Goal: Task Accomplishment & Management: Use online tool/utility

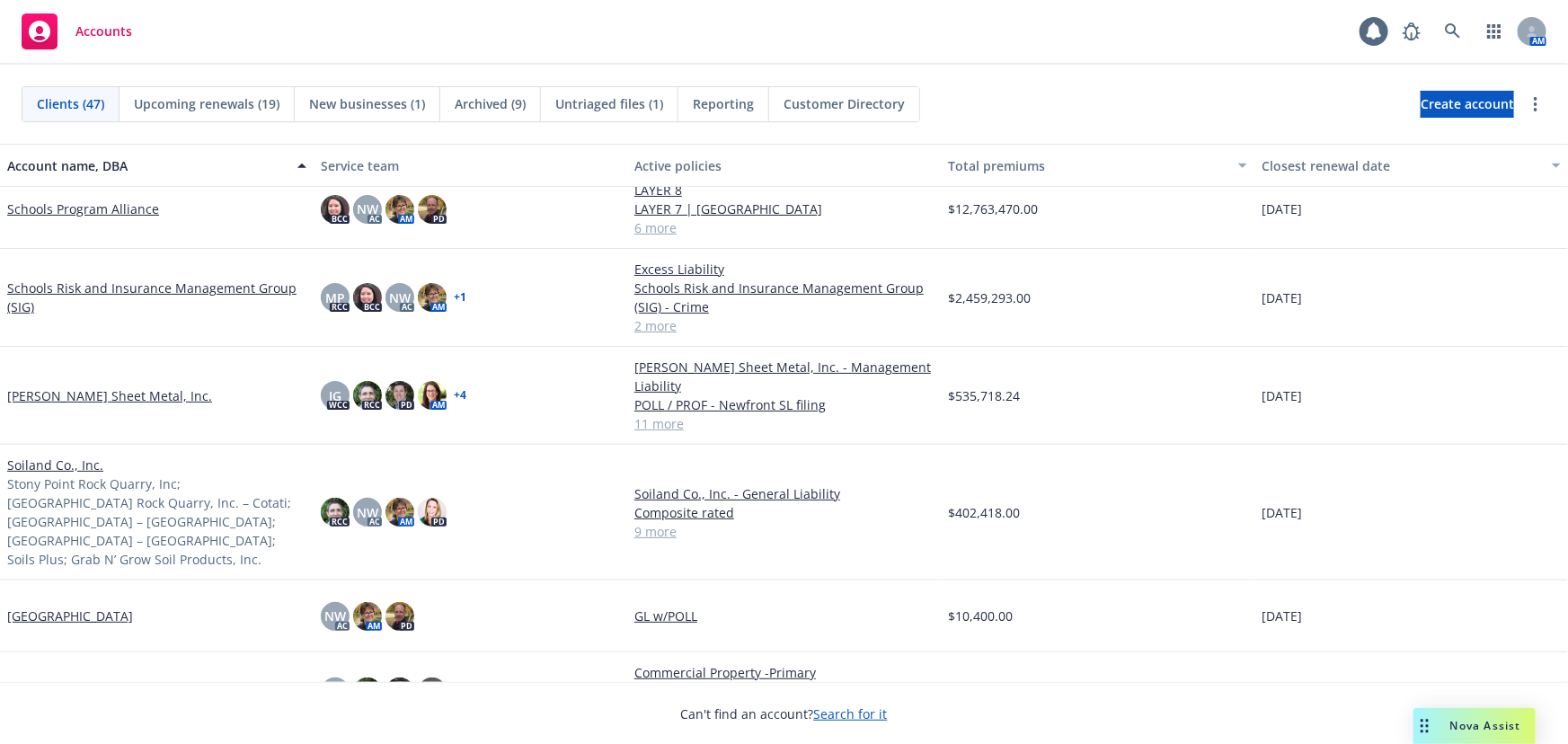
scroll to position [2694, 0]
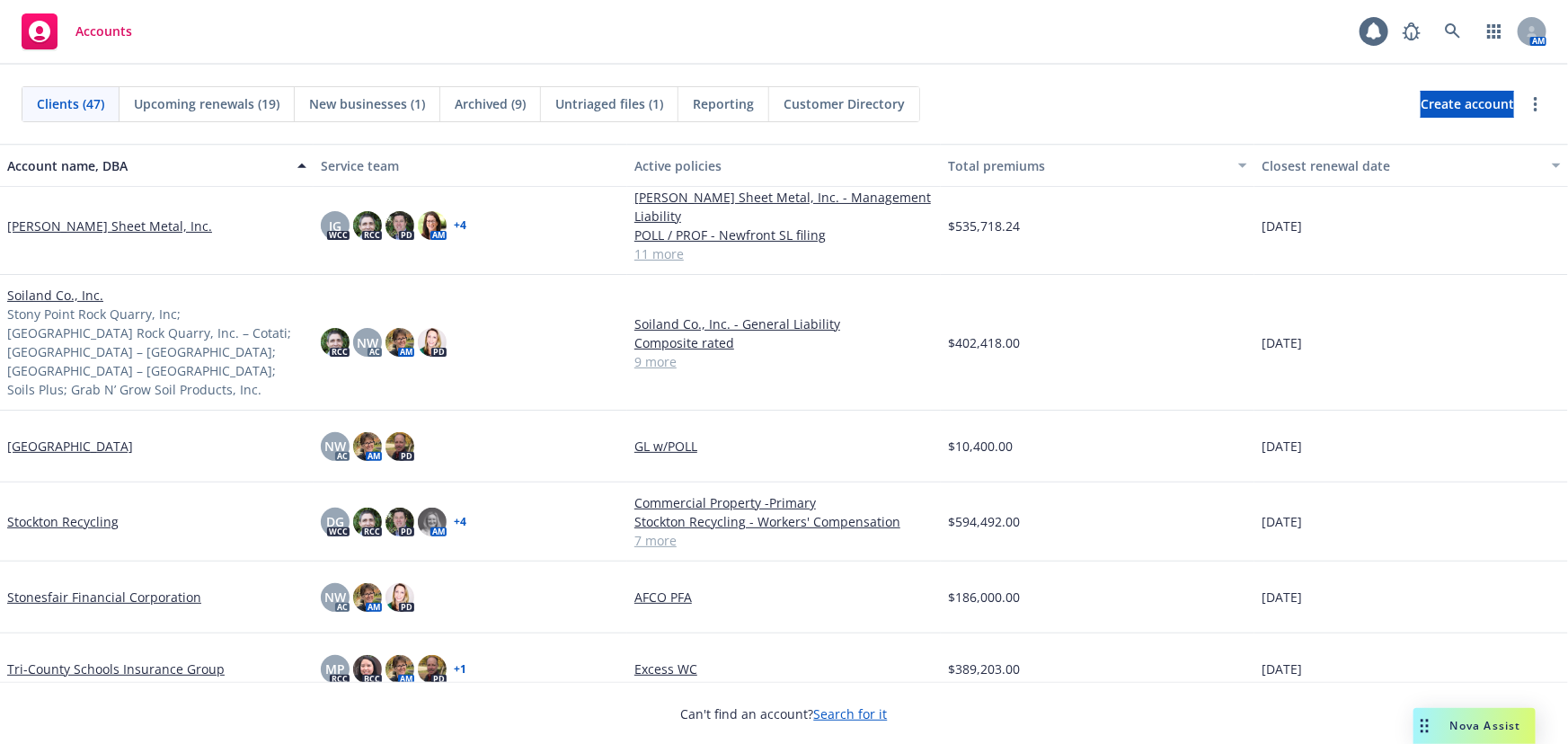
click at [62, 512] on link "Stockton Recycling" at bounding box center [63, 520] width 111 height 19
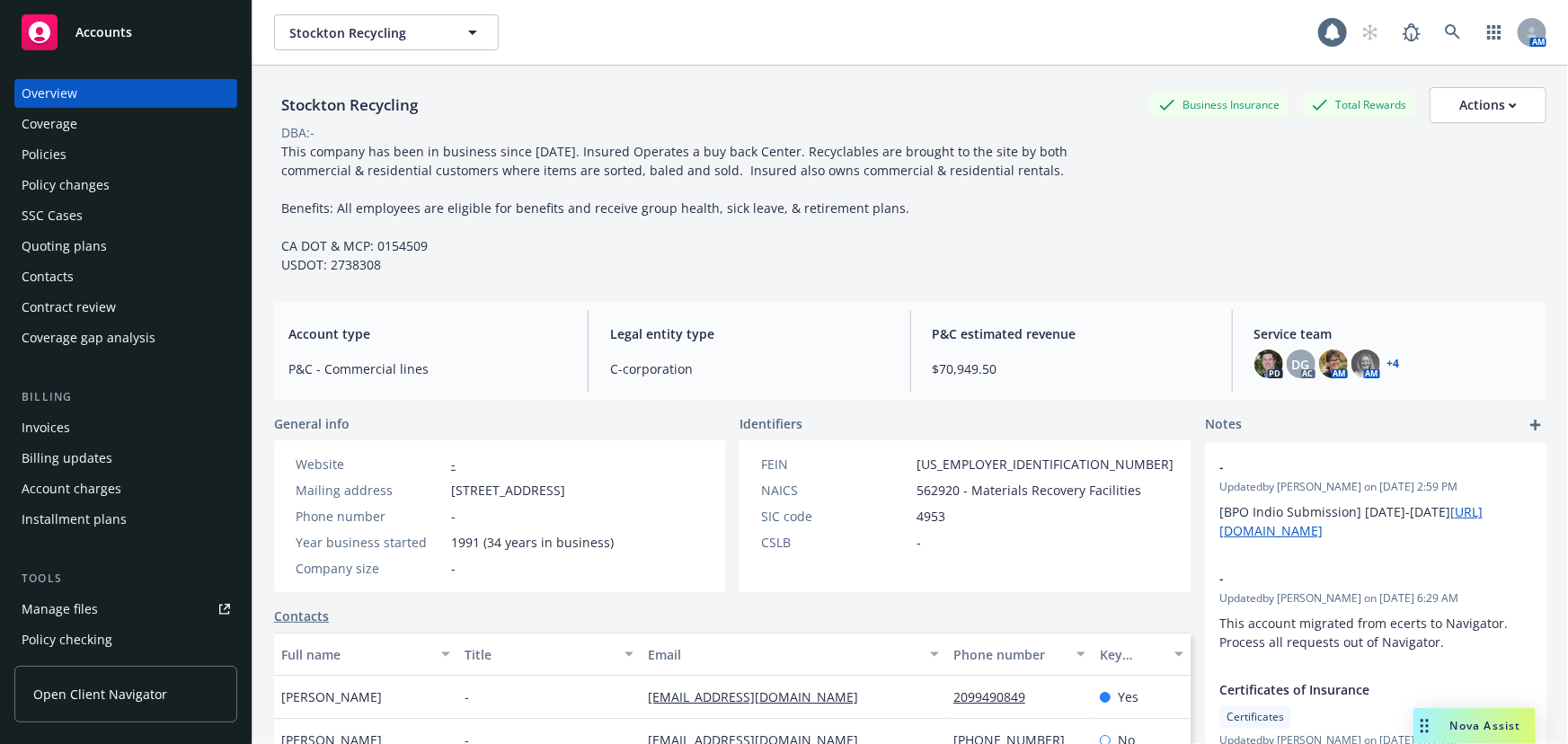
click at [49, 423] on div "Invoices" at bounding box center [46, 427] width 49 height 28
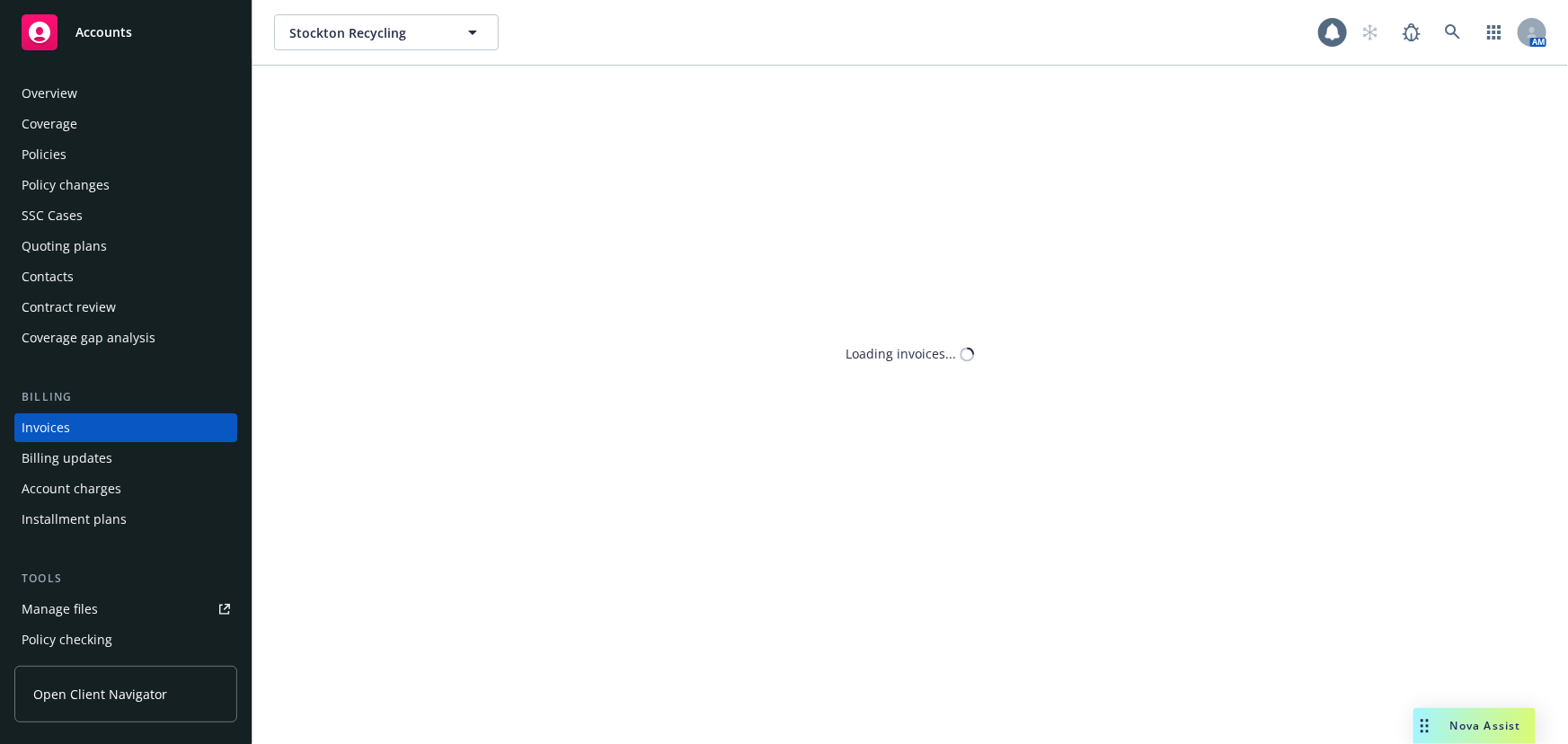
scroll to position [27, 0]
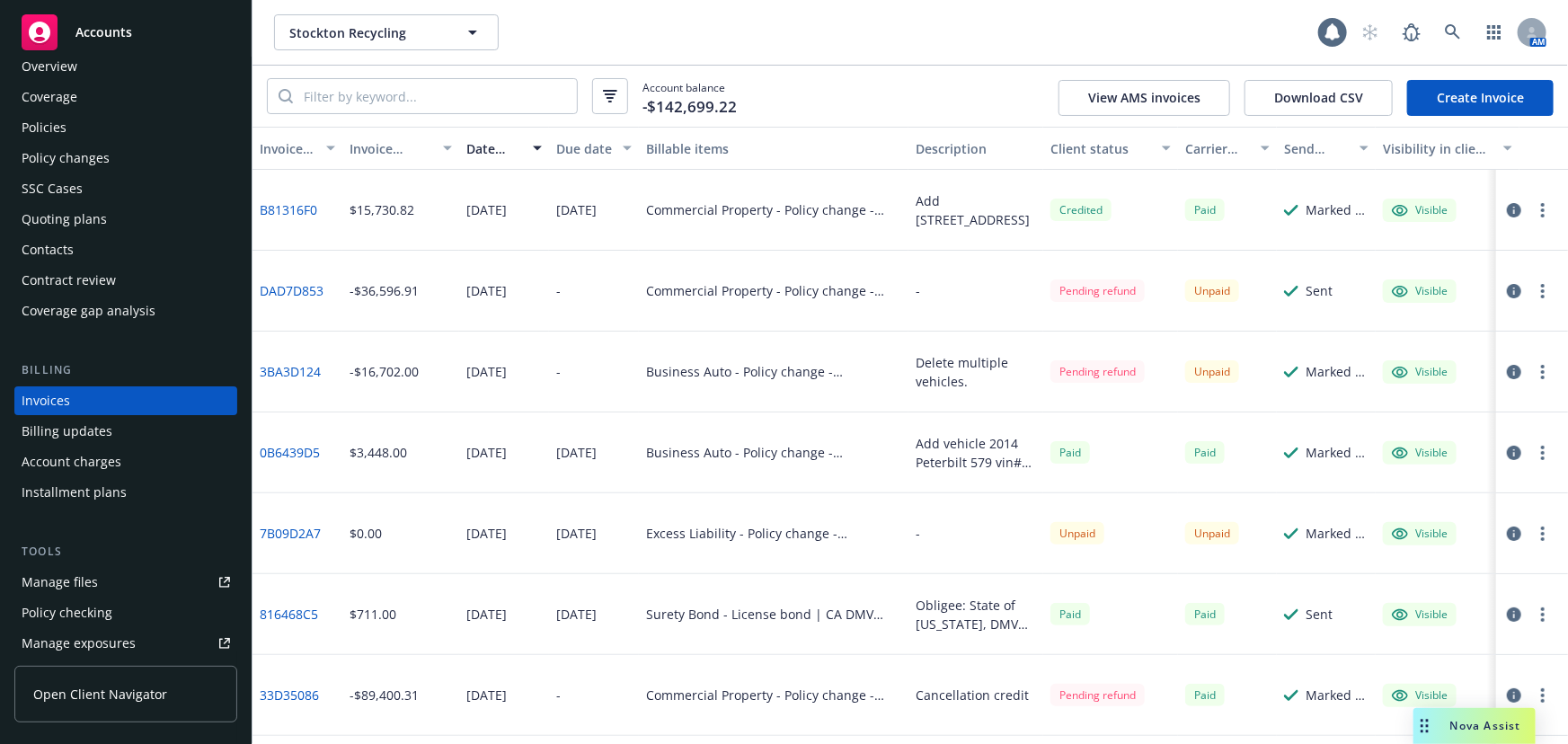
click at [115, 588] on link "Manage files" at bounding box center [126, 581] width 223 height 28
click at [126, 25] on span "Accounts" at bounding box center [104, 32] width 57 height 15
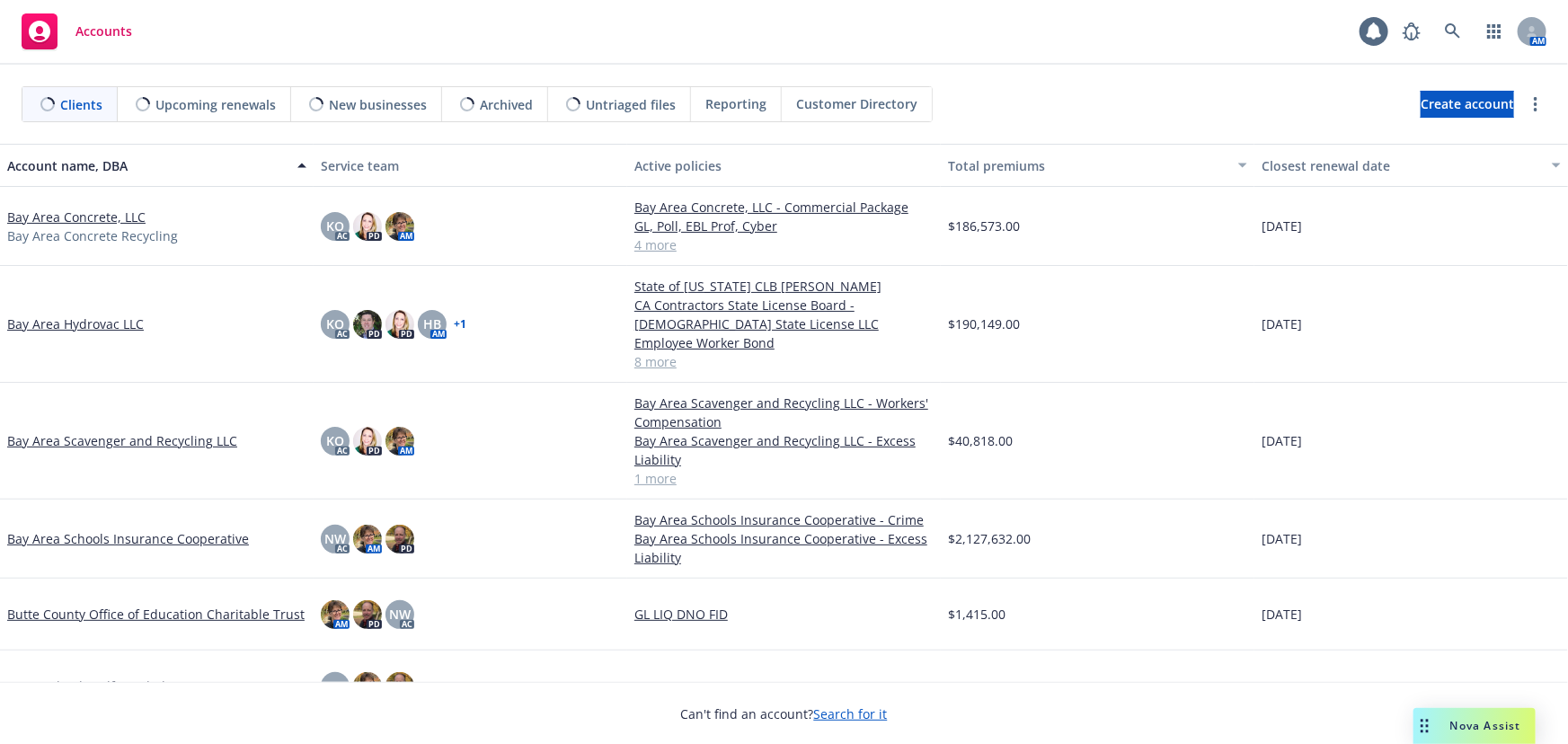
scroll to position [326, 0]
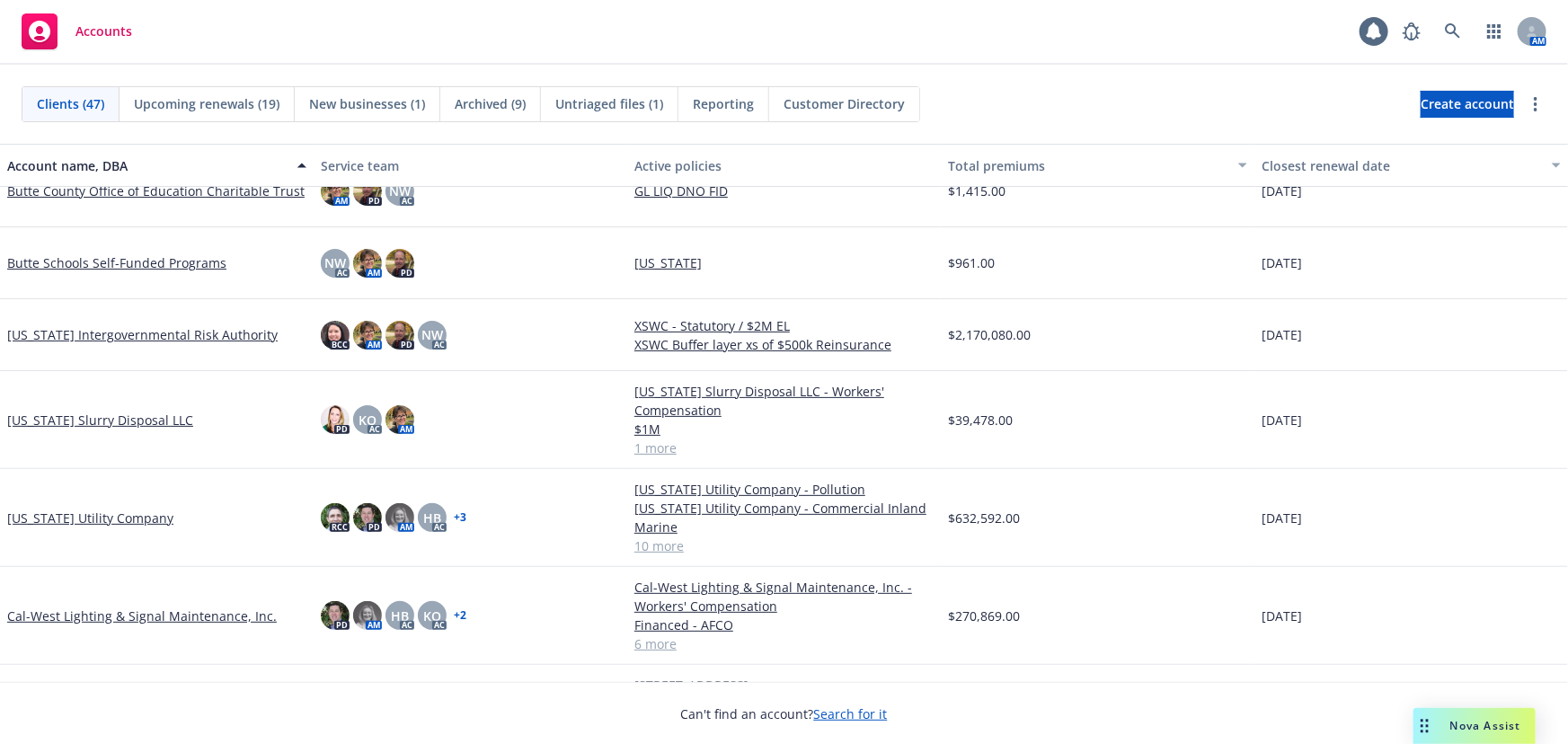
click at [89, 520] on link "[US_STATE] Utility Company" at bounding box center [90, 517] width 166 height 19
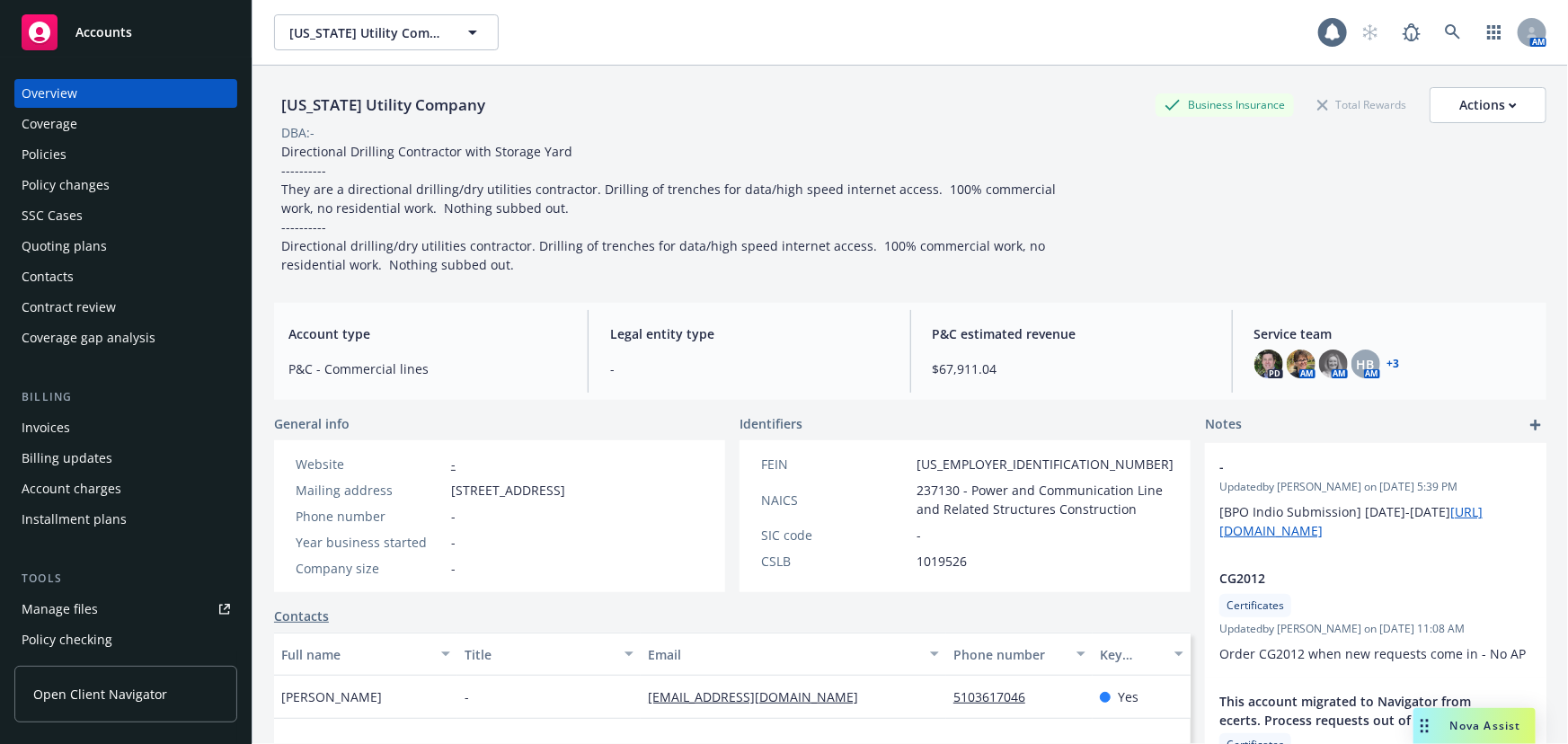
click at [92, 606] on div "Manage files" at bounding box center [60, 608] width 76 height 28
click at [50, 158] on div "Policies" at bounding box center [44, 153] width 45 height 28
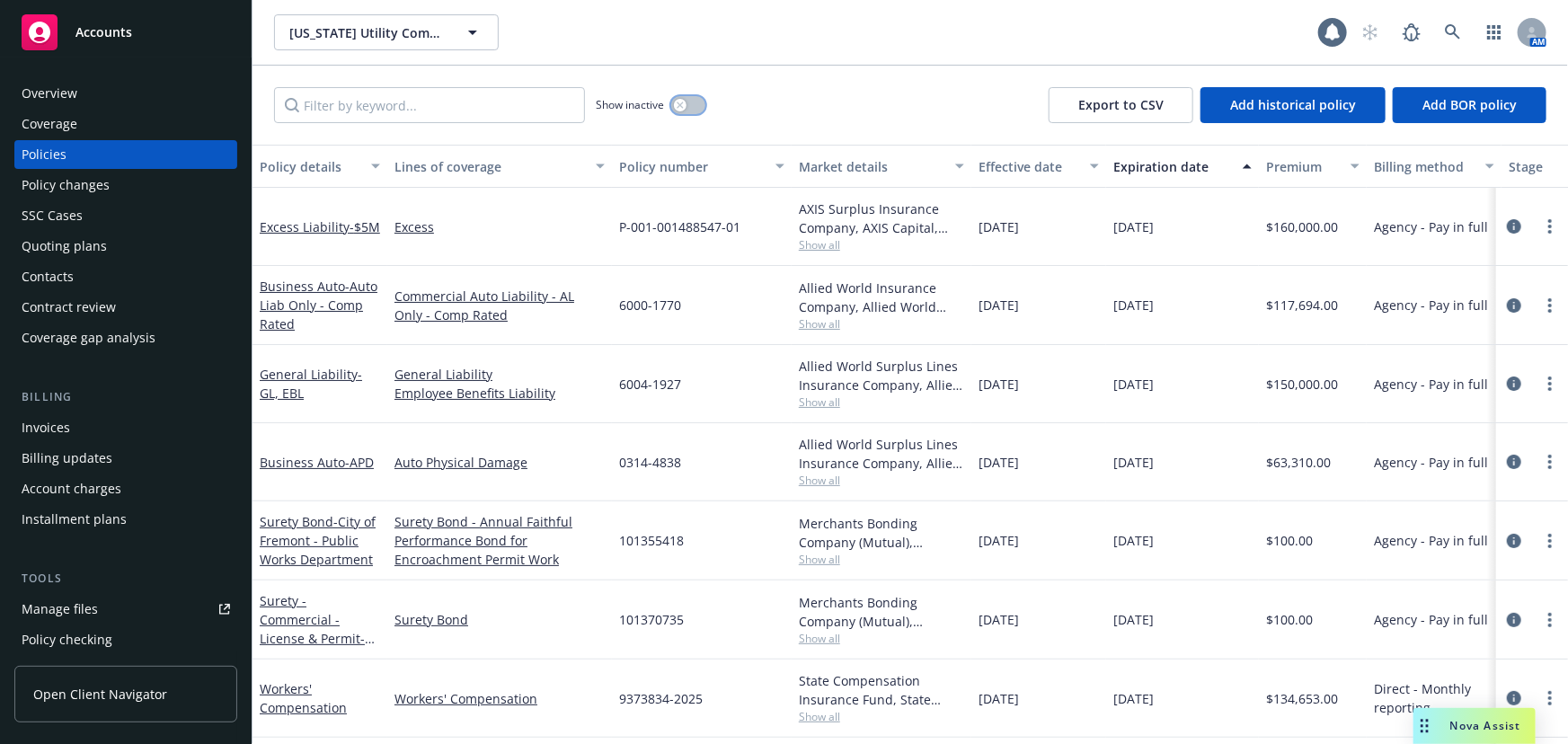
click at [698, 98] on button "button" at bounding box center [688, 104] width 34 height 18
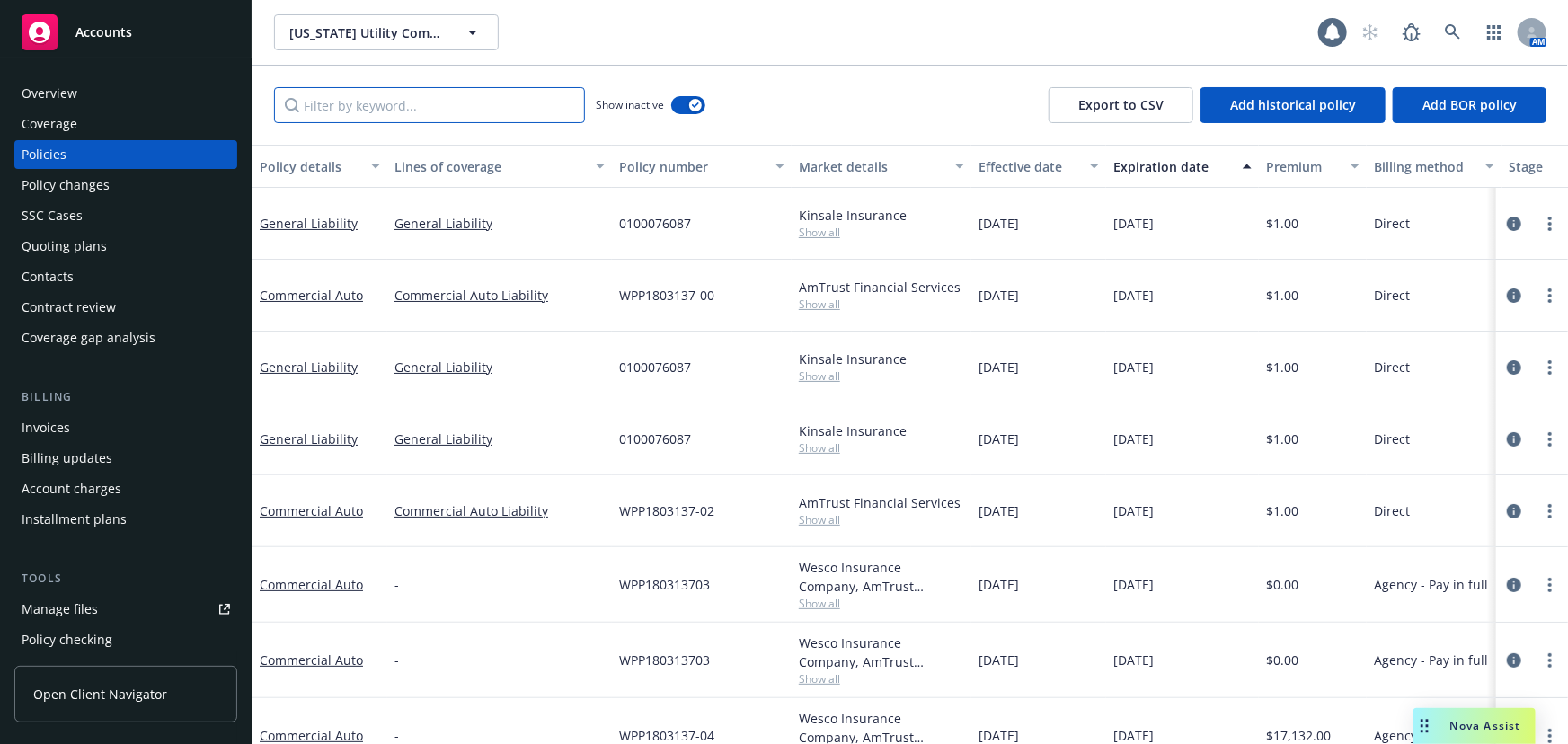
click at [421, 106] on input "Filter by keyword..." at bounding box center [430, 104] width 311 height 36
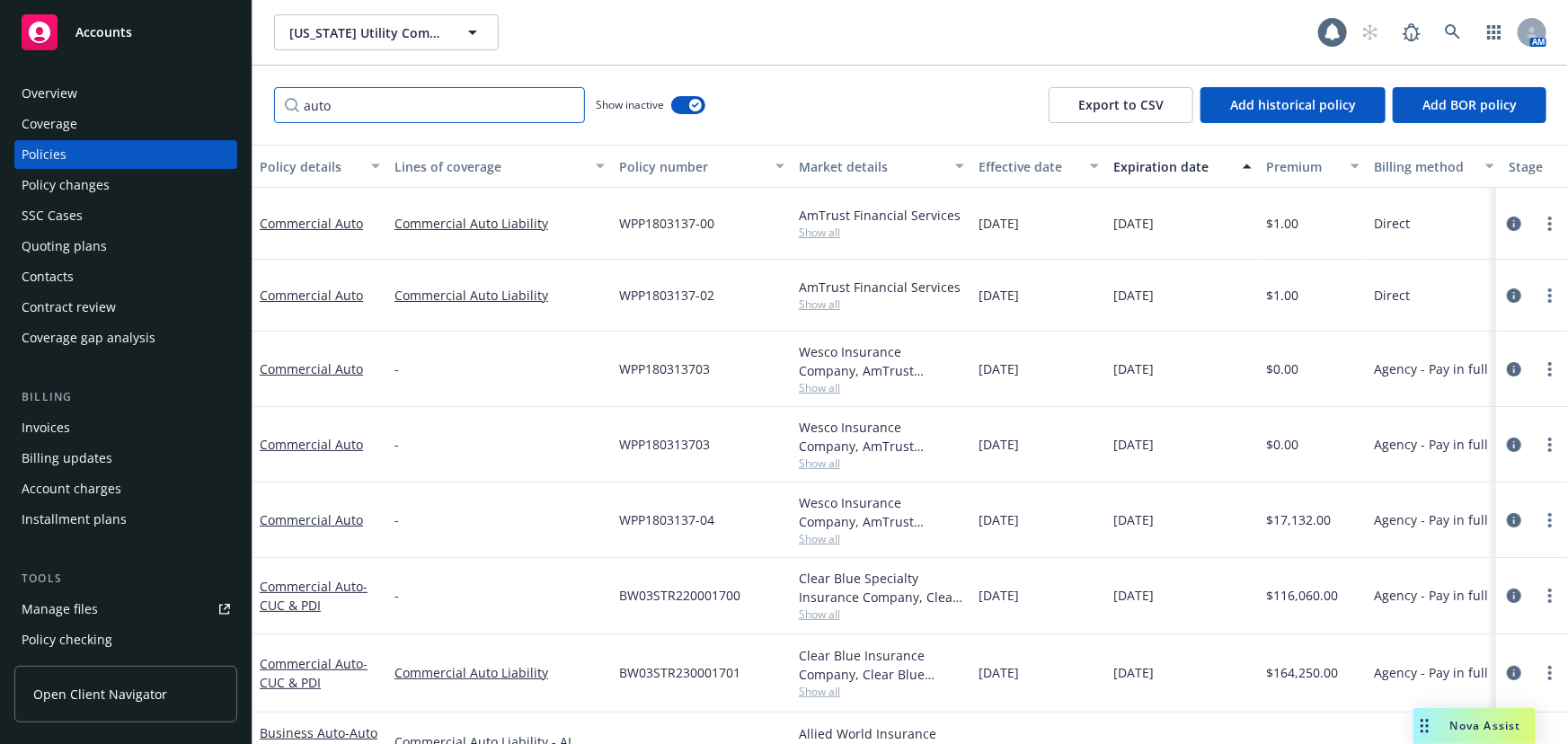
type input "auto"
drag, startPoint x: 614, startPoint y: 678, endPoint x: 747, endPoint y: 688, distance: 133.4
click at [747, 688] on div "BW03STR230001701" at bounding box center [701, 673] width 180 height 78
copy span "BW03STR230001701"
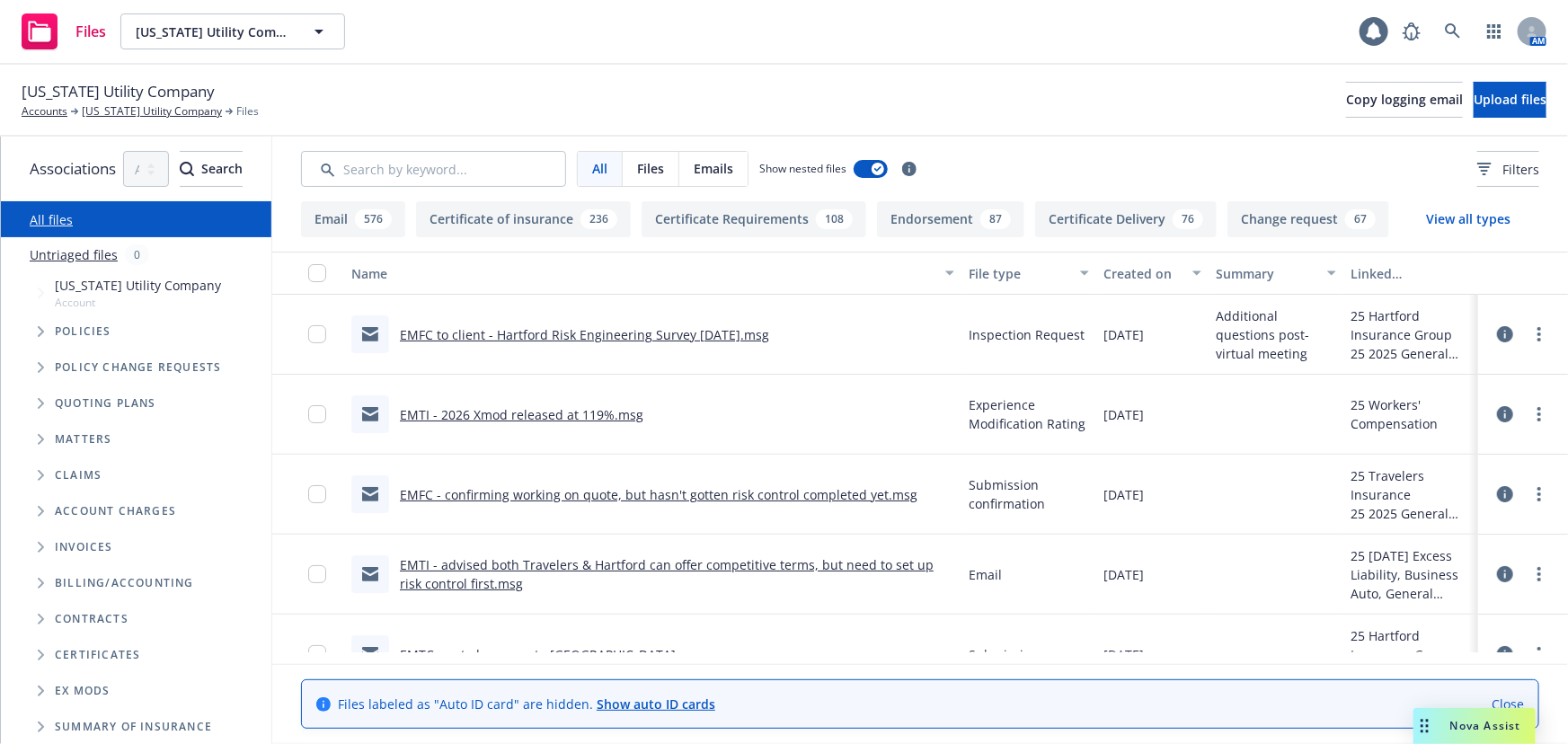
click at [41, 405] on icon "Tree Example" at bounding box center [41, 402] width 6 height 11
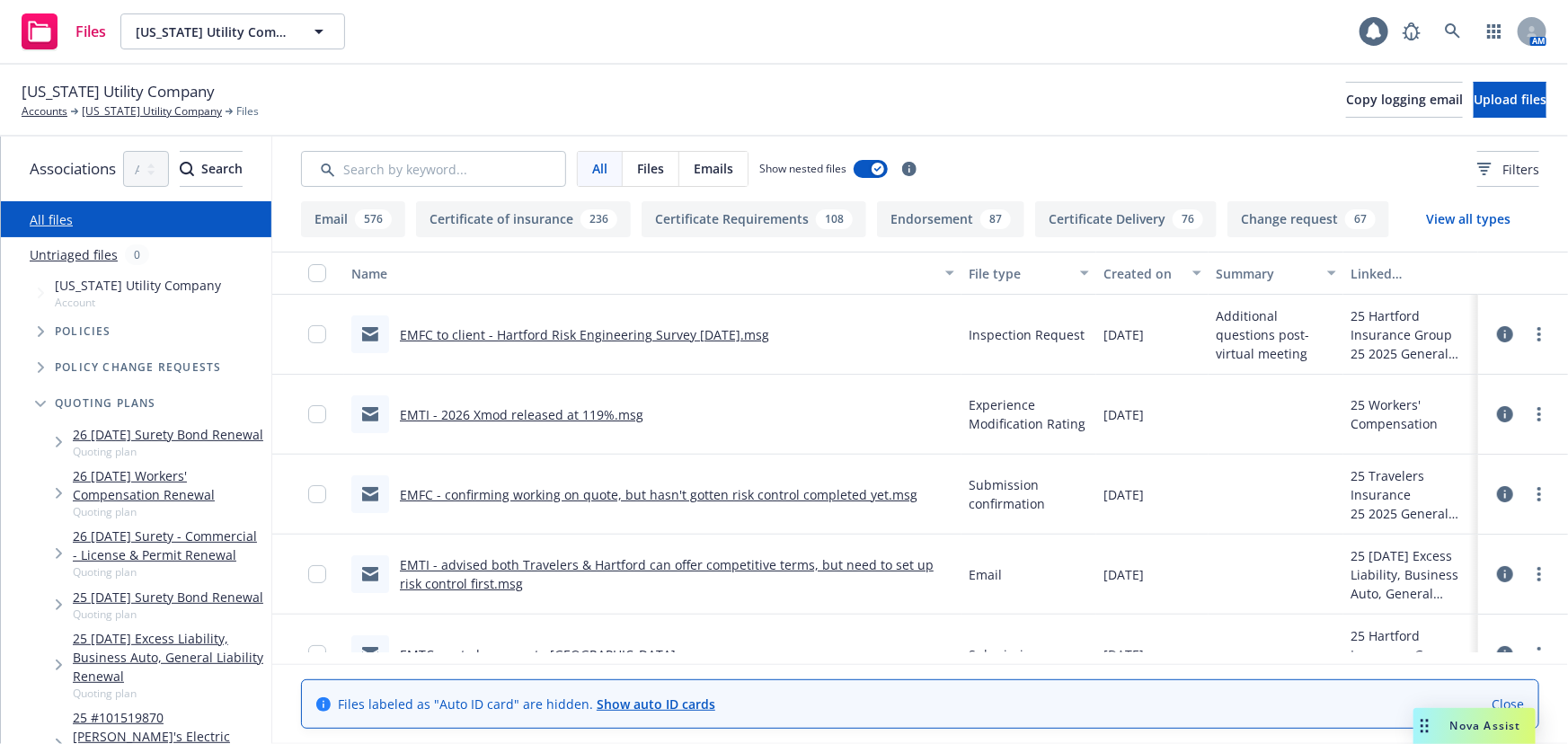
click at [236, 638] on link "25 11/13/25 Excess Liability, Business Auto, General Liability Renewal" at bounding box center [168, 657] width 191 height 57
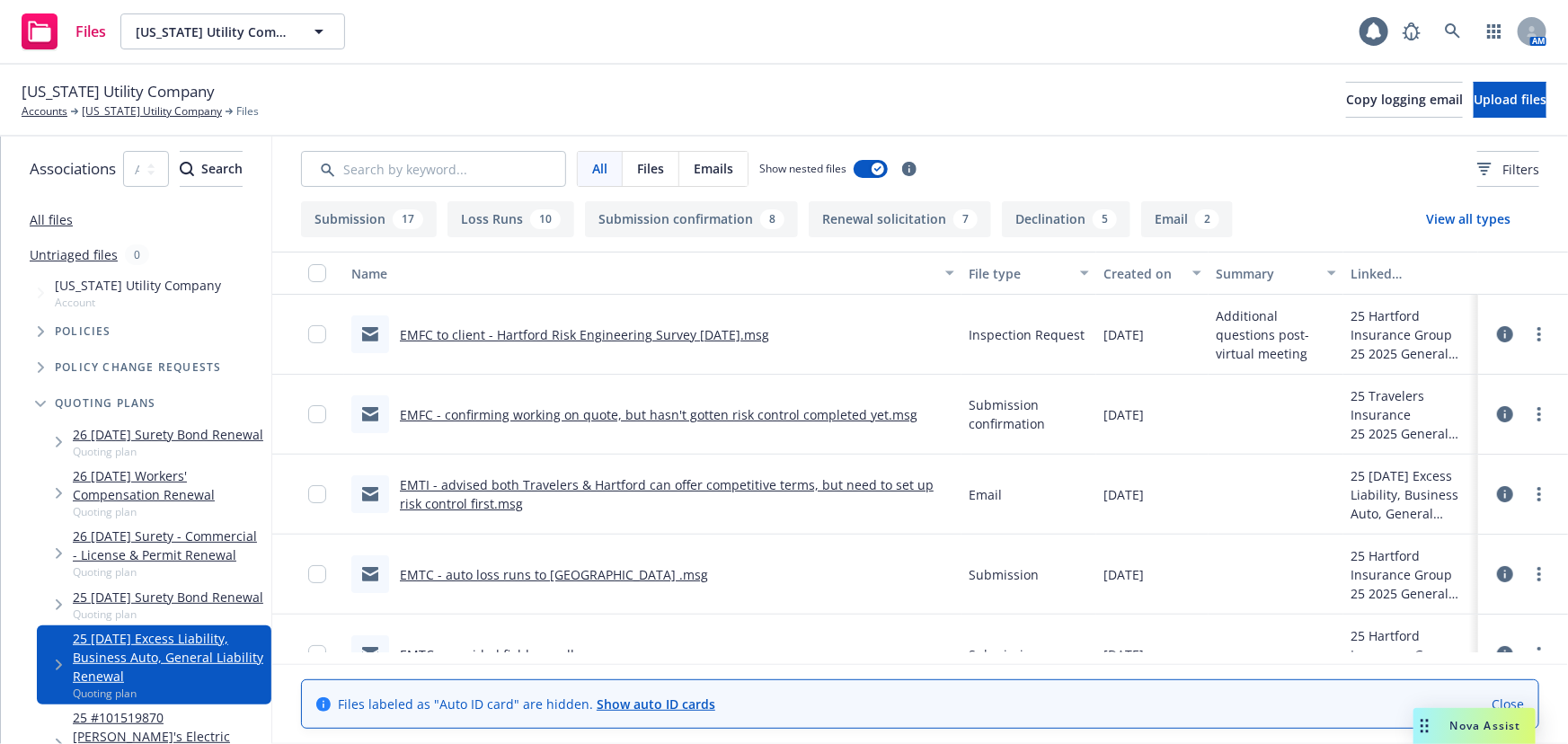
click at [574, 212] on button "Loss Runs 10" at bounding box center [511, 219] width 127 height 36
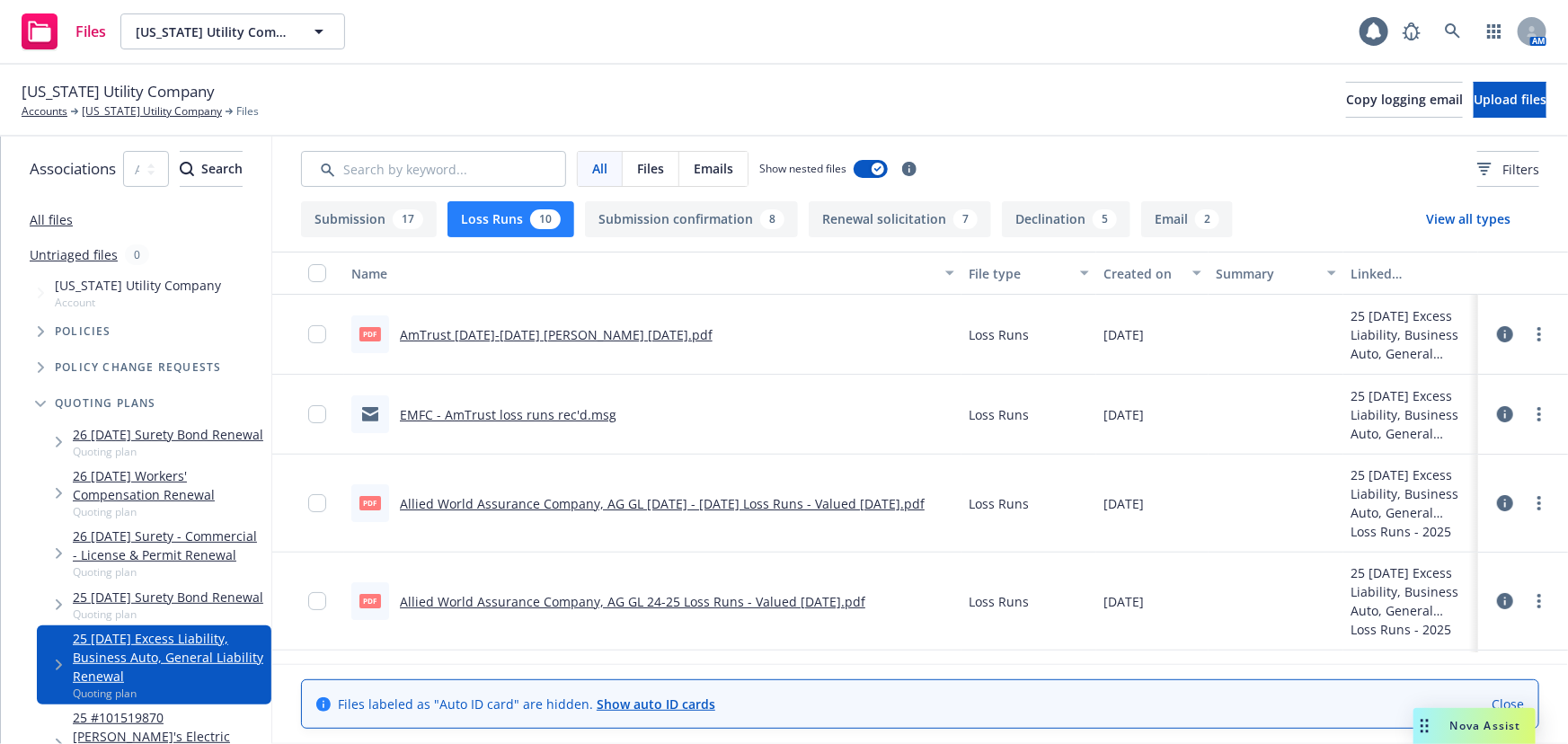
click at [614, 336] on link "AmTrust 2019-2023 LR v. 10/8/2025.pdf" at bounding box center [556, 334] width 313 height 17
click at [326, 338] on input "checkbox" at bounding box center [317, 334] width 18 height 18
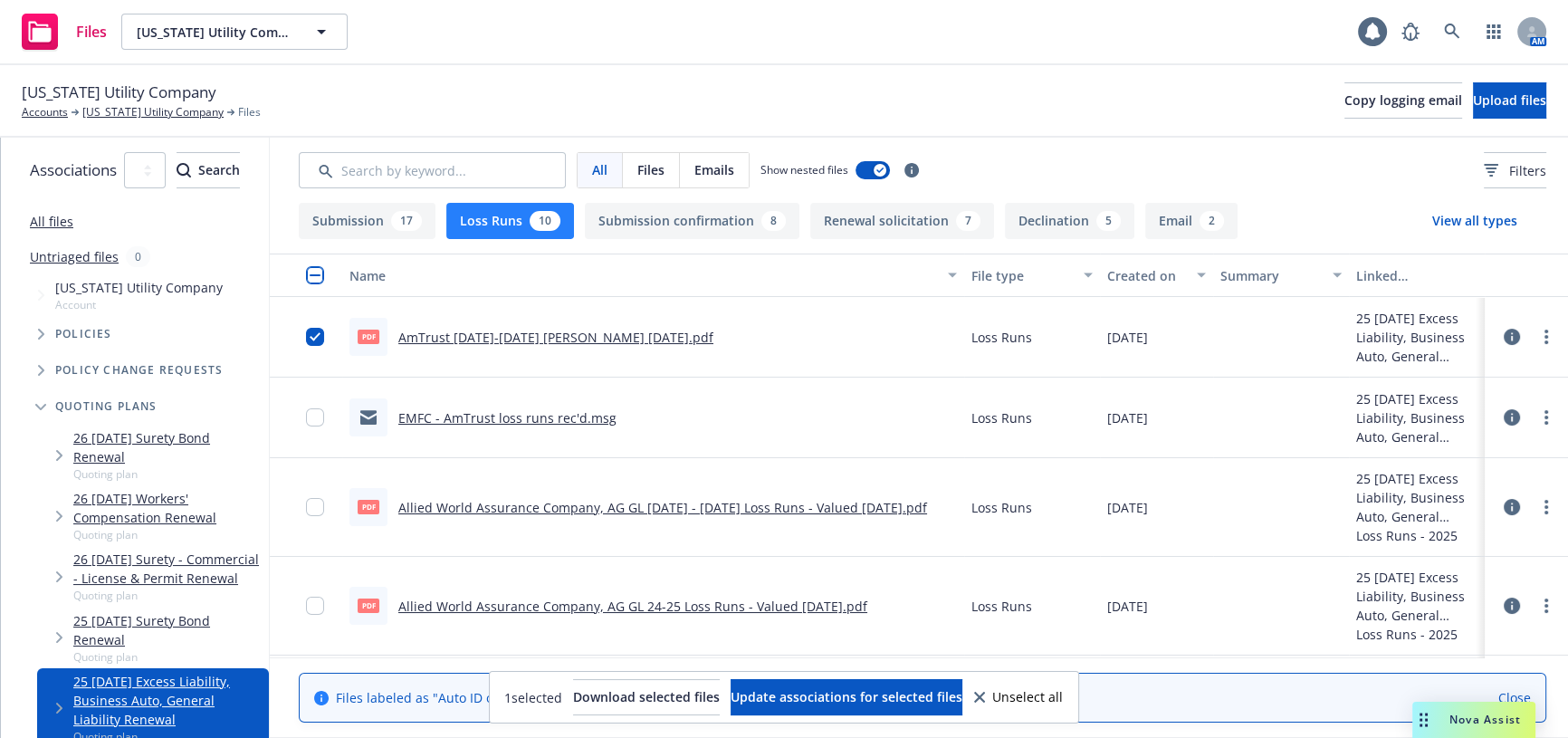
click at [654, 716] on div "1 selected Download selected files Update associations for selected files Unsel…" at bounding box center [784, 697] width 589 height 51
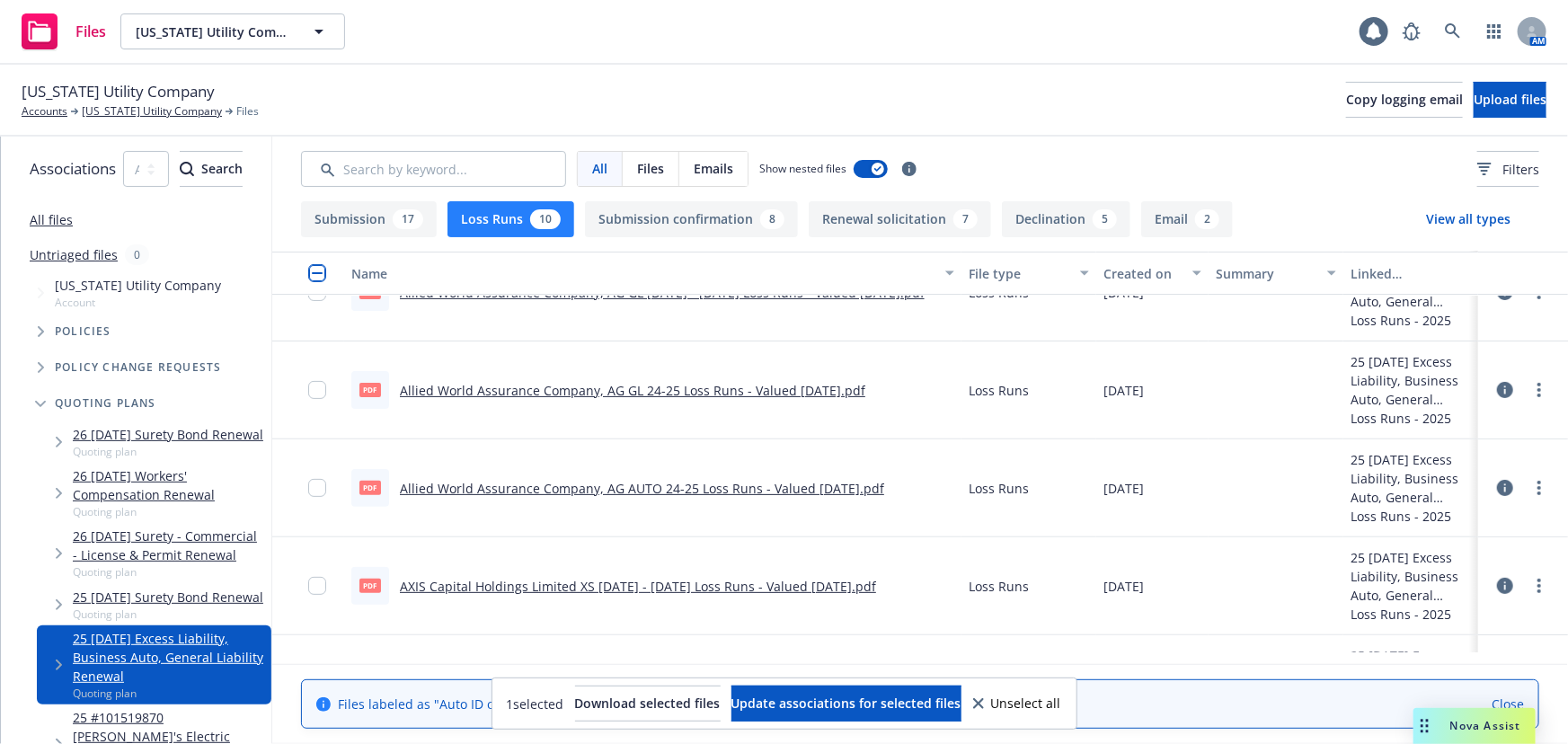
scroll to position [199, 0]
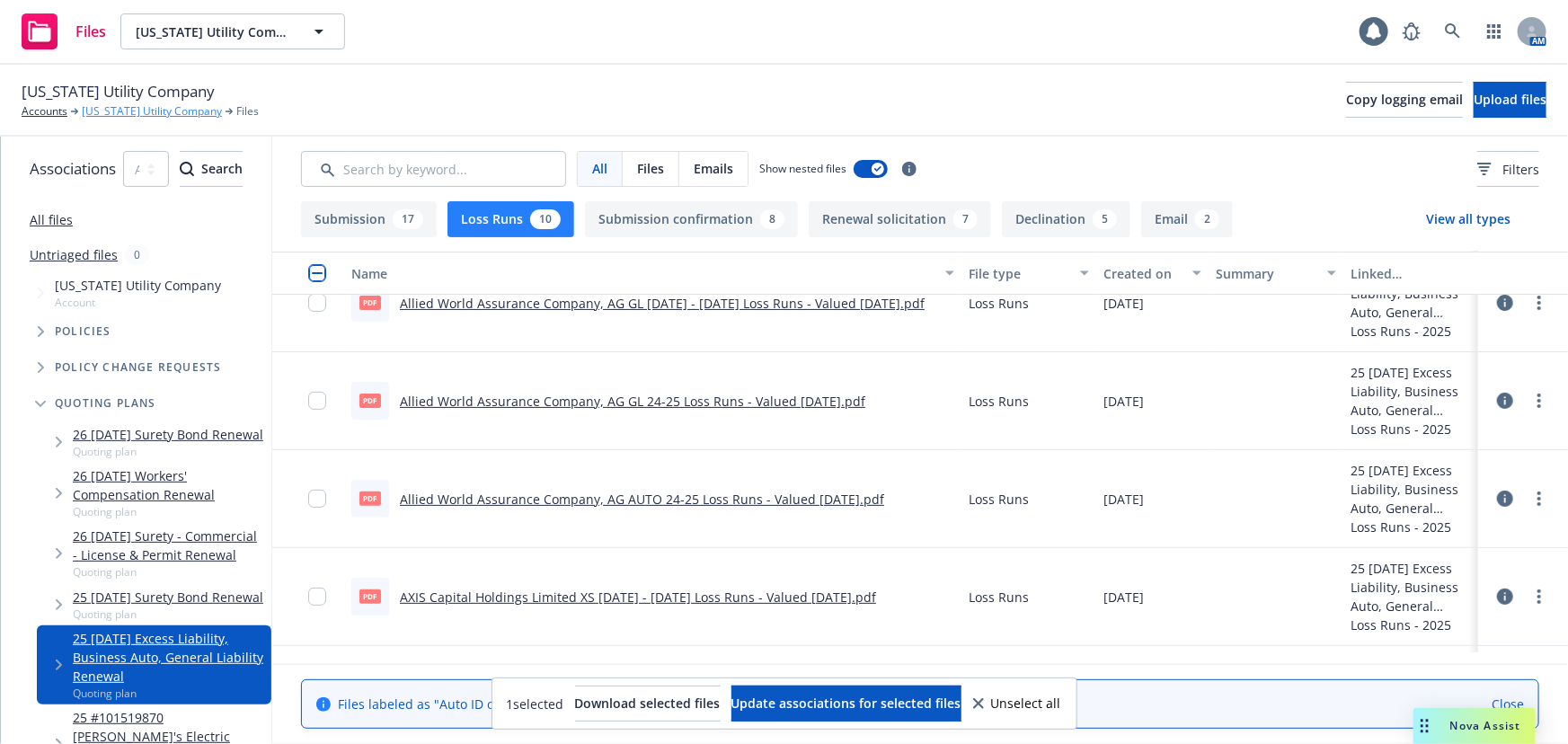
click at [156, 115] on link "[US_STATE] Utility Company" at bounding box center [151, 111] width 140 height 17
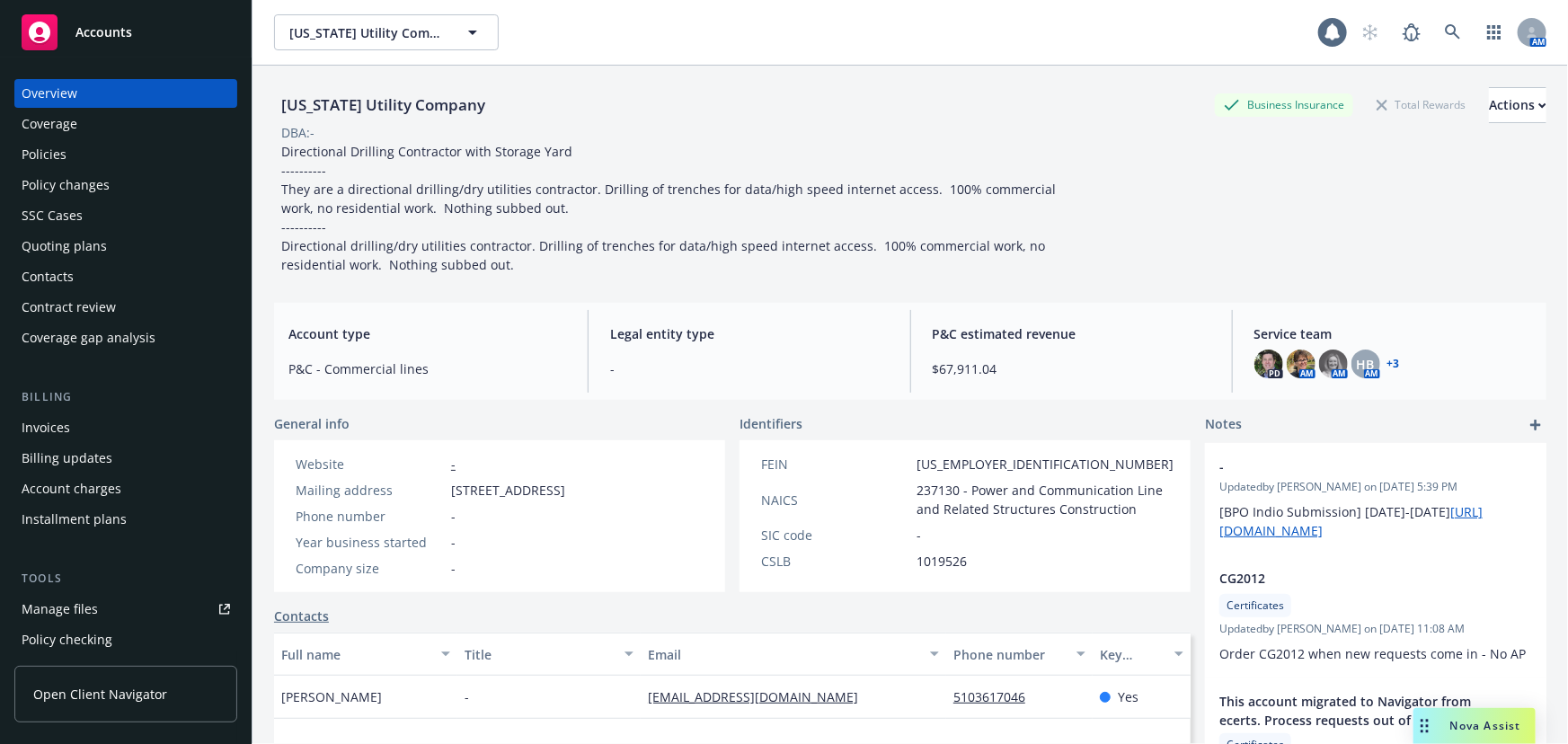
click at [94, 616] on div "Manage files" at bounding box center [60, 608] width 76 height 28
click at [59, 151] on div "Policies" at bounding box center [44, 153] width 45 height 28
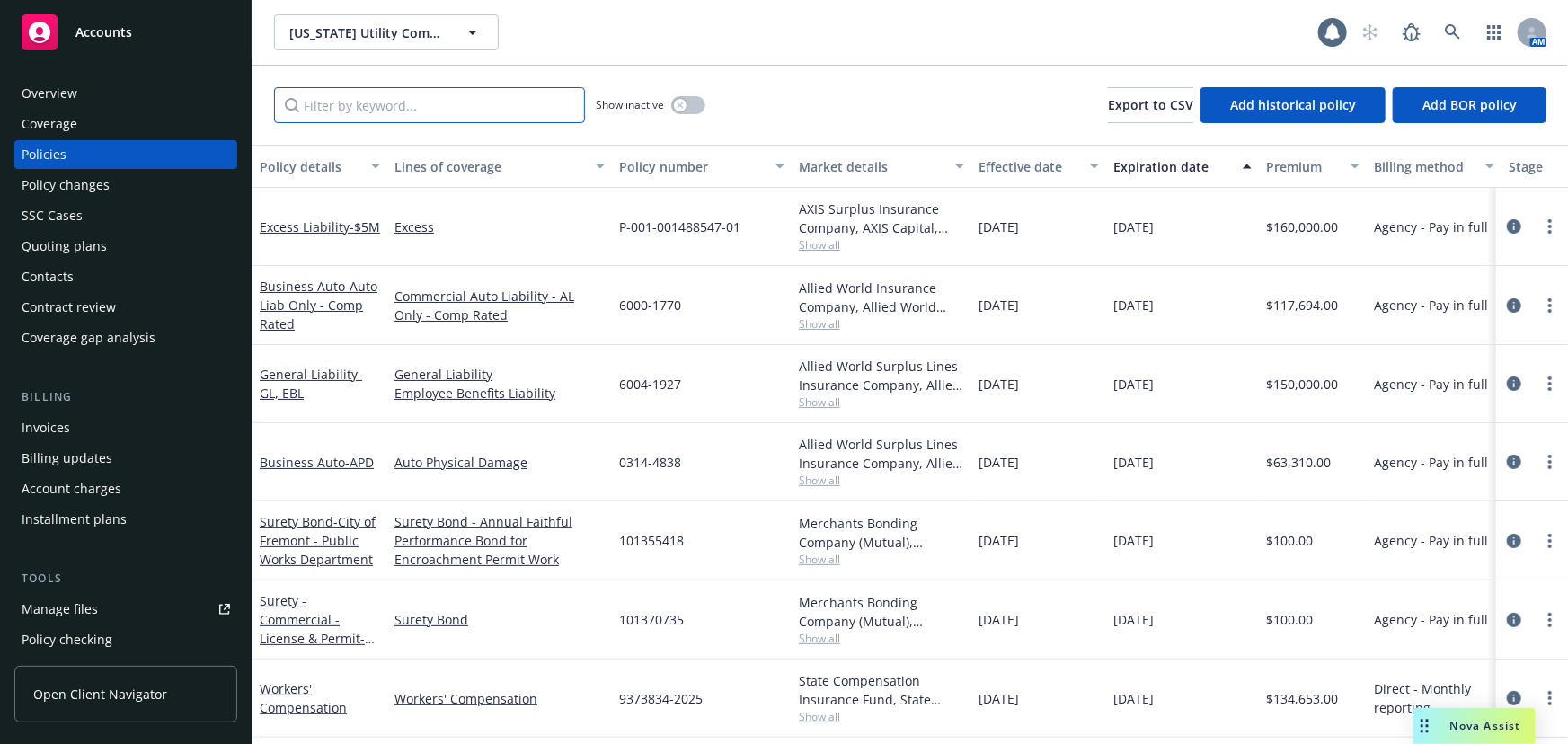
click at [423, 103] on input "Filter by keyword..." at bounding box center [430, 104] width 311 height 36
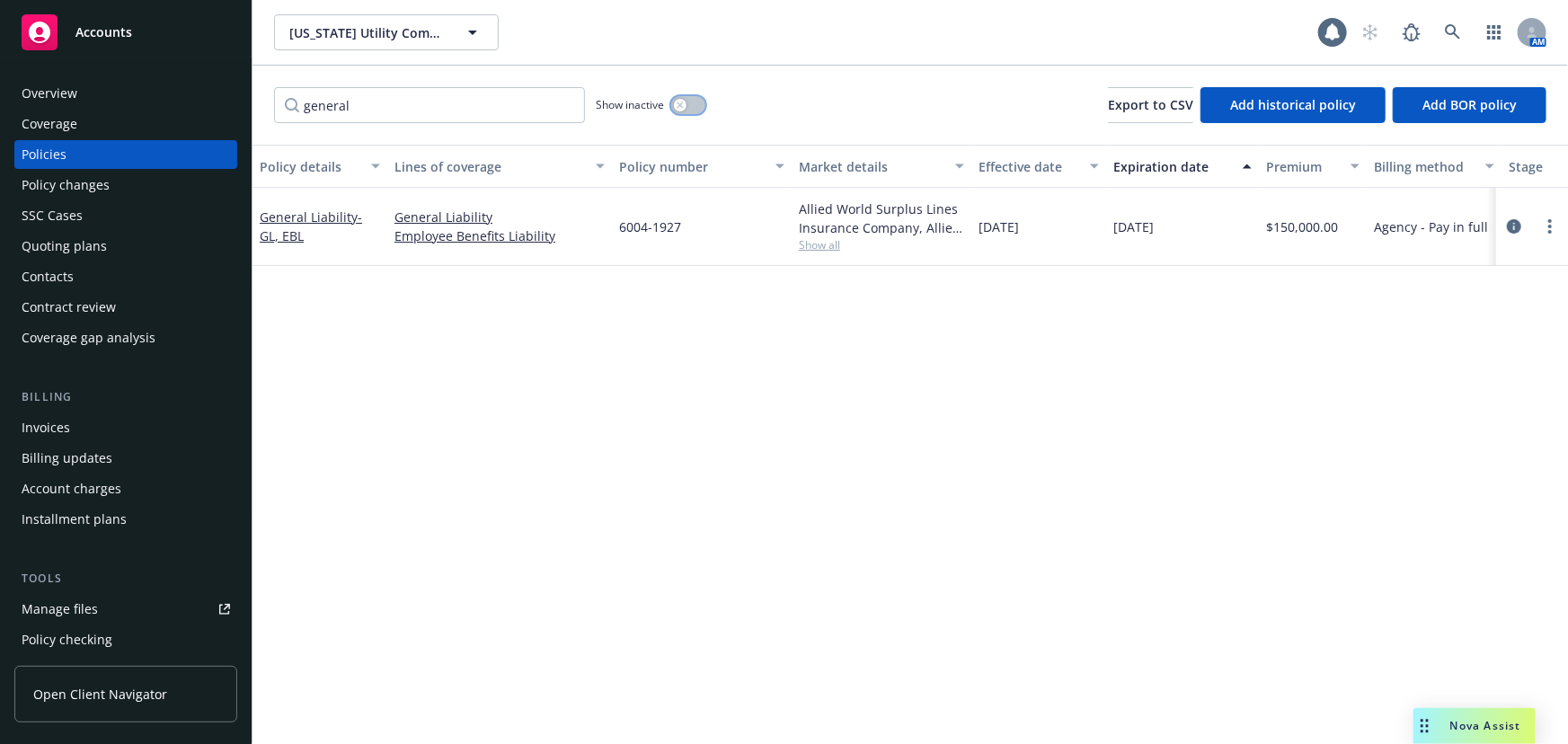
click at [692, 108] on button "button" at bounding box center [688, 104] width 34 height 18
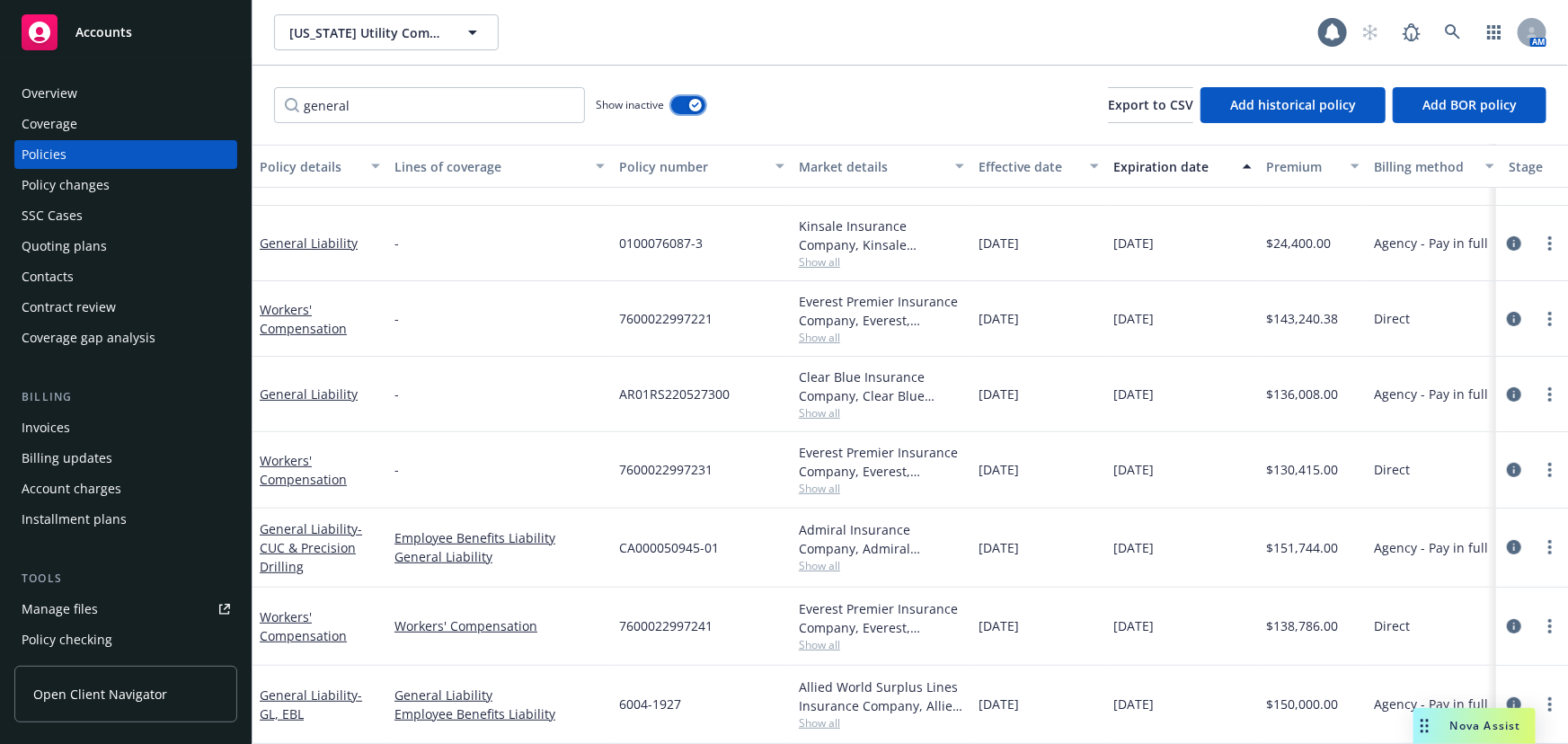
scroll to position [207, 0]
drag, startPoint x: 366, startPoint y: 103, endPoint x: 21, endPoint y: 124, distance: 345.6
click at [22, 117] on div "Accounts Overview Coverage Policies Policy changes SSC Cases Quoting plans Cont…" at bounding box center [784, 372] width 1568 height 744
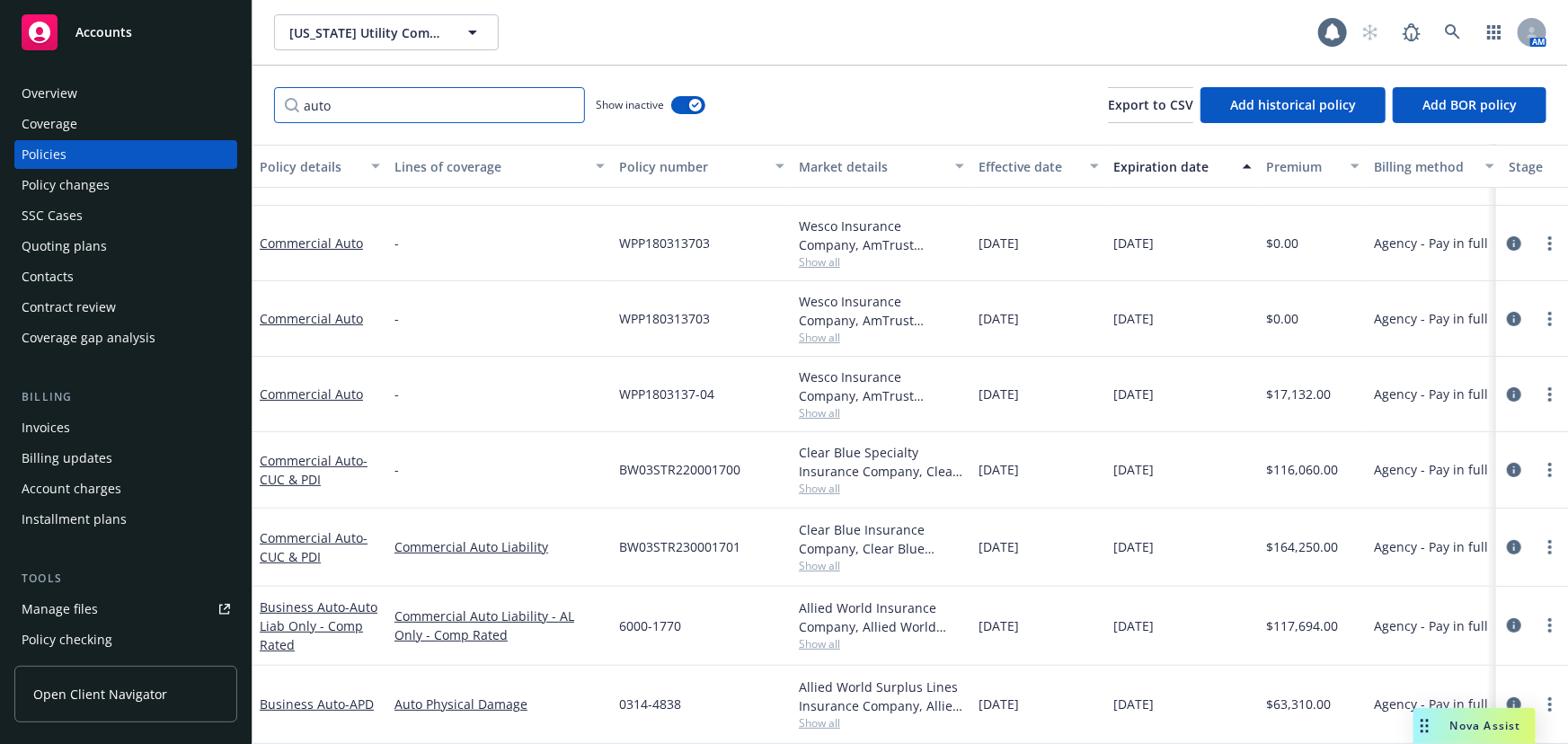
scroll to position [136, 0]
drag, startPoint x: 343, startPoint y: 103, endPoint x: 191, endPoint y: 97, distance: 152.1
click at [189, 90] on div "Accounts Overview Coverage Policies Policy changes SSC Cases Quoting plans Cont…" at bounding box center [784, 372] width 1568 height 744
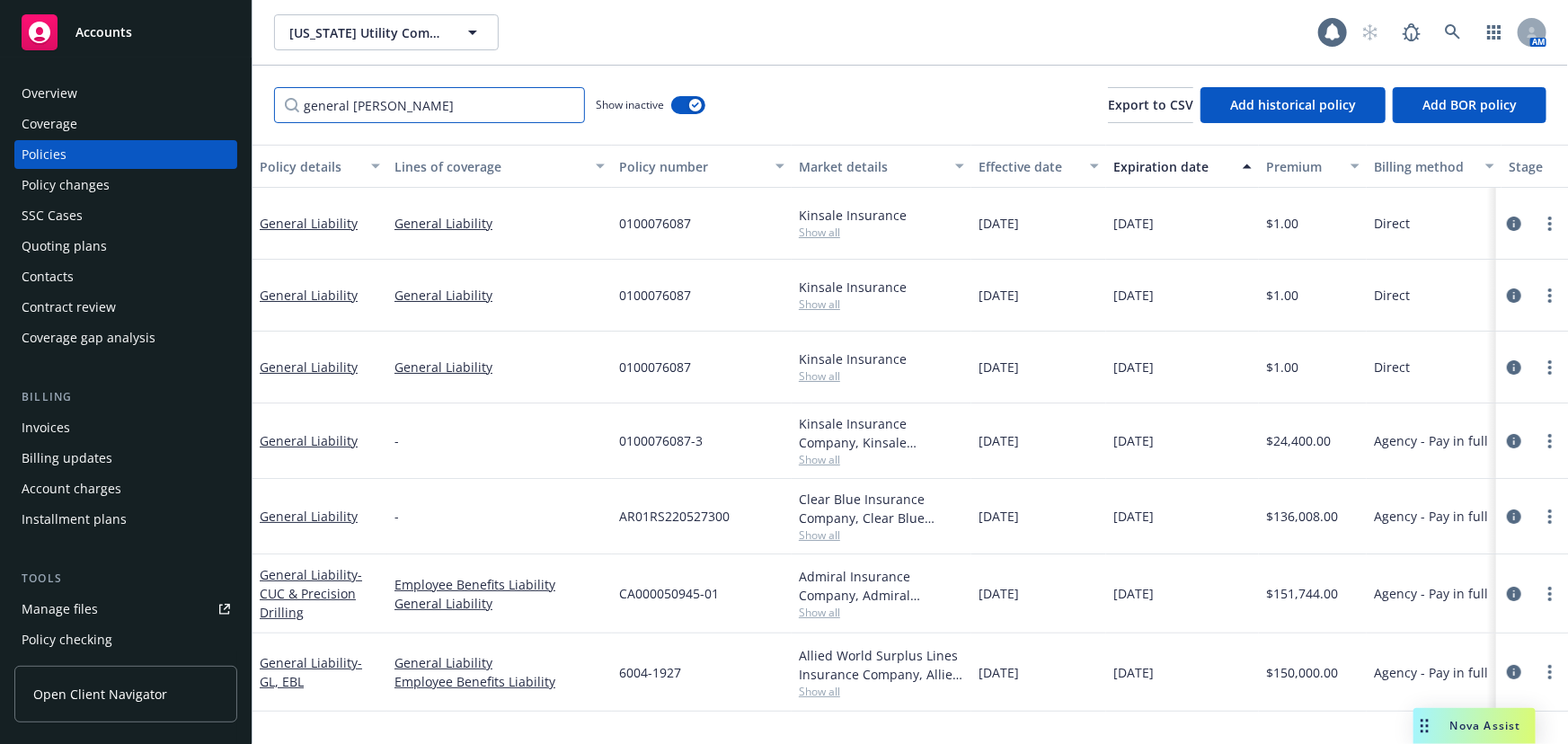
drag, startPoint x: 309, startPoint y: 90, endPoint x: 234, endPoint y: 83, distance: 75.3
click at [234, 83] on div "Accounts Overview Coverage Policies Policy changes SSC Cases Quoting plans Cont…" at bounding box center [784, 372] width 1568 height 744
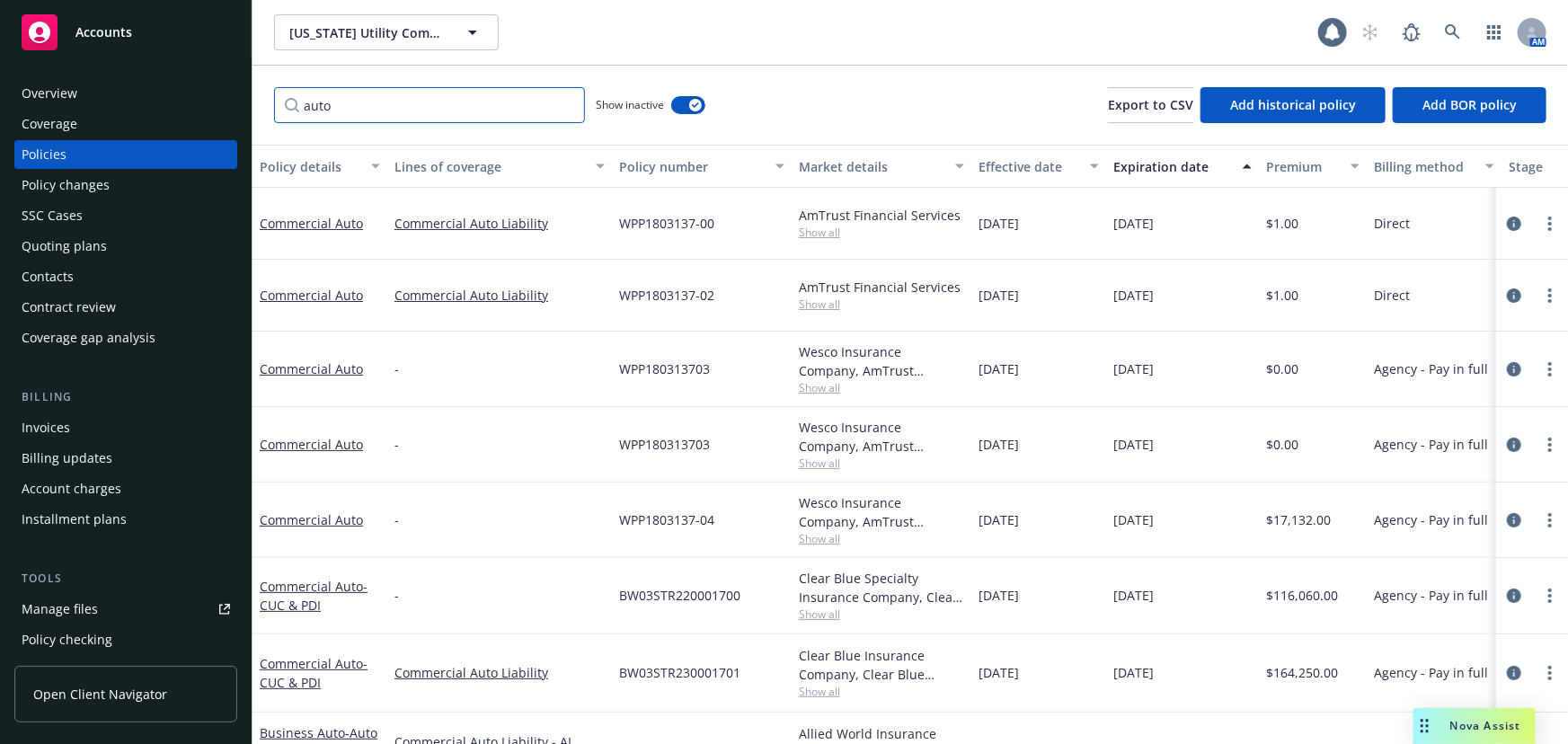
type input "auto"
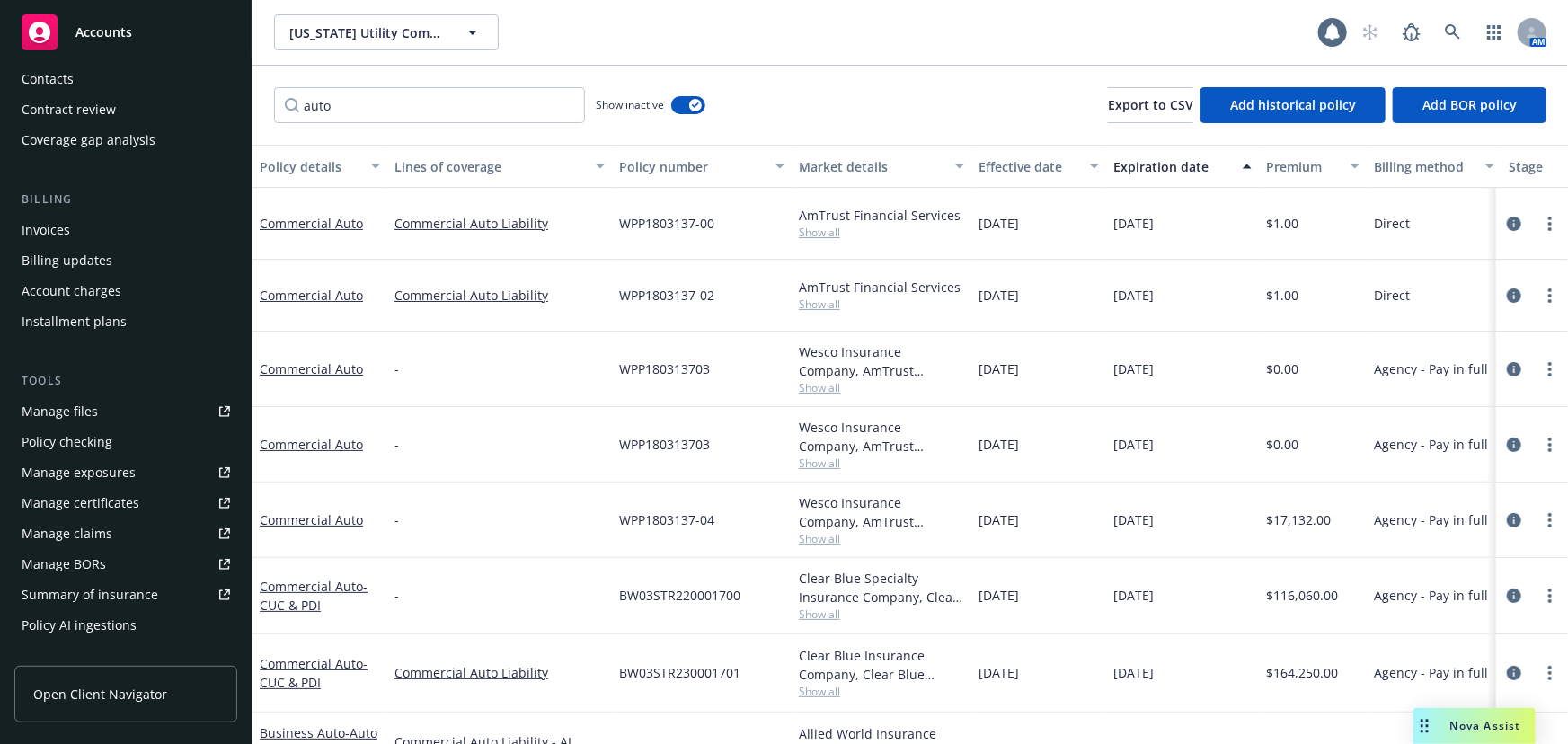
scroll to position [244, 0]
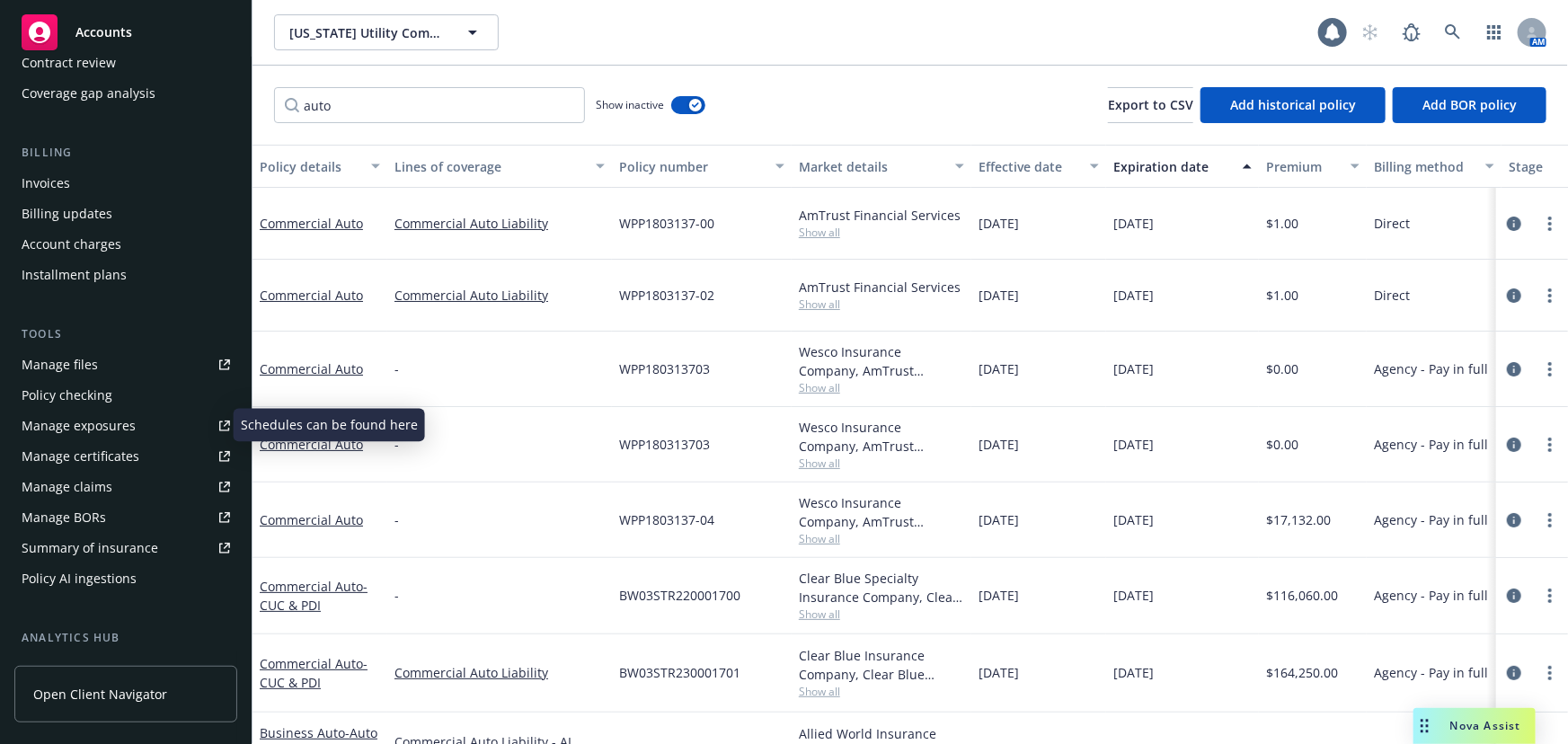
click at [36, 432] on div "Manage exposures" at bounding box center [78, 425] width 114 height 28
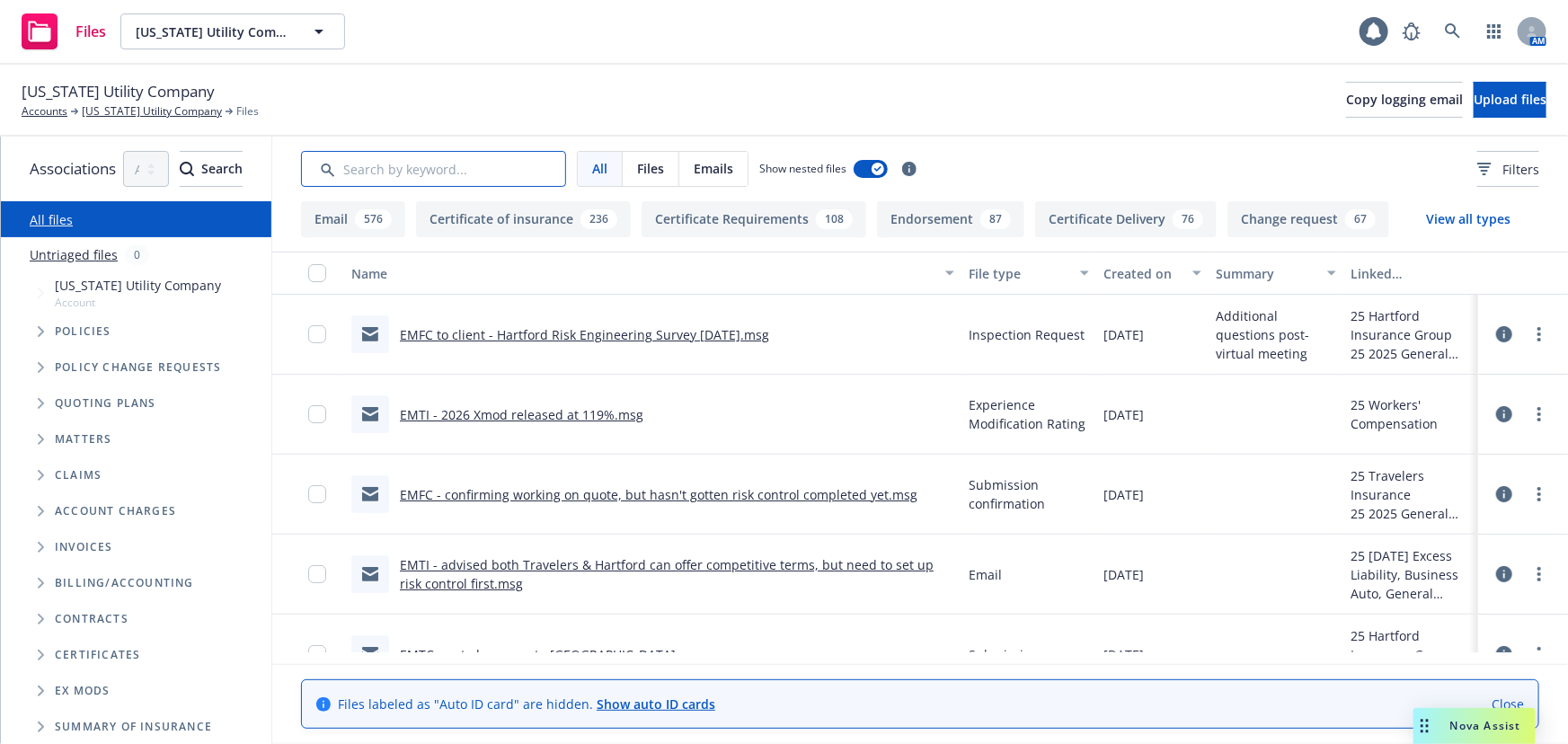
click at [529, 170] on input "Search by keyword..." at bounding box center [433, 169] width 265 height 36
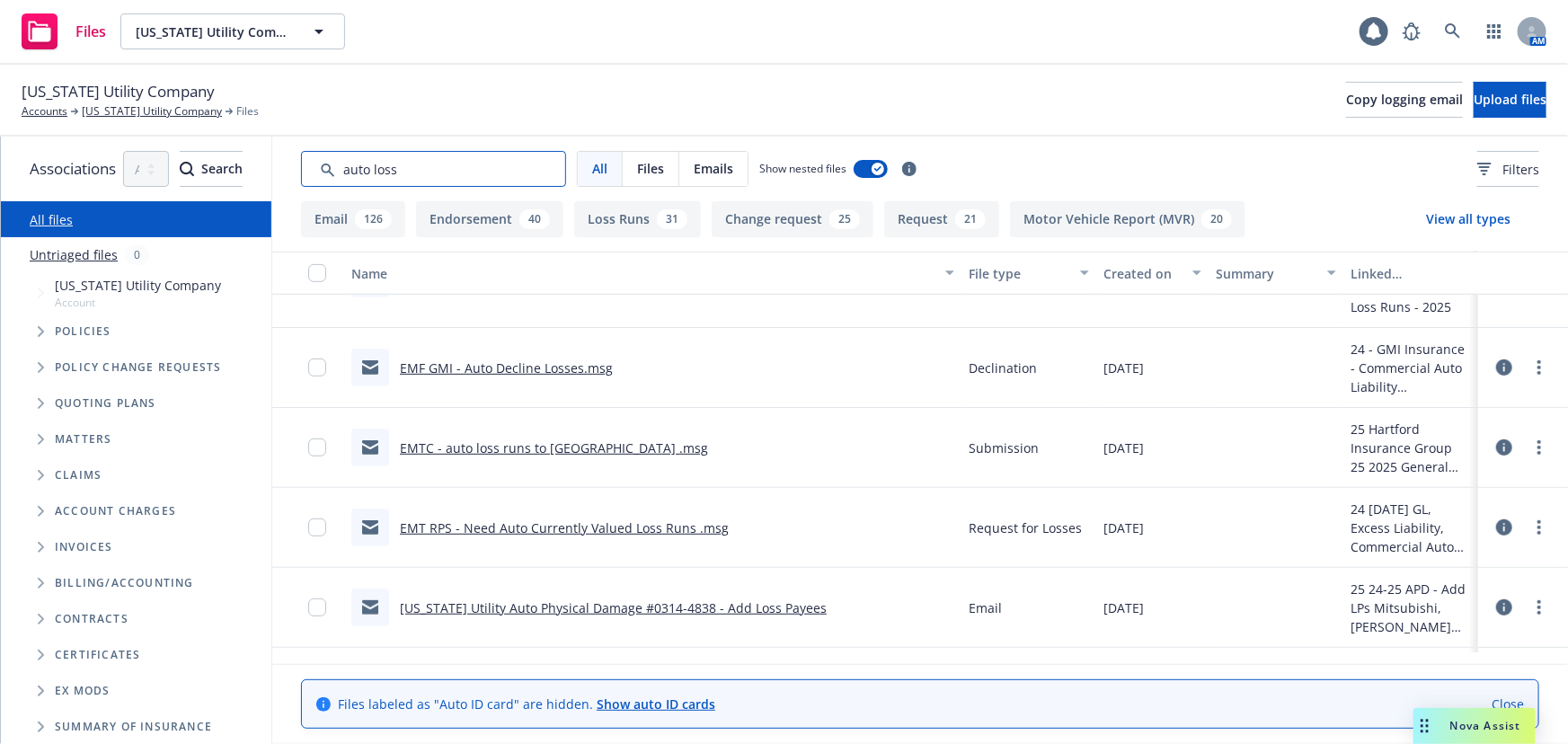
scroll to position [489, 0]
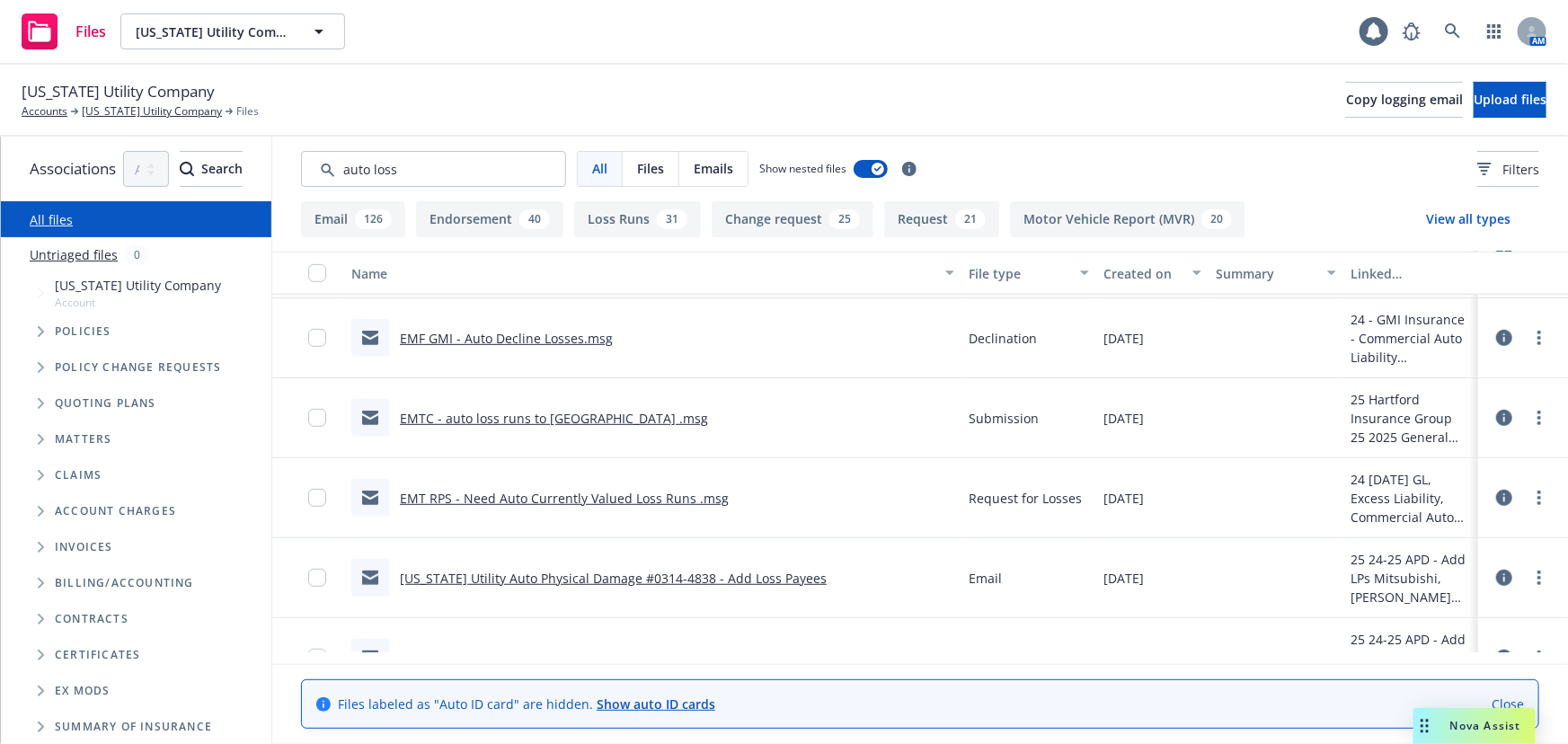
click at [573, 416] on link "EMTC - auto loss runs to Hartford .msg" at bounding box center [553, 417] width 308 height 17
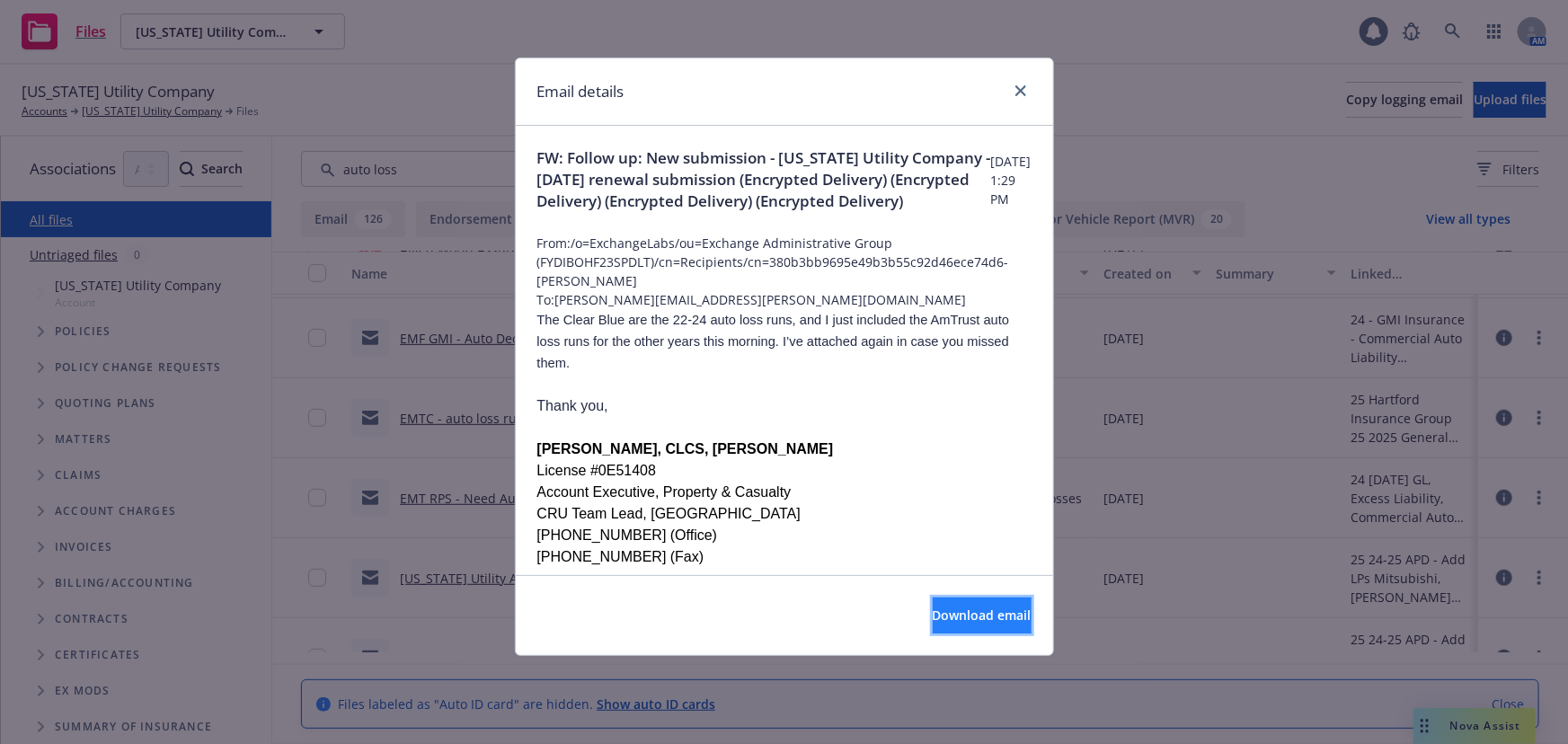
click at [942, 608] on span "Download email" at bounding box center [982, 614] width 99 height 17
click at [938, 617] on span "Download email" at bounding box center [982, 614] width 99 height 17
click at [1022, 89] on icon "close" at bounding box center [1020, 90] width 11 height 11
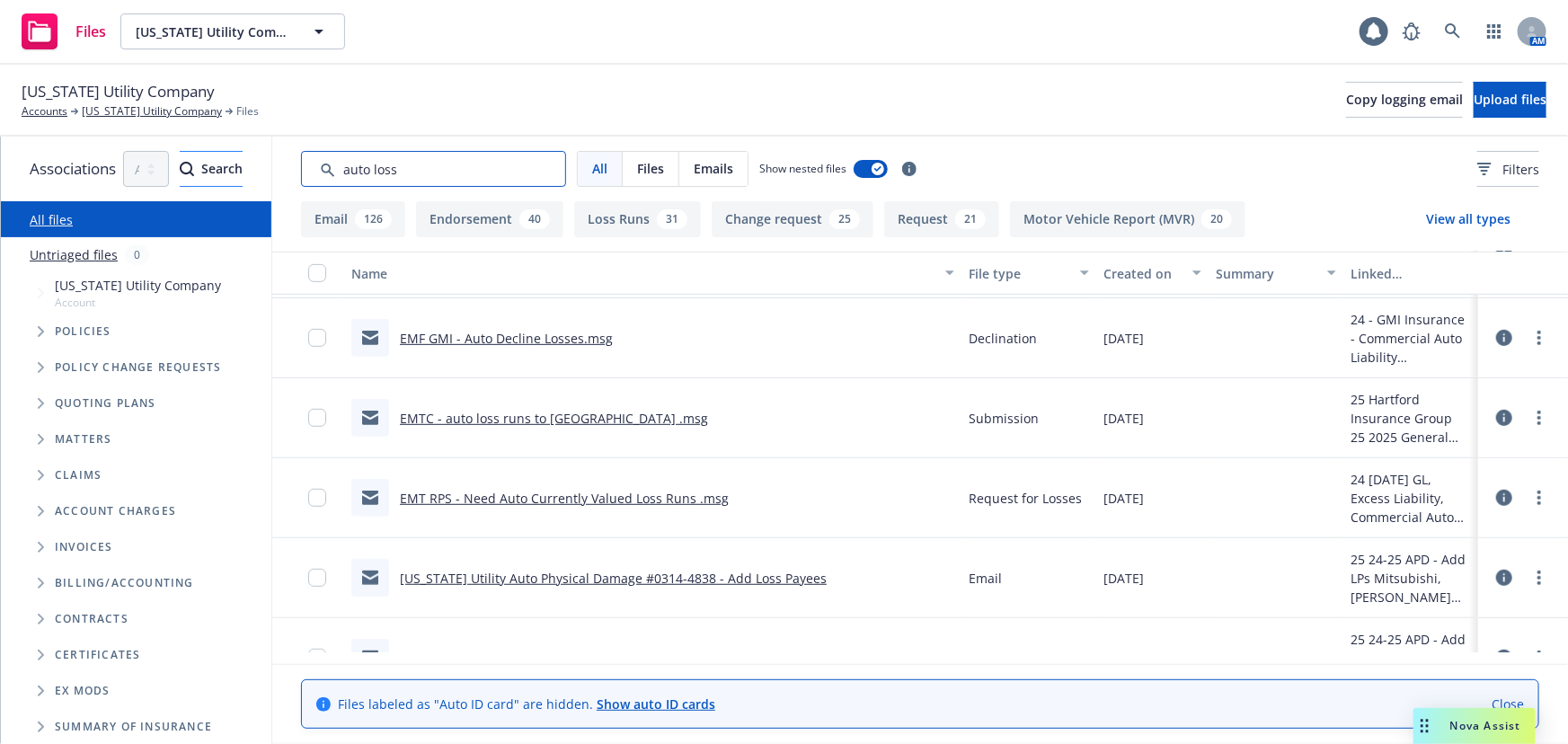
drag, startPoint x: 498, startPoint y: 177, endPoint x: 234, endPoint y: 154, distance: 265.0
click at [245, 151] on div "Associations All years 2027 2026 2025 2024 2023 2022 2021 2020 2019 2018 2017 2…" at bounding box center [784, 440] width 1567 height 607
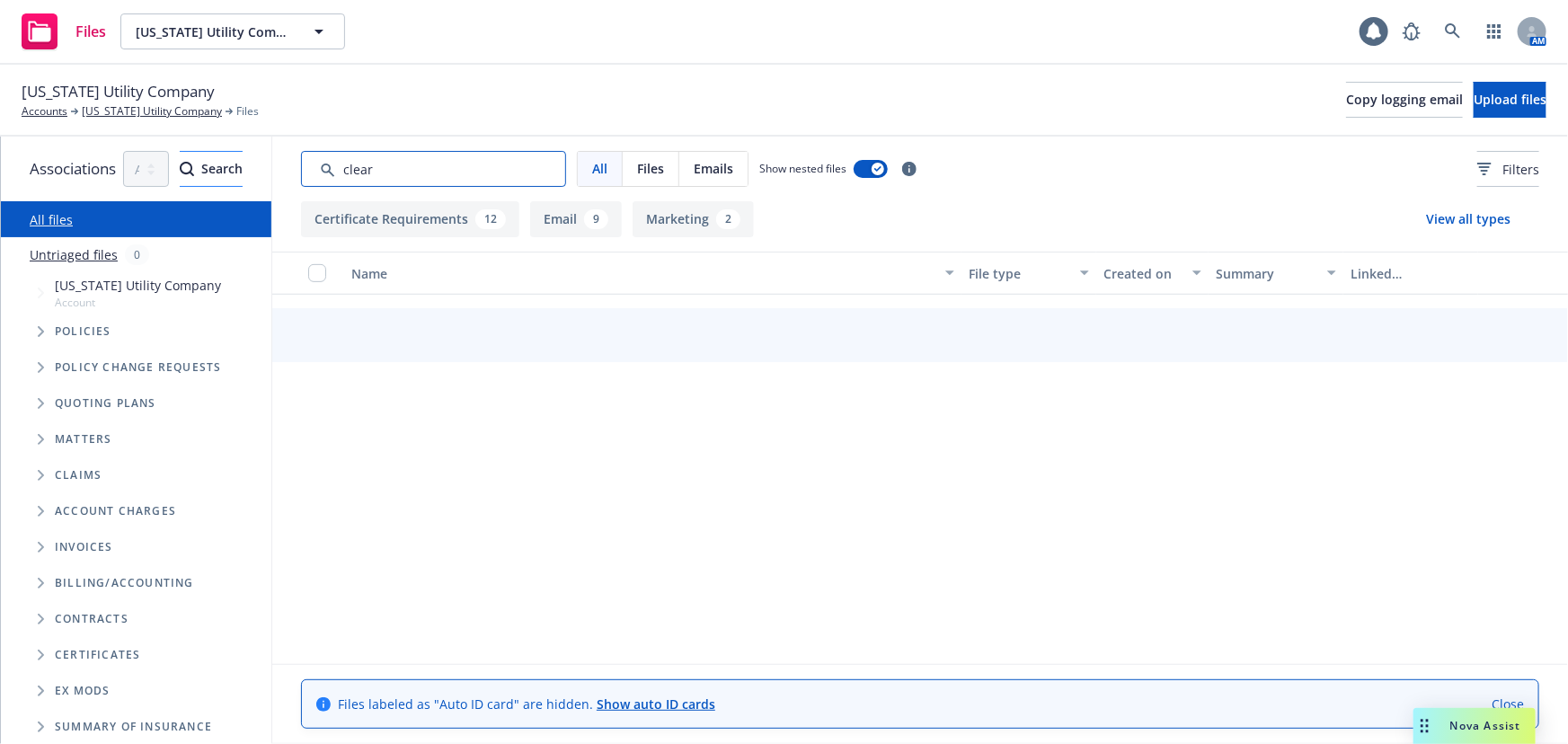
scroll to position [195, 0]
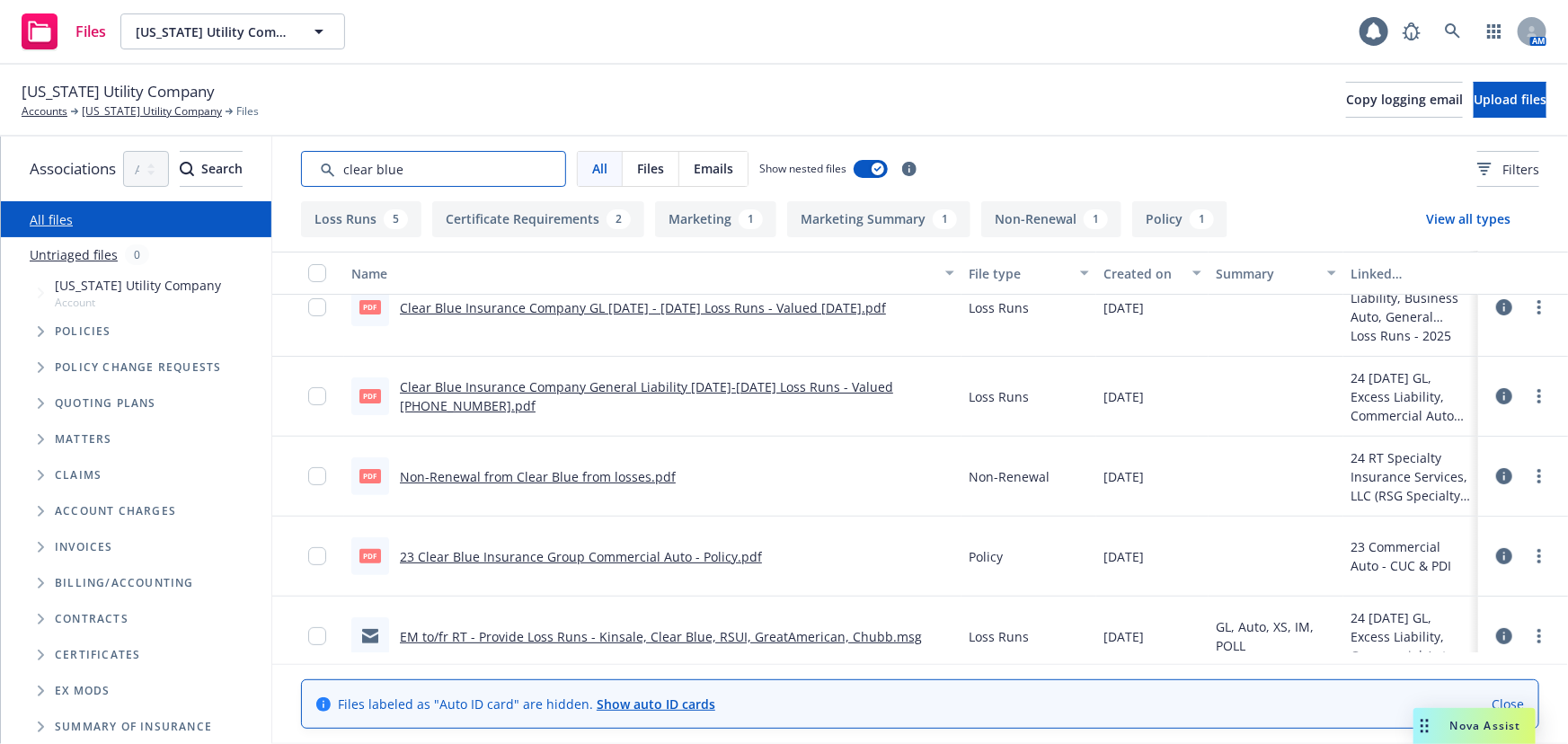
type input "clear blue"
click at [326, 557] on input "checkbox" at bounding box center [317, 556] width 18 height 18
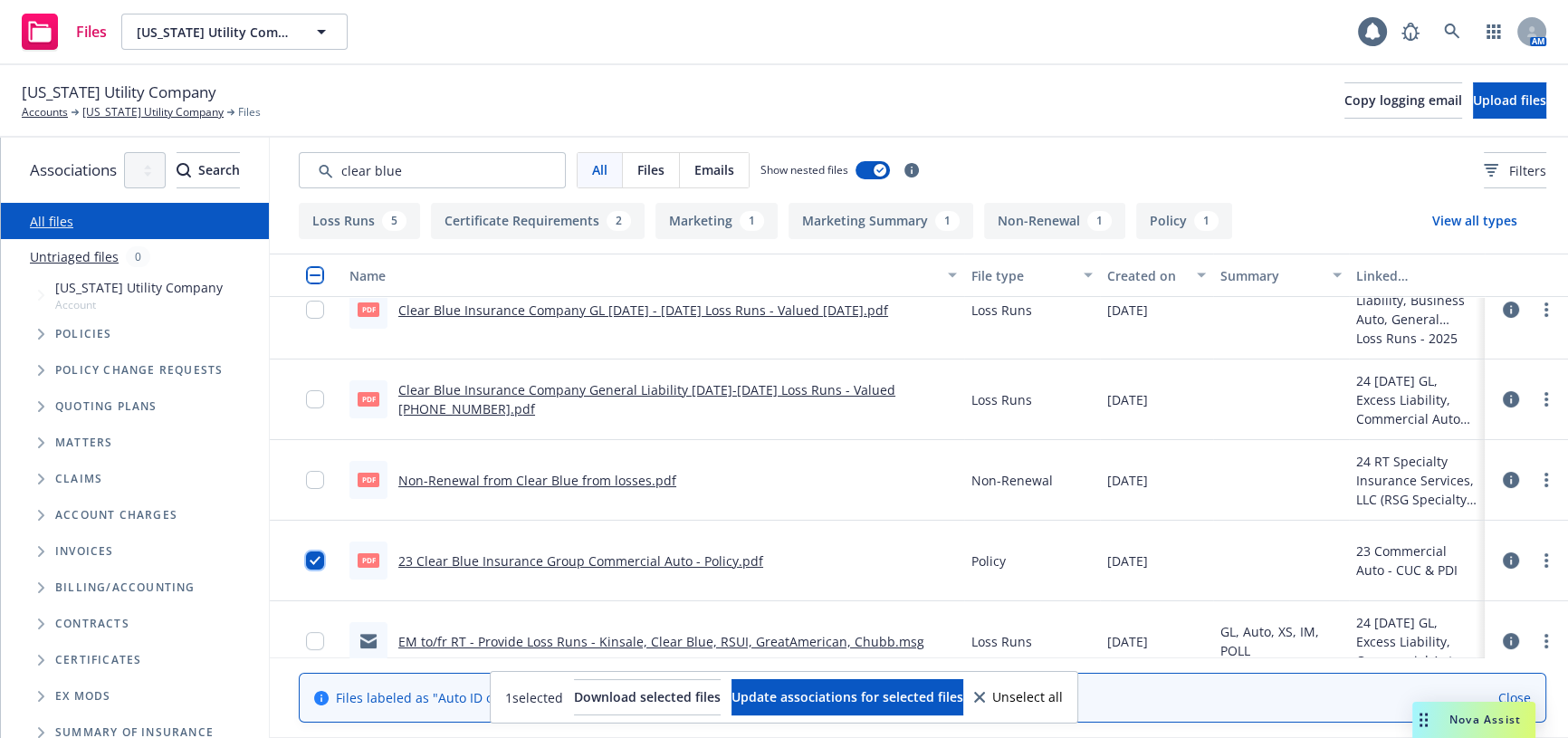
click at [324, 560] on input "checkbox" at bounding box center [315, 560] width 18 height 18
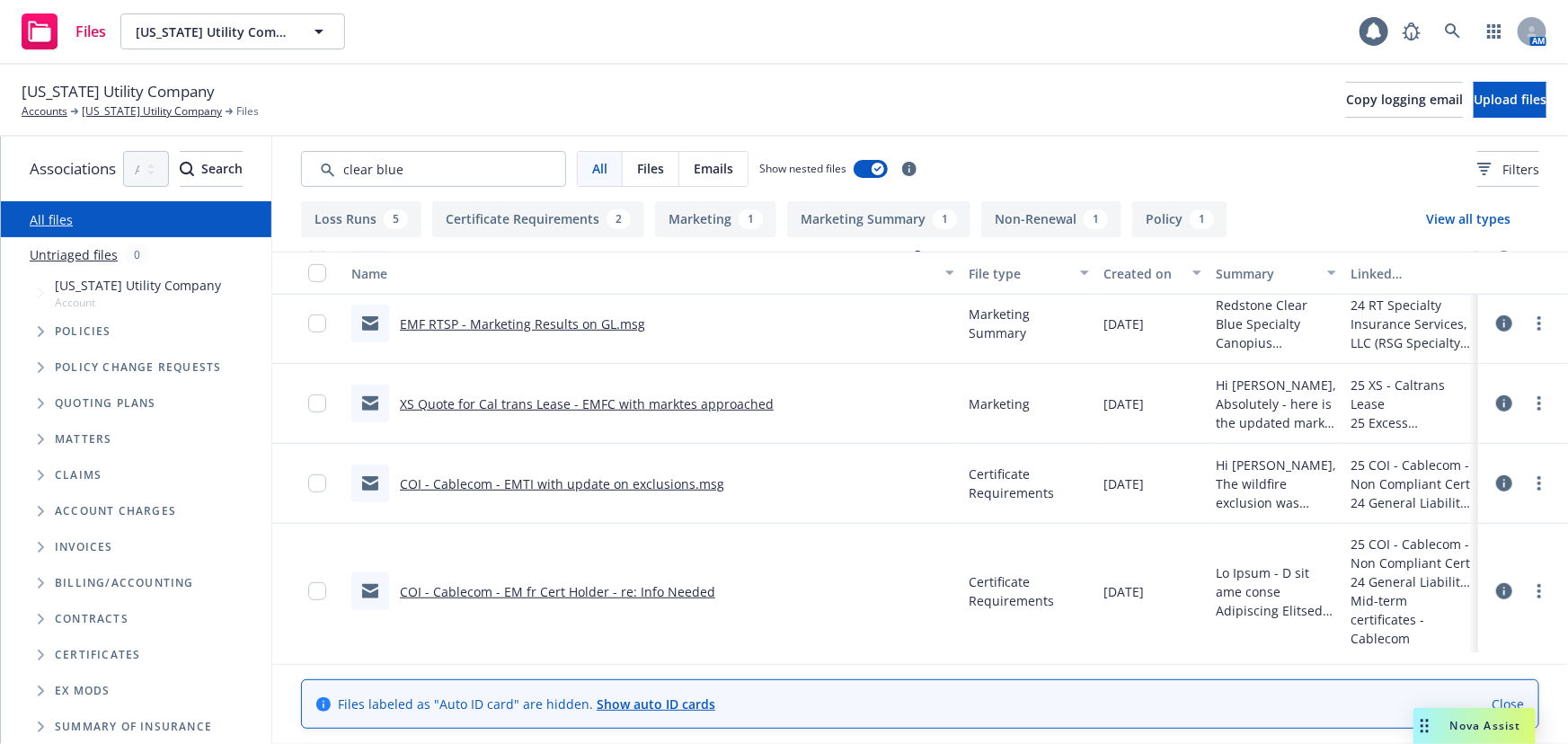
scroll to position [571, 0]
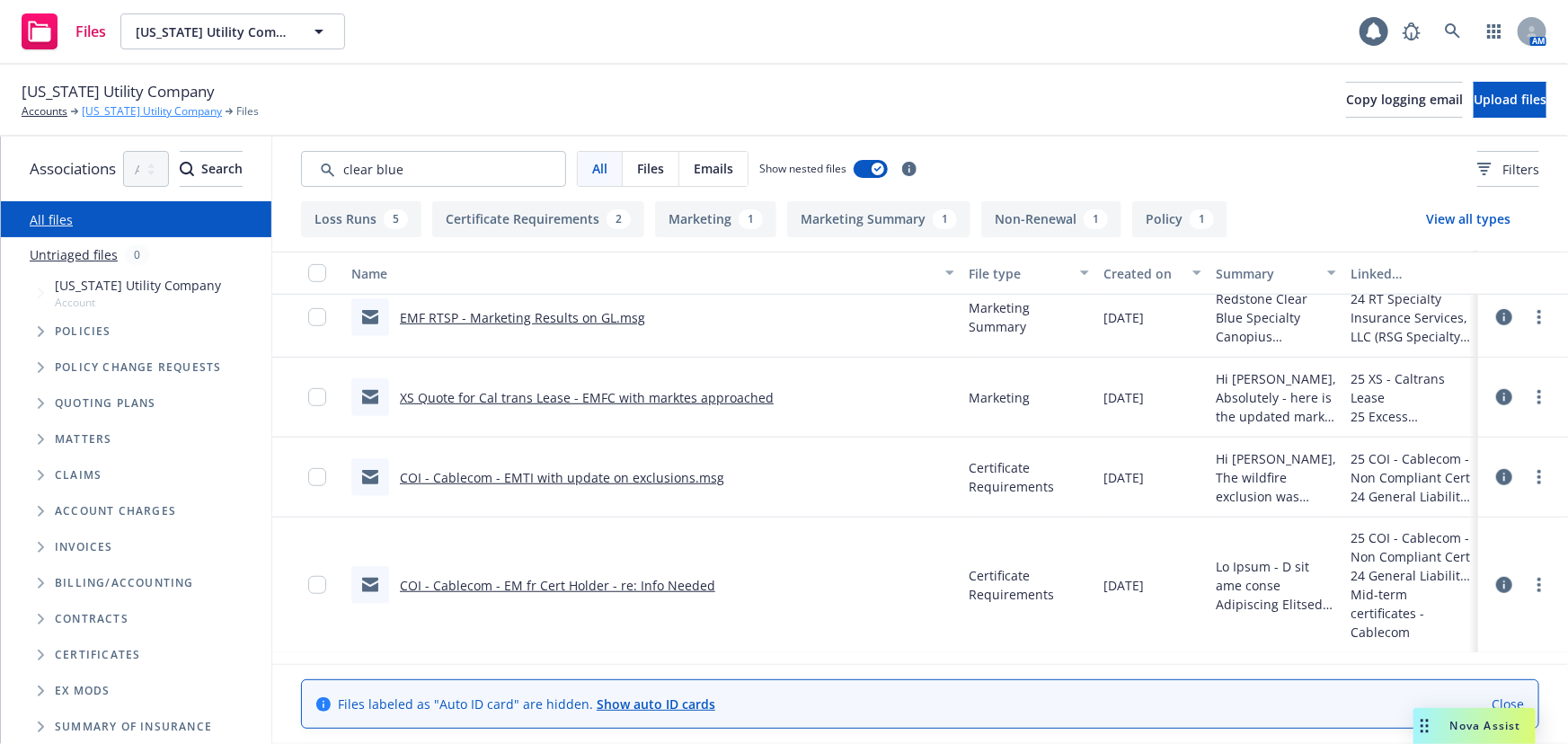
click at [151, 113] on link "California Utility Company" at bounding box center [151, 111] width 140 height 17
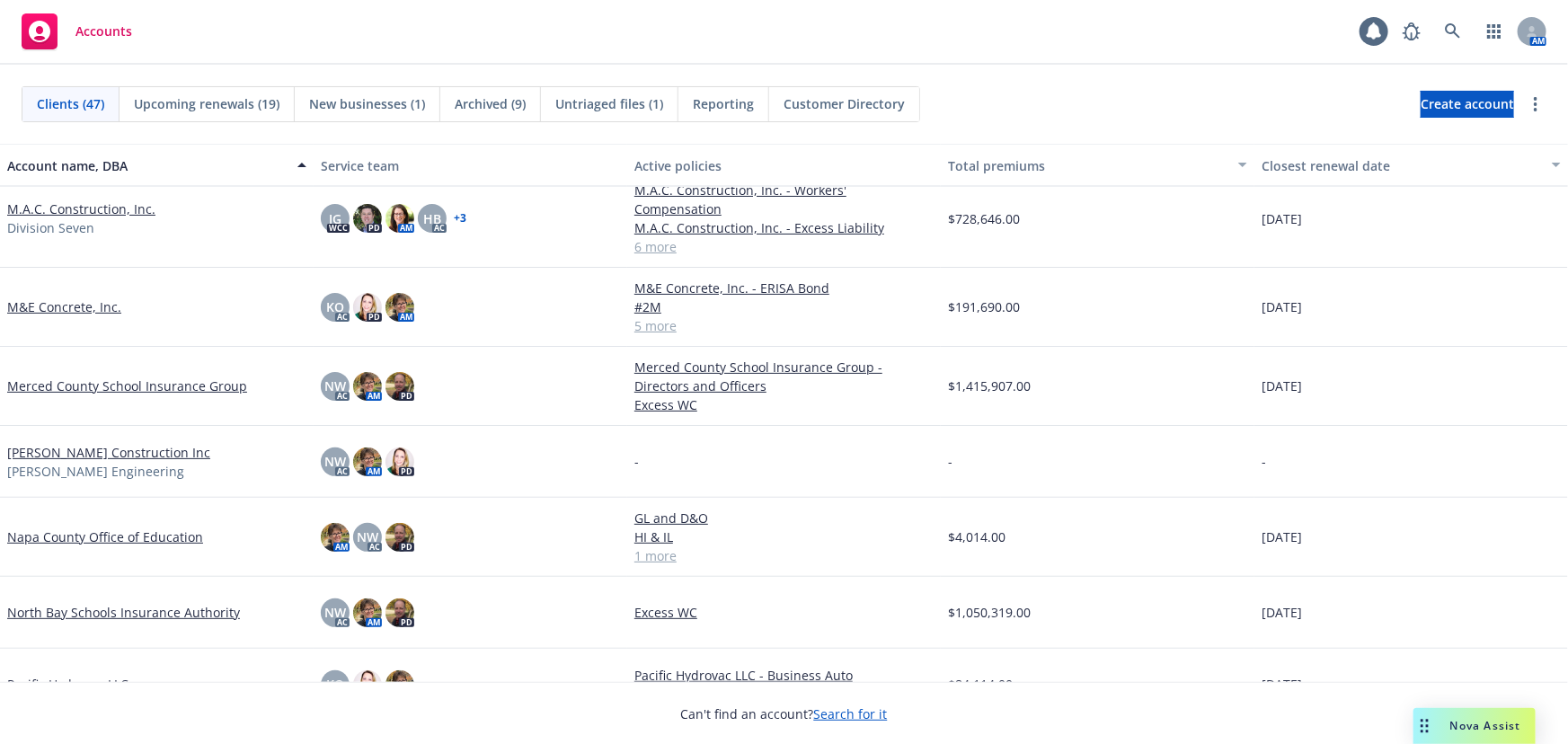
scroll to position [1633, 0]
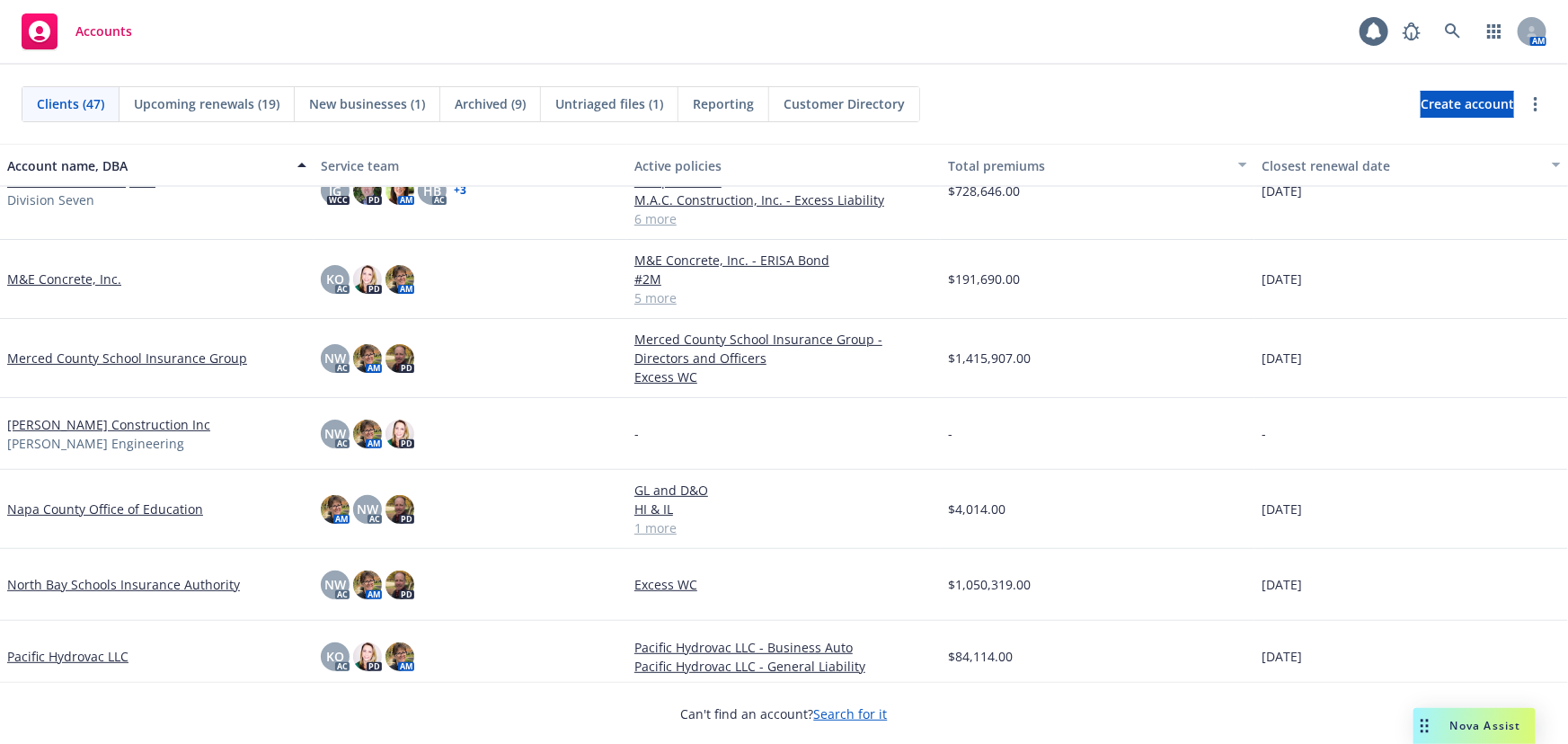
click at [101, 575] on link "North Bay Schools Insurance Authority" at bounding box center [123, 584] width 233 height 19
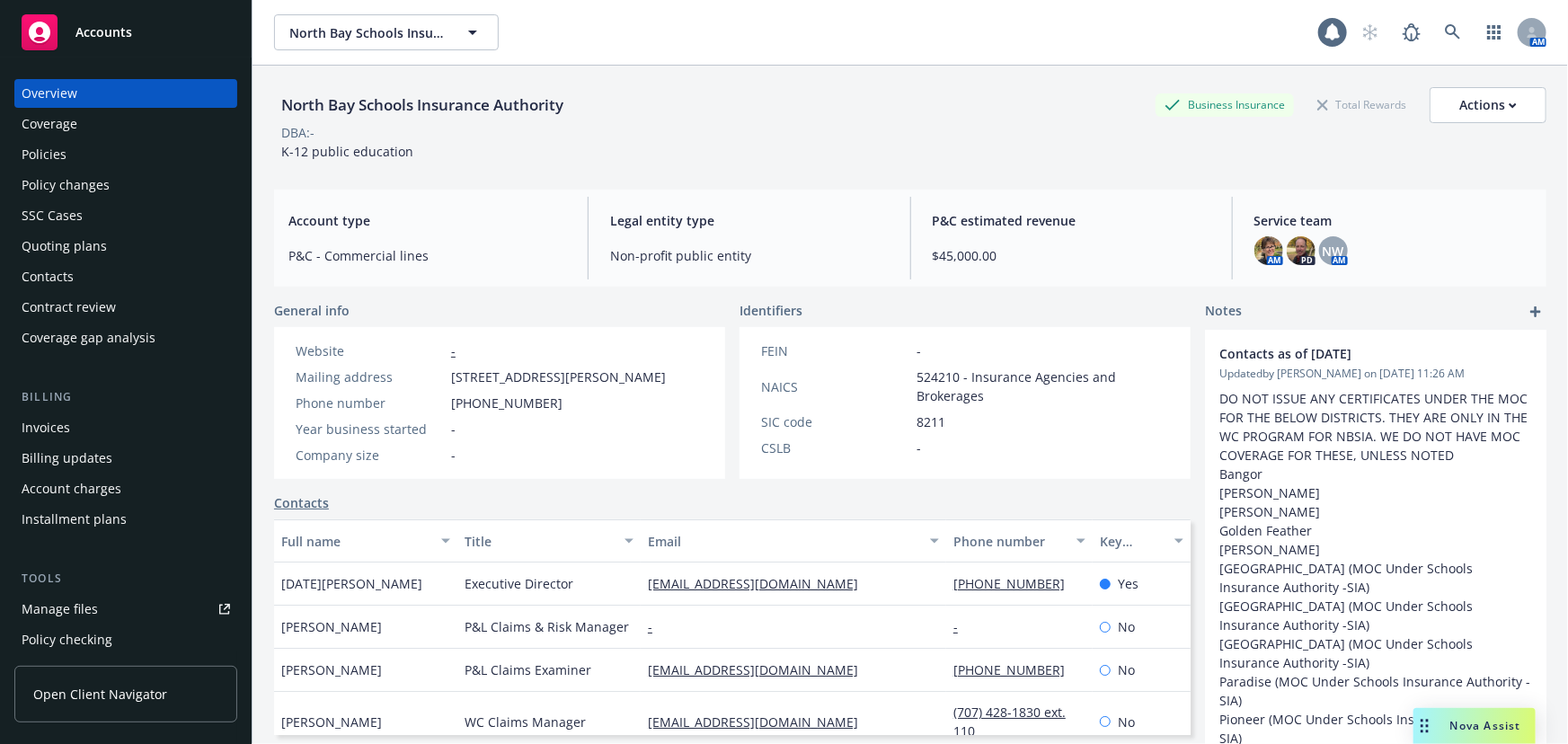
click at [90, 604] on div "Manage files" at bounding box center [60, 608] width 76 height 28
click at [63, 616] on div "Manage files" at bounding box center [60, 608] width 76 height 28
click at [152, 39] on div "Accounts" at bounding box center [125, 32] width 208 height 36
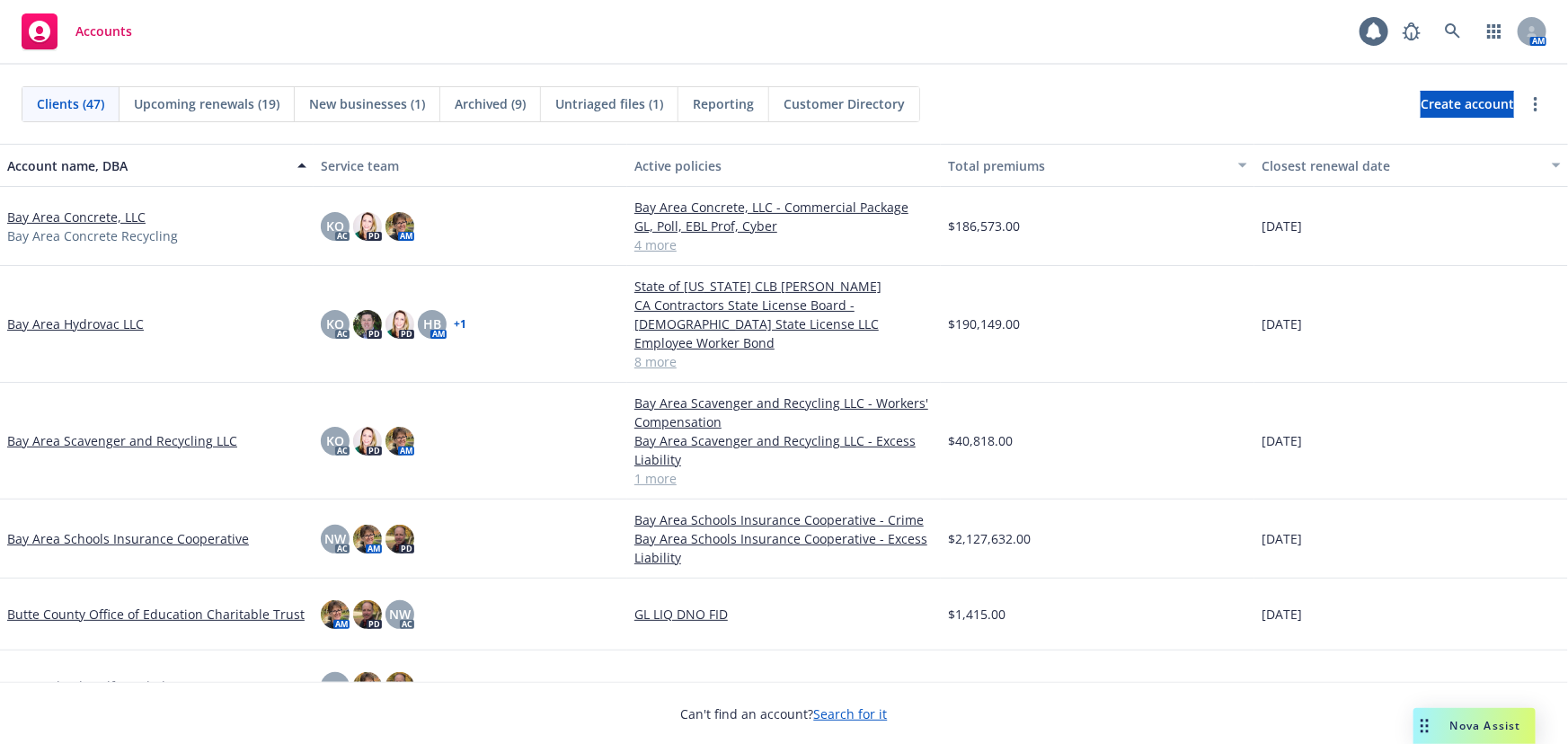
click at [186, 529] on link "Bay Area Schools Insurance Cooperative" at bounding box center [127, 538] width 241 height 19
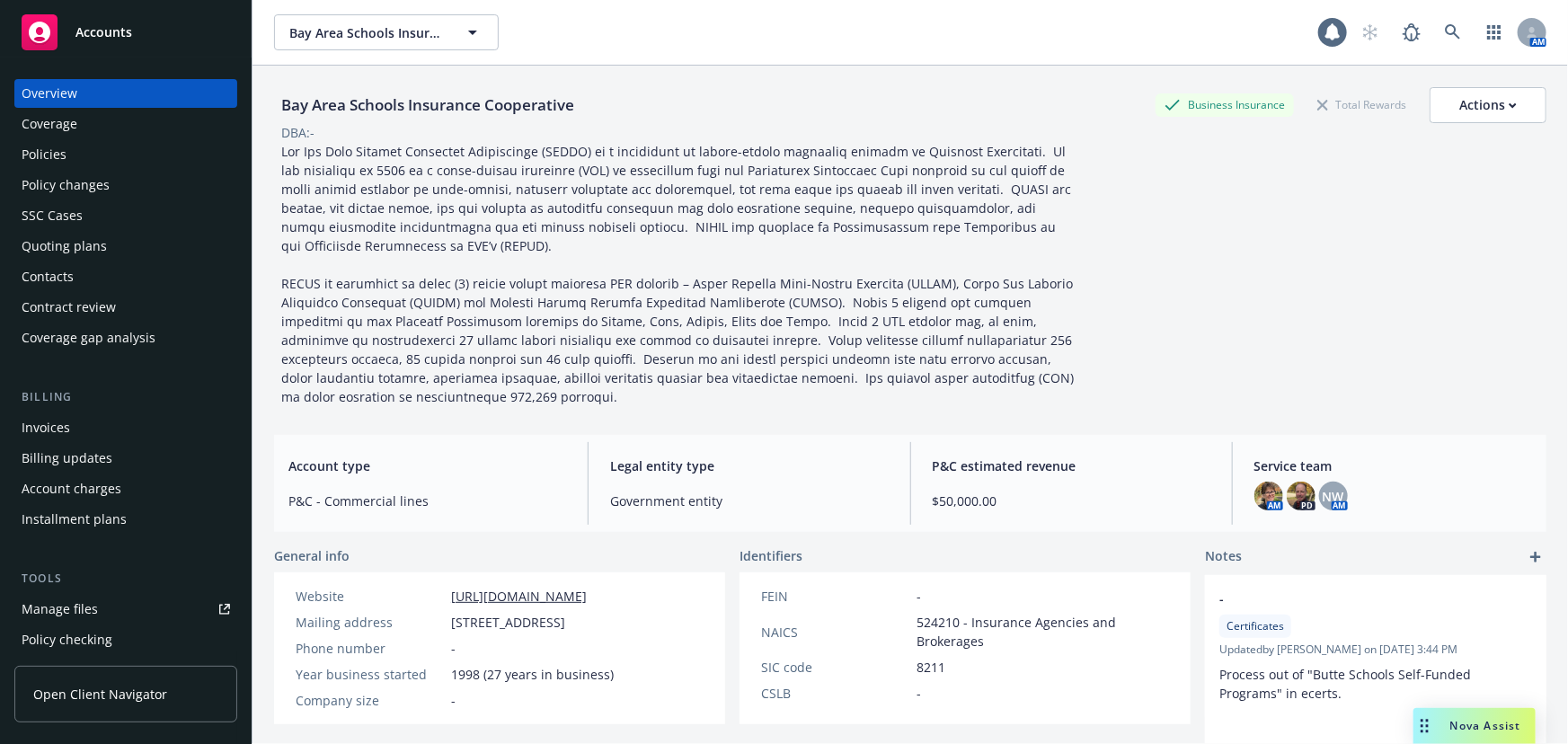
click at [57, 609] on div "Manage files" at bounding box center [60, 608] width 76 height 28
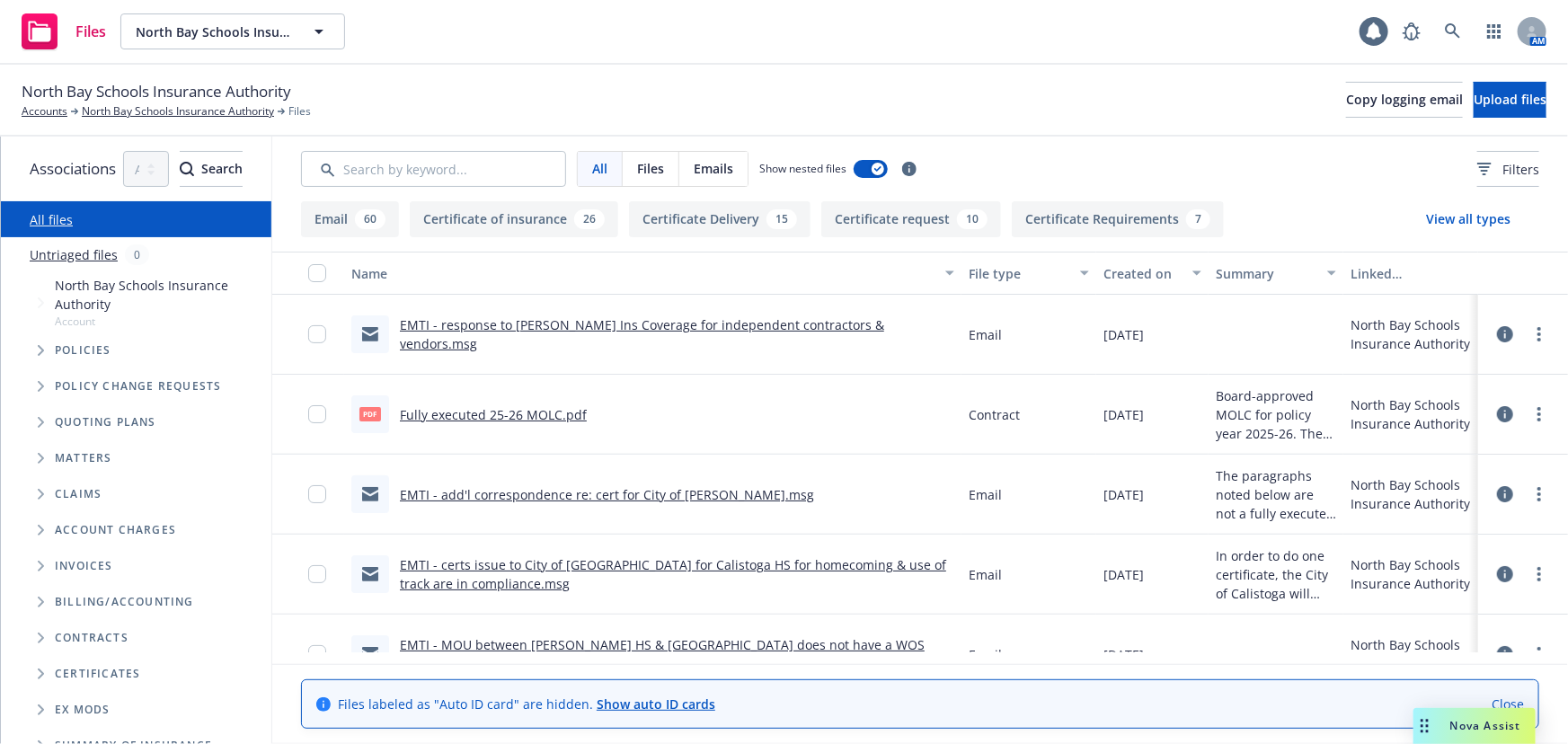
click at [884, 340] on link "EMTI - response to SAM Ins Coverage for independent contractors & vendors.msg" at bounding box center [642, 334] width 485 height 36
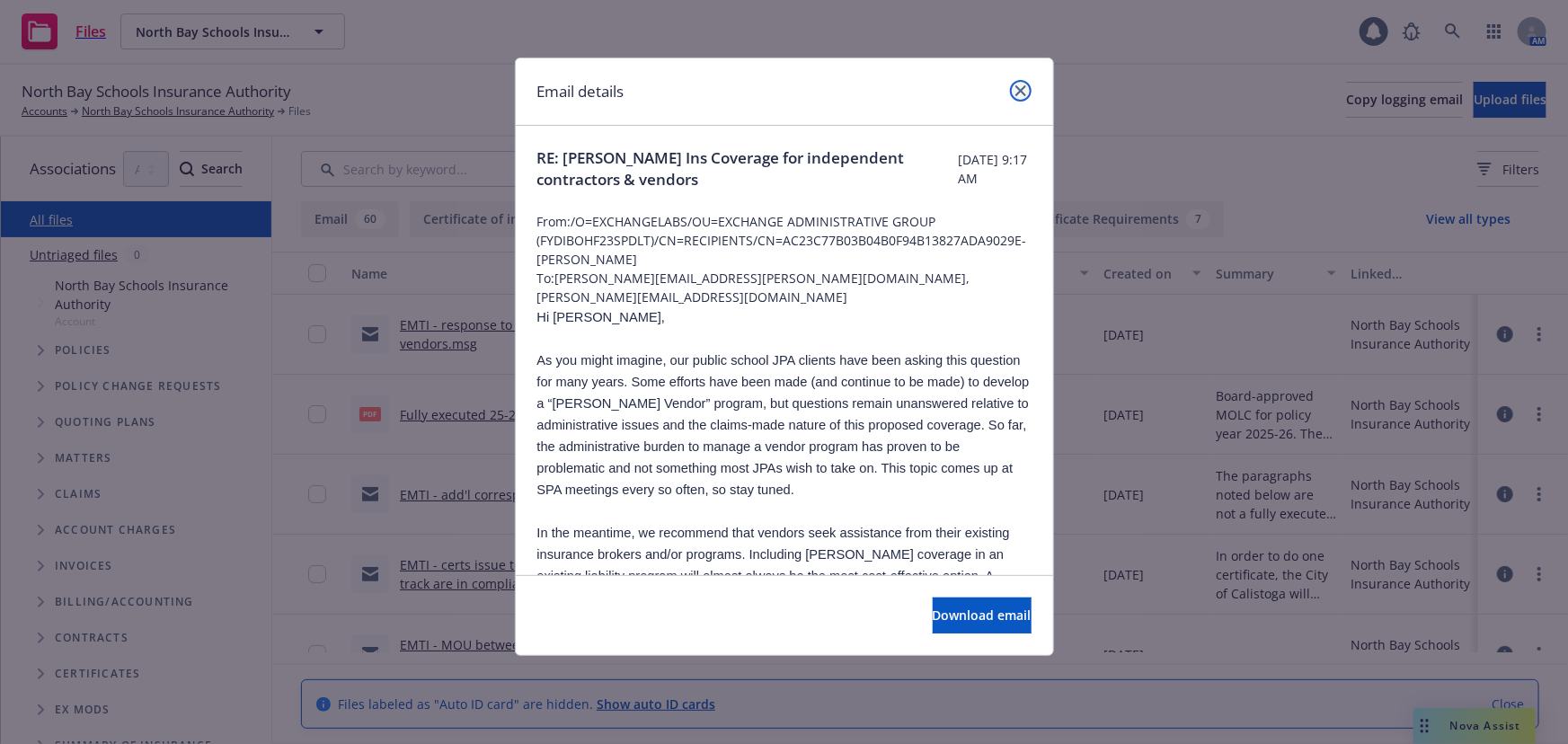
click at [1014, 84] on link "close" at bounding box center [1021, 91] width 21 height 21
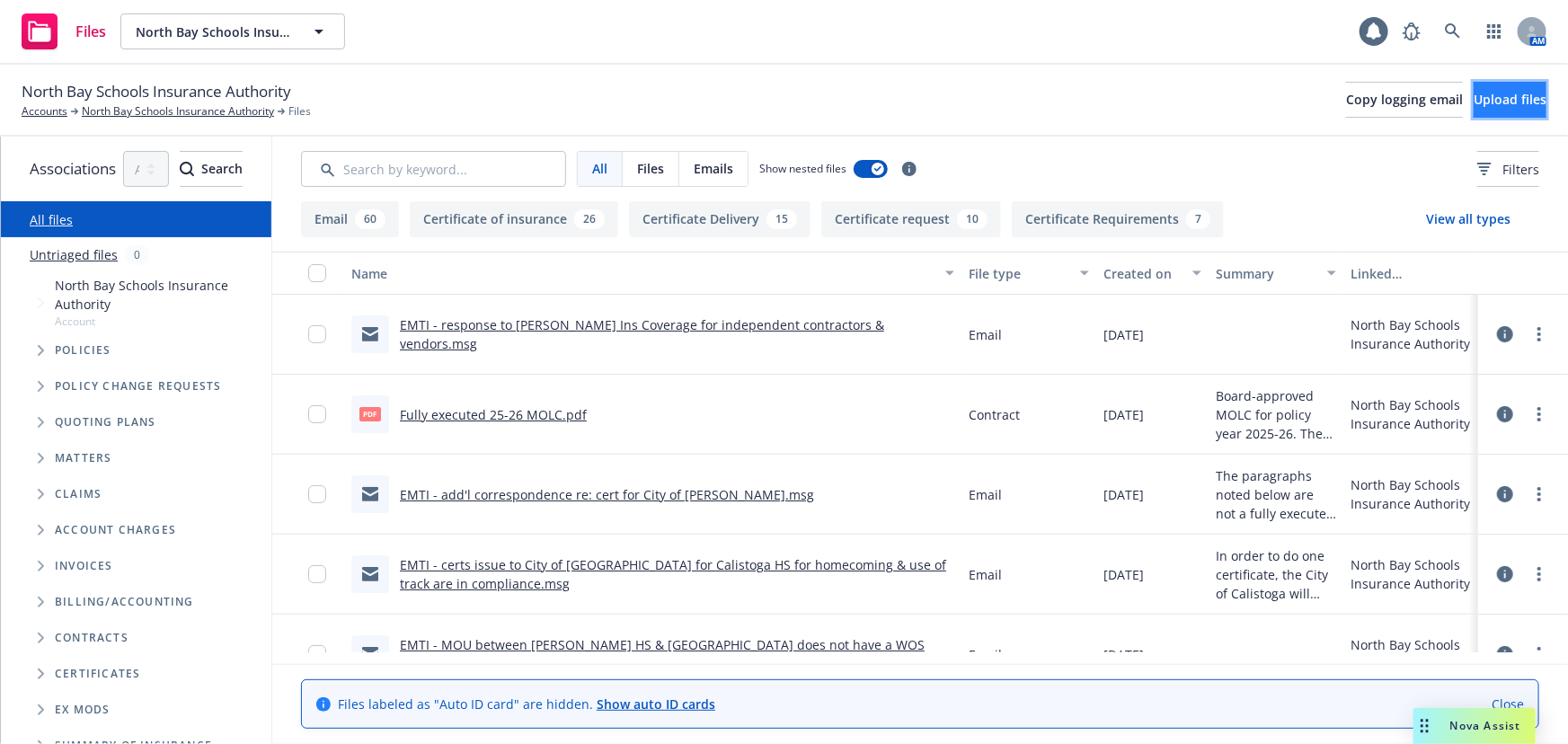
click at [1492, 98] on span "Upload files" at bounding box center [1509, 99] width 72 height 17
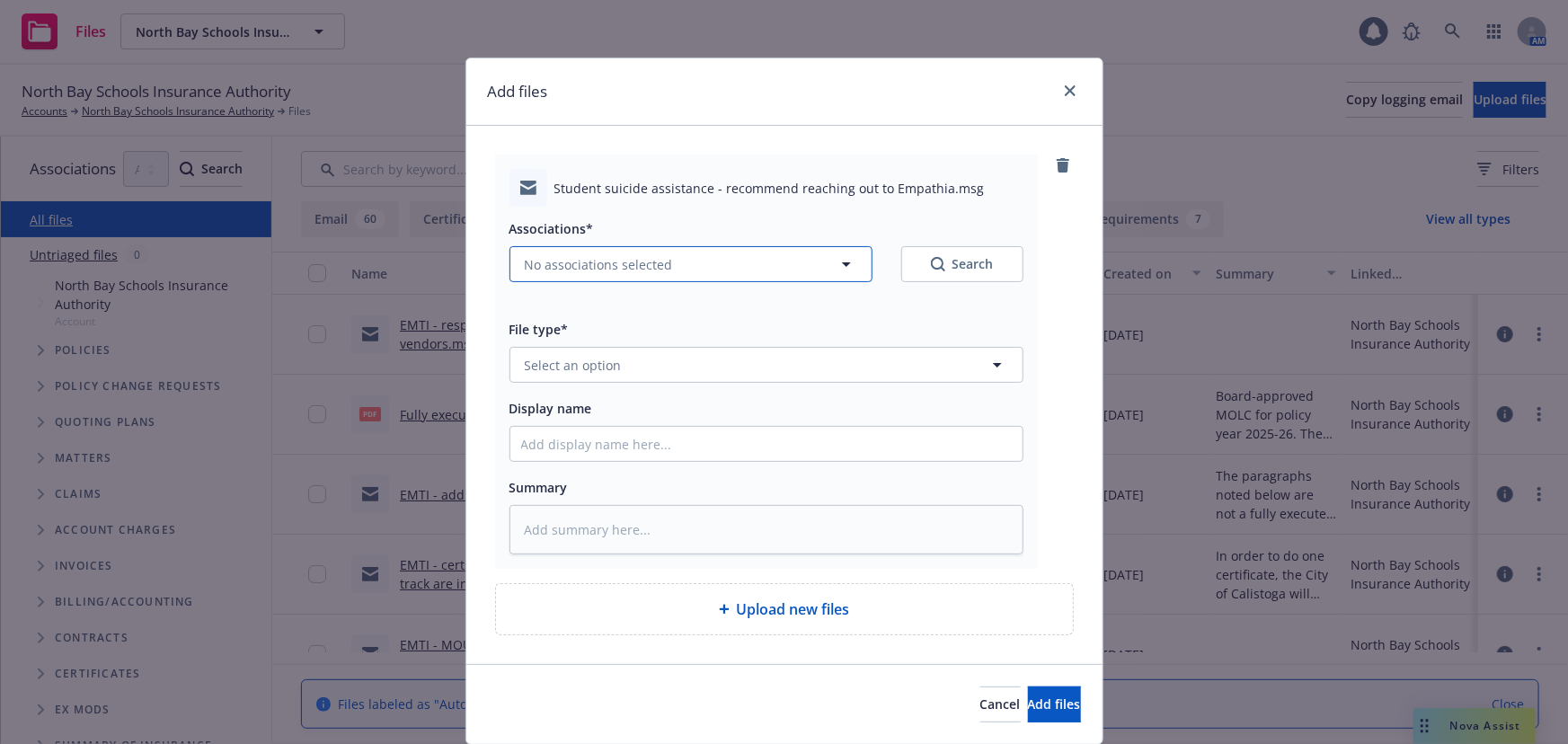
click at [629, 265] on span "No associations selected" at bounding box center [599, 264] width 148 height 19
type textarea "x"
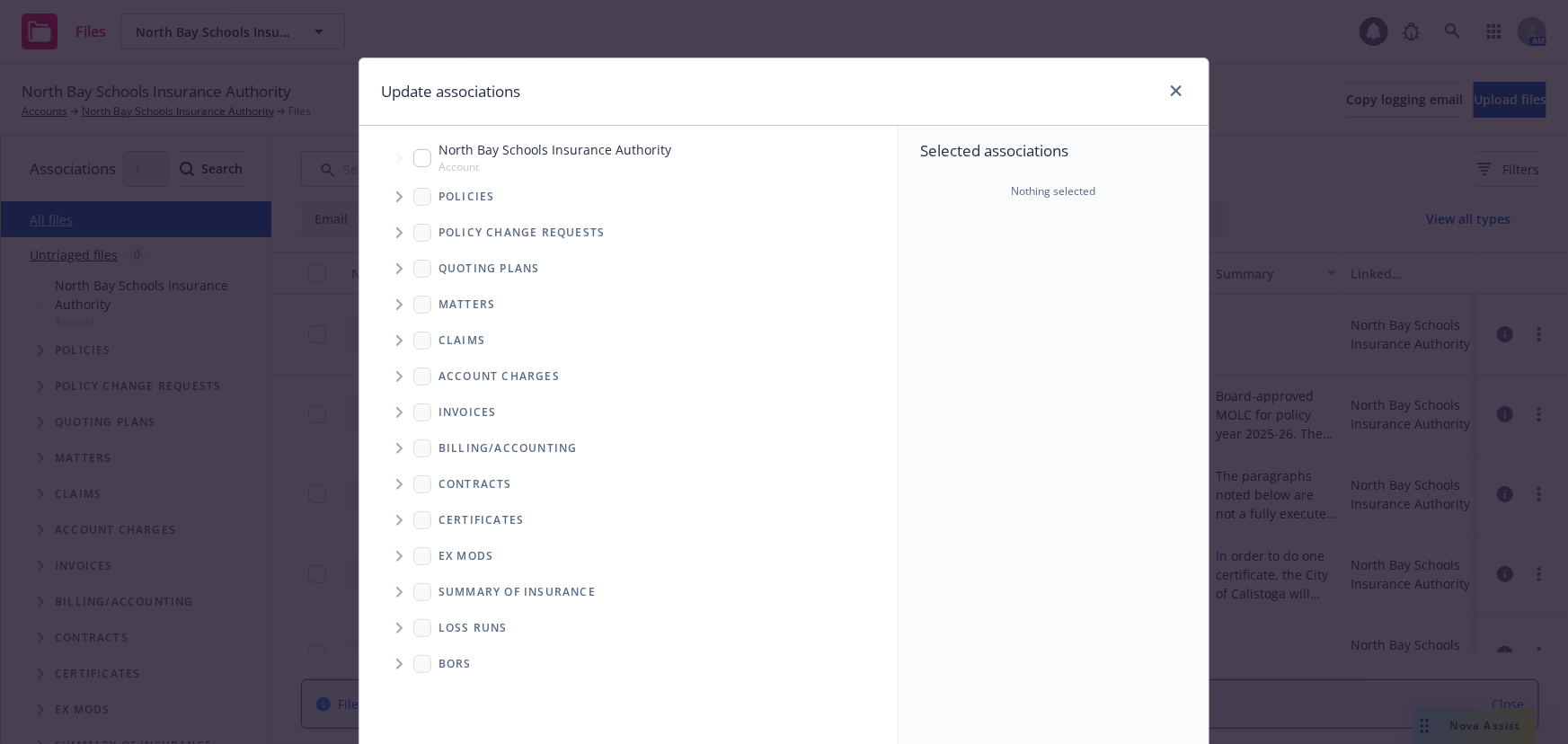
click at [451, 146] on span "North Bay Schools Insurance Authority" at bounding box center [555, 148] width 233 height 19
checkbox input "true"
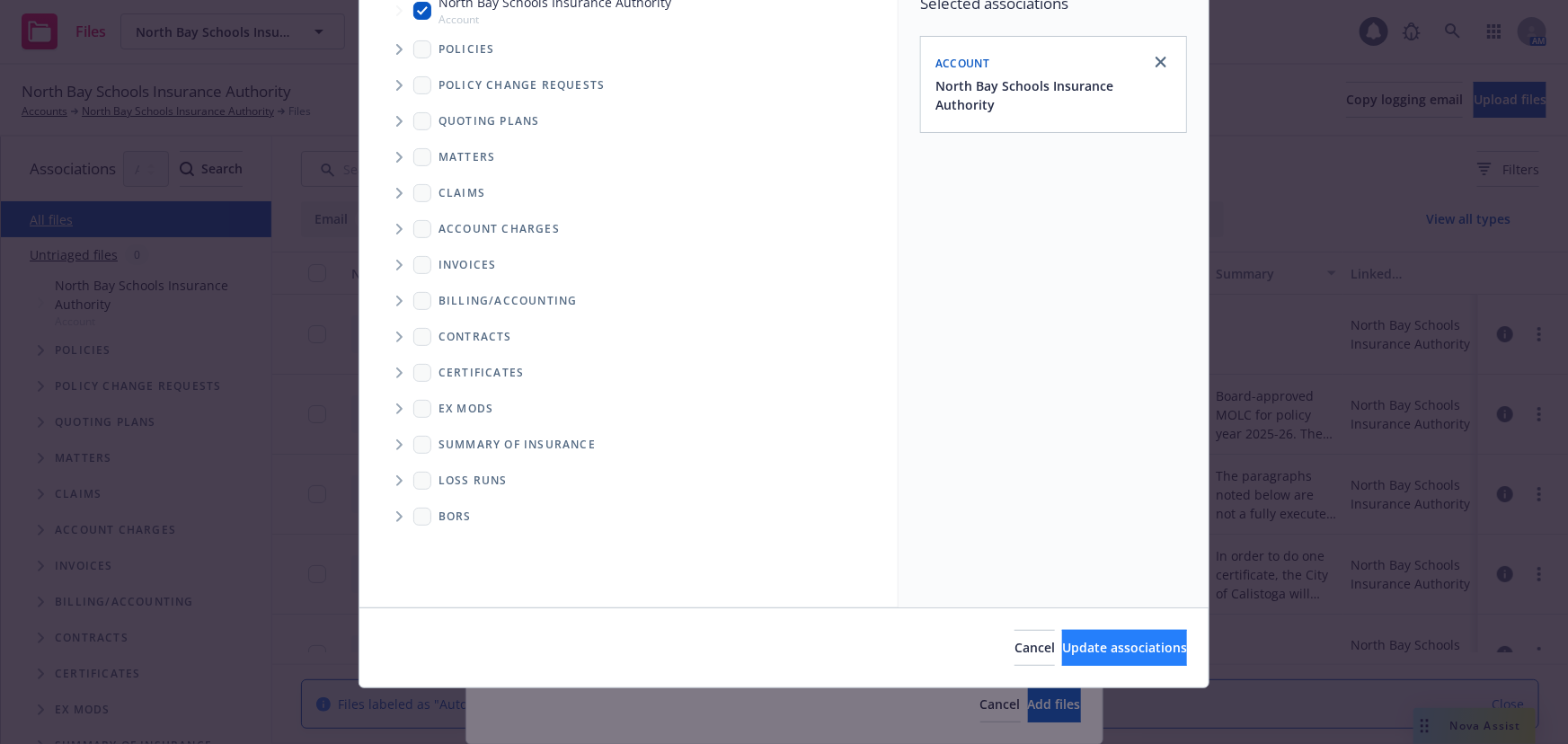
scroll to position [148, 0]
click at [1154, 660] on button "Update associations" at bounding box center [1124, 646] width 125 height 36
type textarea "x"
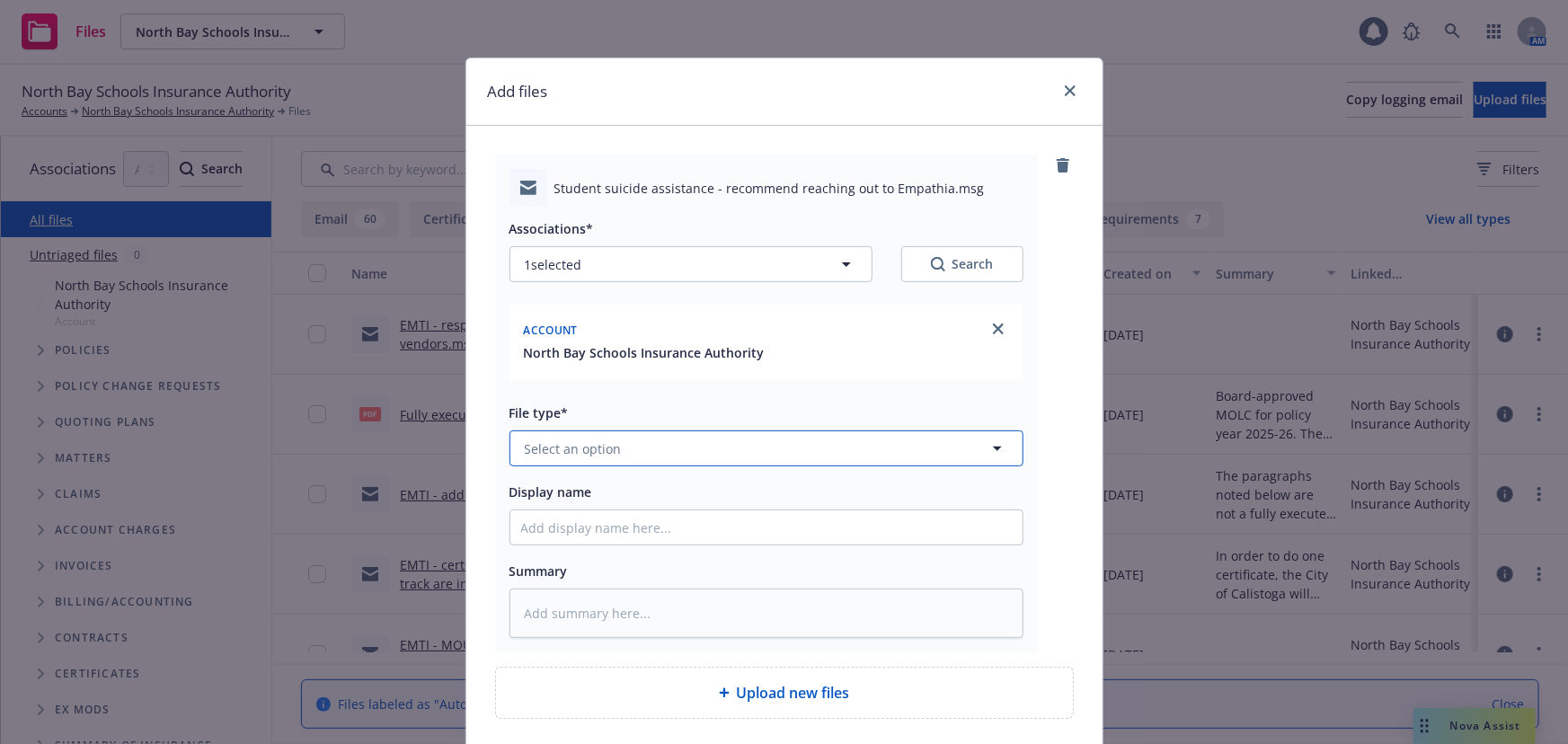
click at [572, 448] on span "Select an option" at bounding box center [572, 448] width 97 height 19
type input "emai"
click at [557, 504] on div "Email" at bounding box center [542, 499] width 44 height 26
click at [555, 518] on input "Display name" at bounding box center [766, 526] width 512 height 34
type textarea "x"
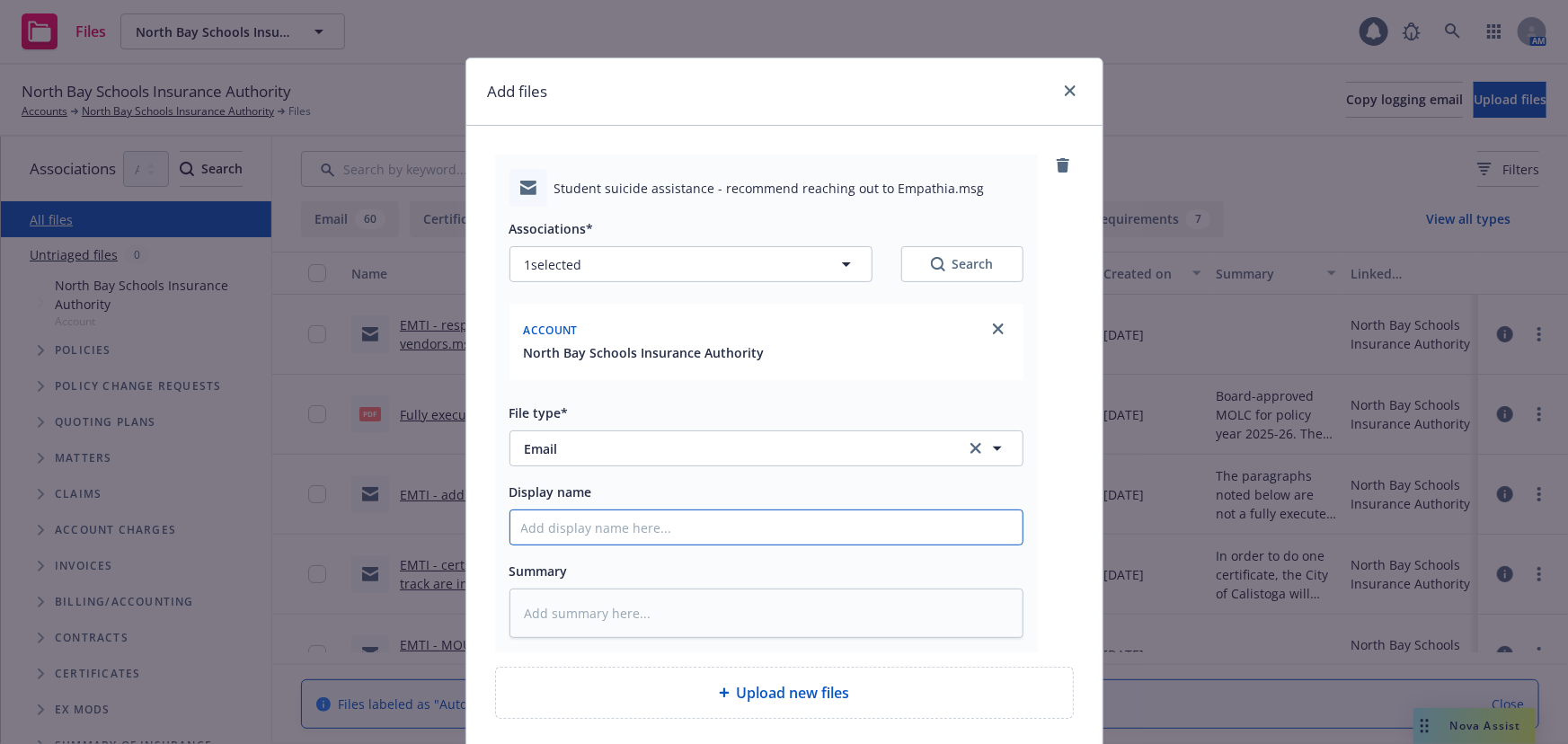
type input "E"
type textarea "x"
type input "EM"
type textarea "x"
type input "EMT"
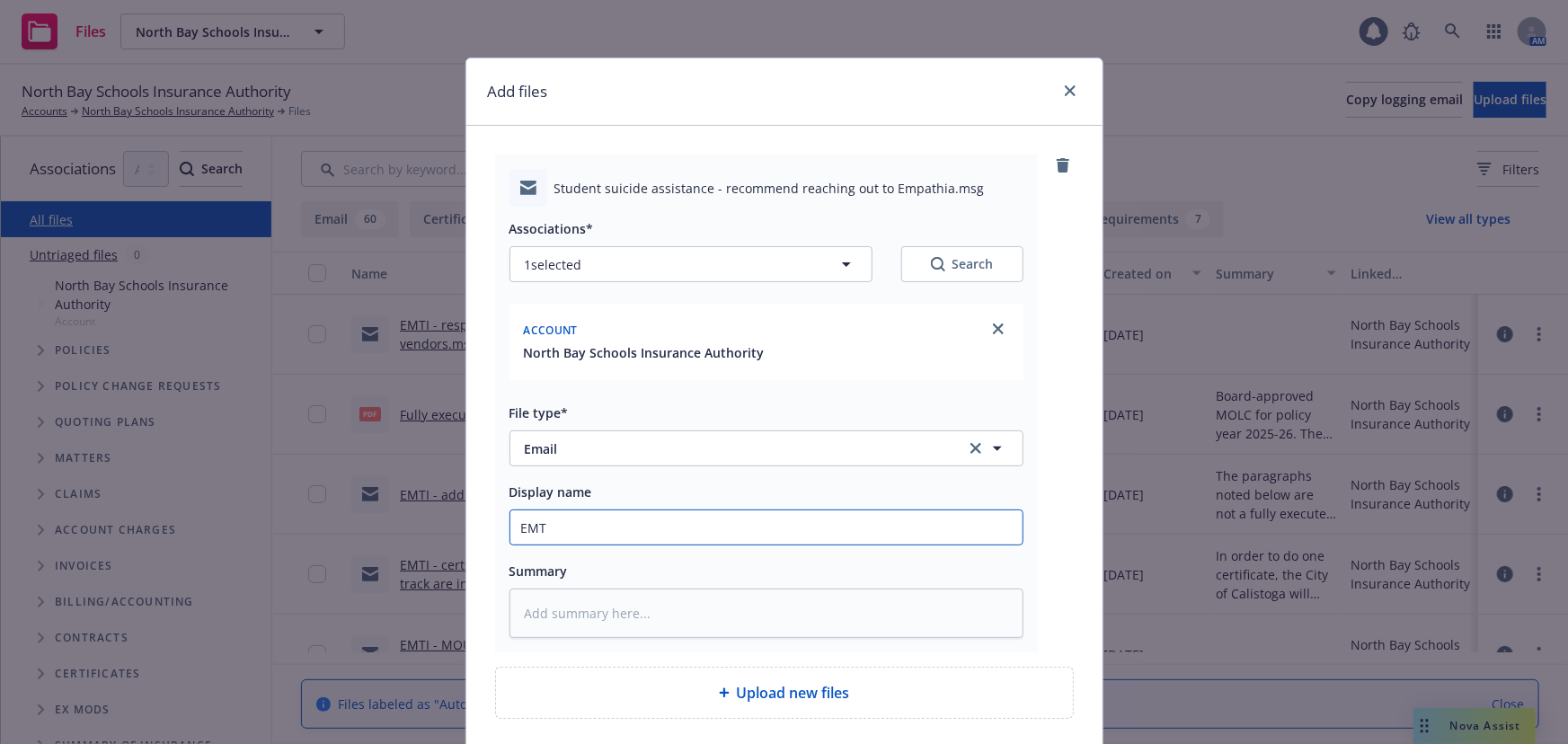
type textarea "x"
type input "EMTI"
type textarea "x"
type input "EMTI"
paste input "Student suicide assistance - recommend reaching out to Empathia"
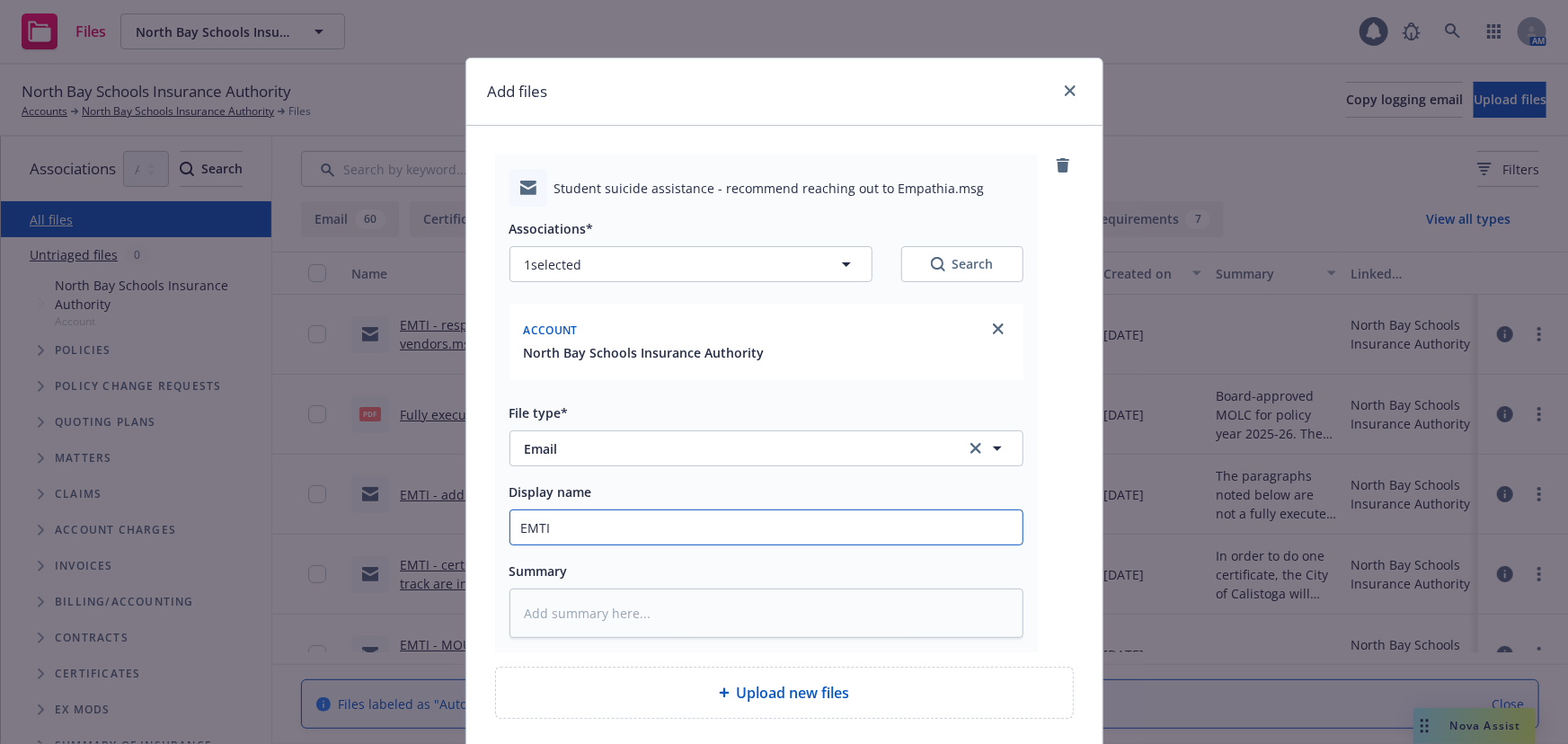
type textarea "x"
type input "EMTI Student suicide assistance - recommend reaching out to Empathia"
click at [545, 524] on input "EMTI Student suicide assistance - recommend reaching out to Empathia" at bounding box center [766, 526] width 512 height 34
type textarea "x"
type input "EMTI -Student suicide assistance - recommend reaching out to Empathia"
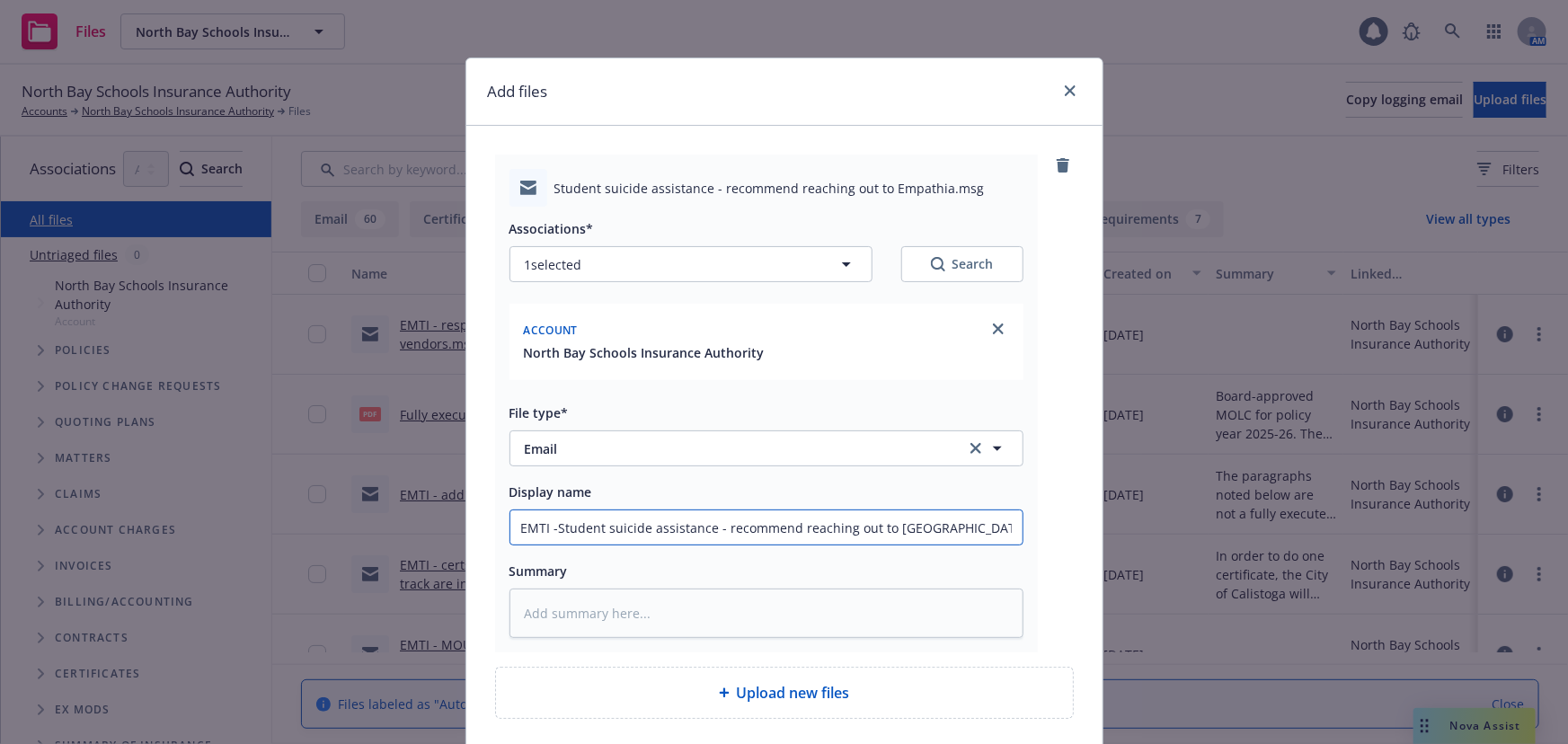
type textarea "x"
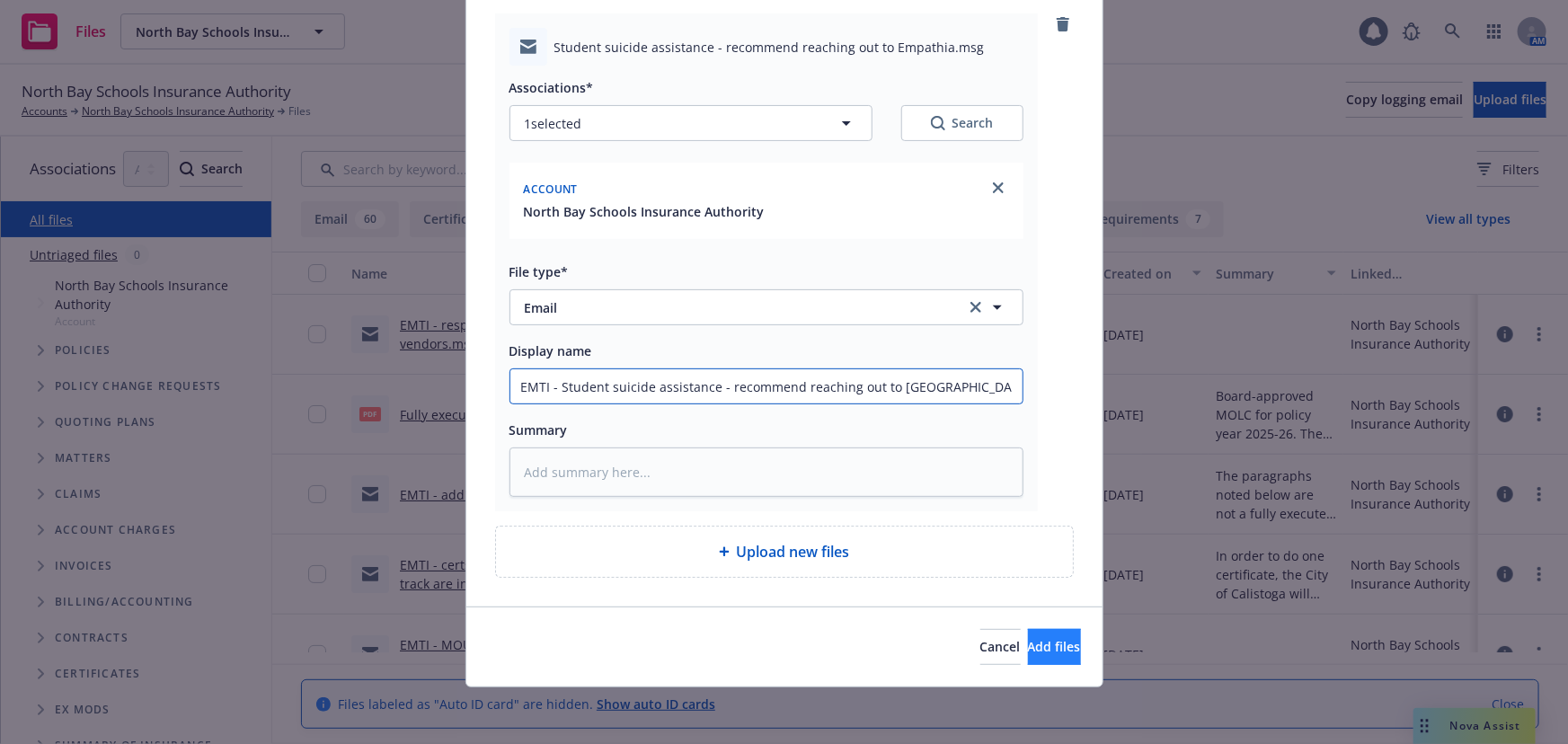
type input "EMTI - Student suicide assistance - recommend reaching out to Empathia"
click at [1028, 654] on span "Add files" at bounding box center [1054, 645] width 53 height 17
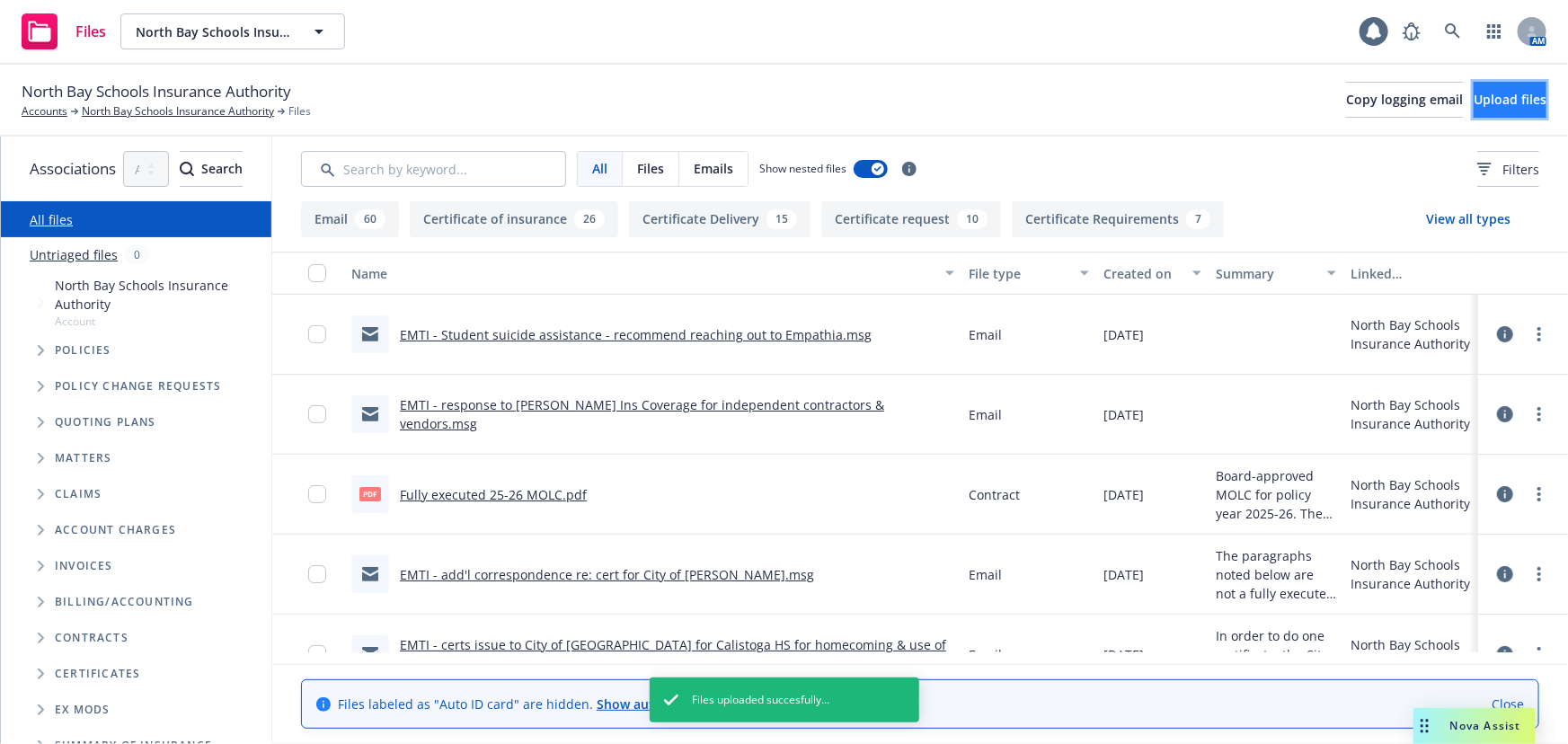
click at [1484, 106] on span "Upload files" at bounding box center [1509, 99] width 72 height 17
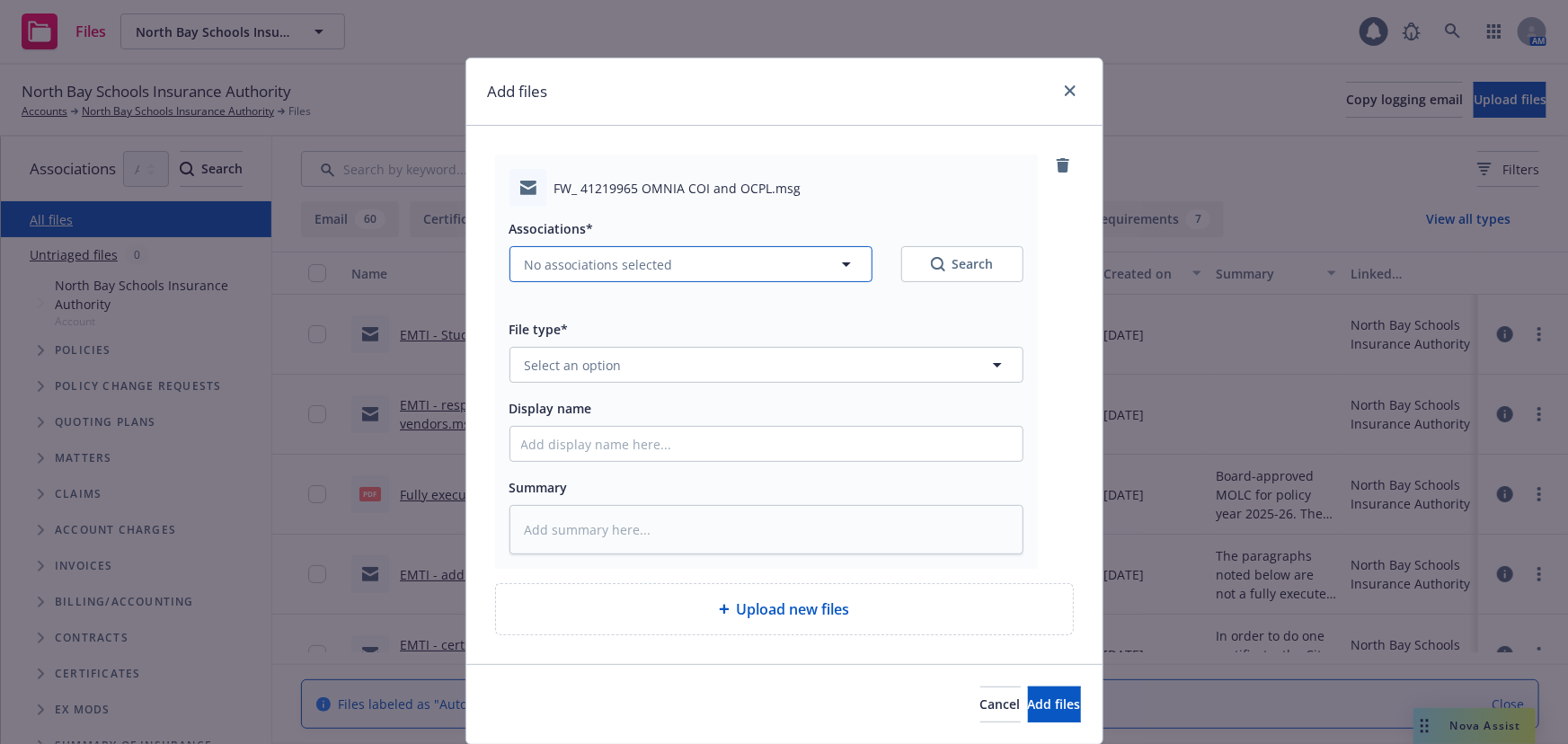
click at [587, 263] on span "No associations selected" at bounding box center [599, 264] width 148 height 19
type textarea "x"
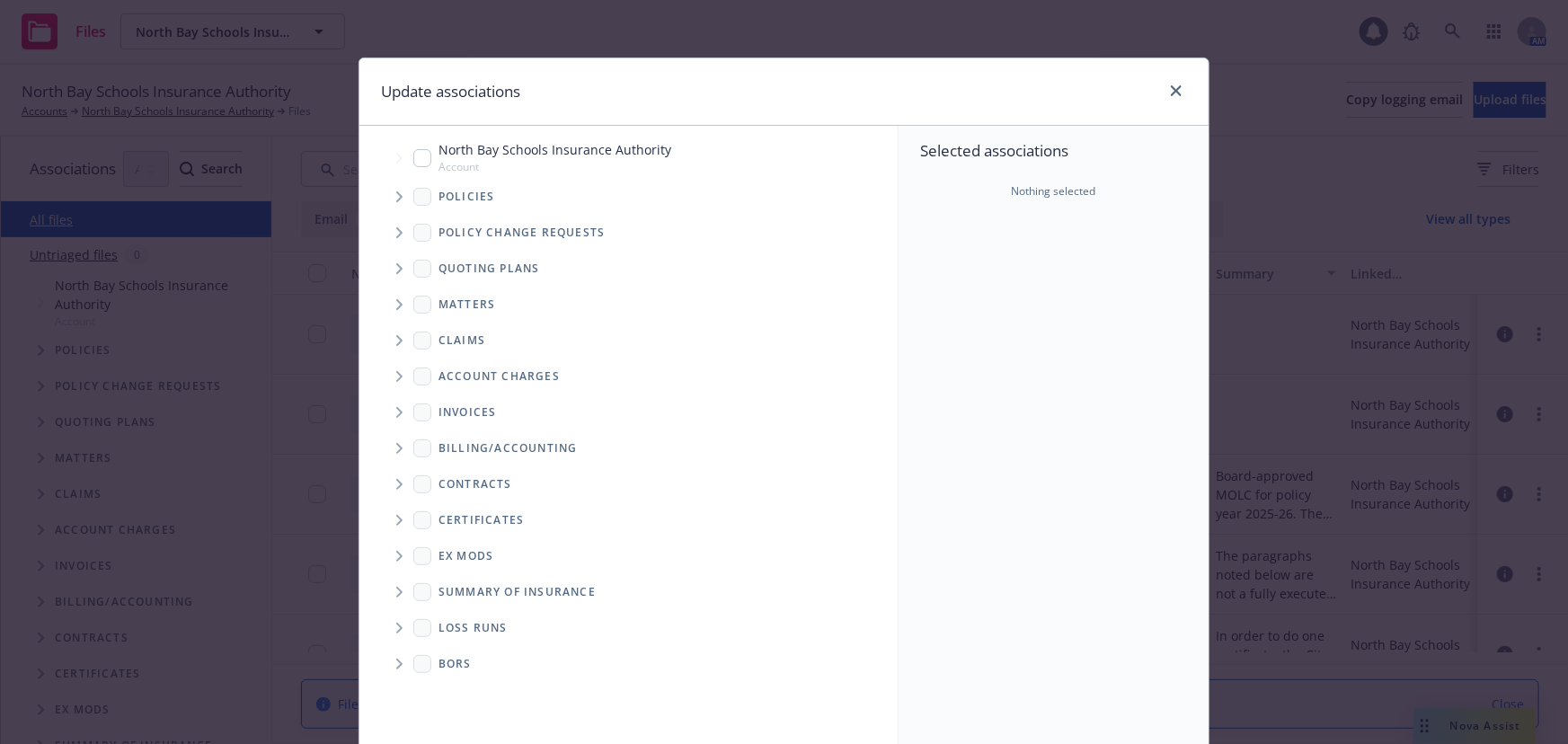
click at [509, 156] on span "North Bay Schools Insurance Authority" at bounding box center [555, 148] width 233 height 19
checkbox input "true"
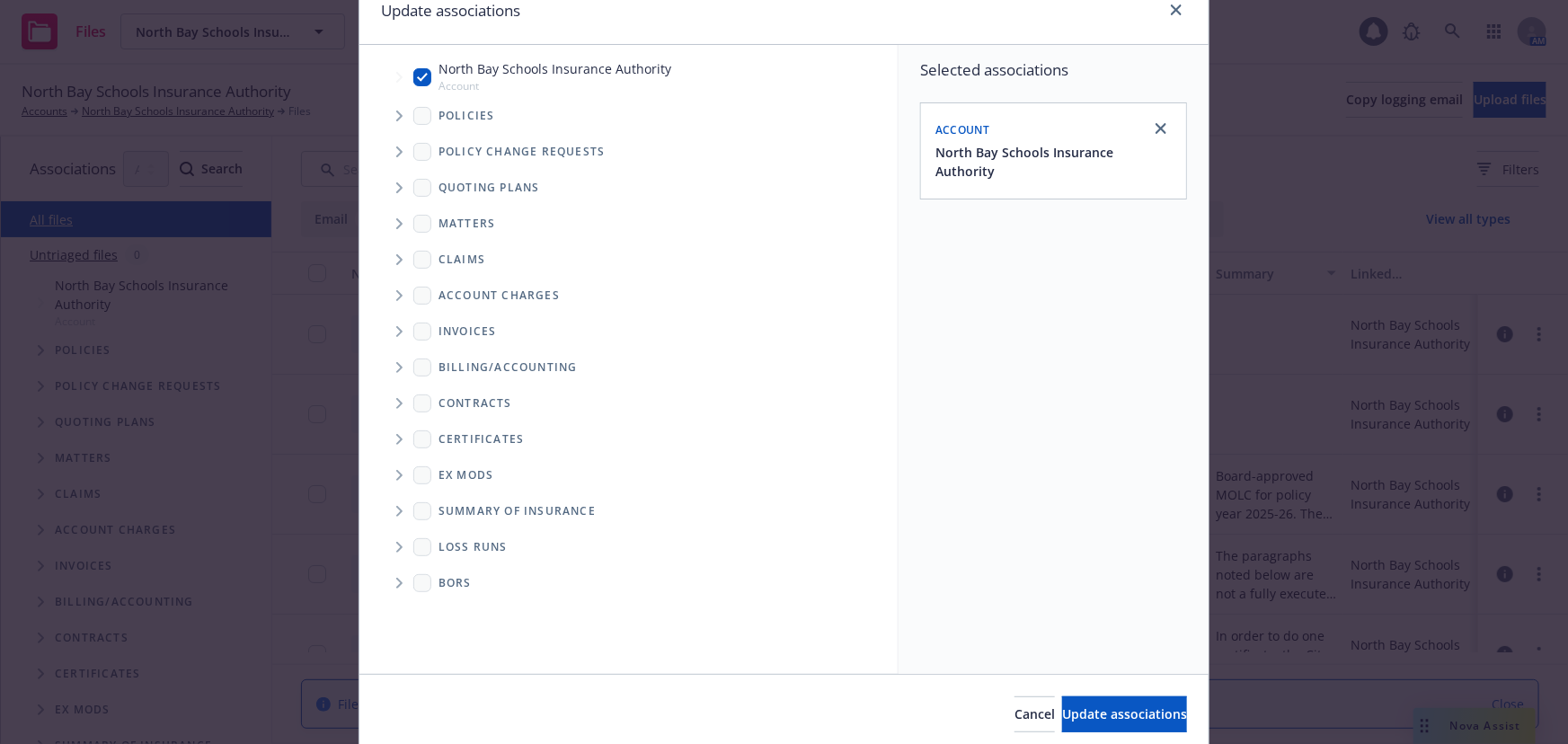
scroll to position [148, 0]
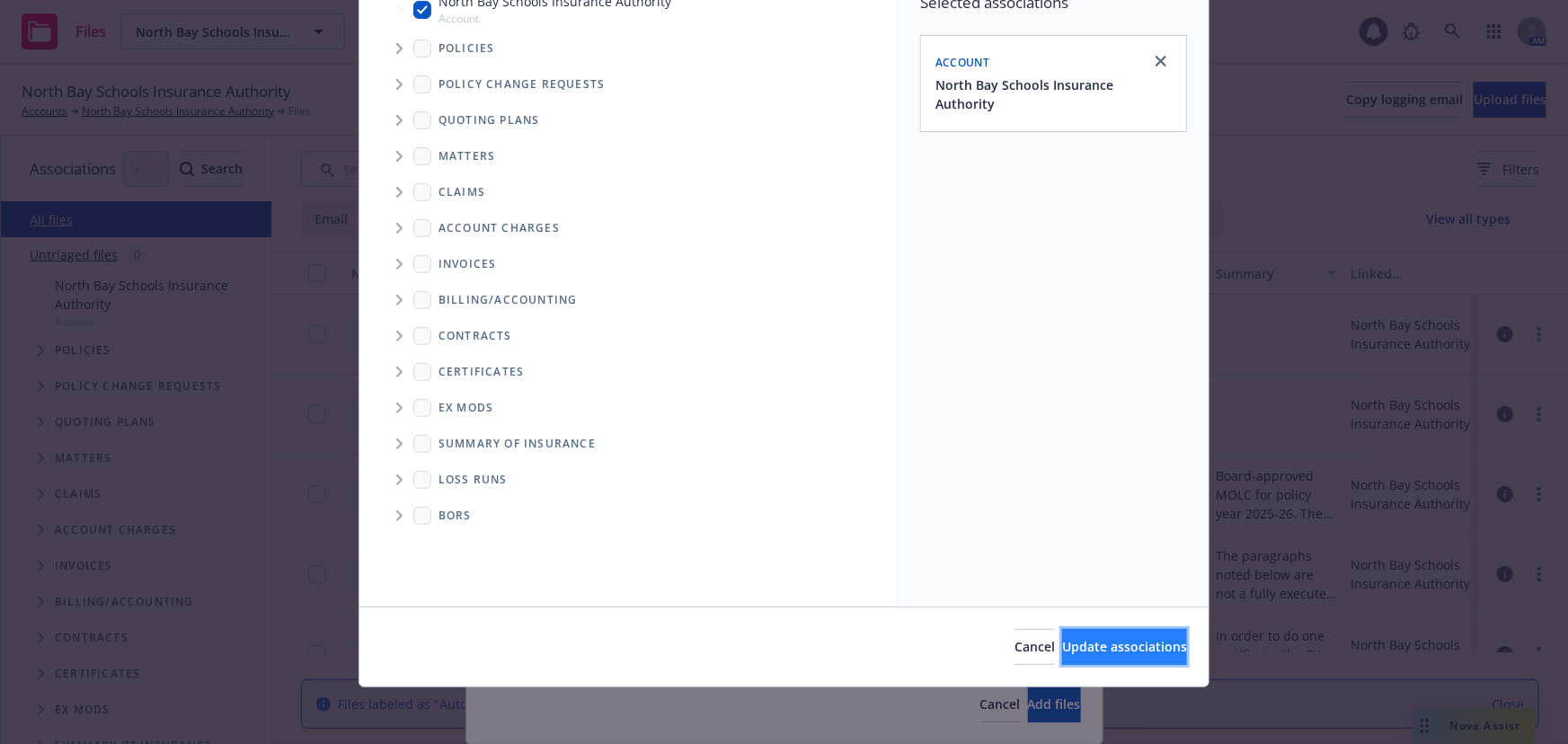
click at [1102, 646] on span "Update associations" at bounding box center [1124, 645] width 125 height 17
type textarea "x"
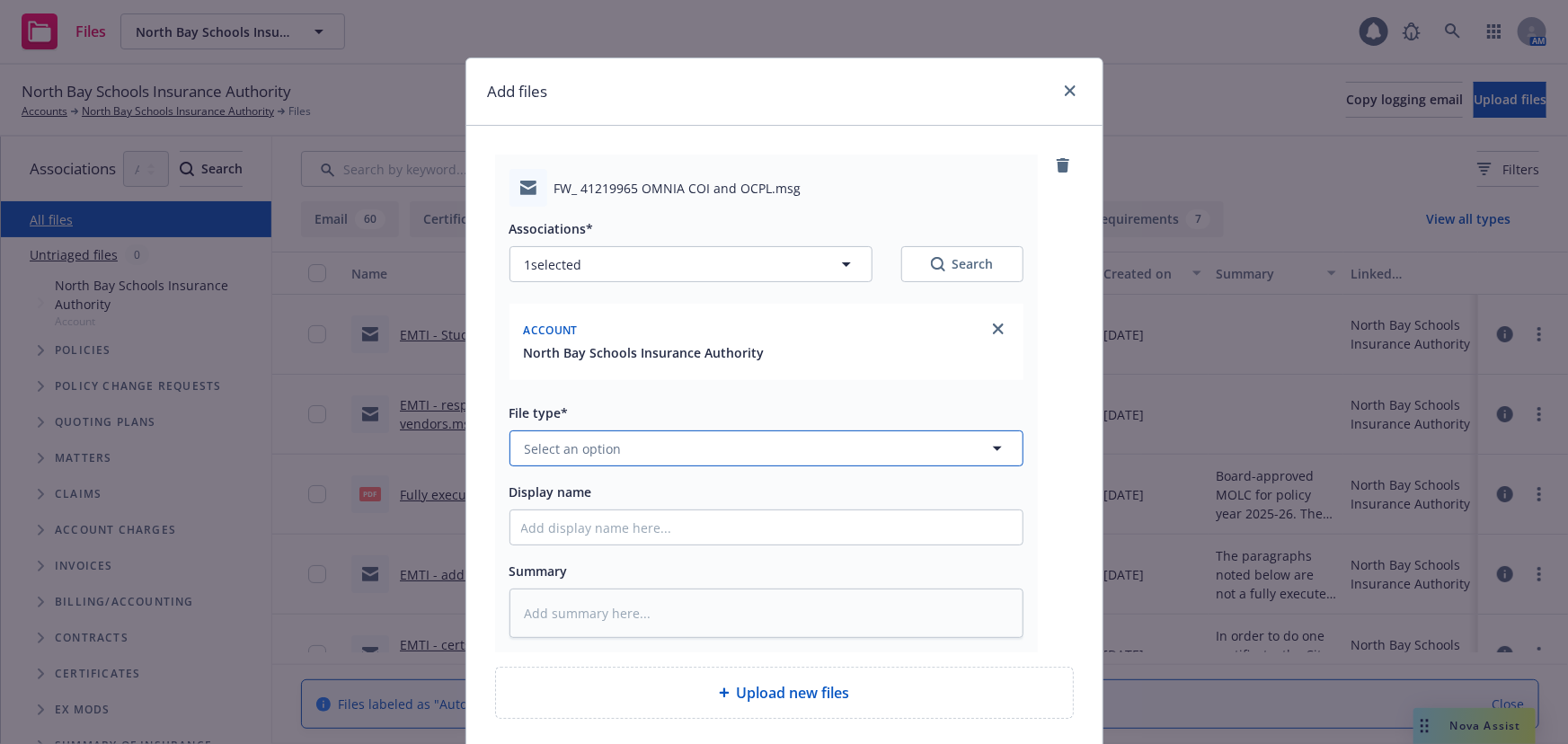
click at [552, 462] on button "Select an option" at bounding box center [766, 448] width 514 height 36
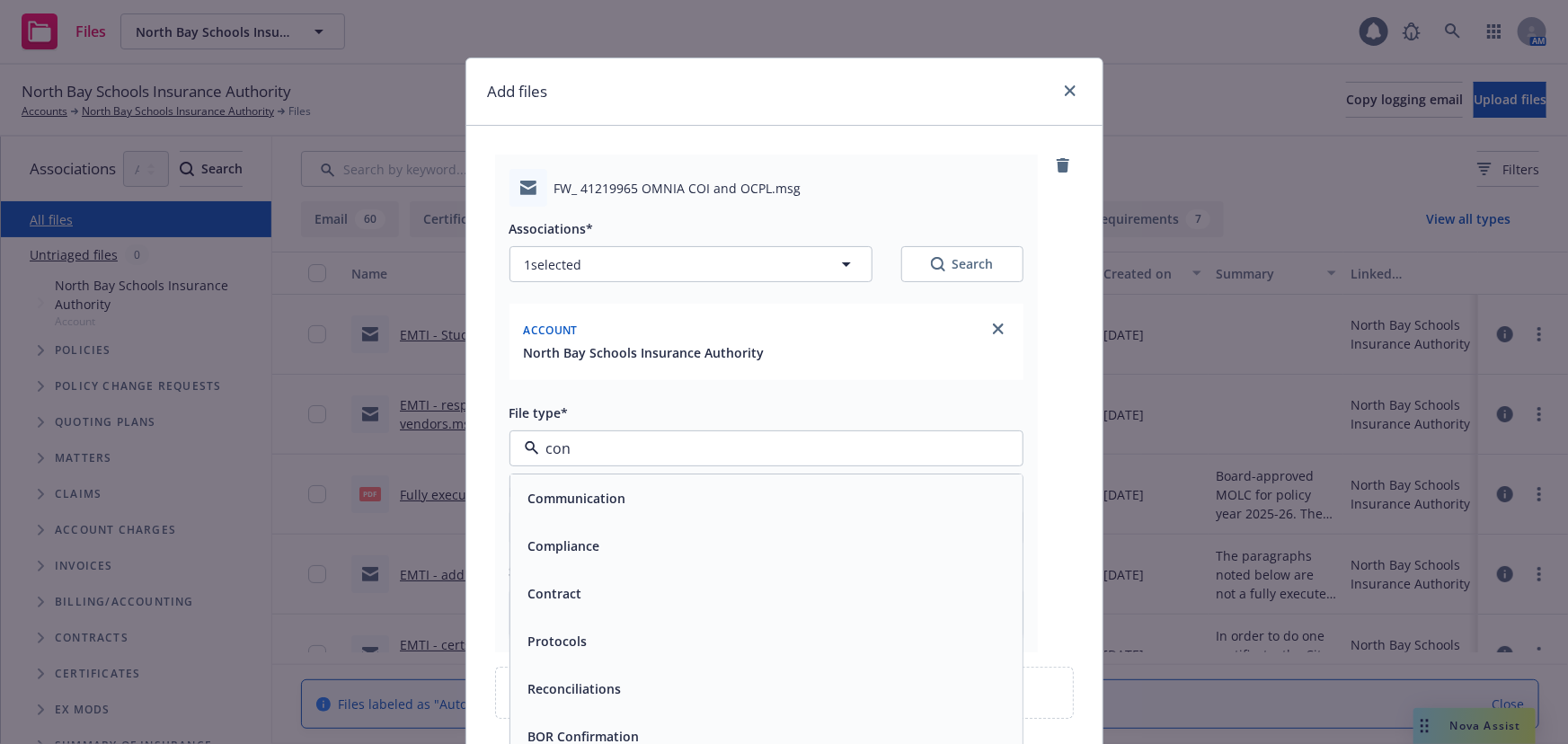
type input "cont"
click at [557, 498] on span "Contract" at bounding box center [555, 498] width 54 height 19
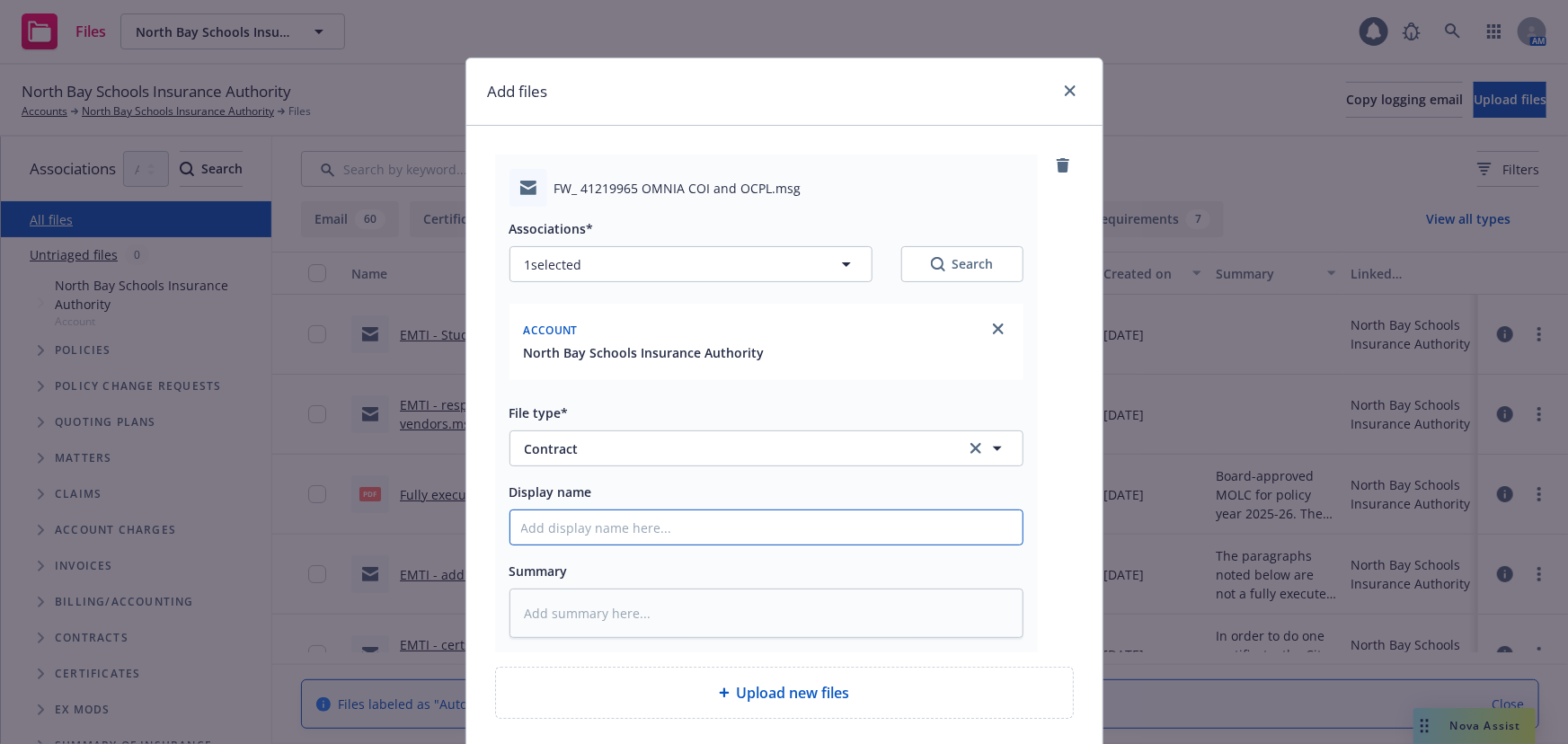
click at [557, 528] on input "Display name" at bounding box center [766, 526] width 512 height 34
type textarea "x"
type input "E"
type textarea "x"
type input "EM"
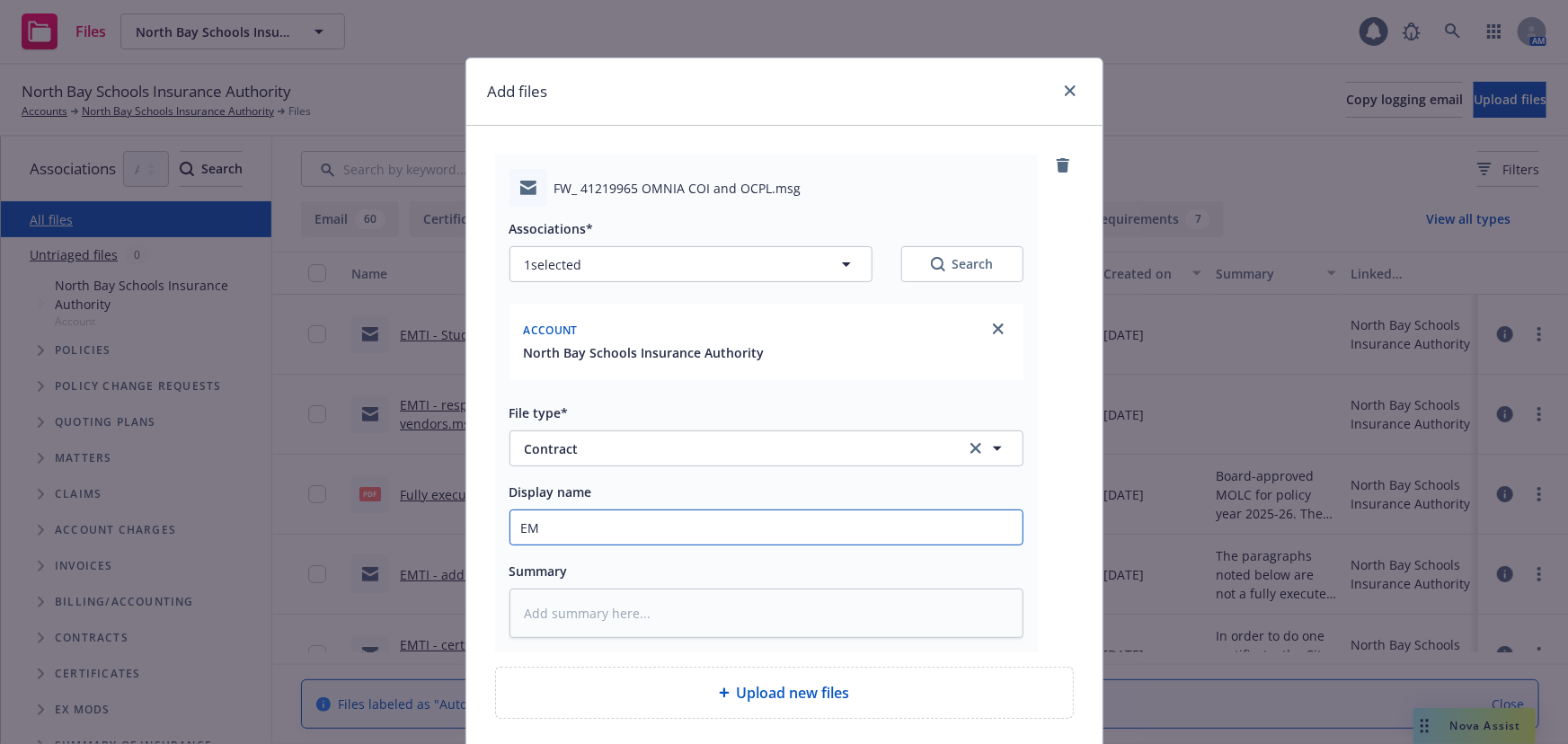
type textarea "x"
type input "EMT"
type textarea "x"
type input "EMTI"
type textarea "x"
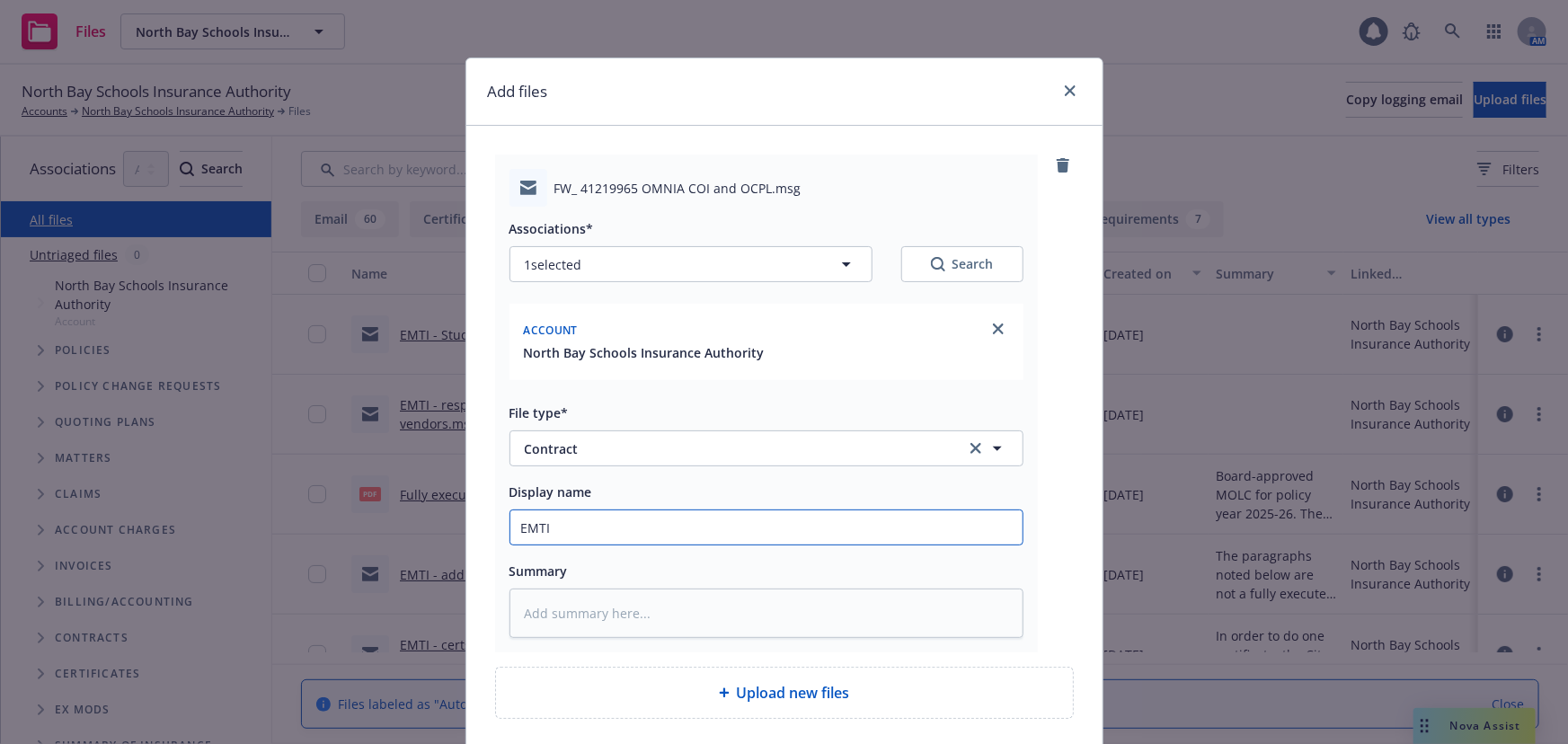
type input "EMTI"
type textarea "x"
type input "EMTI -"
type textarea "x"
type input "EMTI -"
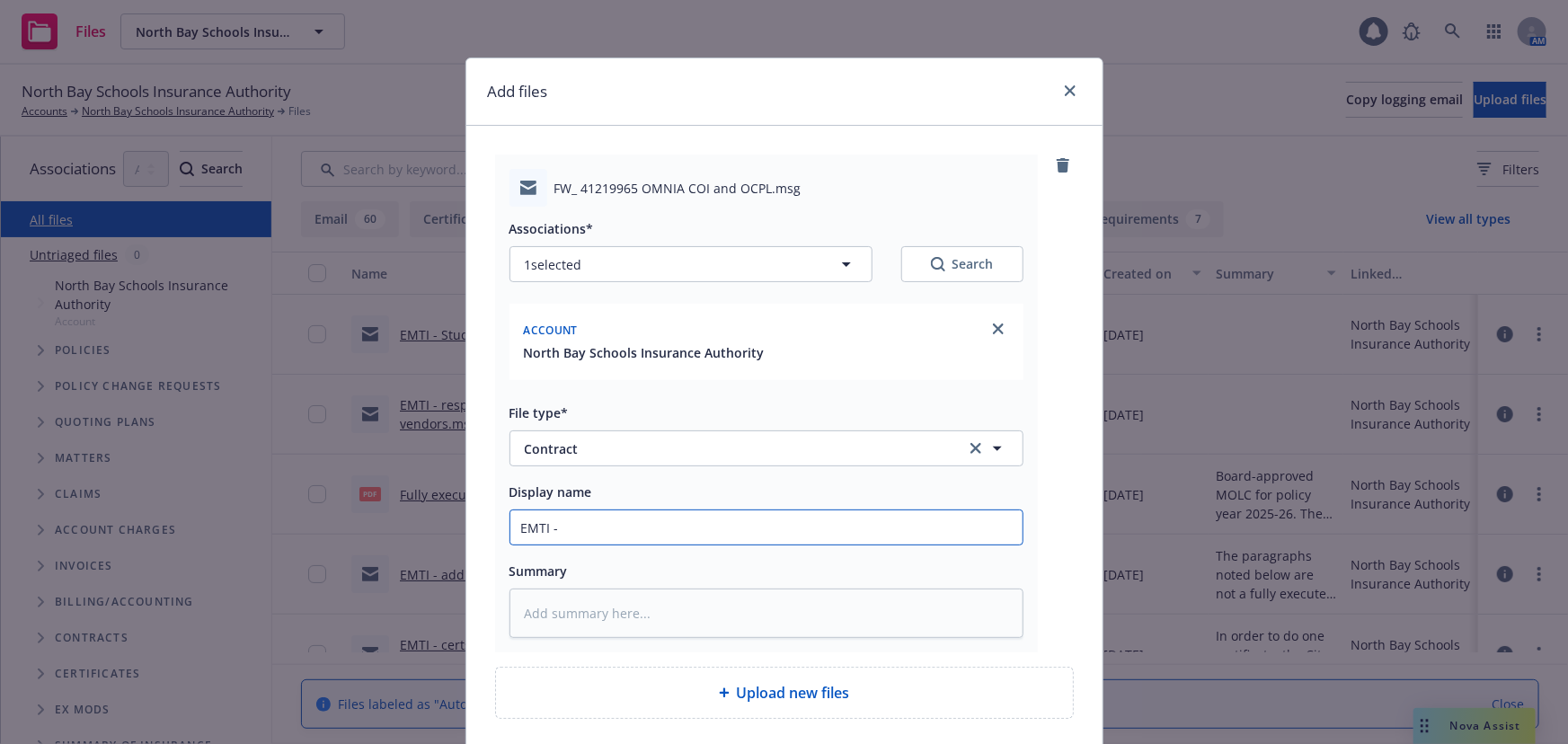
type textarea "x"
type input "EMTI - r"
type textarea "x"
type input "EMTI - re"
type textarea "x"
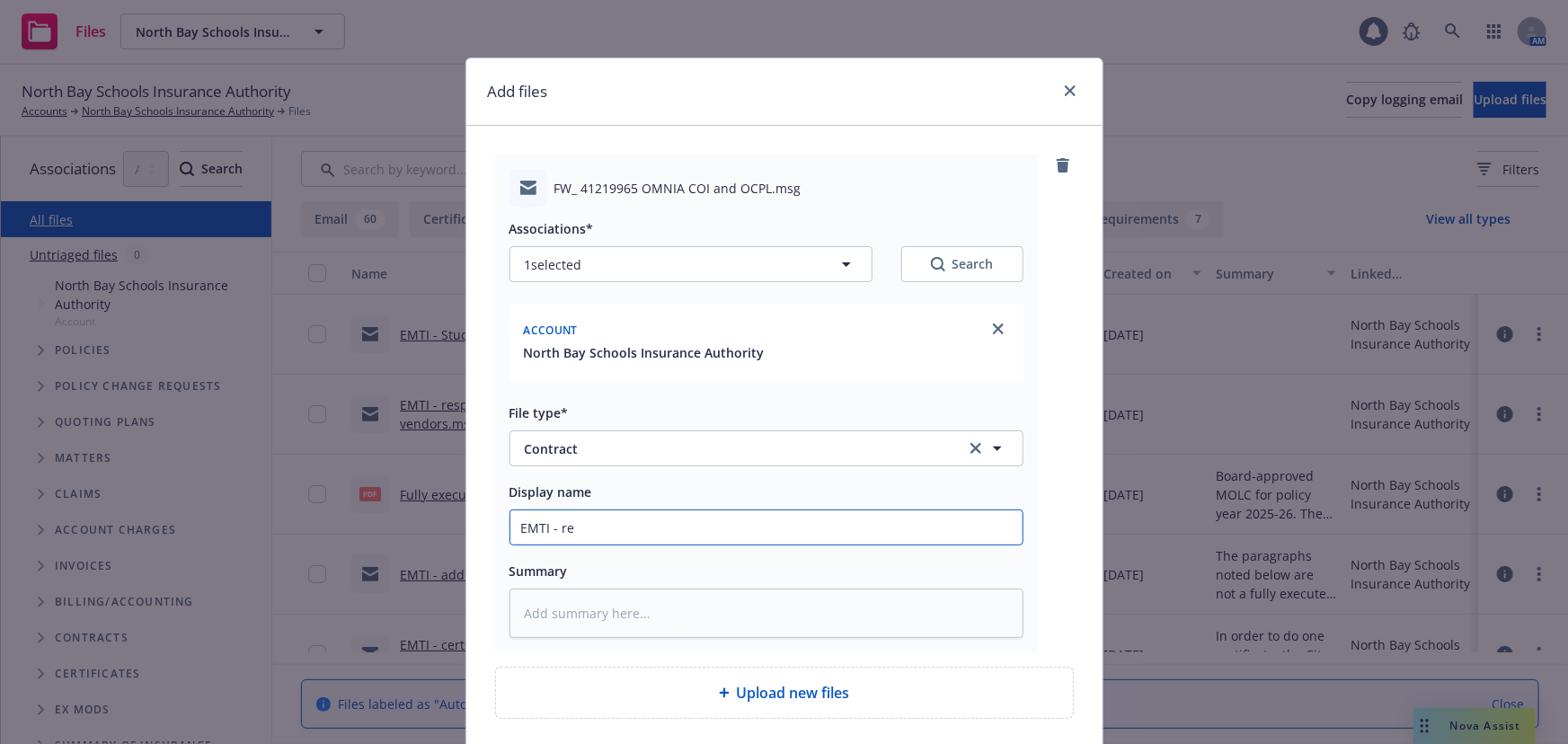
type input "EMTI - rev"
type textarea "x"
type input "EMTI - revi"
type textarea "x"
type input "EMTI - revie"
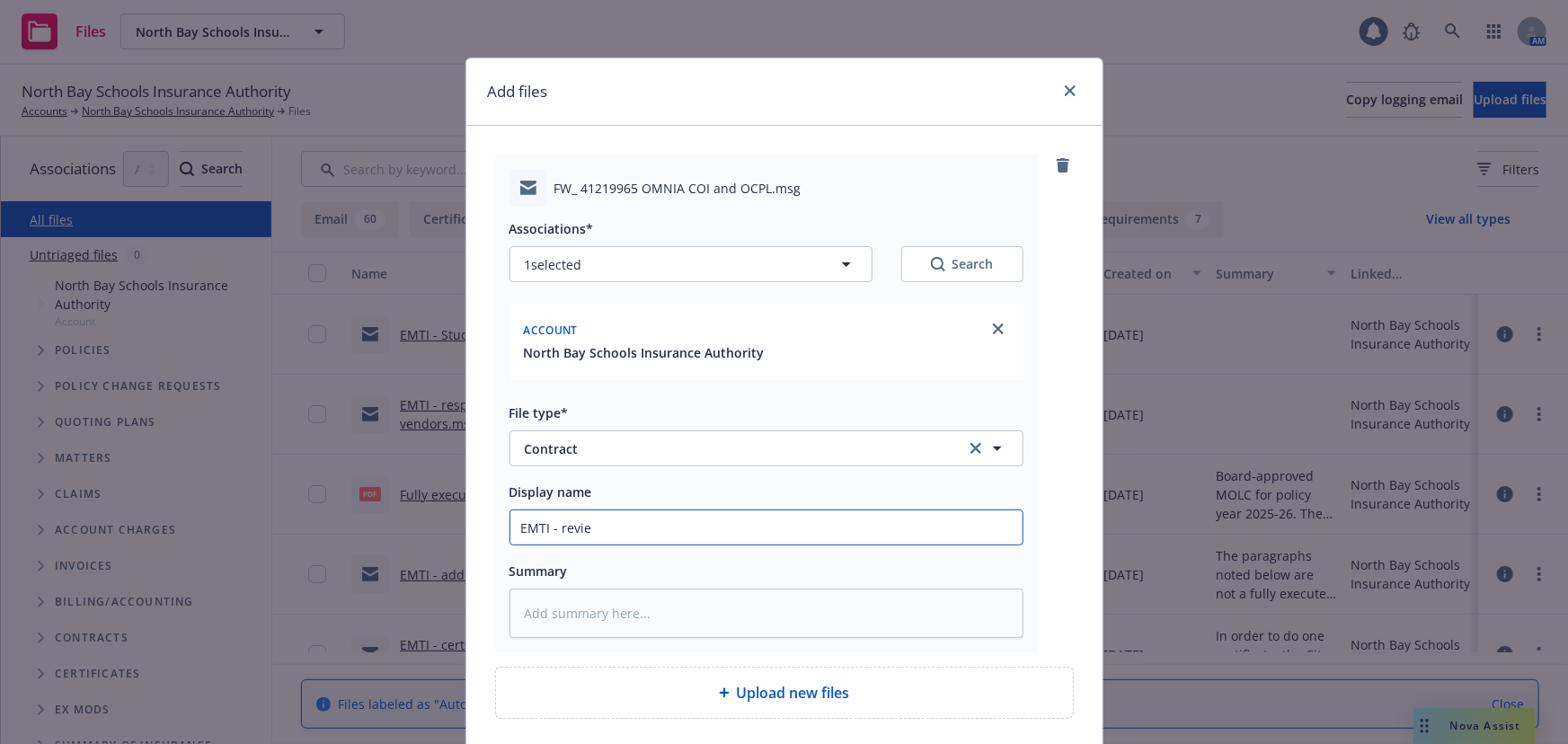
type textarea "x"
type input "EMTI - review"
type textarea "x"
type input "EMTI - reviewe"
type textarea "x"
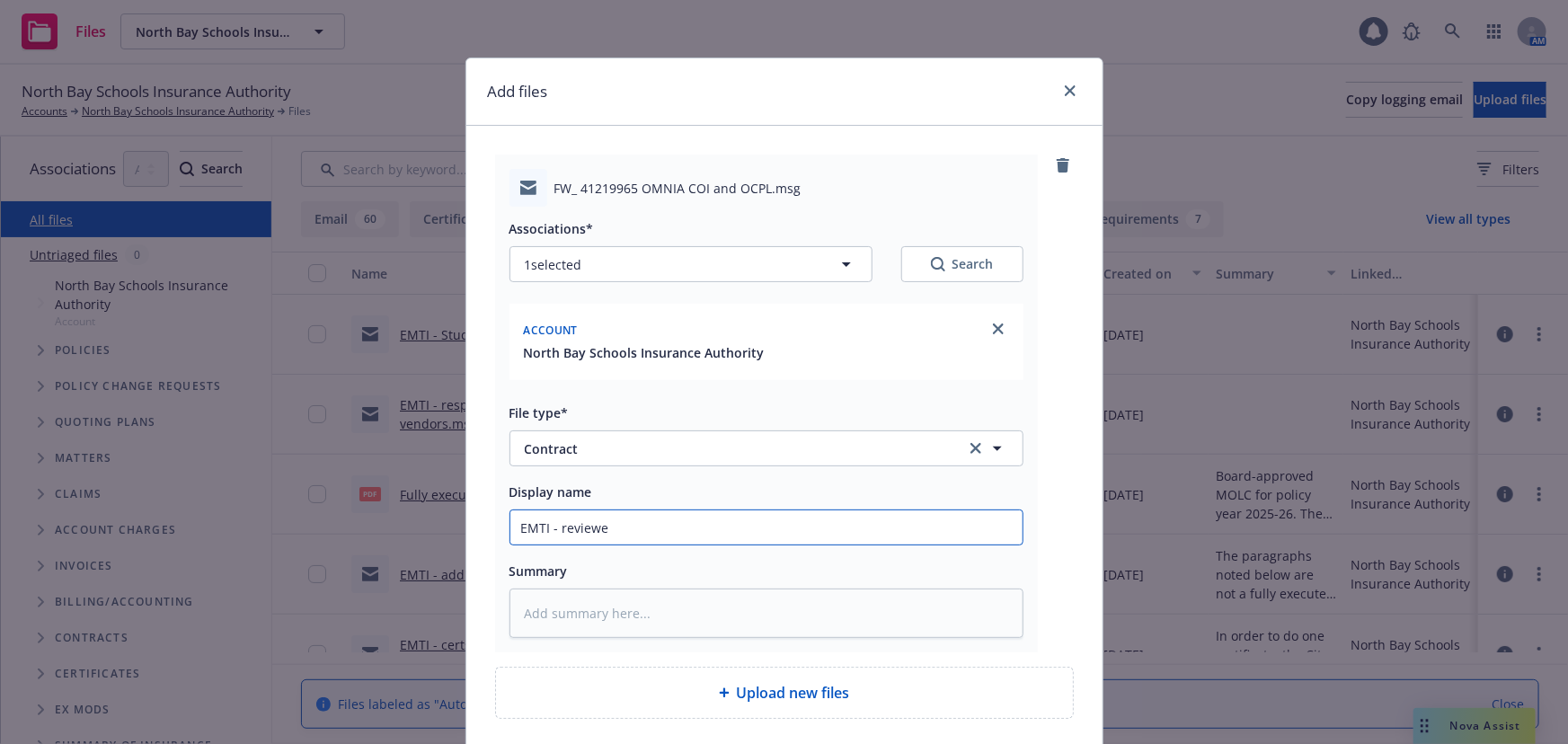
type input "EMTI - reviewed"
type textarea "x"
type input "EMTI - reviewed"
type textarea "x"
type input "EMTI - reviewed O"
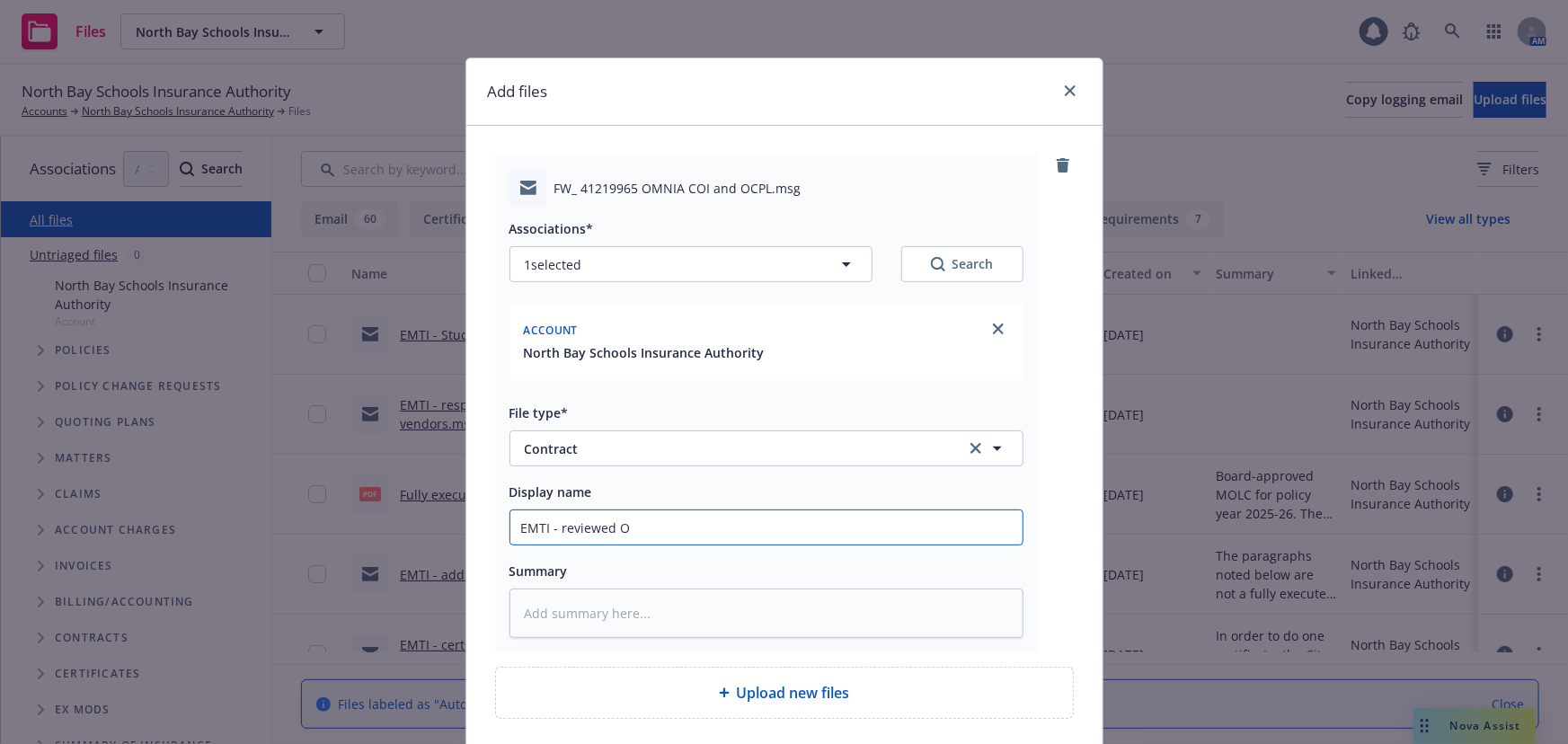
type textarea "x"
type input "EMTI - reviewed OC"
type textarea "x"
type input "EMTI - reviewed OCP"
type textarea "x"
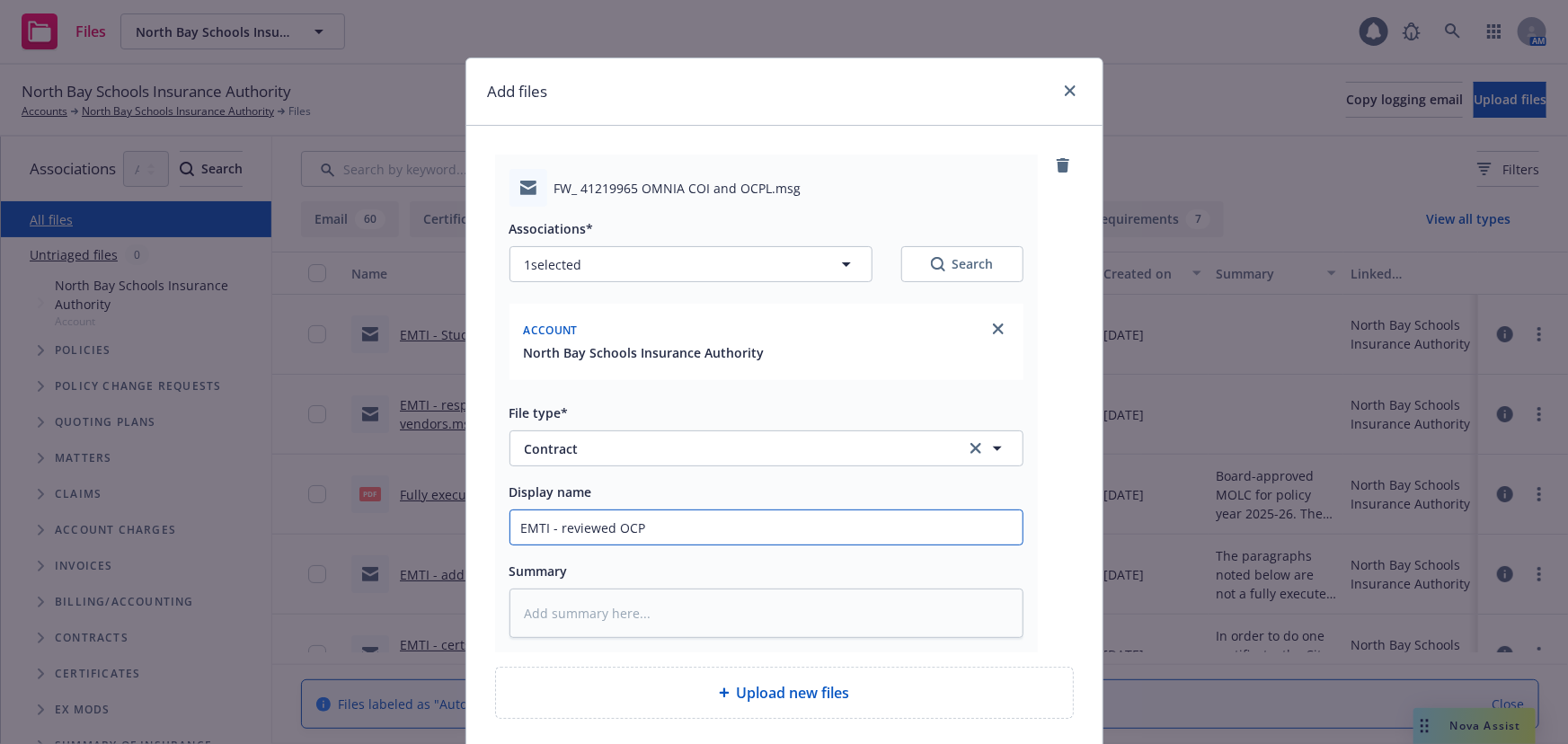
type input "EMTI - reviewed OCPL"
type textarea "x"
type input "EMTI - reviewed OCPL"
type textarea "x"
type input "EMTI - reviewed OCPL c"
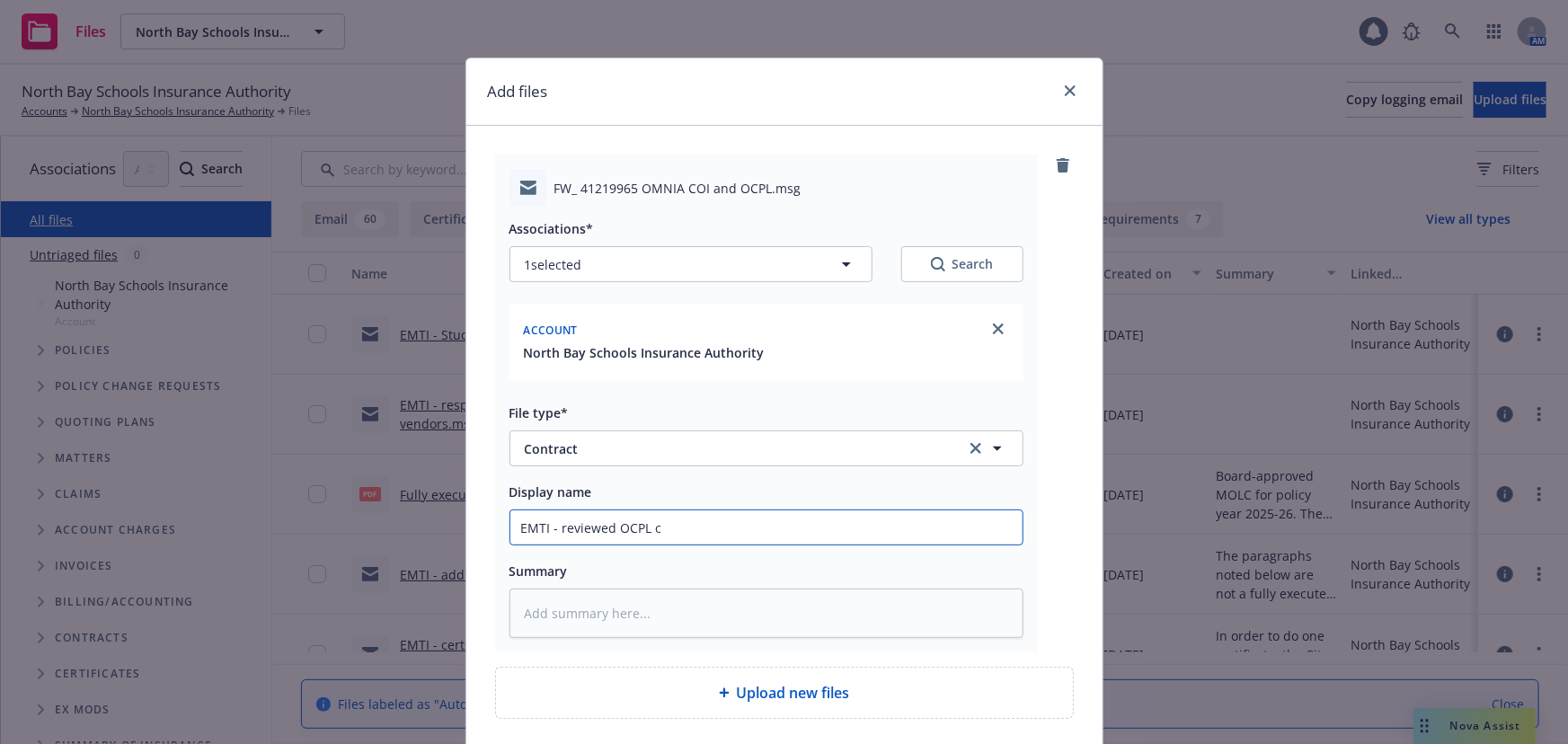
type textarea "x"
type input "EMTI - reviewed OCPL co"
type textarea "x"
type input "EMTI - reviewed OCPL cov"
type textarea "x"
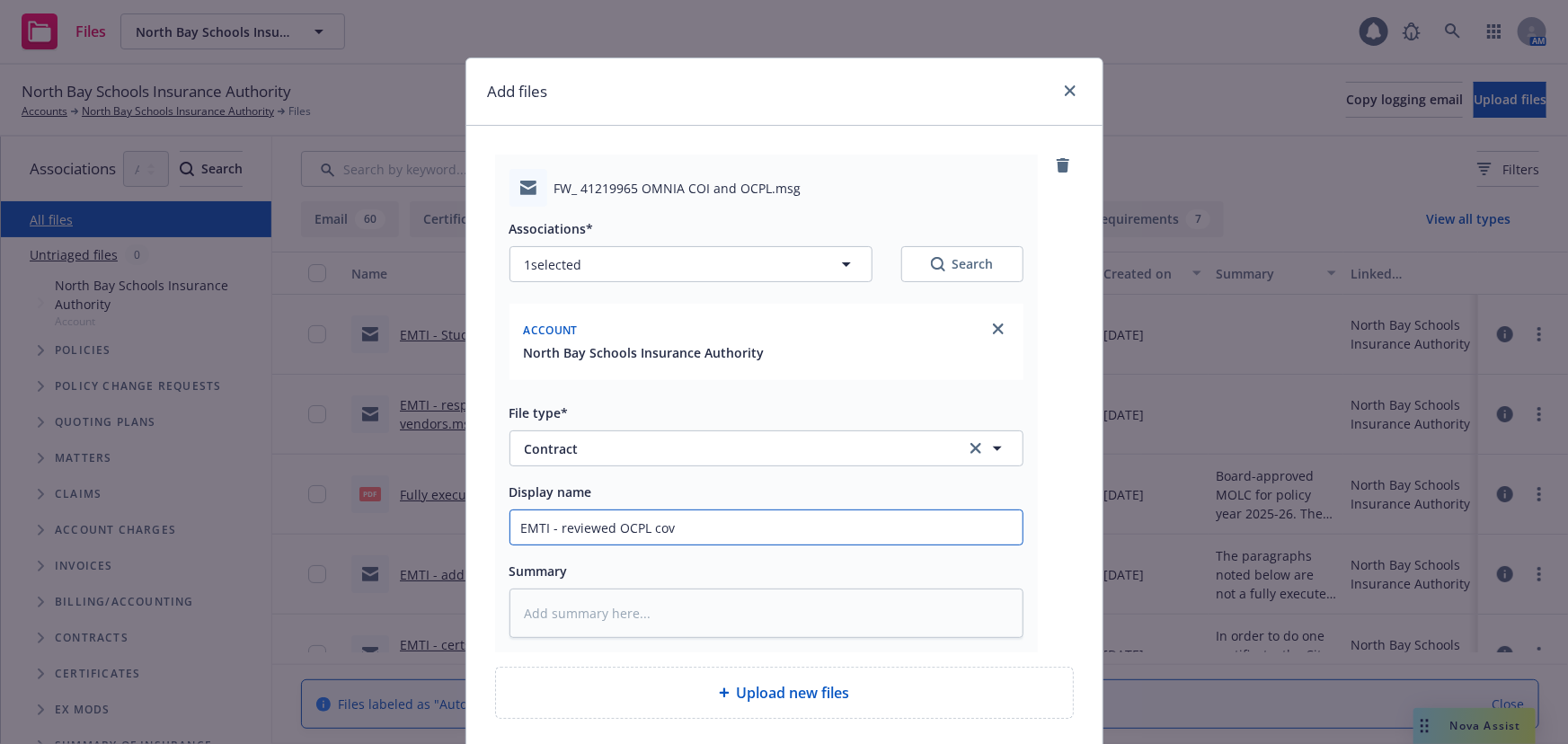
type input "EMTI - reviewed OCPL cove"
type textarea "x"
type input "EMTI - reviewed OCPL cover"
type textarea "x"
type input "EMTI - reviewed OCPL coverag"
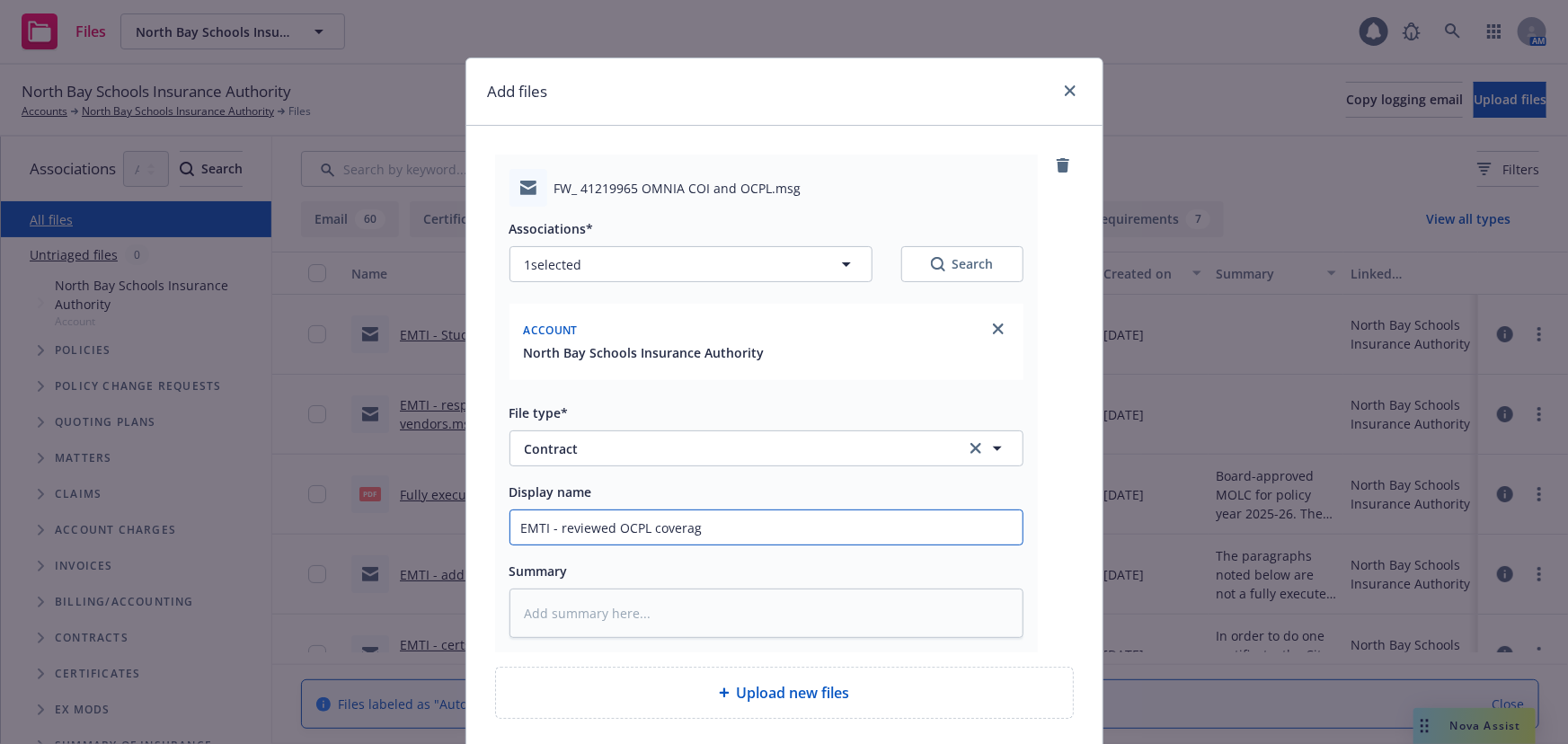
type textarea "x"
type input "EMTI - reviewed OCPL coverage"
type textarea "x"
type input "EMTI - reviewed OCPL coverage"
type textarea "x"
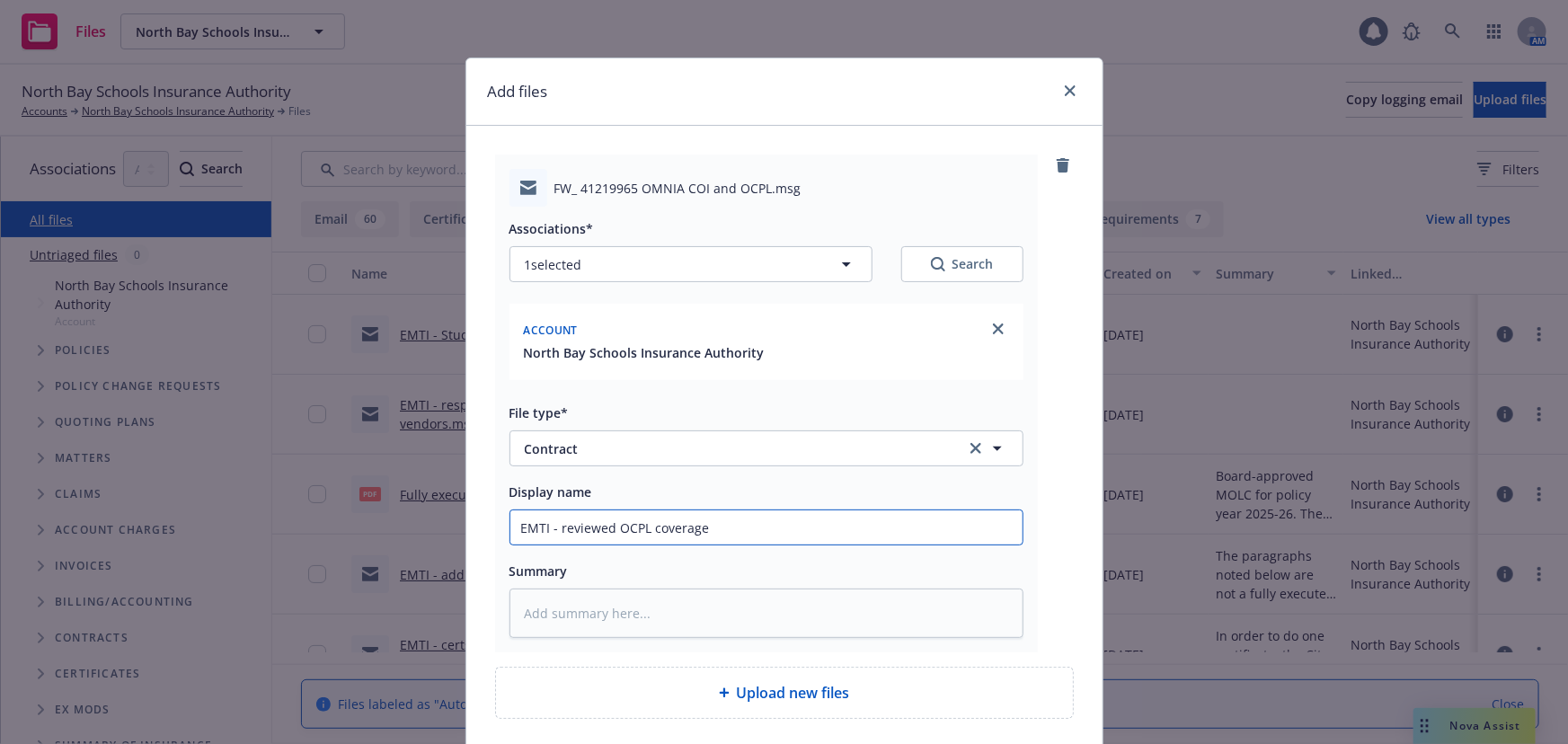
type input "EMTI - reviewed OCPL coverage d"
type textarea "x"
type input "EMTI - reviewed OCPL coverage do"
type textarea "x"
type input "EMTI - reviewed OCPL coverage doc"
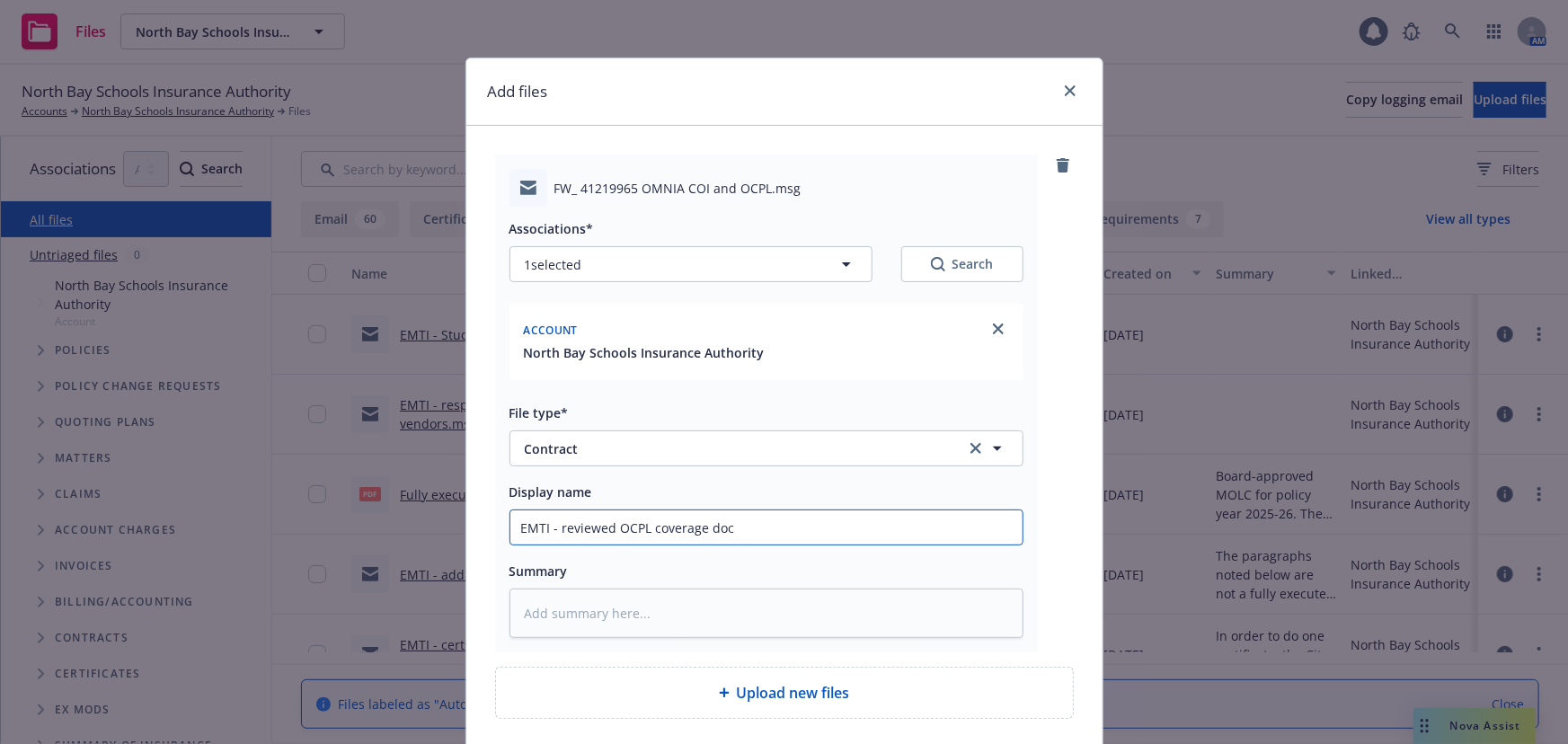
type textarea "x"
type input "EMTI - reviewed OCPL coverage docu"
type textarea "x"
type input "EMTI - reviewed OCPL coverage docum"
type textarea "x"
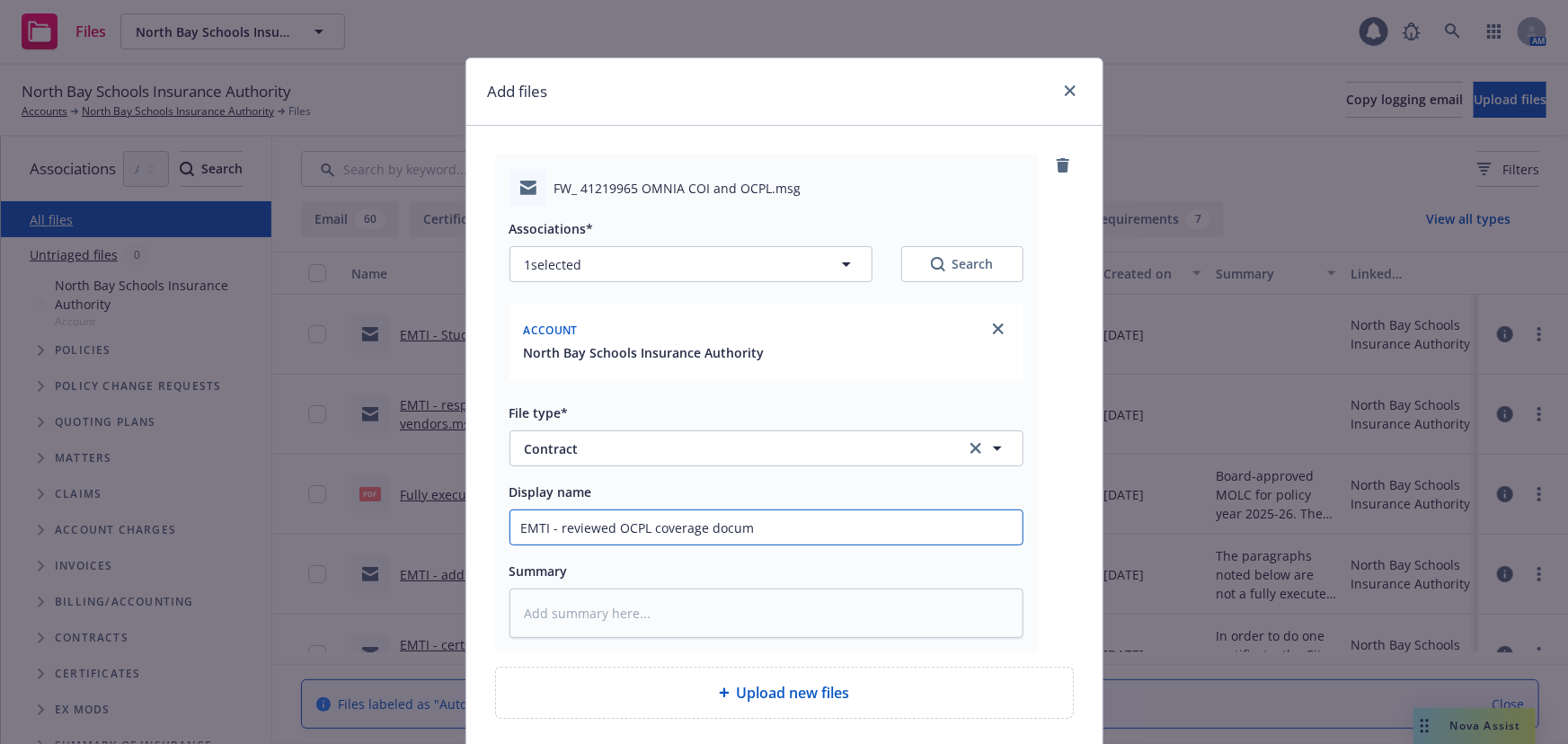
type input "EMTI - reviewed OCPL coverage docume"
type textarea "x"
type input "EMTI - reviewed OCPL coverage documen"
type textarea "x"
type input "EMTI - reviewed OCPL coverage document"
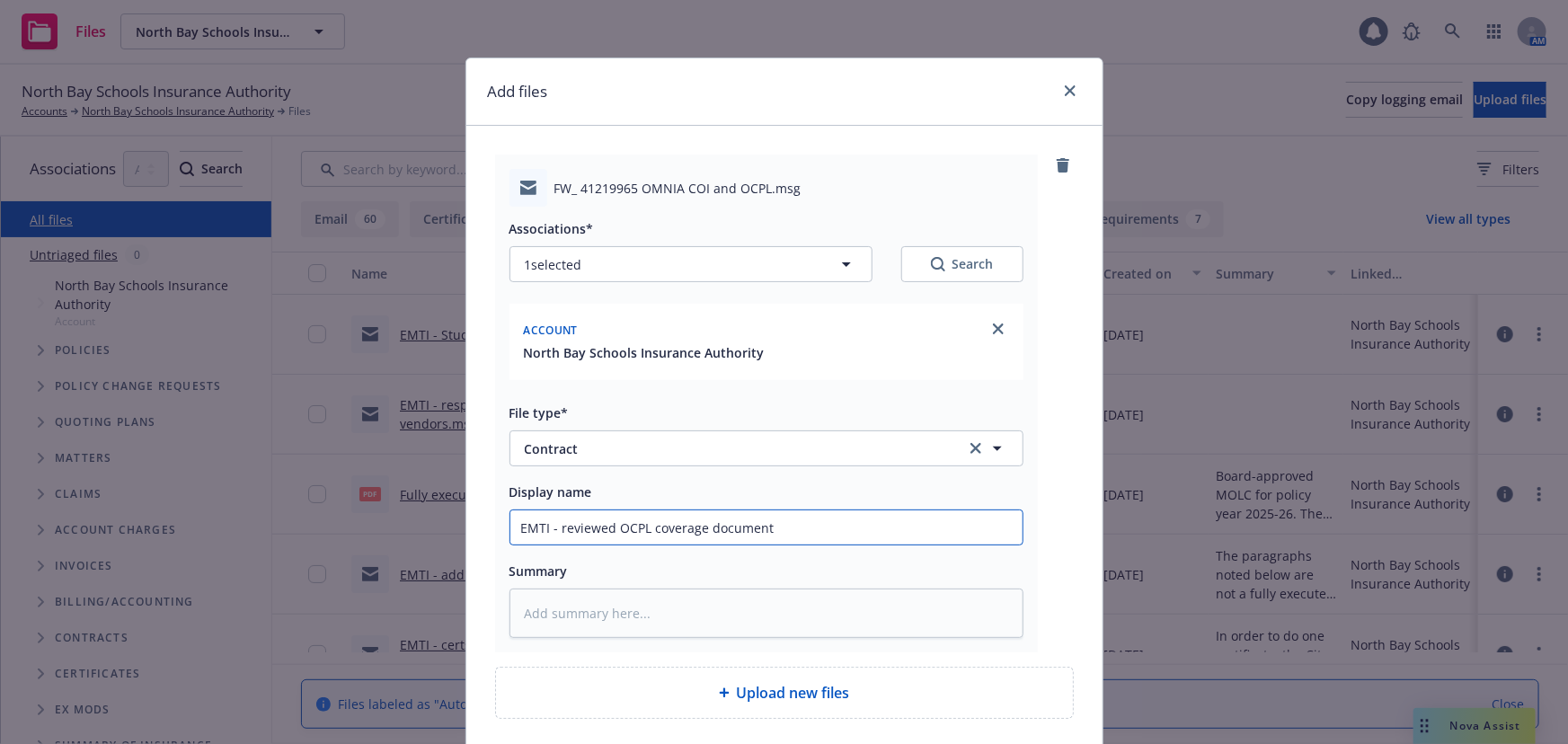
type textarea "x"
type input "EMTI - reviewed OCPL coverage document"
type textarea "x"
type input "EMTI - reviewed OCPL coverage document &"
type textarea "x"
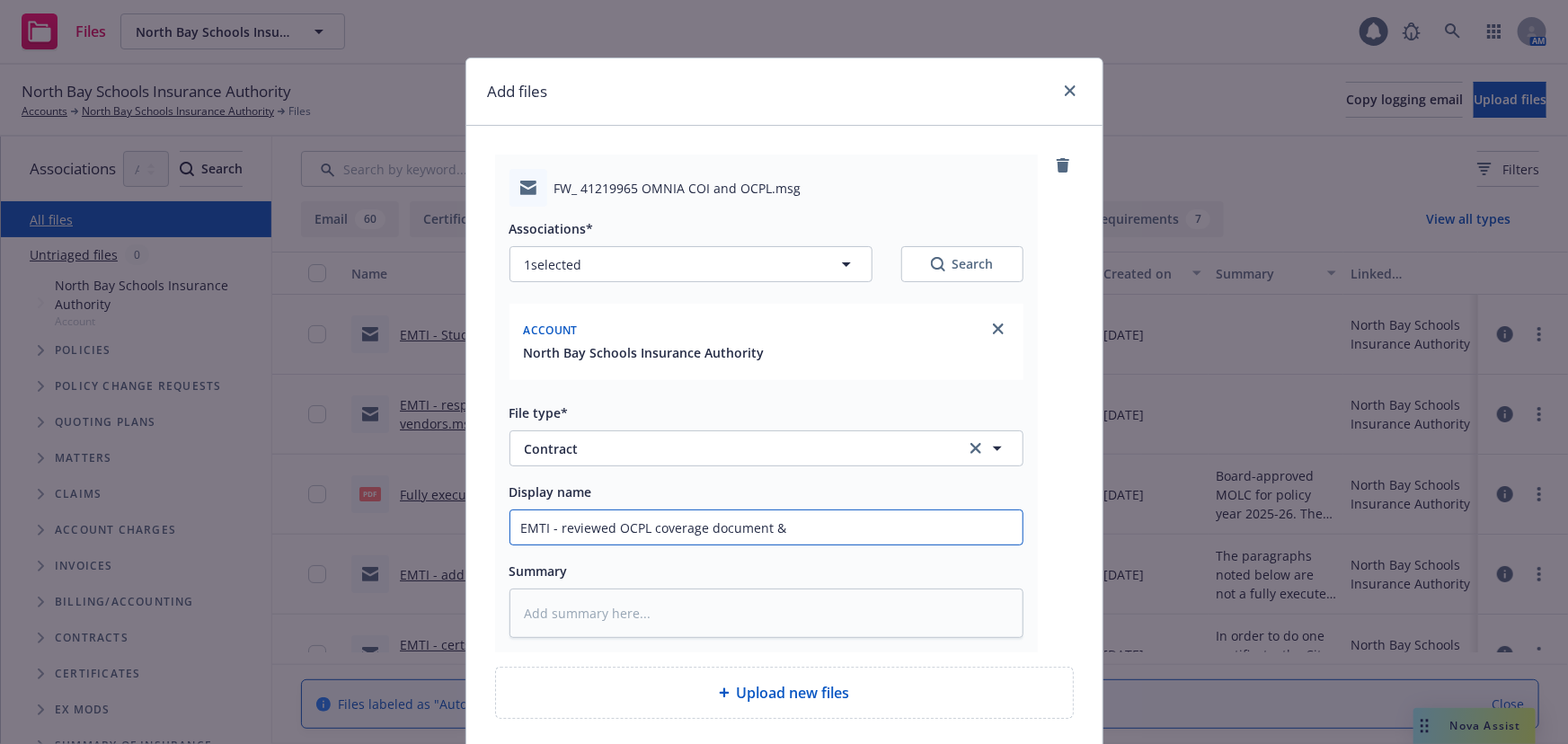
type input "EMTI - reviewed OCPL coverage document &"
type textarea "x"
type input "EMTI - reviewed OCPL coverage document & c"
type textarea "x"
type input "EMTI - reviewed OCPL coverage document & ce"
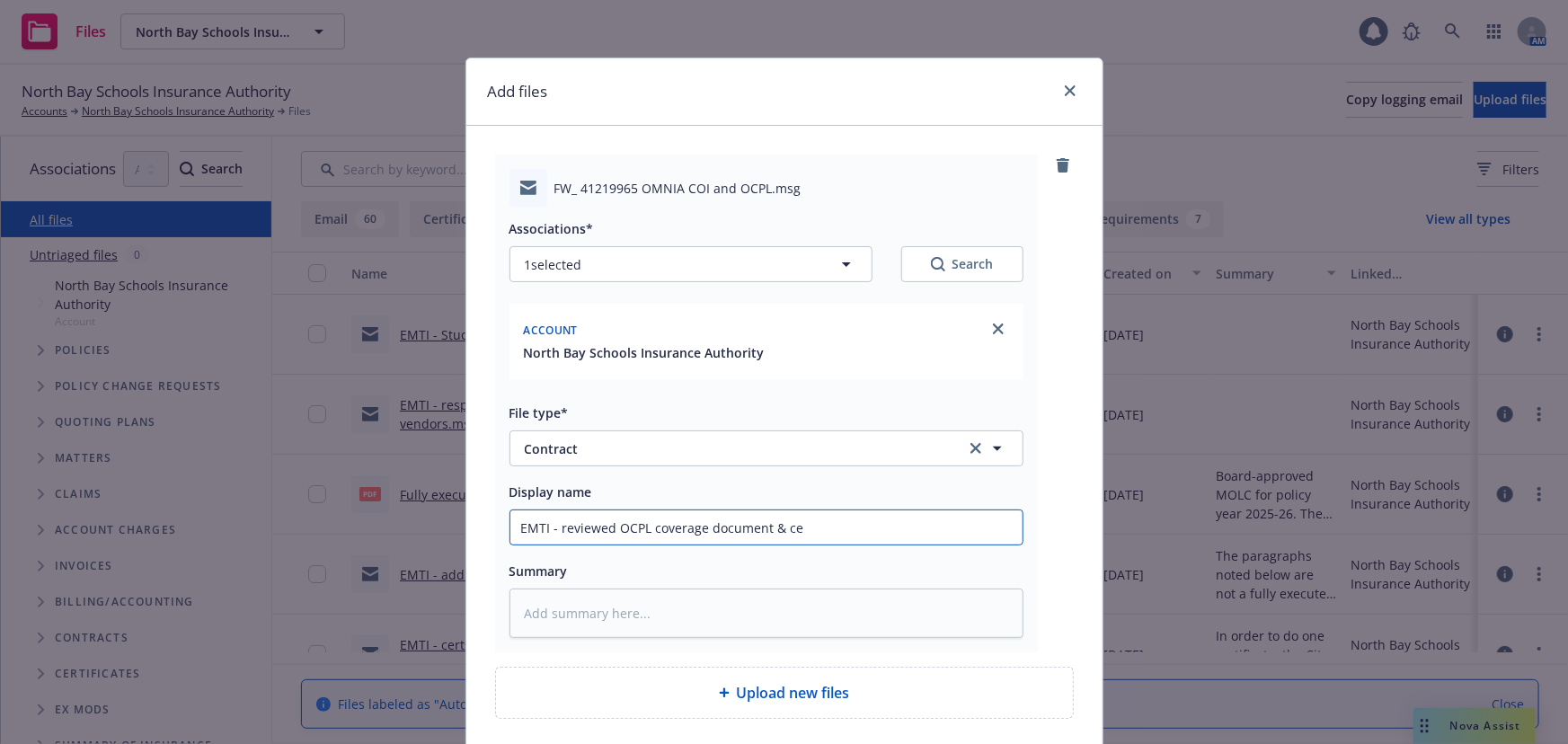
type textarea "x"
type input "EMTI - reviewed OCPL coverage document & cer"
type textarea "x"
type input "EMTI - reviewed OCPL coverage document & cert"
type textarea "x"
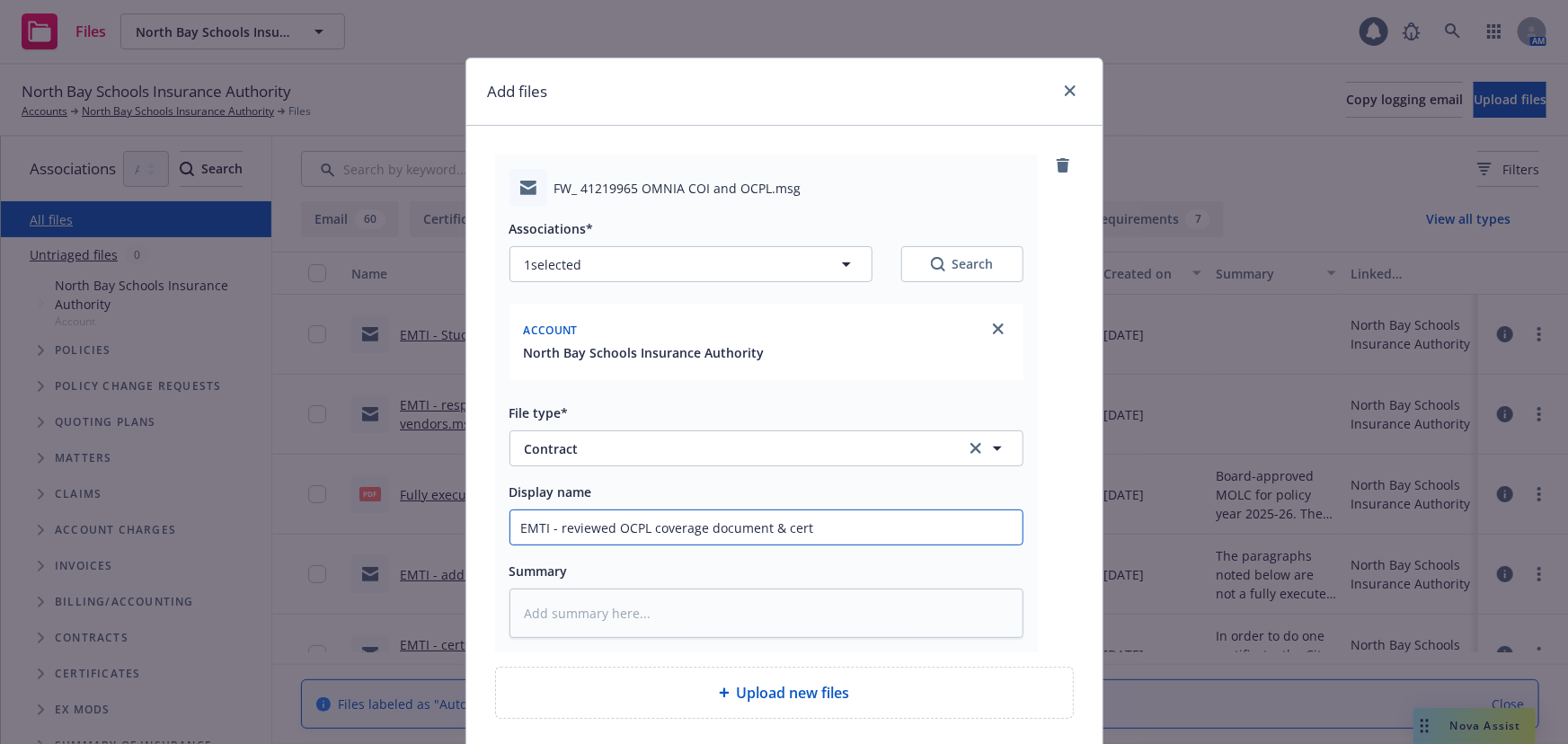
type input "EMTI - reviewed OCPL coverage document & certi"
type textarea "x"
type input "EMTI - reviewed OCPL coverage document & certif"
type textarea "x"
type input "EMTI - reviewed OCPL coverage document & certifi"
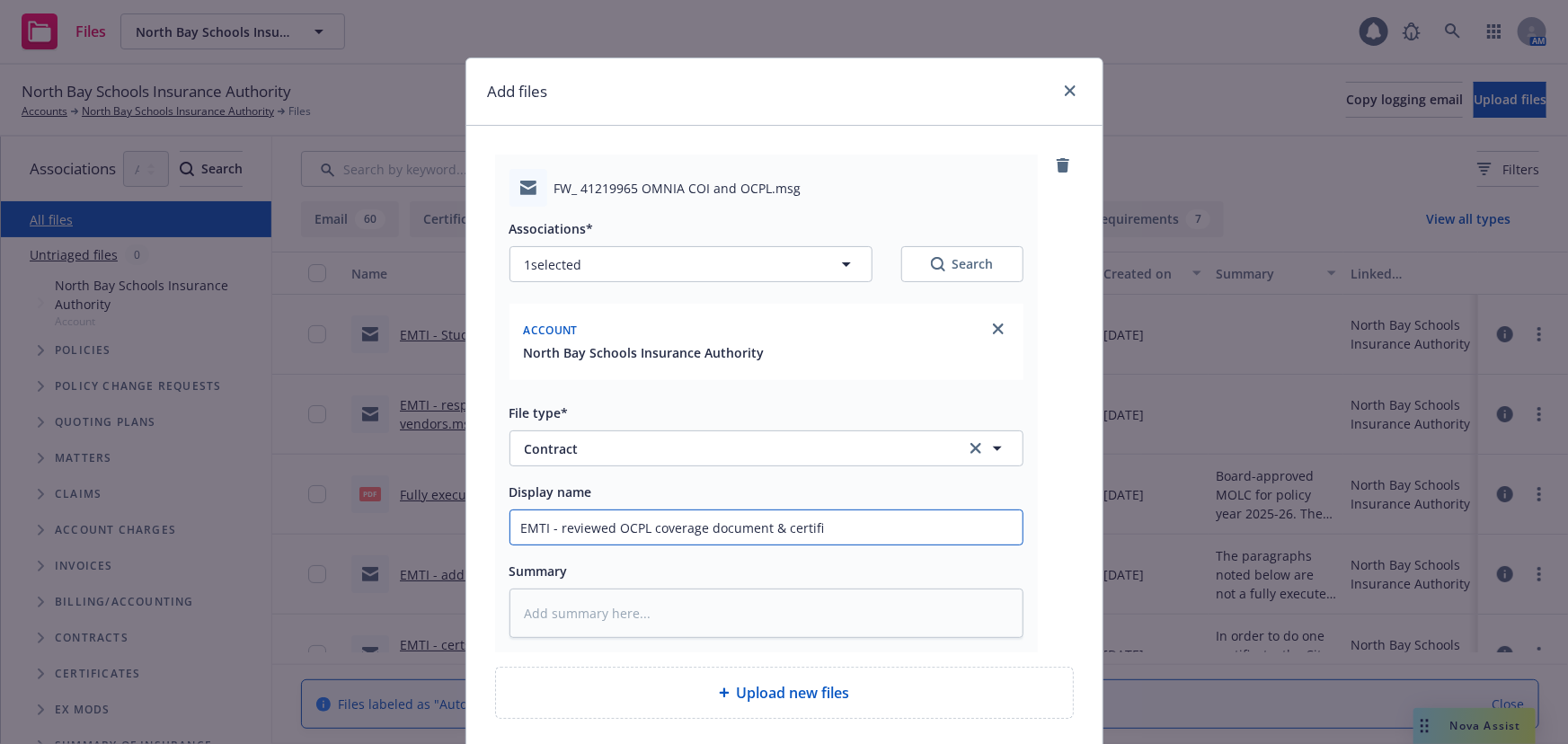
type textarea "x"
type input "EMTI - reviewed OCPL coverage document & certific"
type textarea "x"
type input "EMTI - reviewed OCPL coverage document & certifica"
type textarea "x"
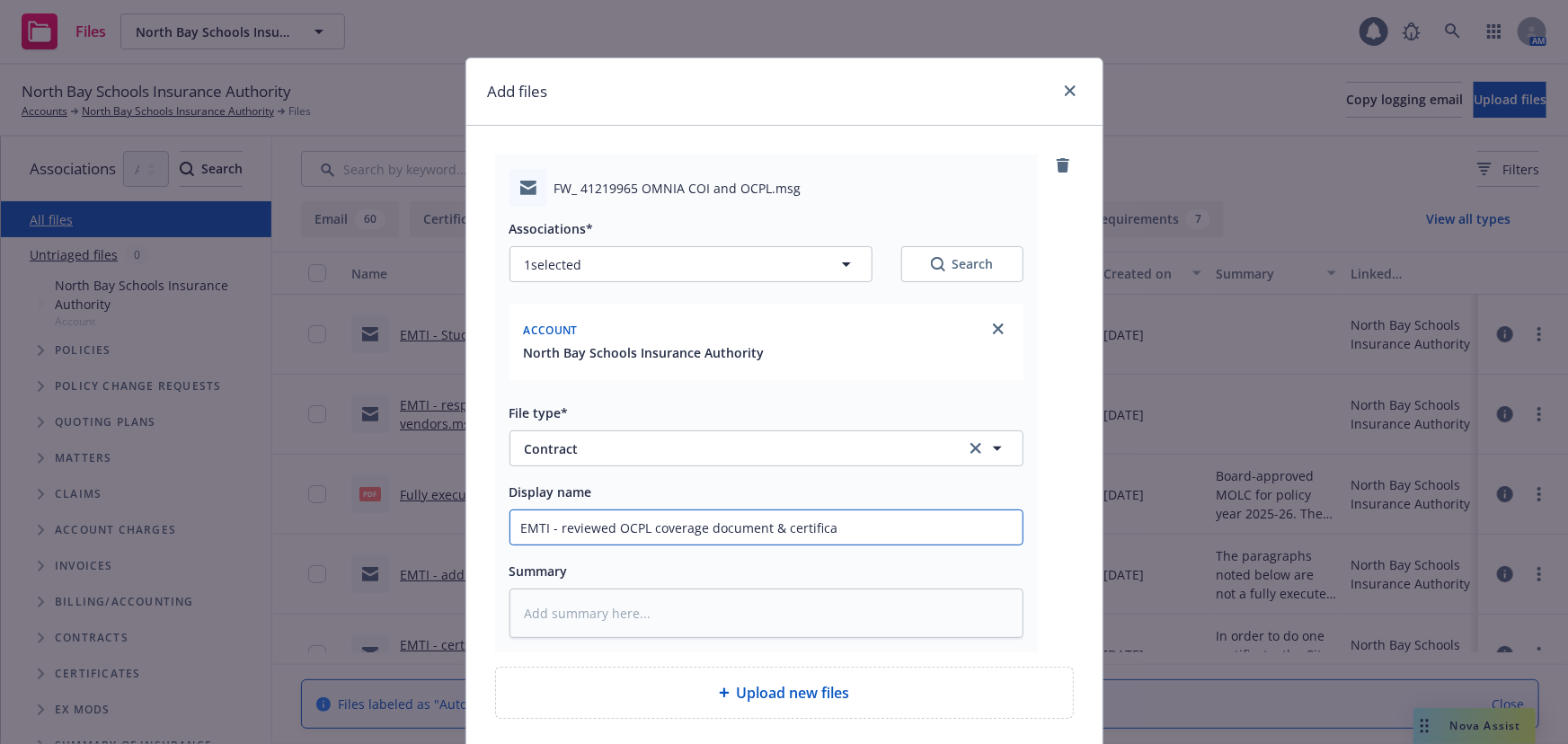
type input "EMTI - reviewed OCPL coverage document & certificat"
type textarea "x"
type input "EMTI - reviewed OCPL coverage document & certificate"
type textarea "x"
type input "EMTI - reviewed OCPL coverage document & certificate"
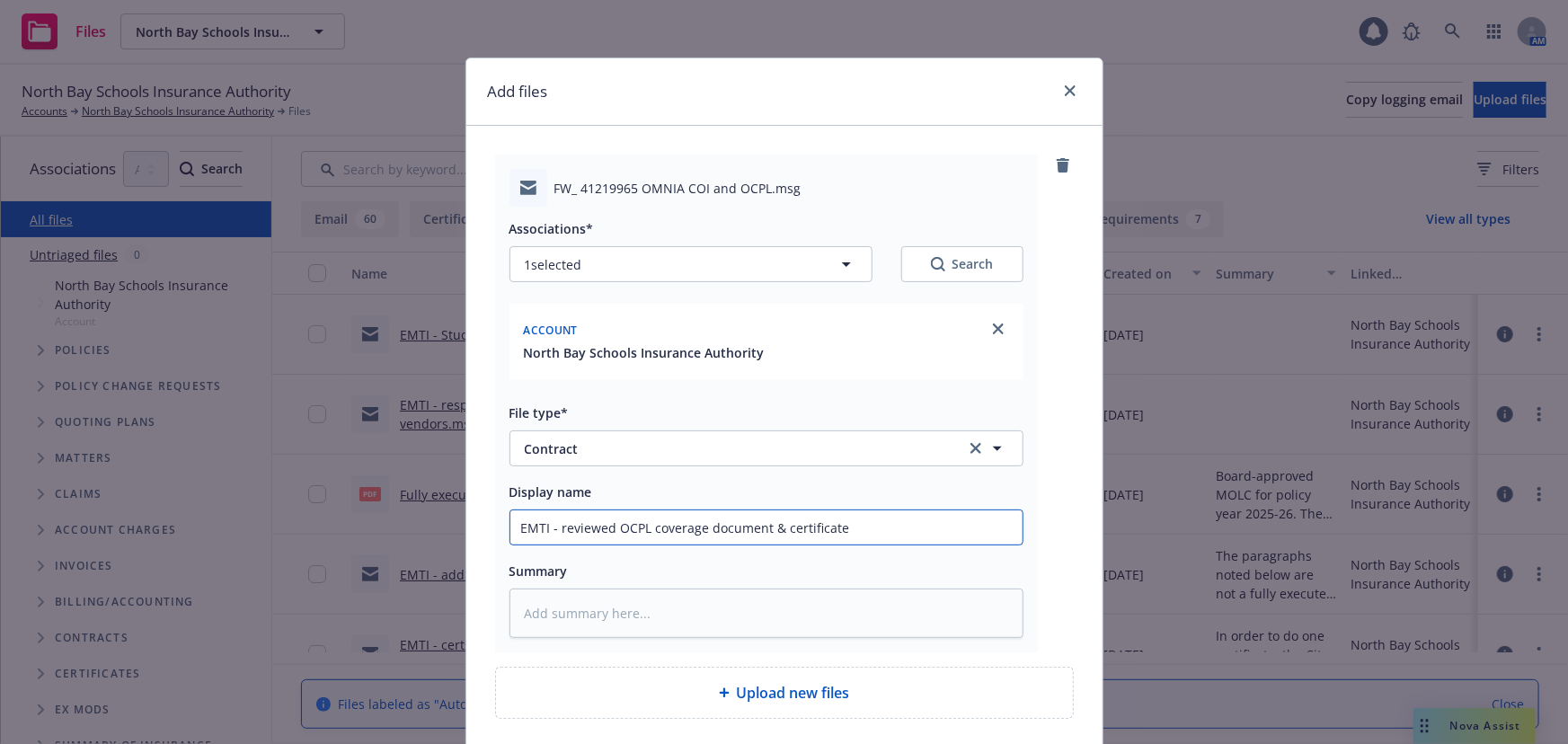
type textarea "x"
type input "EMTI - reviewed OCPL coverage document & certificate t"
type textarea "x"
type input "EMTI - reviewed OCPL coverage document & certificate th"
type textarea "x"
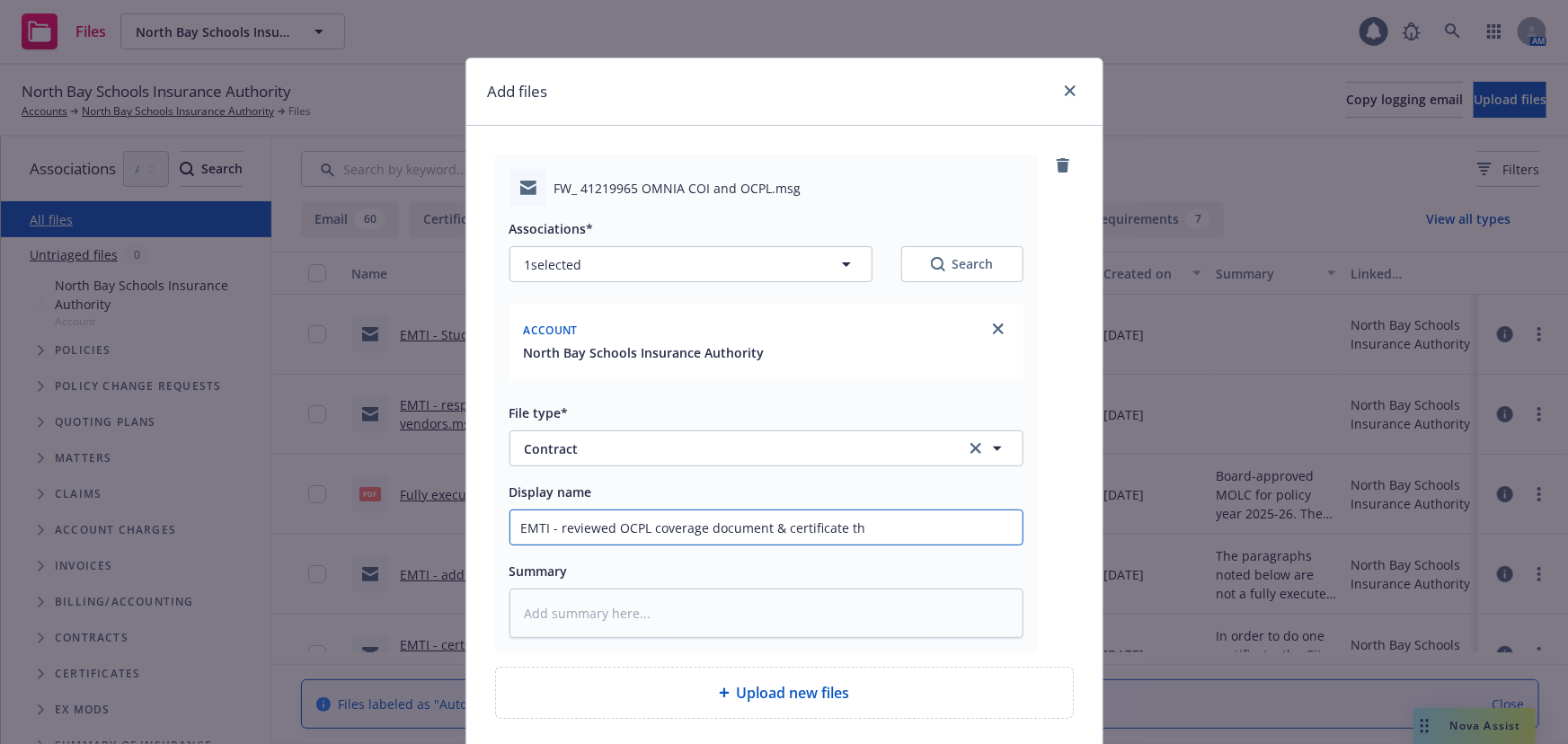
type input "EMTI - reviewed OCPL coverage document & certificate the"
type textarea "x"
type input "EMTI - reviewed OCPL coverage document & certificate they"
type textarea "x"
type input "EMTI - reviewed OCPL coverage document & certificate they"
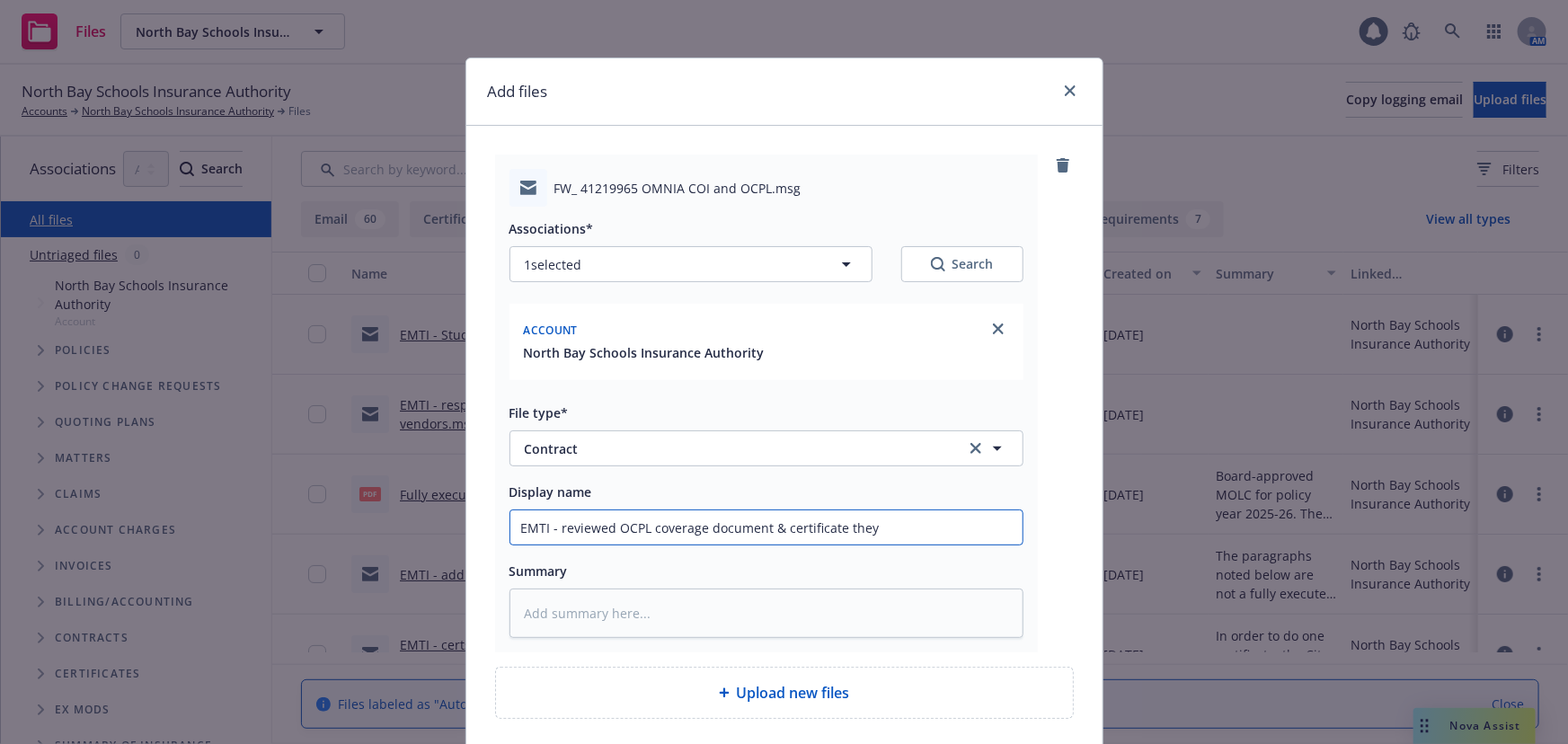
type textarea "x"
type input "EMTI - reviewed OCPL coverage document & certificate they p"
type textarea "x"
type input "EMTI - reviewed OCPL coverage document & certificate they pr"
type textarea "x"
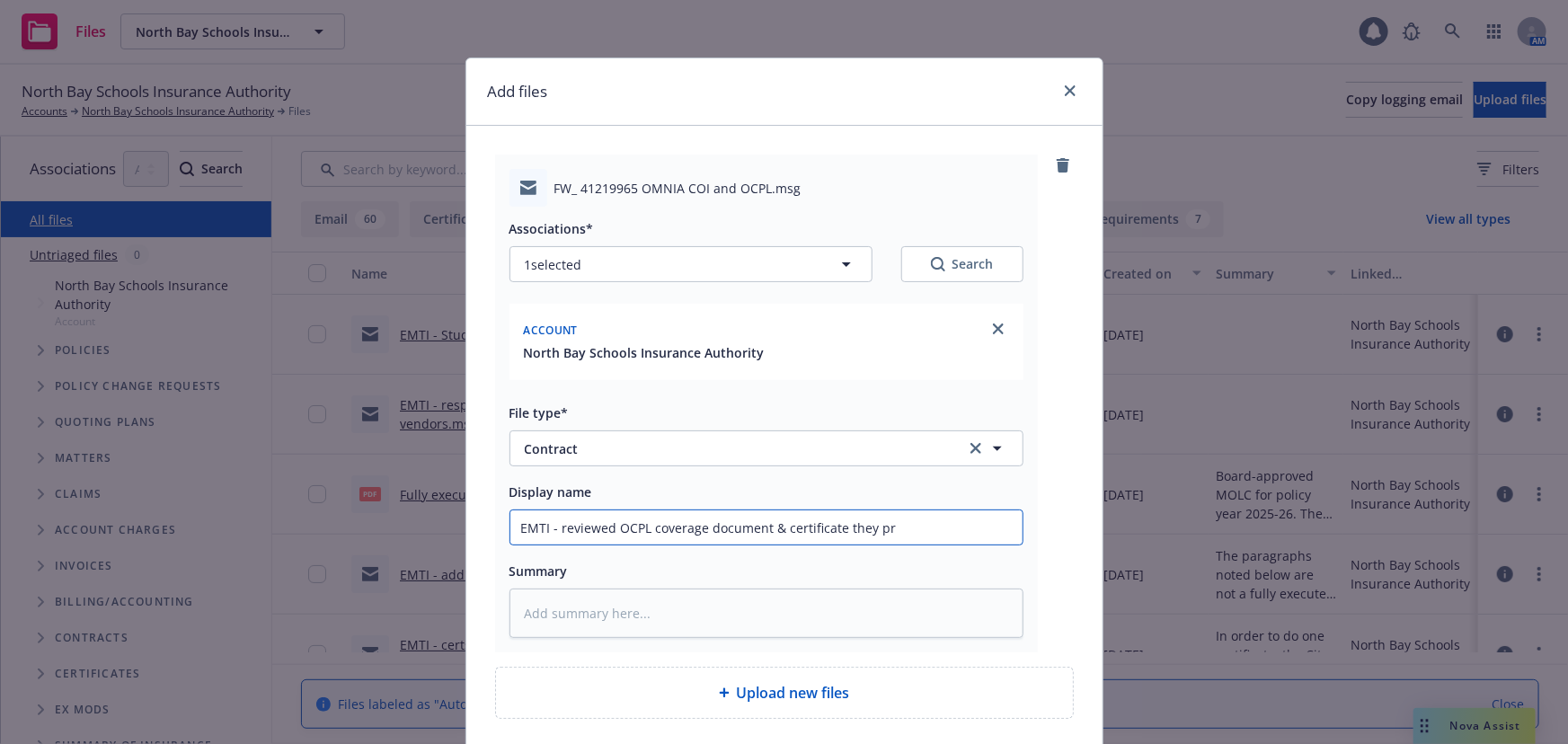
type input "EMTI - reviewed OCPL coverage document & certificate they pro"
type textarea "x"
type input "EMTI - reviewed OCPL coverage document & certificate they prov"
type textarea "x"
type input "EMTI - reviewed OCPL coverage document & certificate they provi"
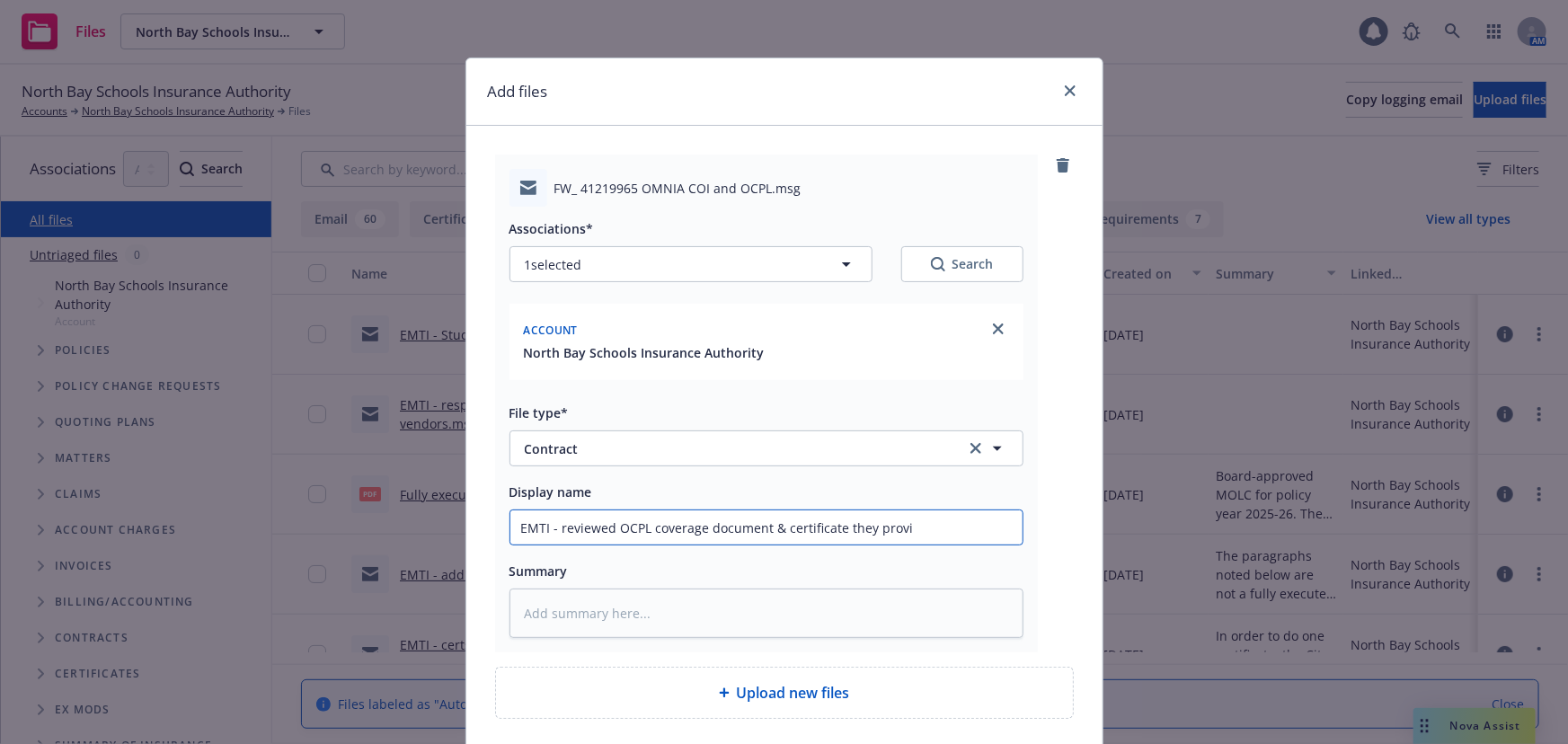
type textarea "x"
type input "EMTI - reviewed OCPL coverage document & certificate they provid"
type textarea "x"
type input "EMTI - reviewed OCPL coverage document & certificate they provide"
type textarea "x"
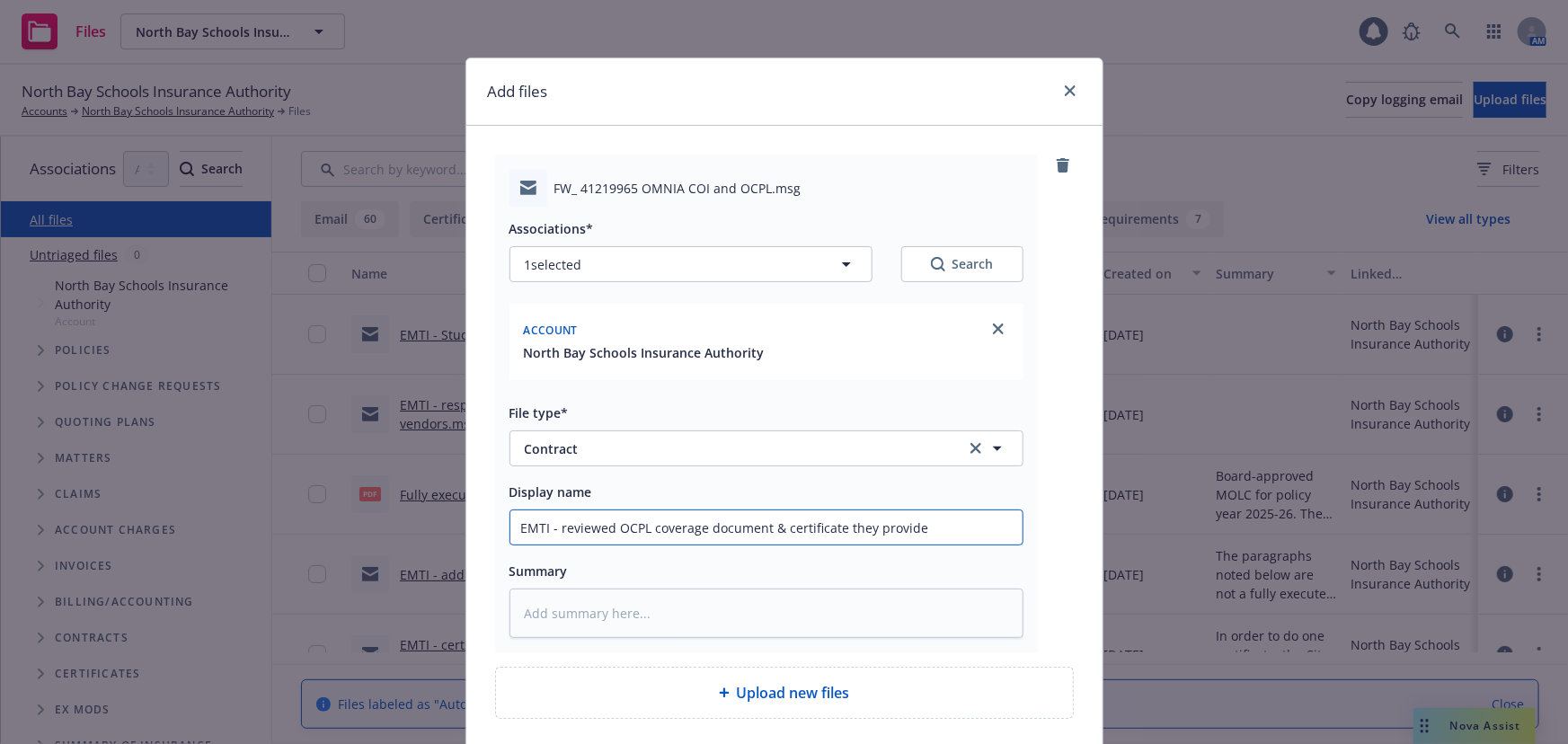
type input "EMTI - reviewed OCPL coverage document & certificate they provided"
type textarea "x"
type input "EMTI - reviewed OCPL coverage document & certificate they provided"
type textarea "x"
type input "EMTI - reviewed OCPL coverage document & certificate they provided t"
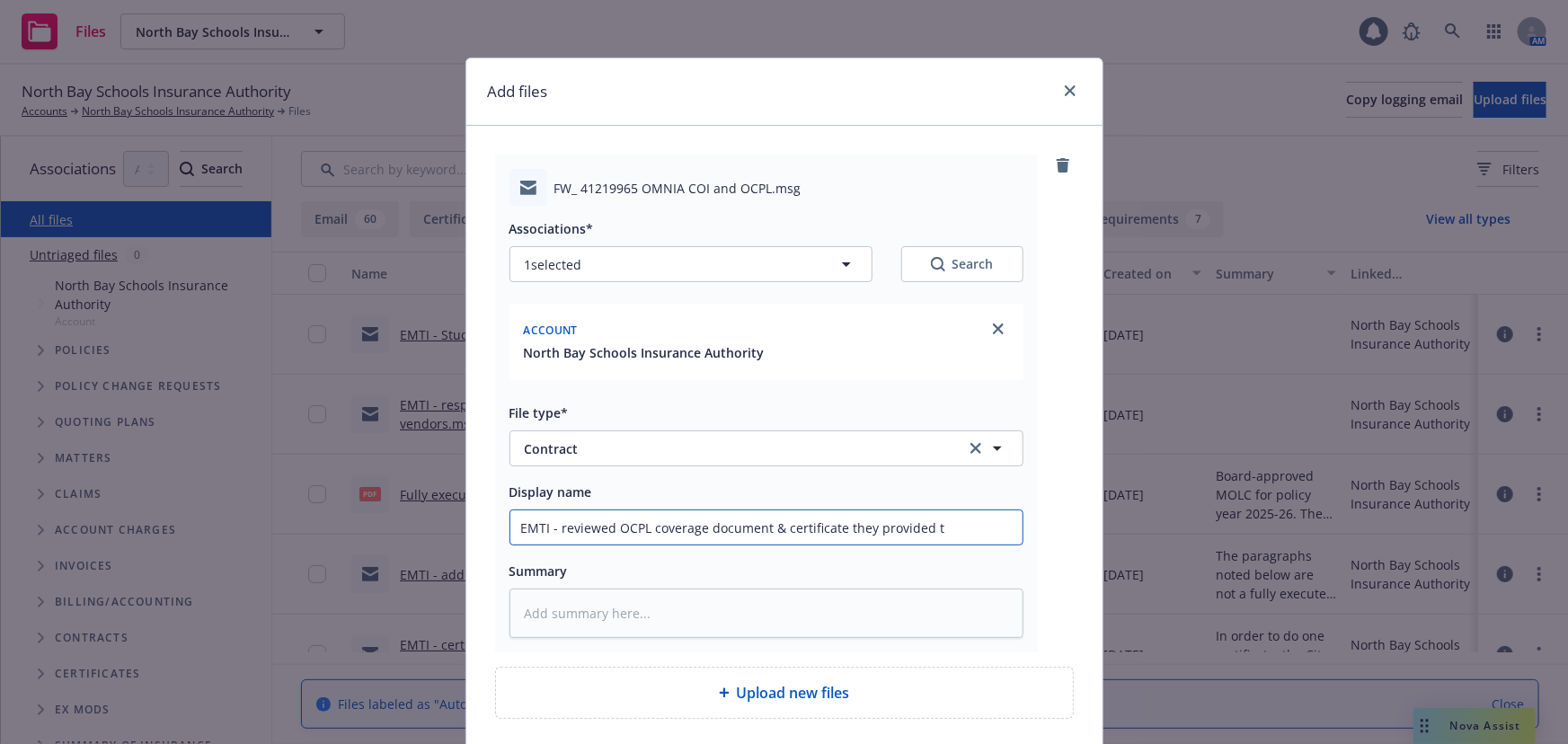
type textarea "x"
type input "EMTI - reviewed OCPL coverage document & certificate they provided to"
type textarea "x"
type input "EMTI - reviewed OCPL coverage document & certificate they provided to"
type textarea "x"
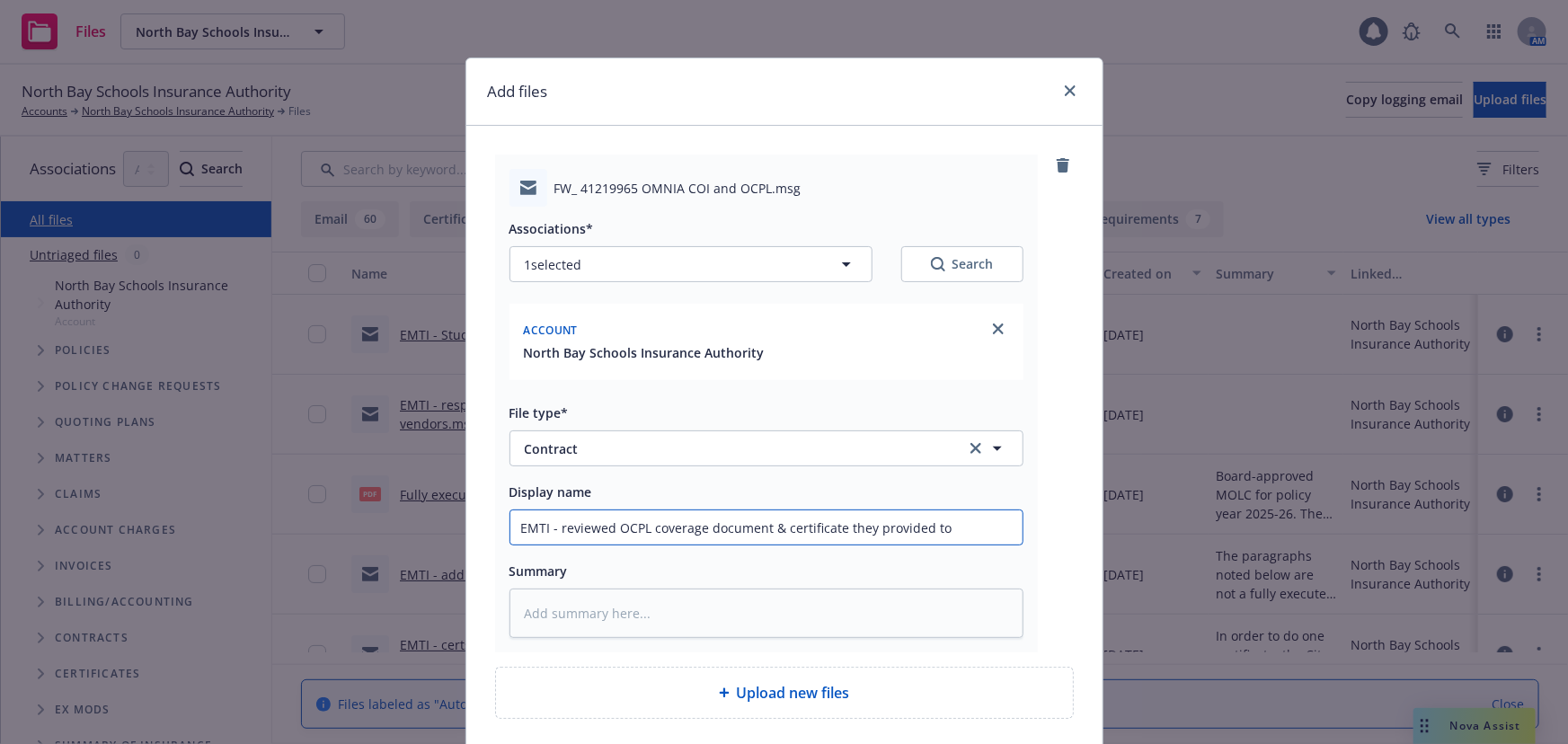
type input "EMTI - reviewed OCPL coverage document & certificate they provided to M"
type textarea "x"
type input "EMTI - reviewed OCPL coverage document & certificate they provided to Me"
type textarea "x"
type input "EMTI - reviewed OCPL coverage document & certificate they provided to Mem"
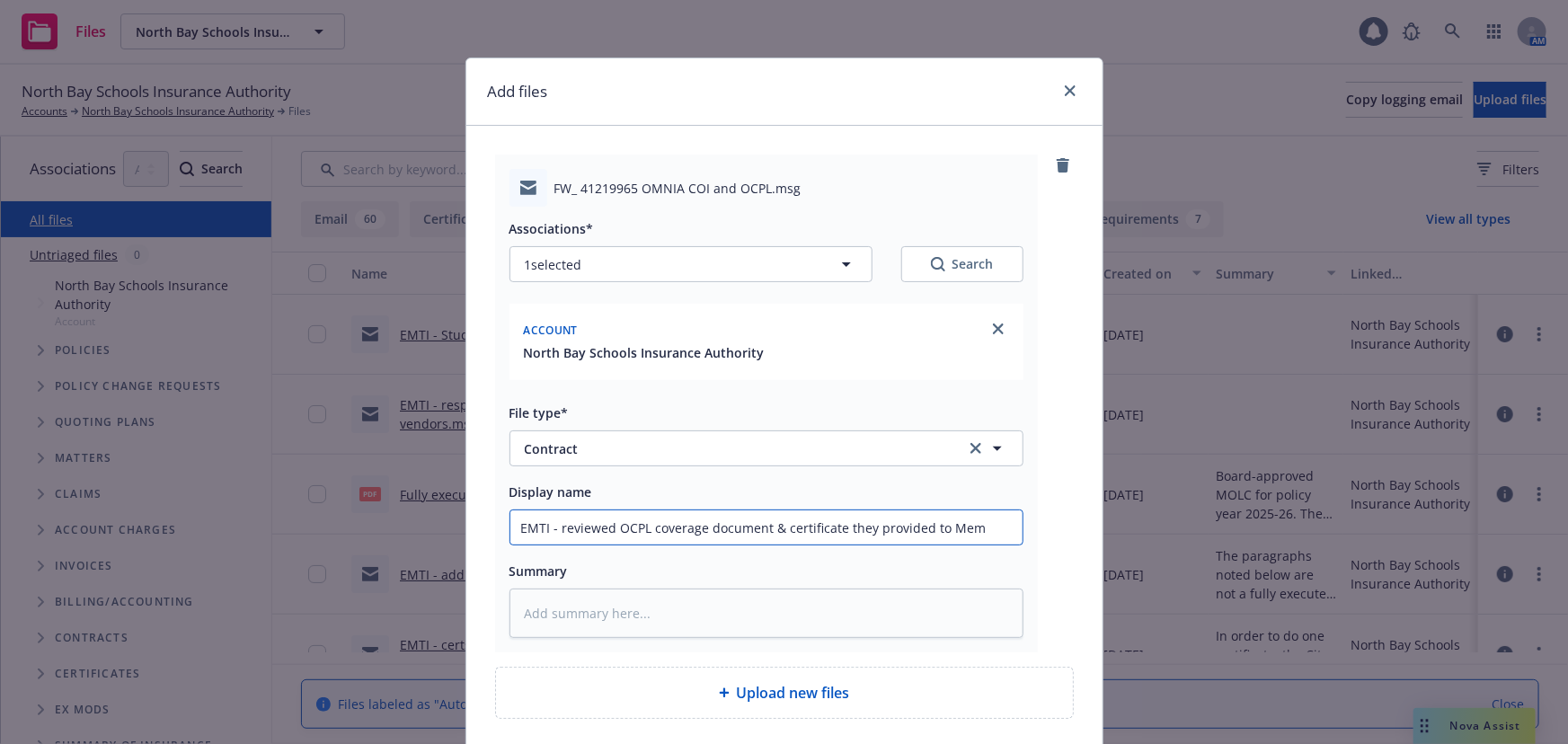
type textarea "x"
type input "EMTI - reviewed OCPL coverage document & certificate they provided to Memb"
type textarea "x"
type input "EMTI - reviewed OCPL coverage document & certificate they provided to Membe"
type textarea "x"
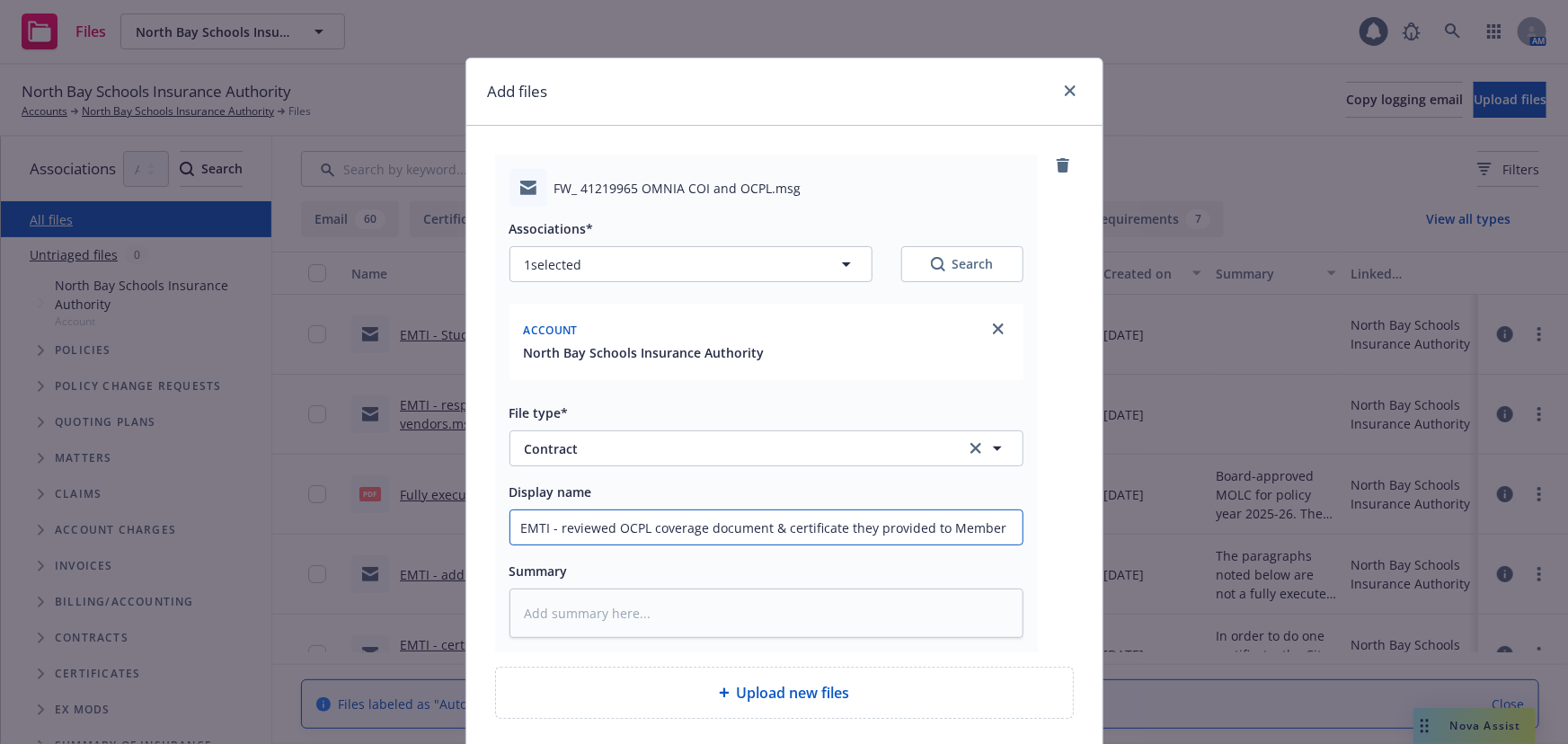
type input "EMTI - reviewed OCPL coverage document & certificate they provided to Member"
click at [536, 604] on textarea at bounding box center [766, 612] width 514 height 50
paste textarea "We have reviewed the attached and would recommend obtaining a revised certifica…"
type textarea "x"
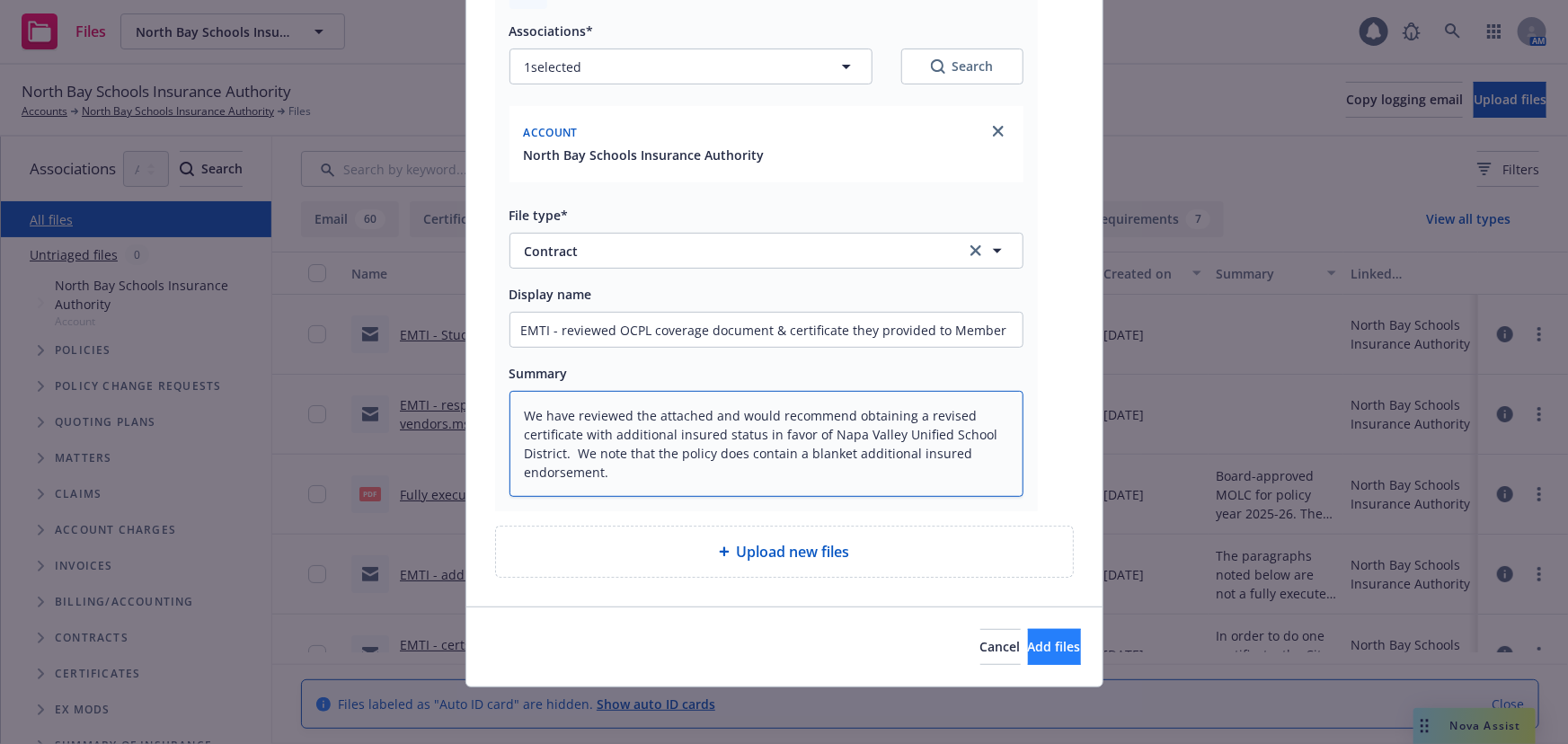
type textarea "We have reviewed the attached and would recommend obtaining a revised certifica…"
click at [1028, 642] on span "Add files" at bounding box center [1054, 645] width 53 height 17
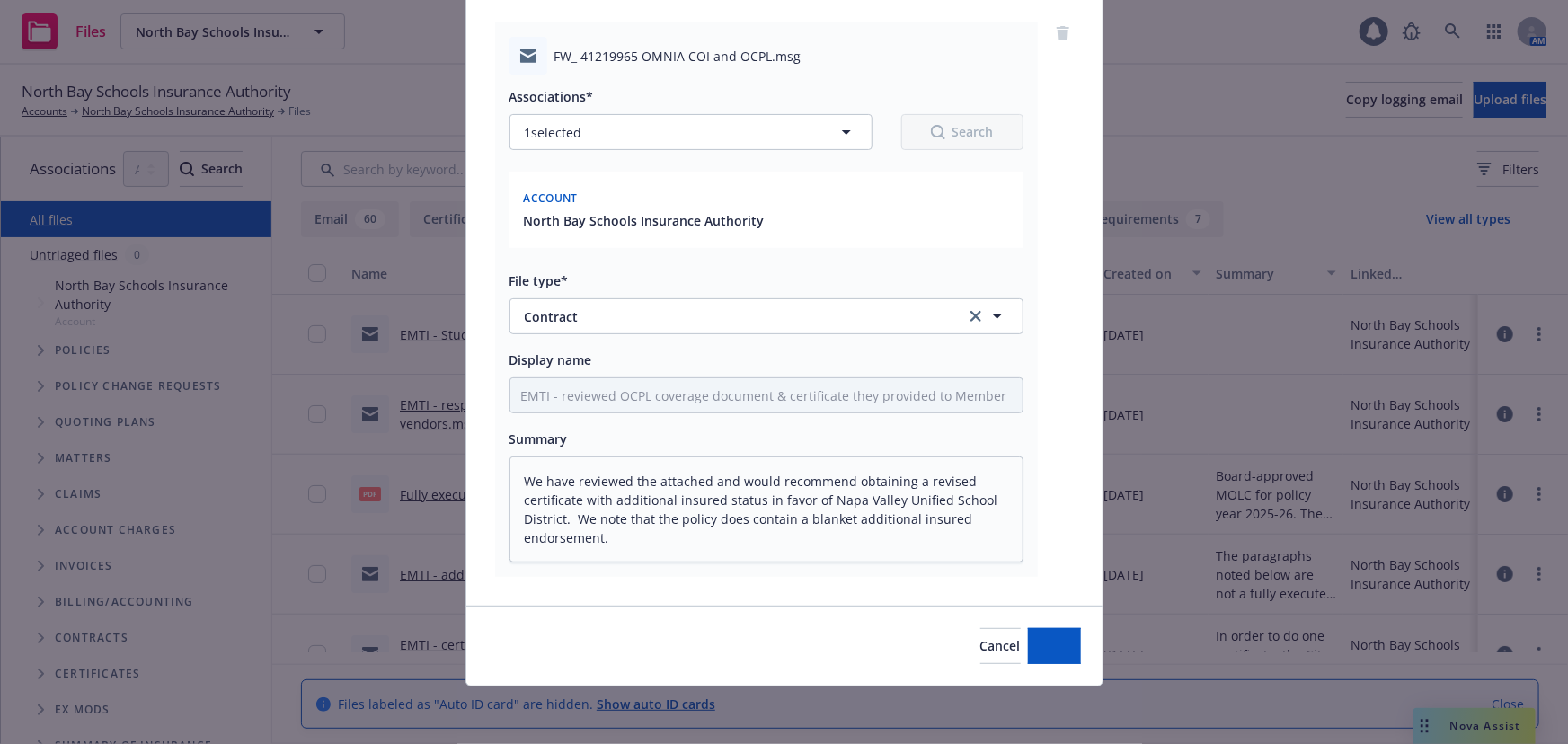
scroll to position [131, 0]
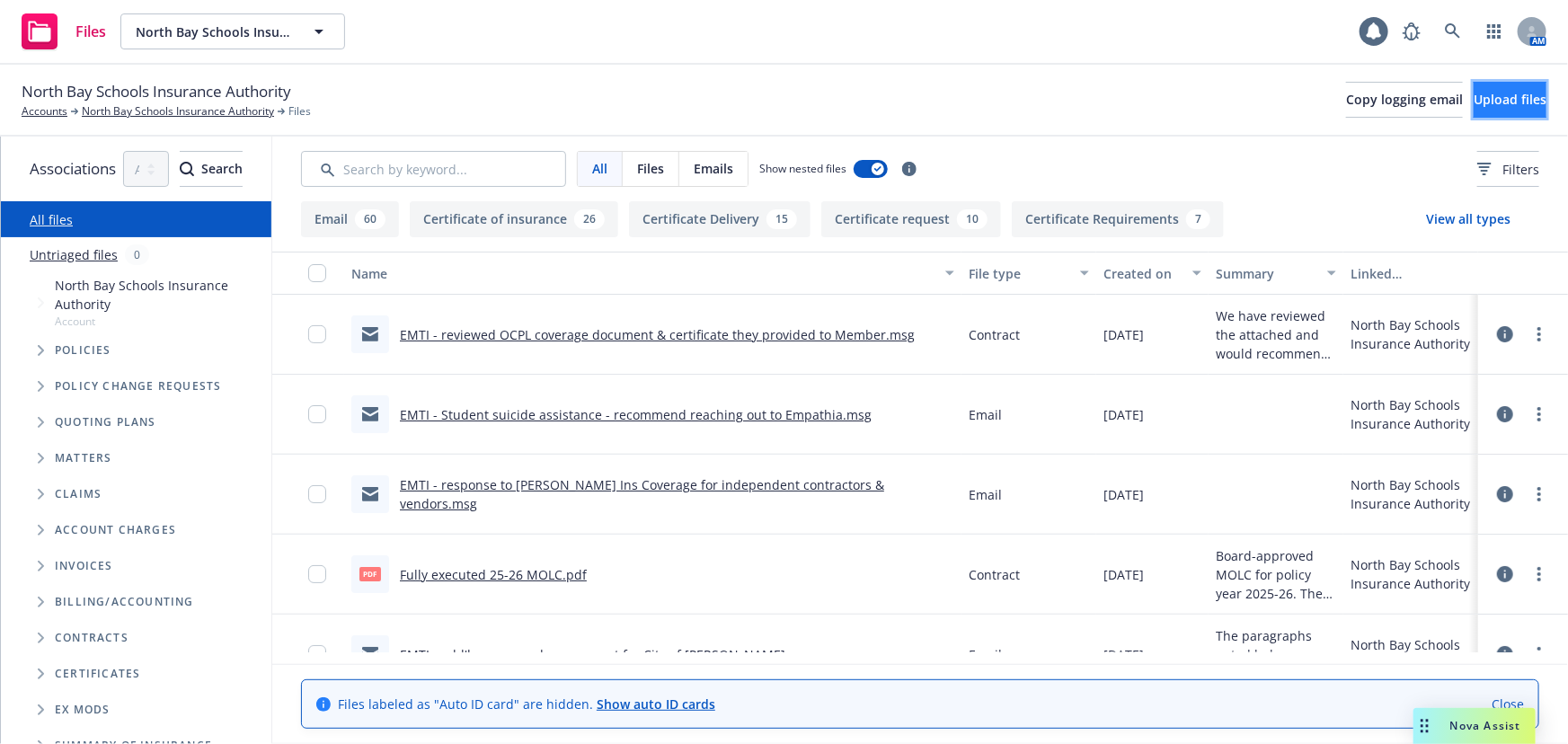
click at [1473, 96] on span "Upload files" at bounding box center [1509, 99] width 72 height 17
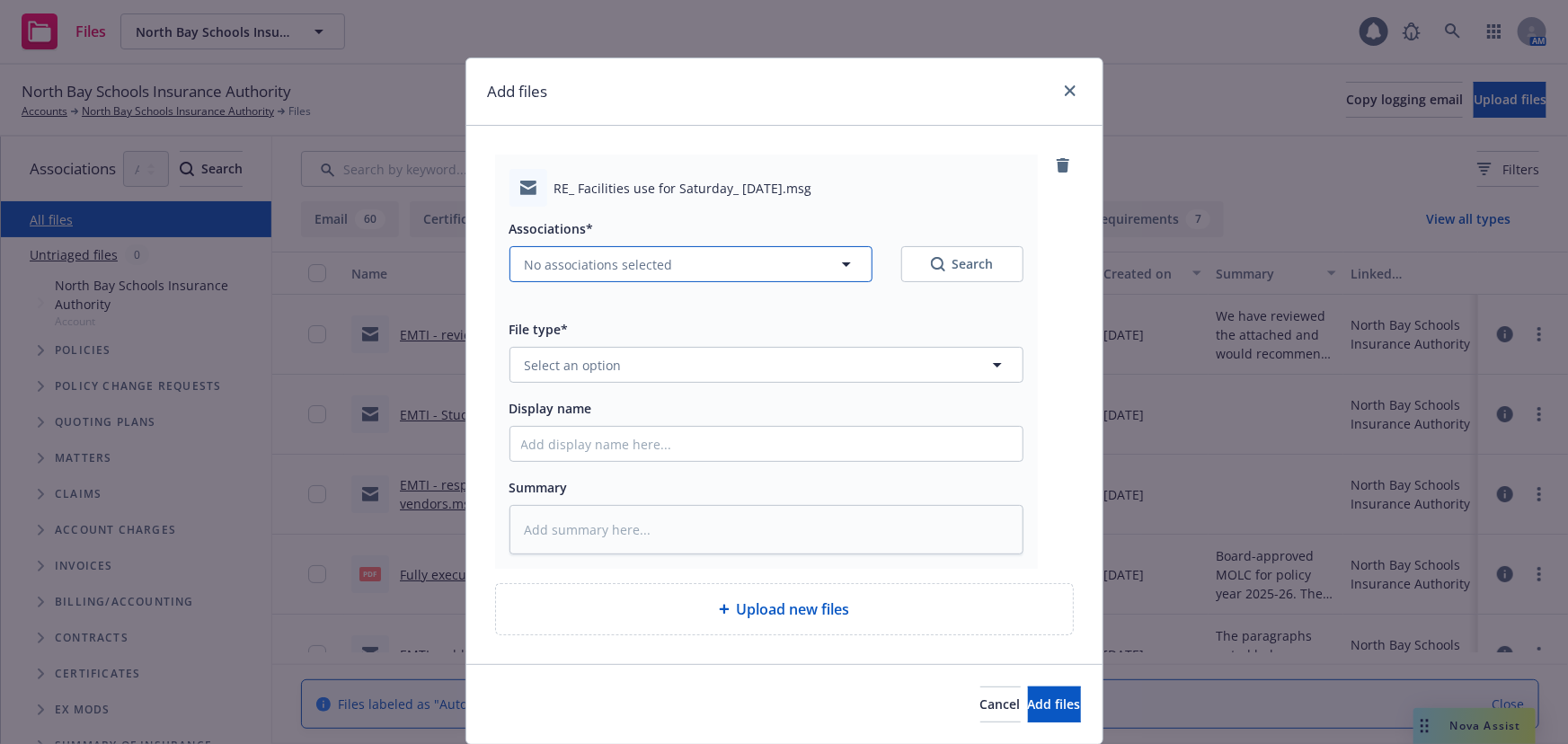
click at [775, 256] on button "No associations selected" at bounding box center [691, 264] width 363 height 36
type textarea "x"
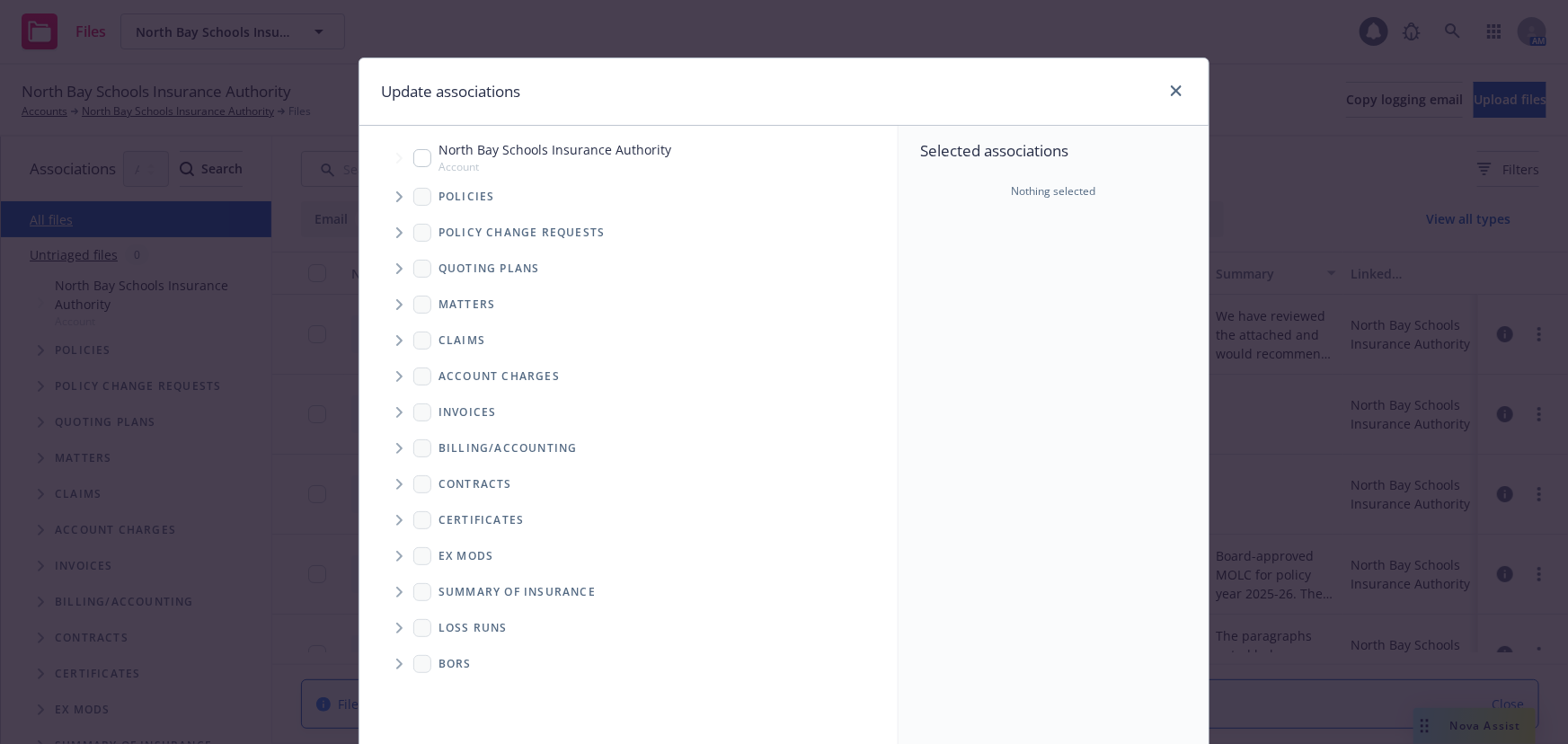
click at [555, 155] on span "North Bay Schools Insurance Authority" at bounding box center [555, 148] width 233 height 19
checkbox input "true"
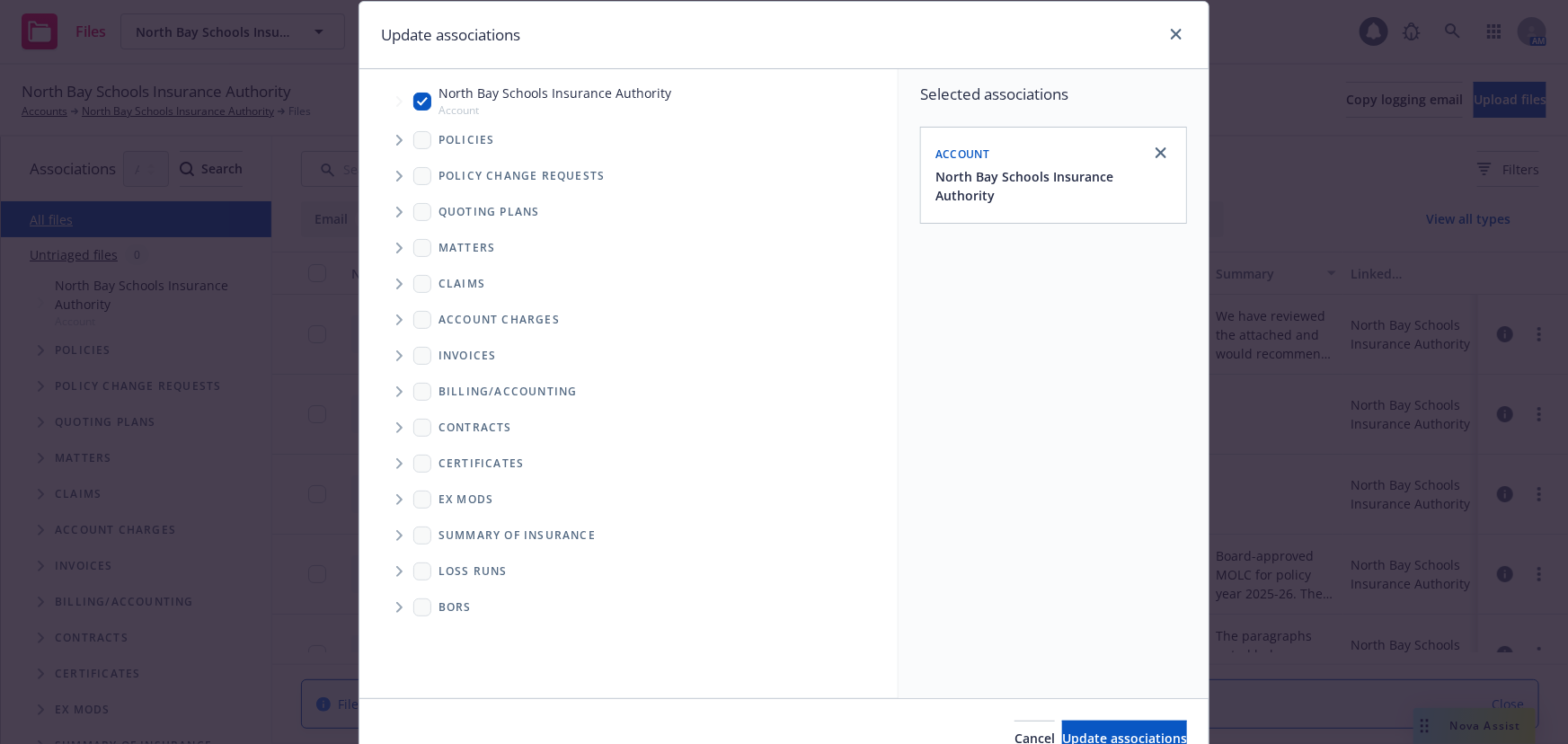
scroll to position [148, 0]
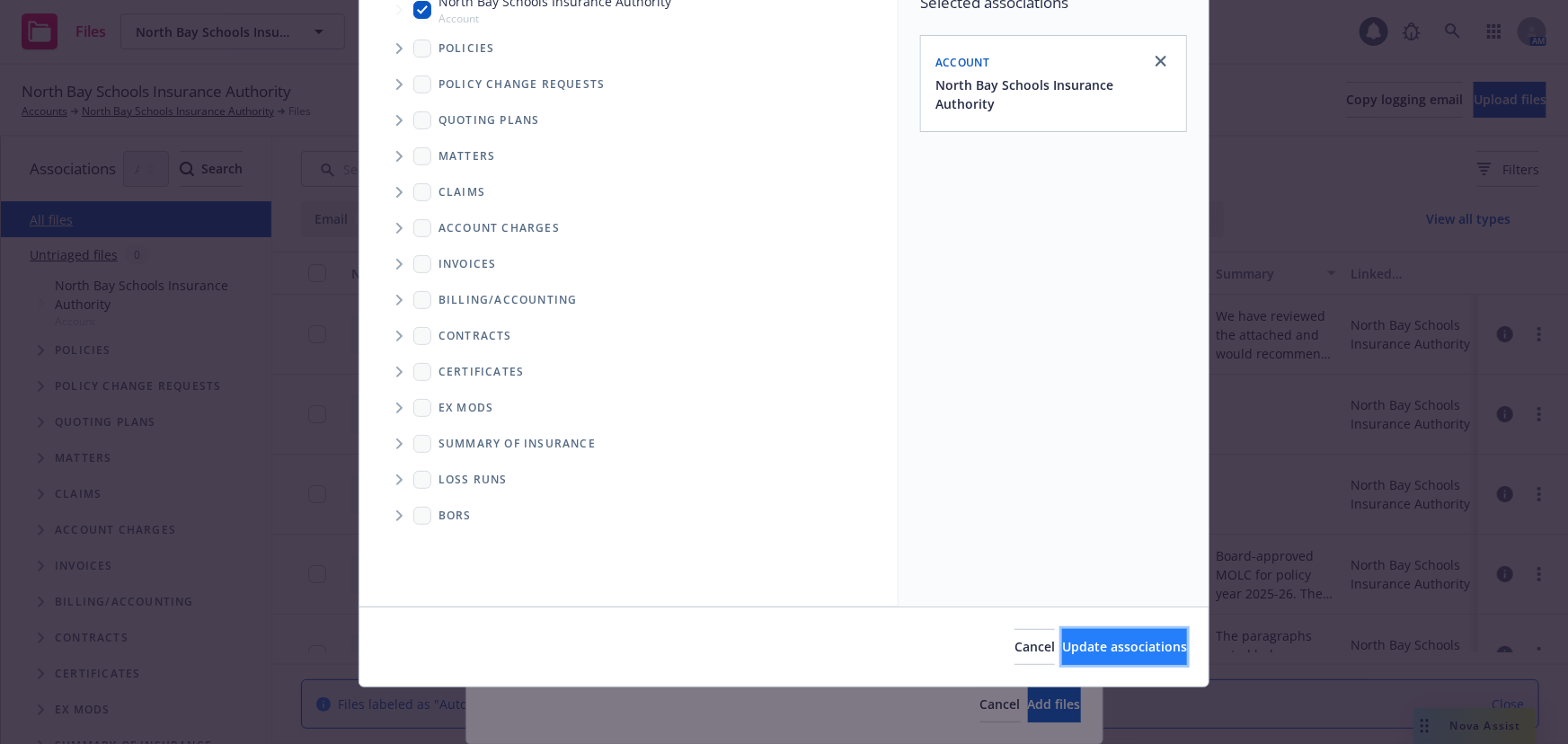
click at [1115, 643] on span "Update associations" at bounding box center [1124, 645] width 125 height 17
type textarea "x"
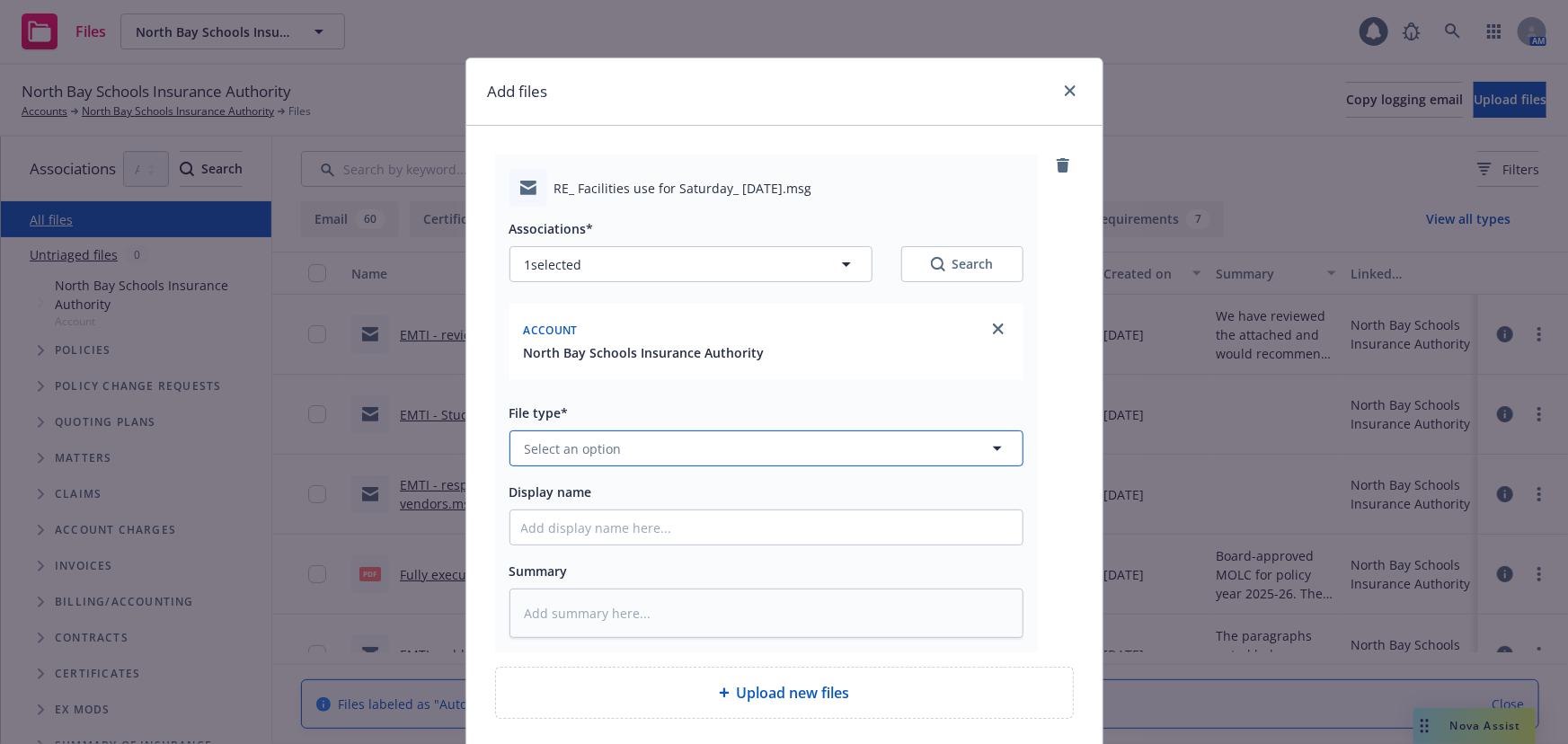
click at [655, 442] on button "Select an option" at bounding box center [766, 448] width 514 height 36
type input "email"
click at [604, 512] on div "Email" at bounding box center [766, 499] width 512 height 48
click at [575, 536] on input "Display name" at bounding box center [766, 526] width 512 height 34
type textarea "x"
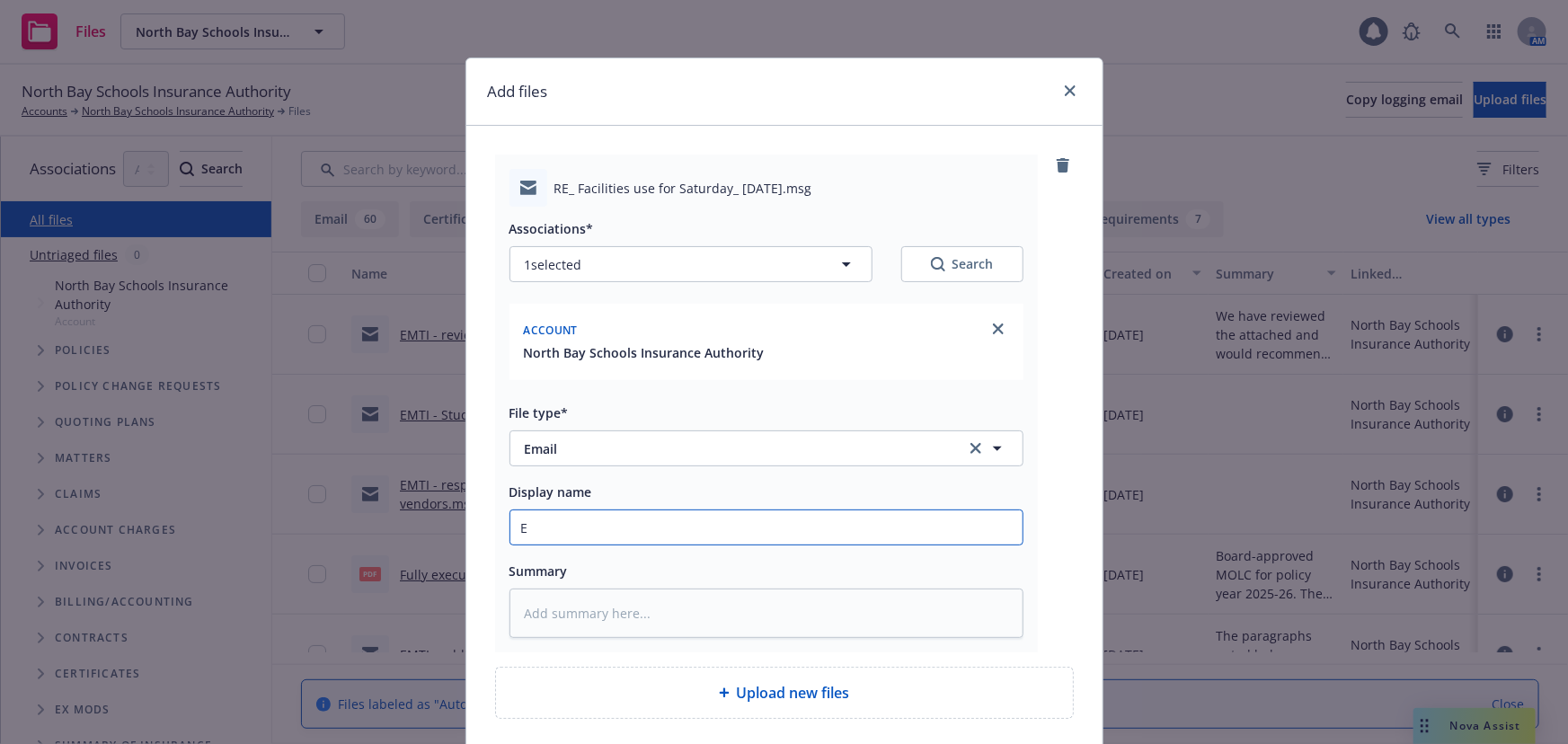
type input "EM"
type textarea "x"
type input "EMT"
type textarea "x"
type input "EMTI"
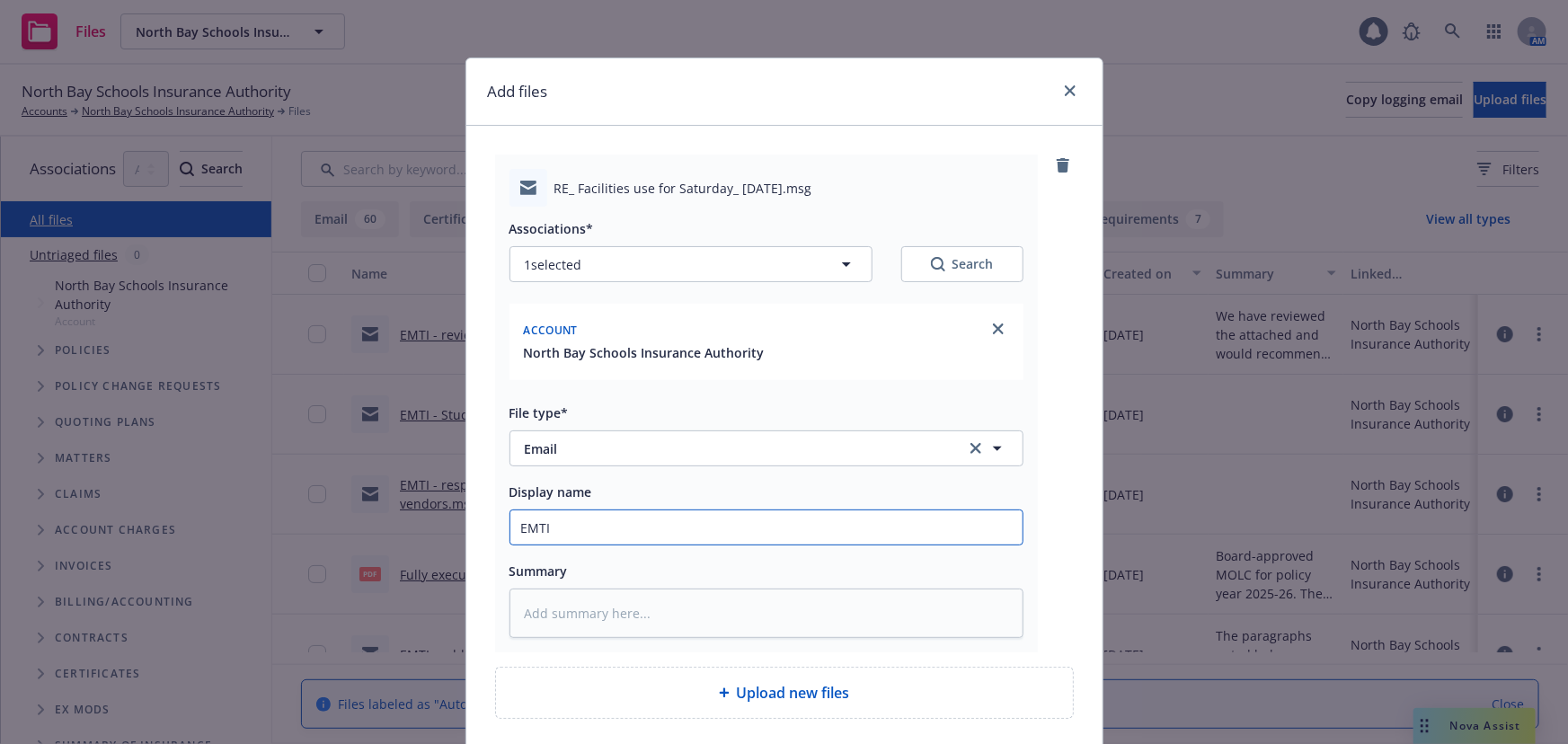
type textarea "x"
type input "EMTI"
type textarea "x"
type input "EMTI r"
type textarea "x"
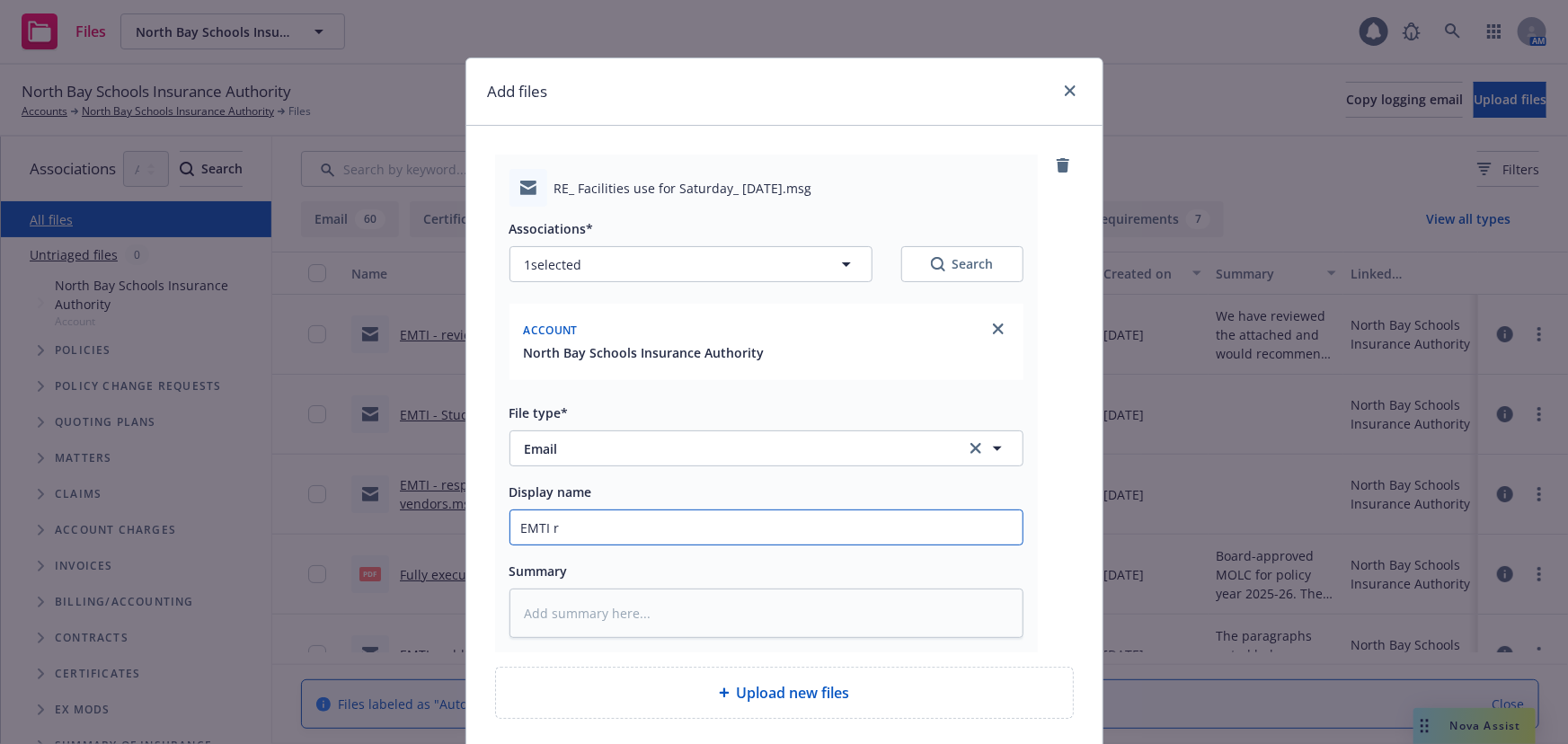
type input "EMTI re"
type textarea "x"
type input "EMTI re:"
type textarea "x"
type input "EMTI re:"
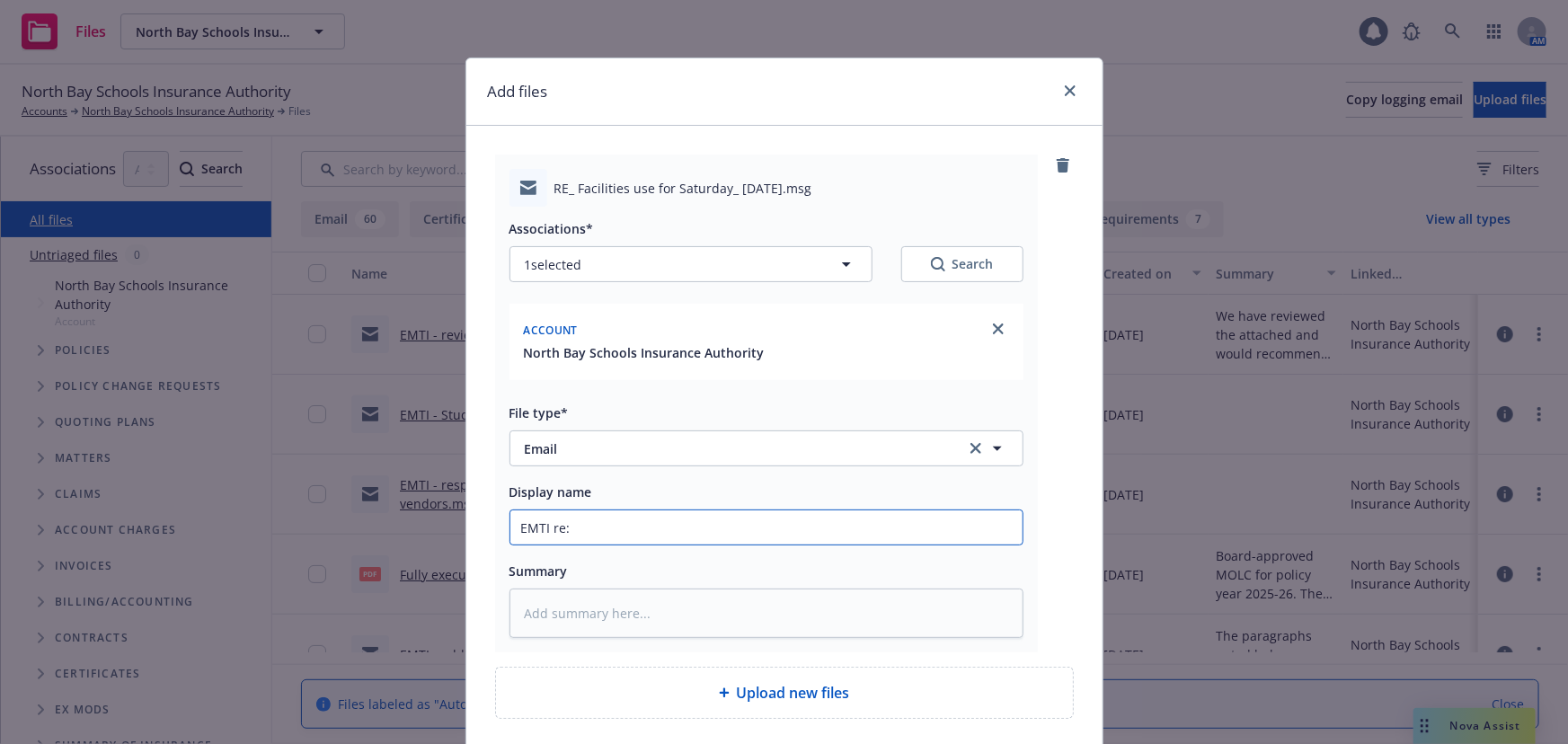
paste input "Facilities use for Saturday, May 23rd 2026"
type textarea "x"
type input "EMTI re: Facilities use for Saturday, May 23rd 2026"
click at [827, 528] on input "EMTI re: Facilities use for Saturday, May 23rd 2026" at bounding box center [766, 526] width 512 height 34
type textarea "x"
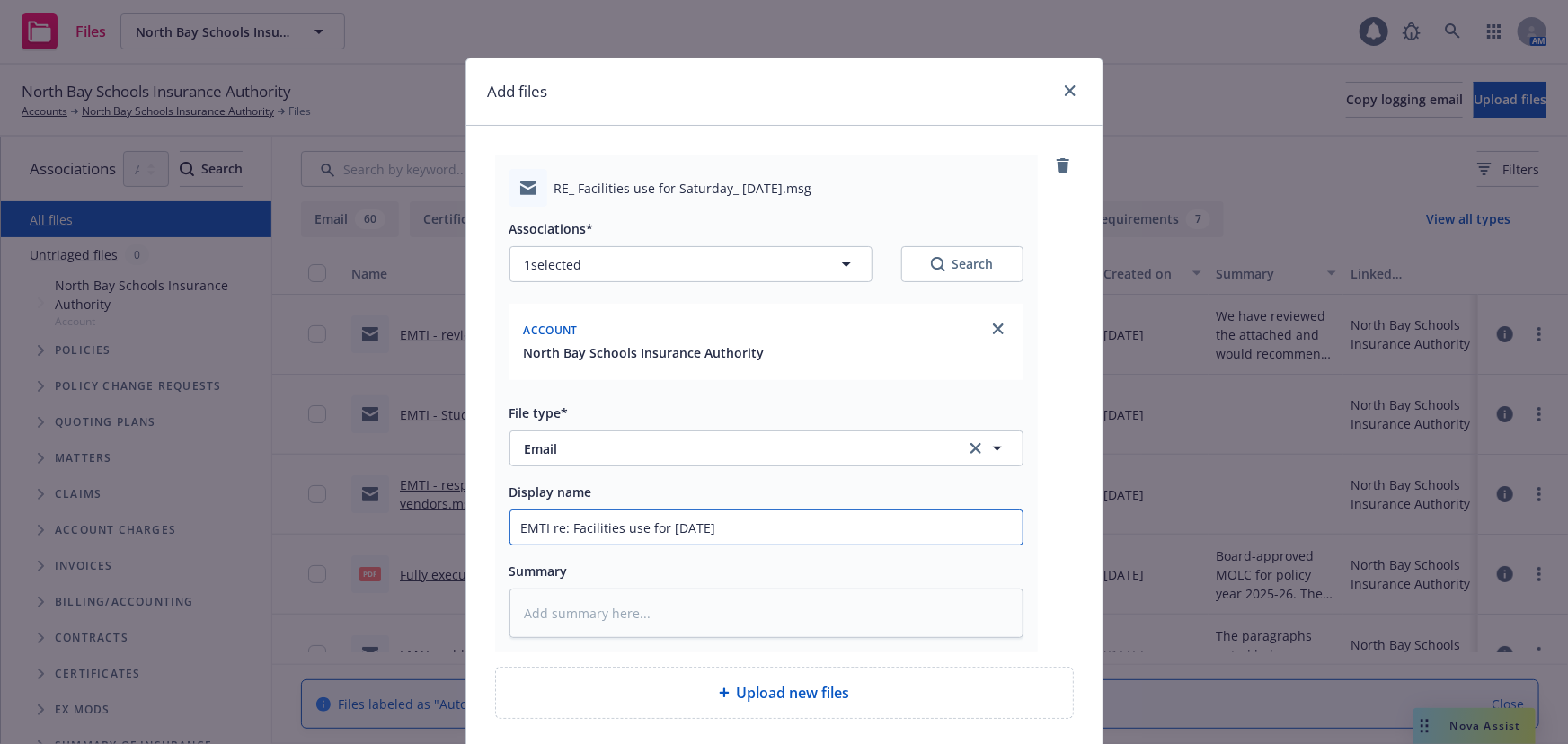
type input "EMTI re: Facilities use for Saturday, May 23rd 2026"
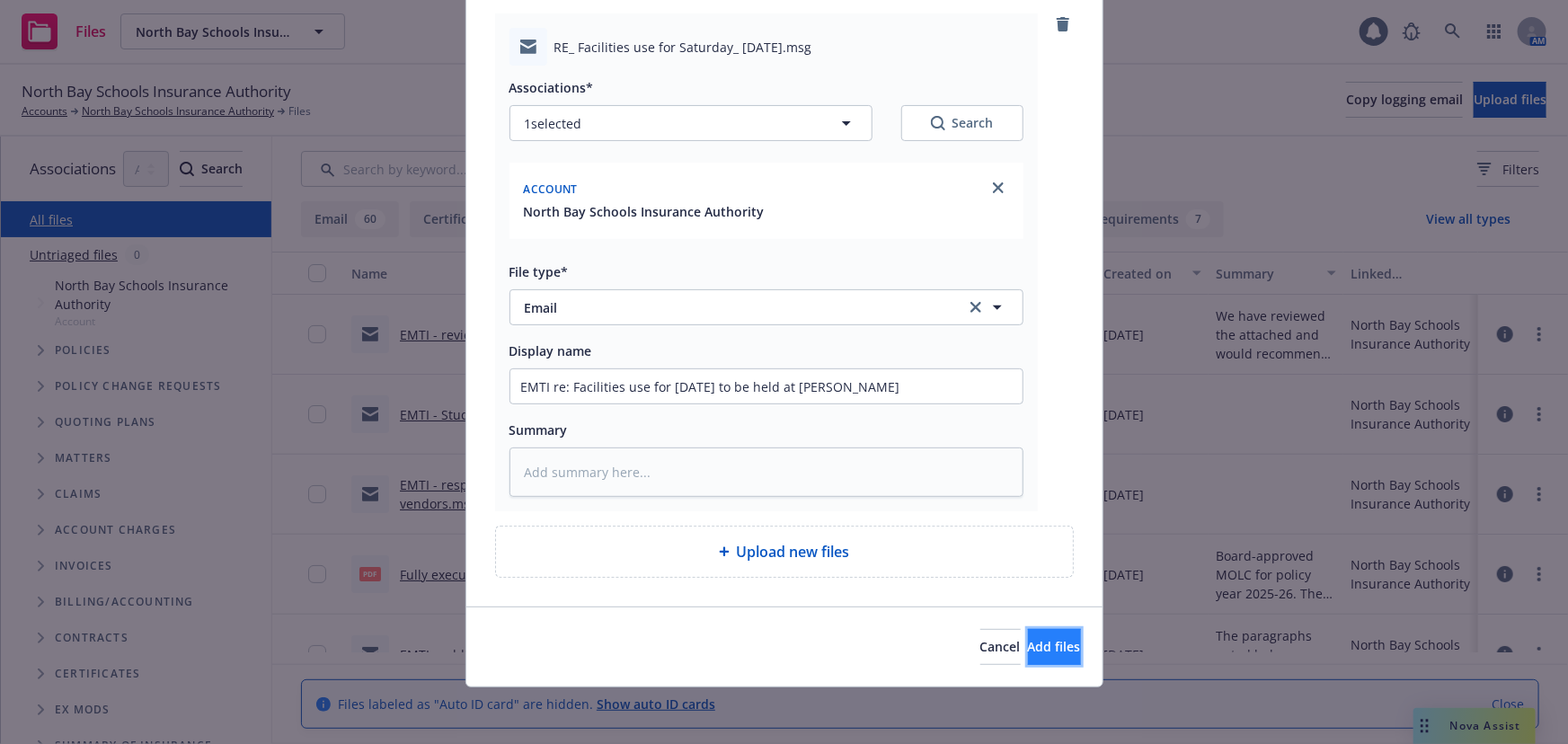
click at [1068, 644] on button "Add files" at bounding box center [1054, 646] width 53 height 36
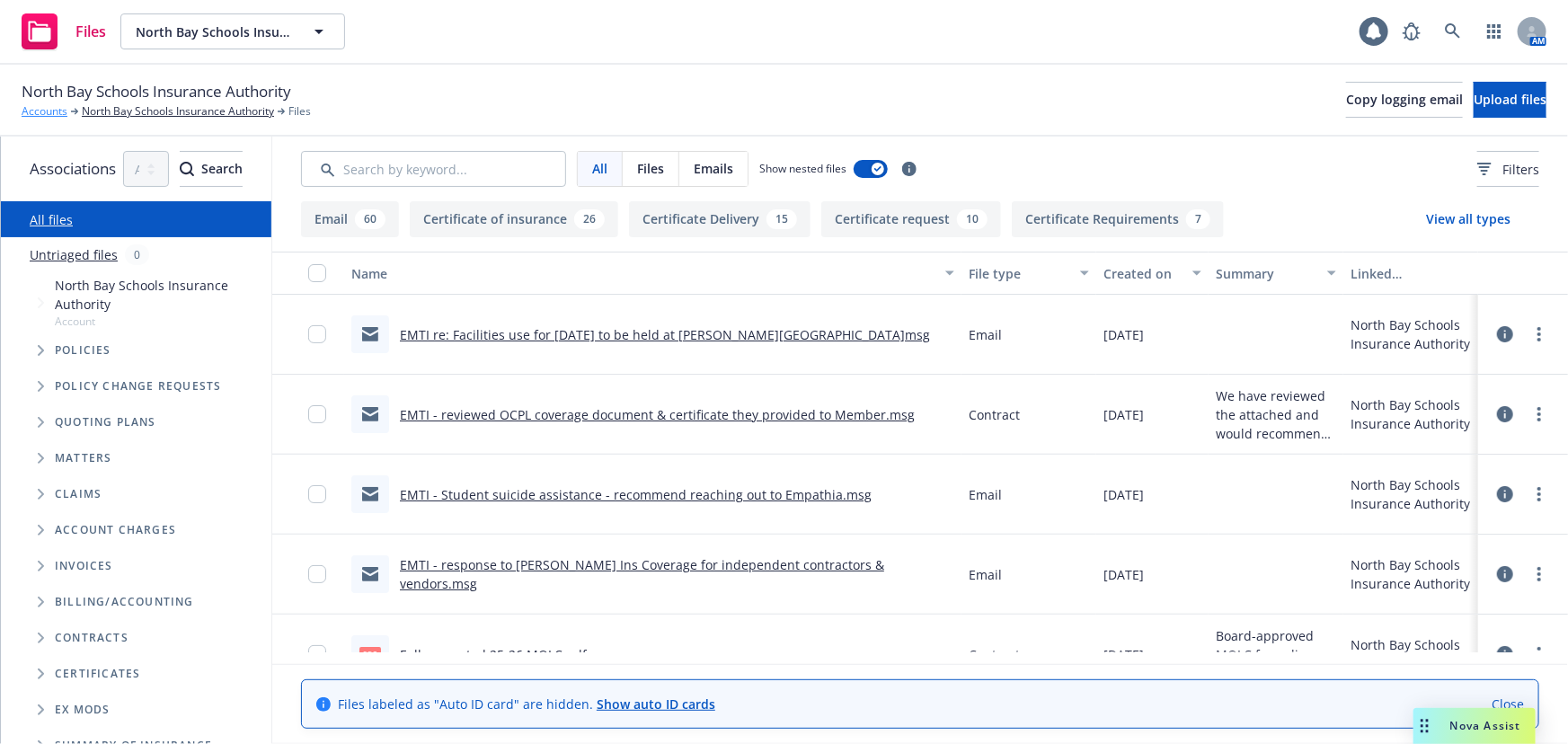
click at [46, 117] on link "Accounts" at bounding box center [44, 111] width 46 height 17
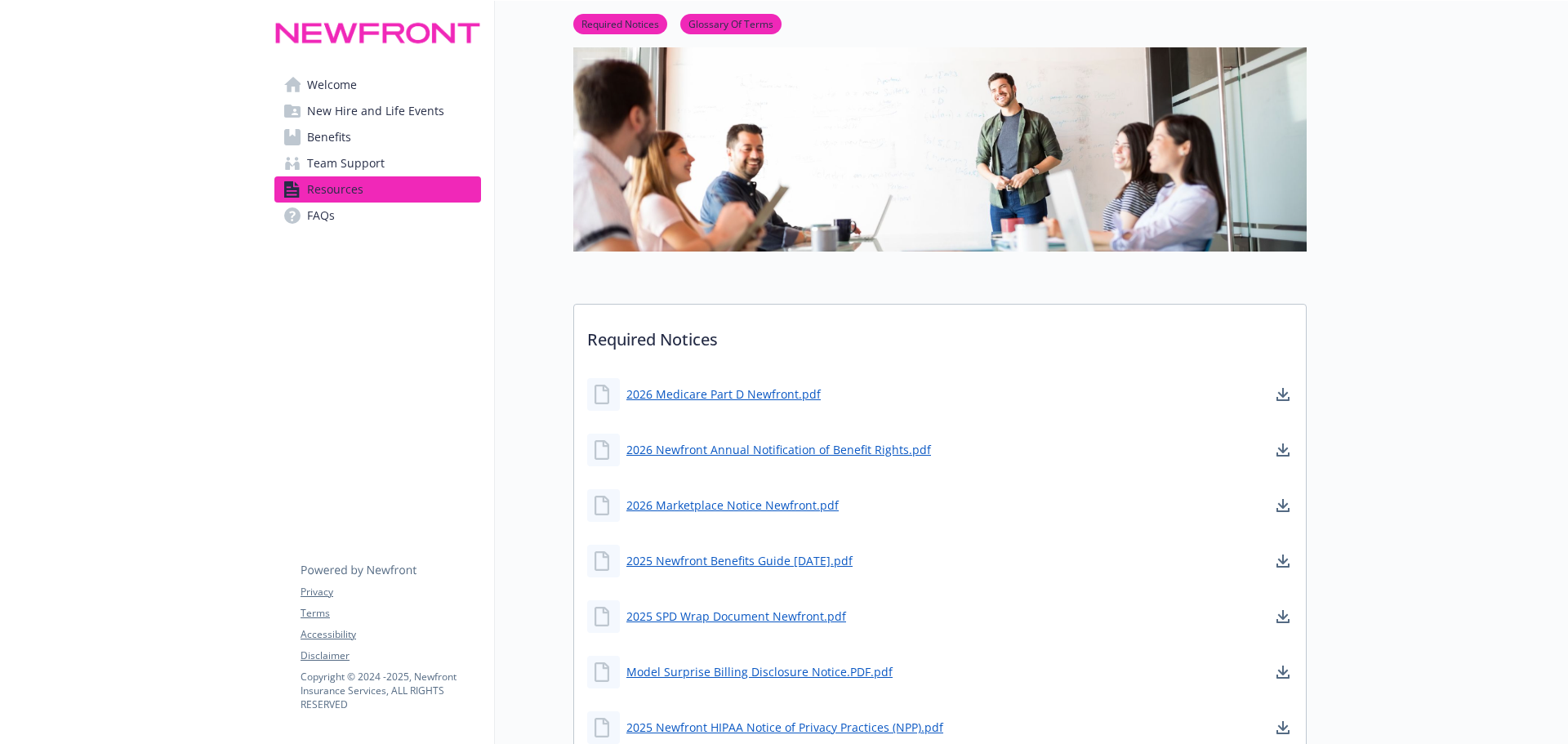
scroll to position [82, 0]
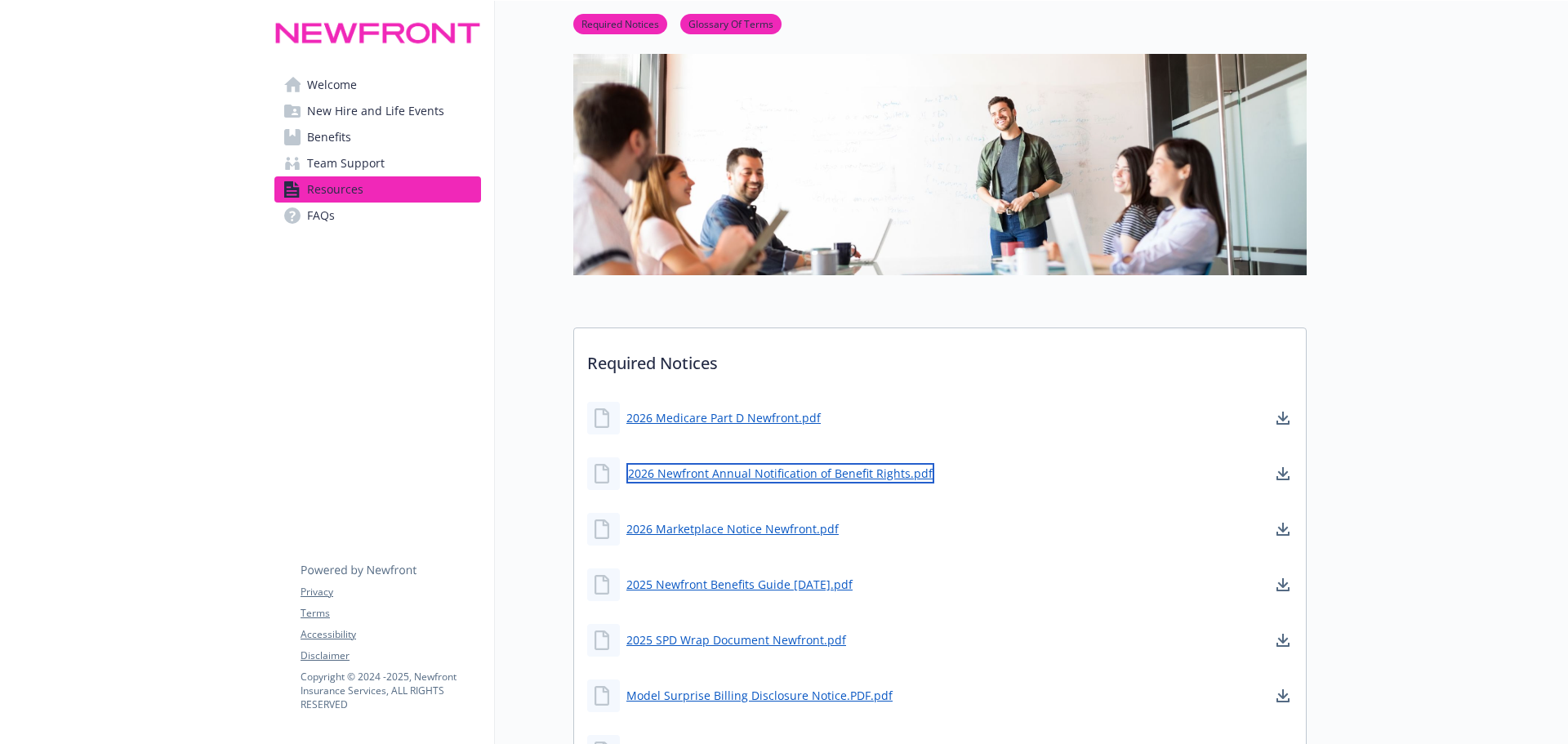
click at [738, 473] on link "2026 Newfront Annual Notification of Benefit Rights.pdf" at bounding box center [780, 472] width 308 height 20
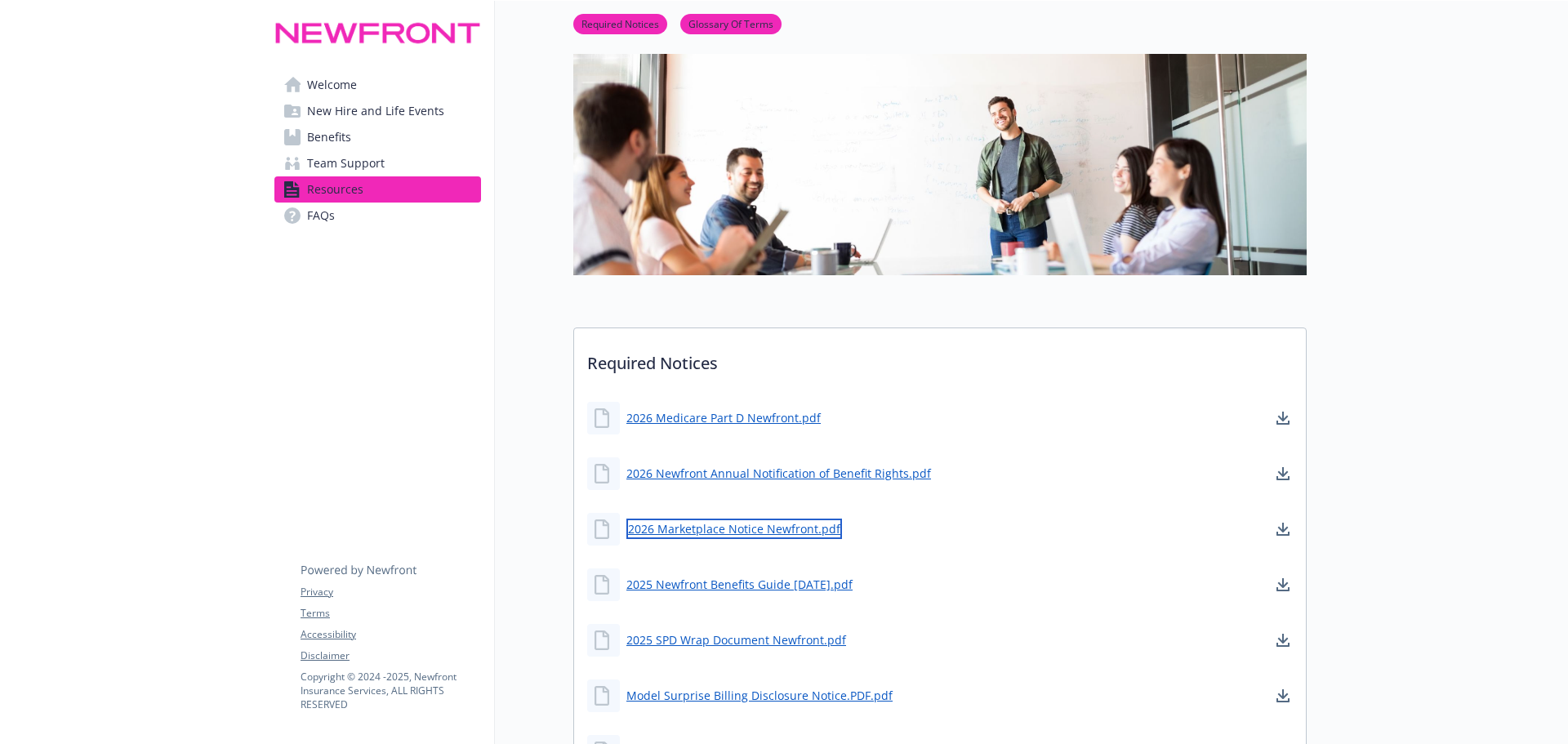
click at [735, 535] on link "2026 Marketplace Notice Newfront.pdf" at bounding box center [733, 528] width 216 height 20
click at [685, 421] on link "2026 Medicare Part D Newfront.pdf" at bounding box center [725, 417] width 198 height 20
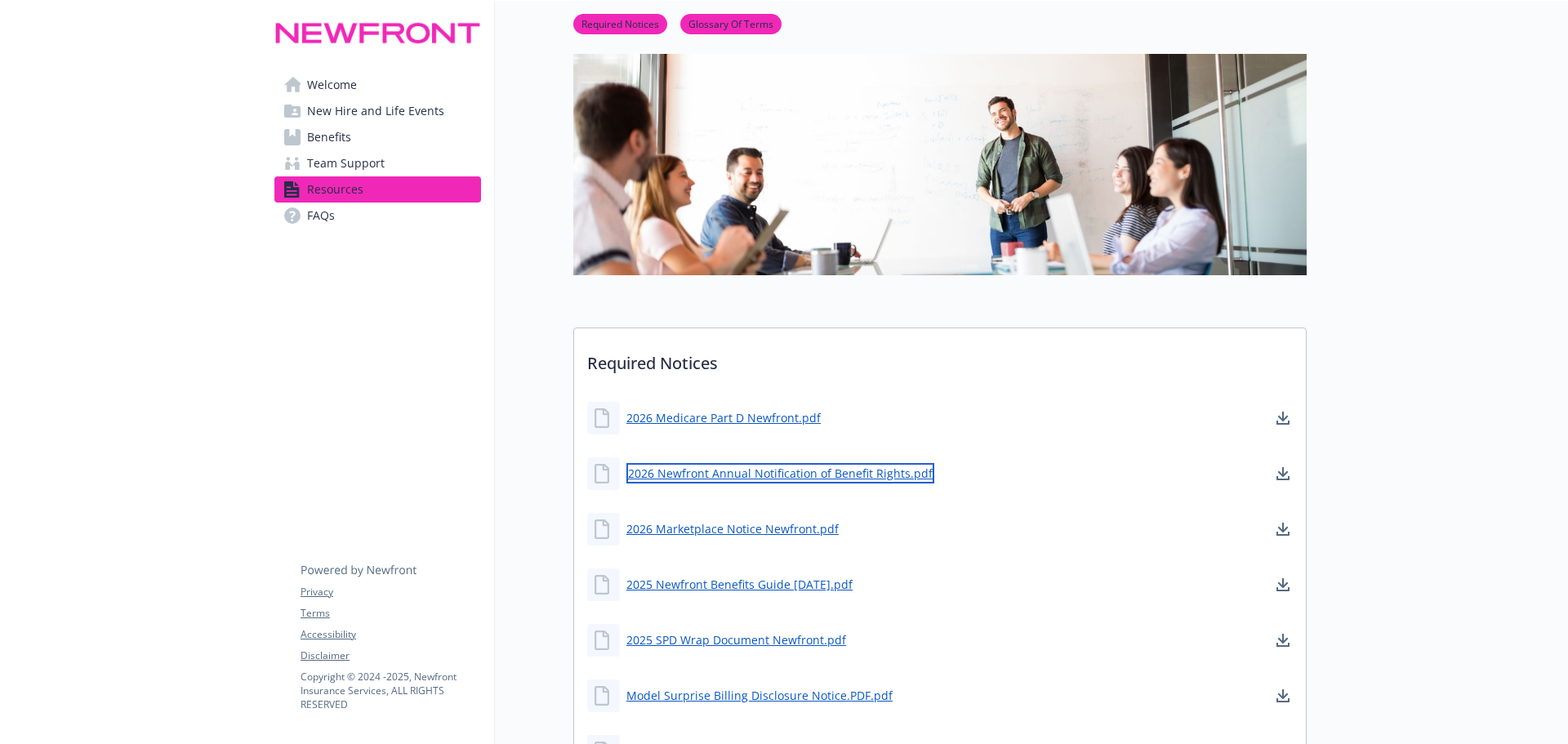
click at [779, 473] on link "2026 Newfront Annual Notification of Benefit Rights.pdf" at bounding box center [780, 472] width 308 height 20
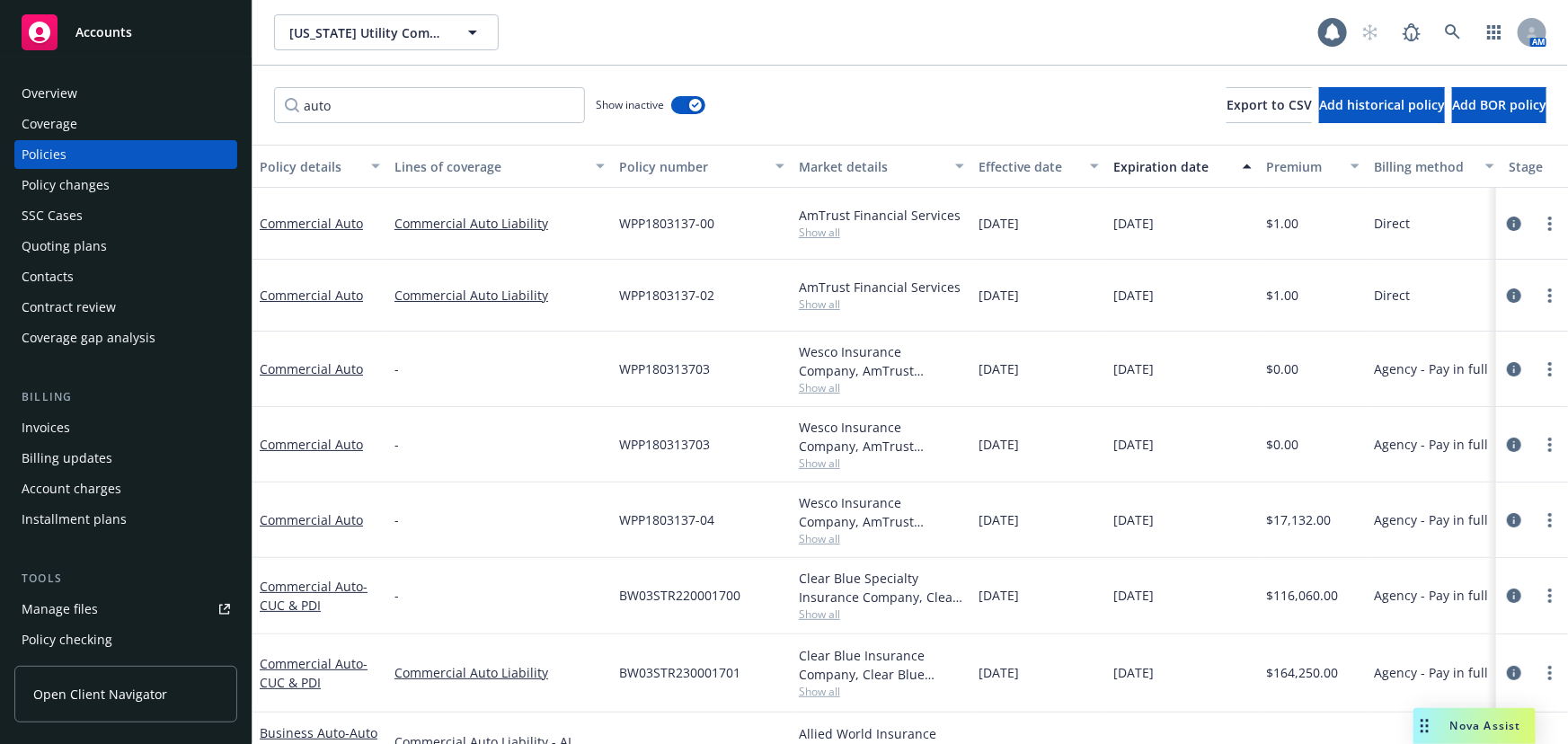
click at [114, 45] on div "Accounts" at bounding box center [125, 32] width 208 height 36
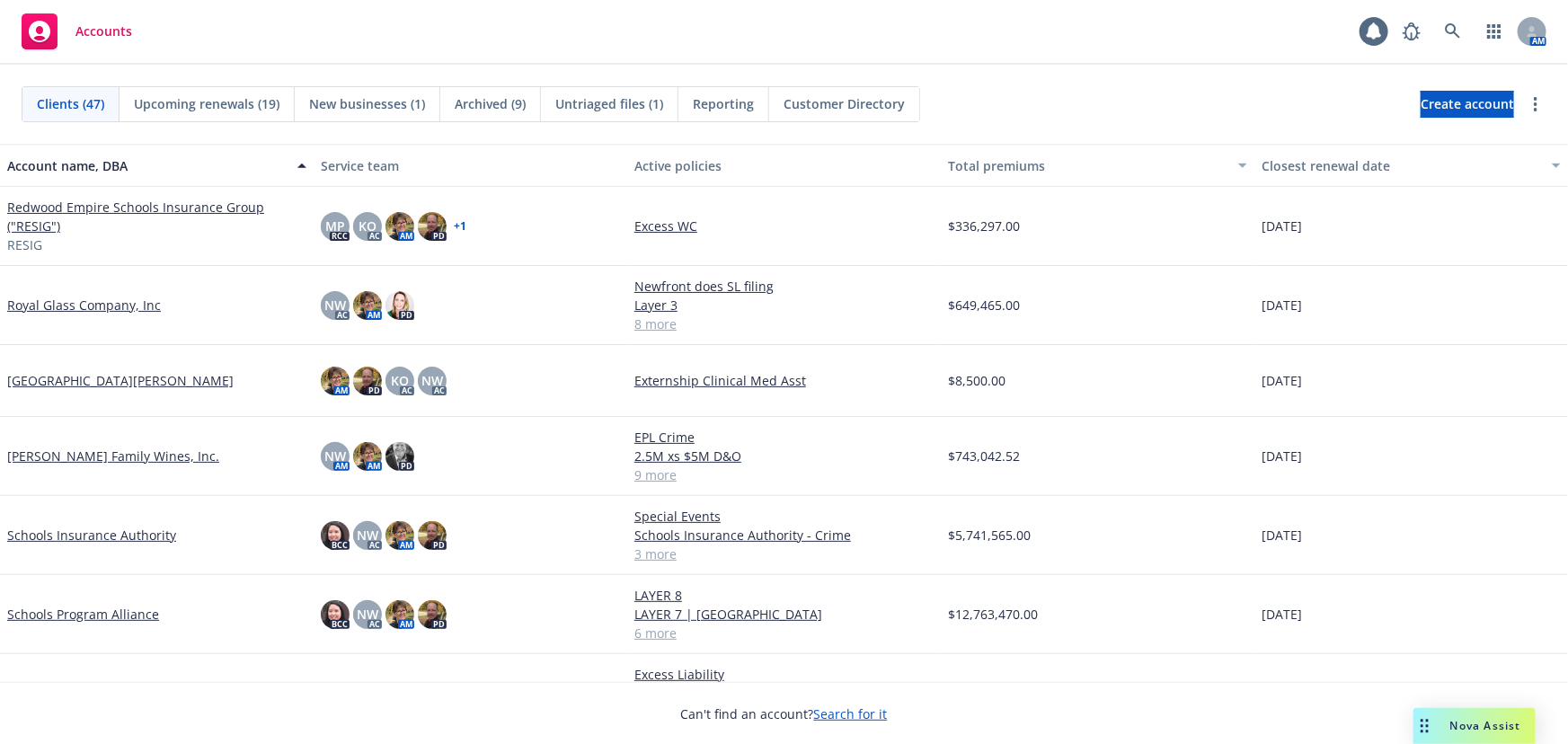
scroll to position [2286, 0]
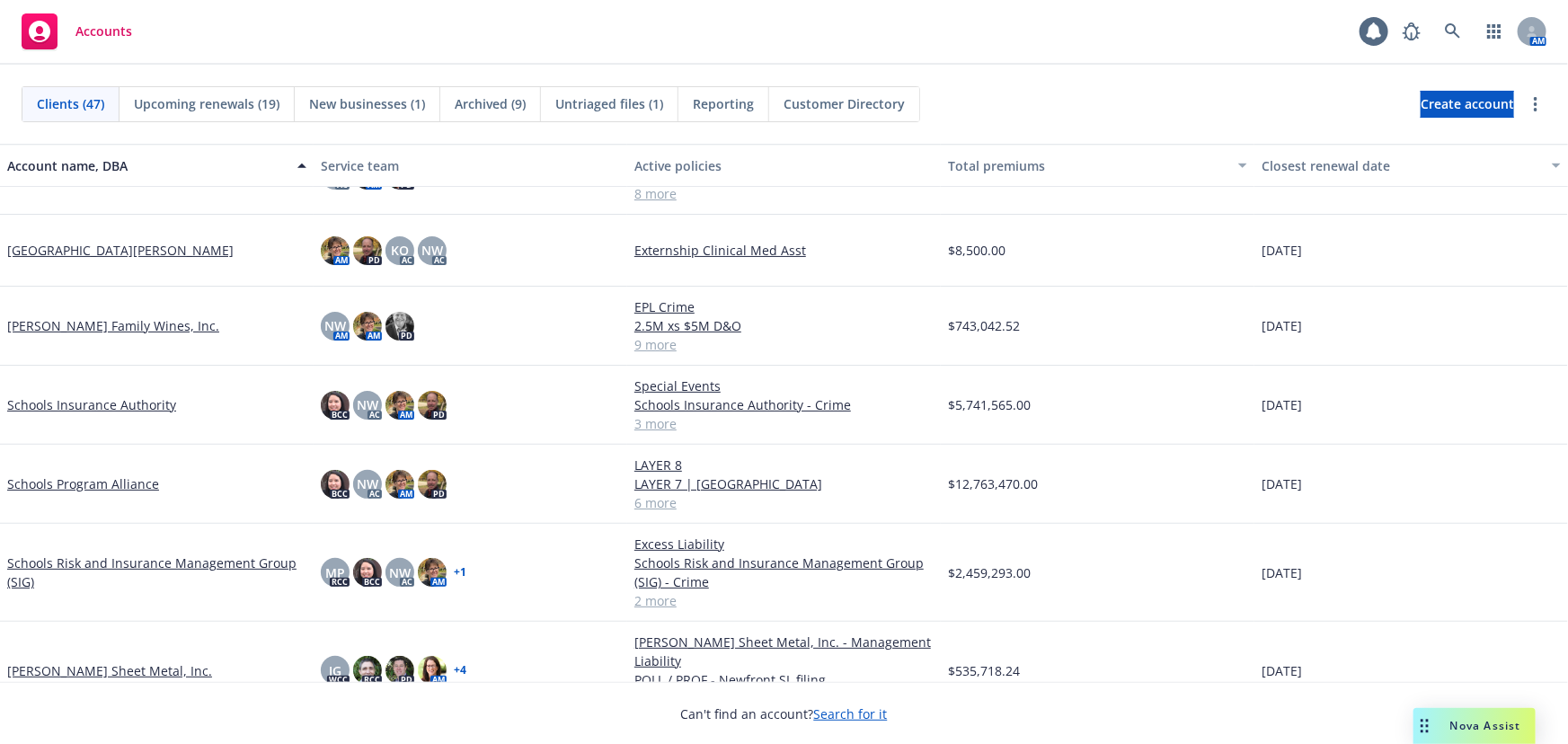
click at [196, 559] on link "Schools Risk and Insurance Management Group (SIG)" at bounding box center [156, 572] width 299 height 38
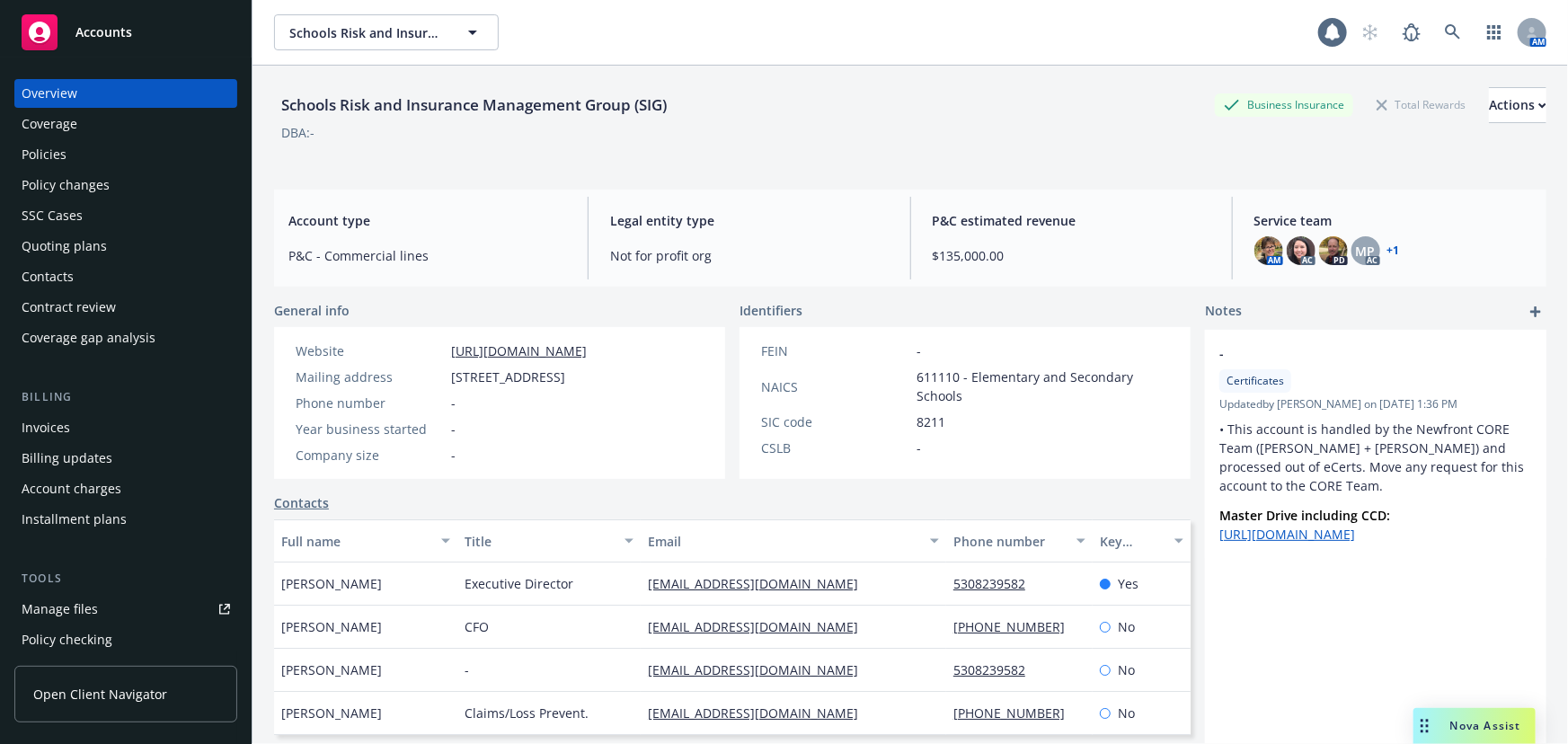
click at [72, 601] on div "Manage files" at bounding box center [60, 608] width 76 height 28
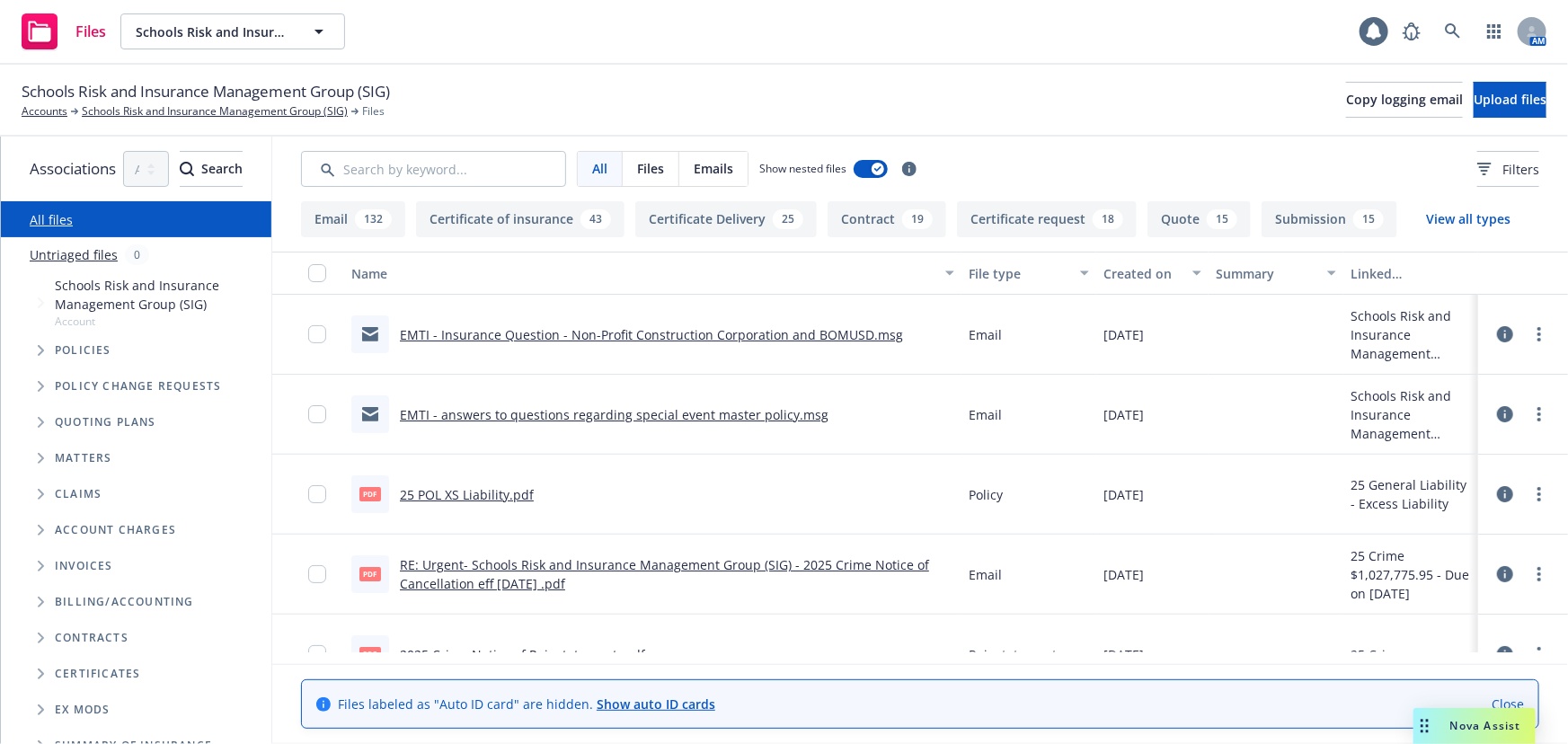
click at [729, 337] on link "EMTI - Insurance Question - Non-Profit Construction Corporation and BOMUSD.msg" at bounding box center [651, 334] width 503 height 17
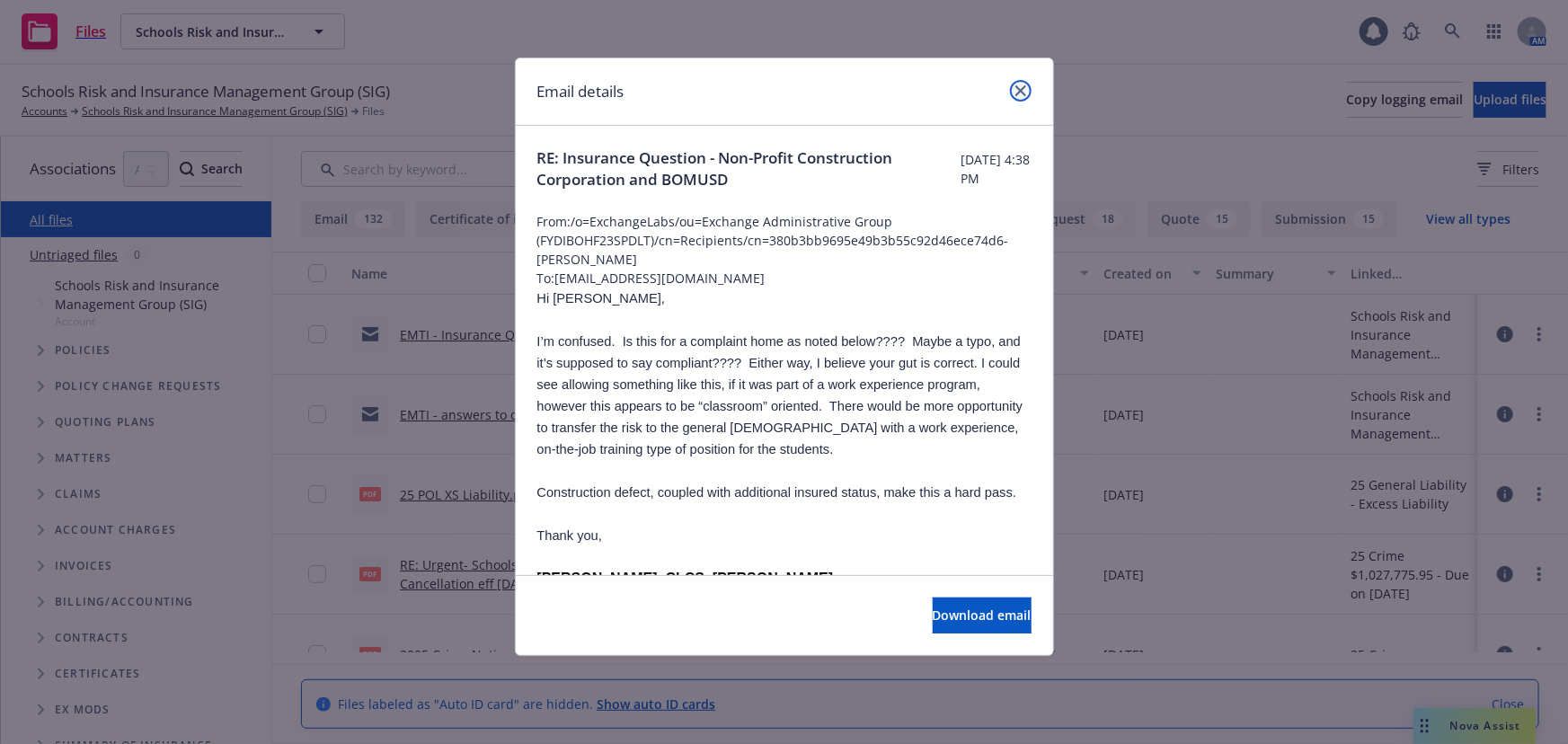
click at [1022, 93] on icon "close" at bounding box center [1020, 90] width 11 height 11
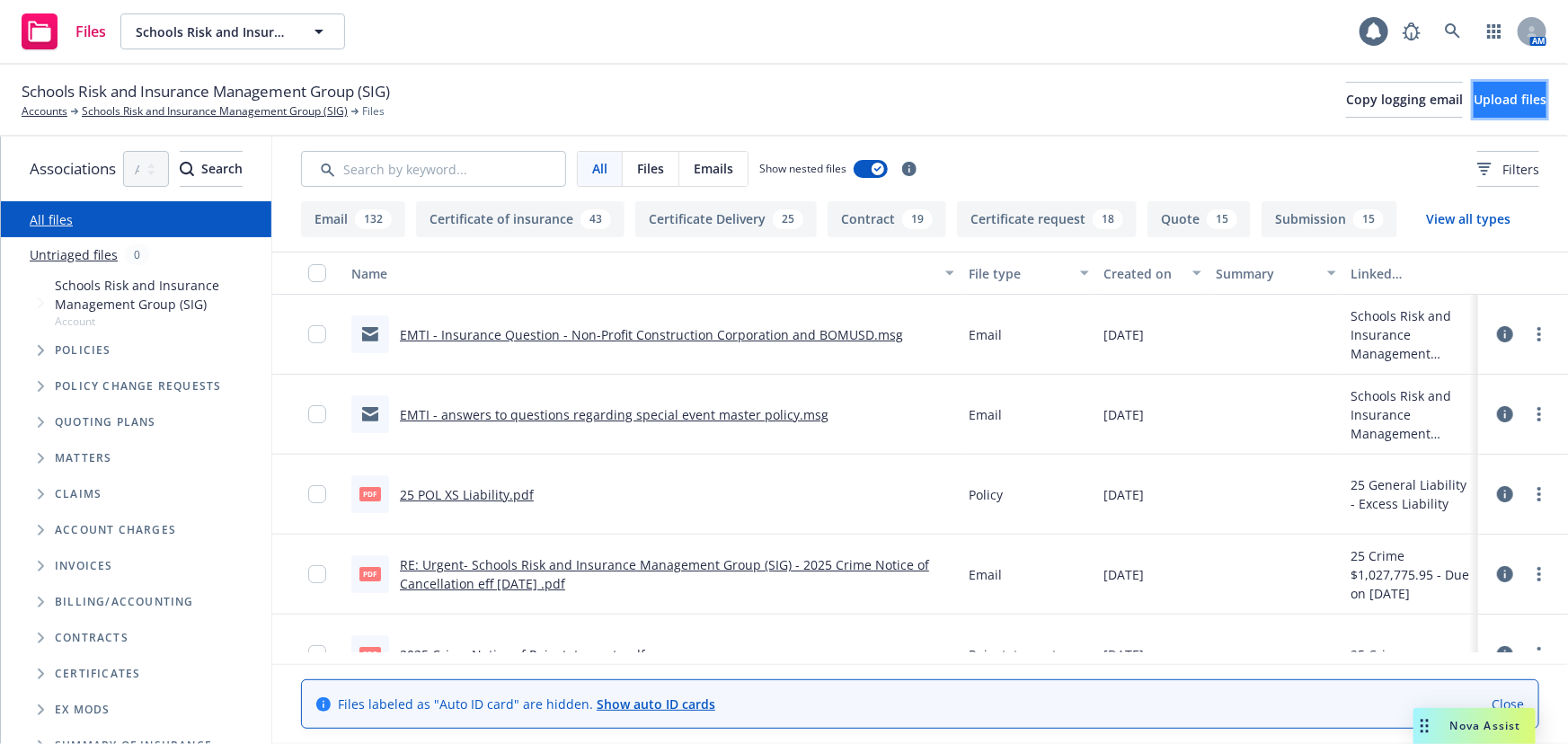
click at [1494, 94] on span "Upload files" at bounding box center [1509, 99] width 72 height 17
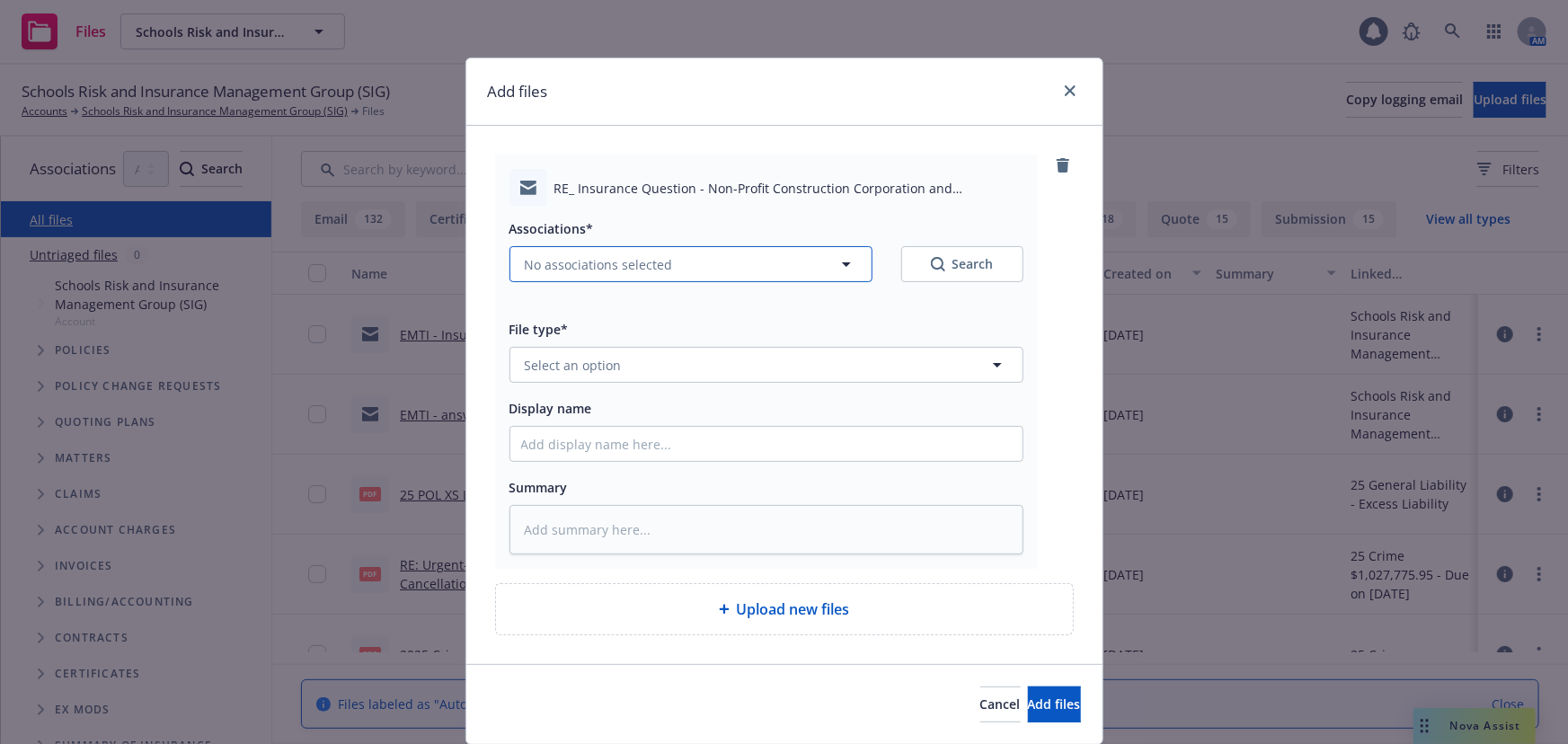
click at [624, 265] on span "No associations selected" at bounding box center [599, 264] width 148 height 19
type textarea "x"
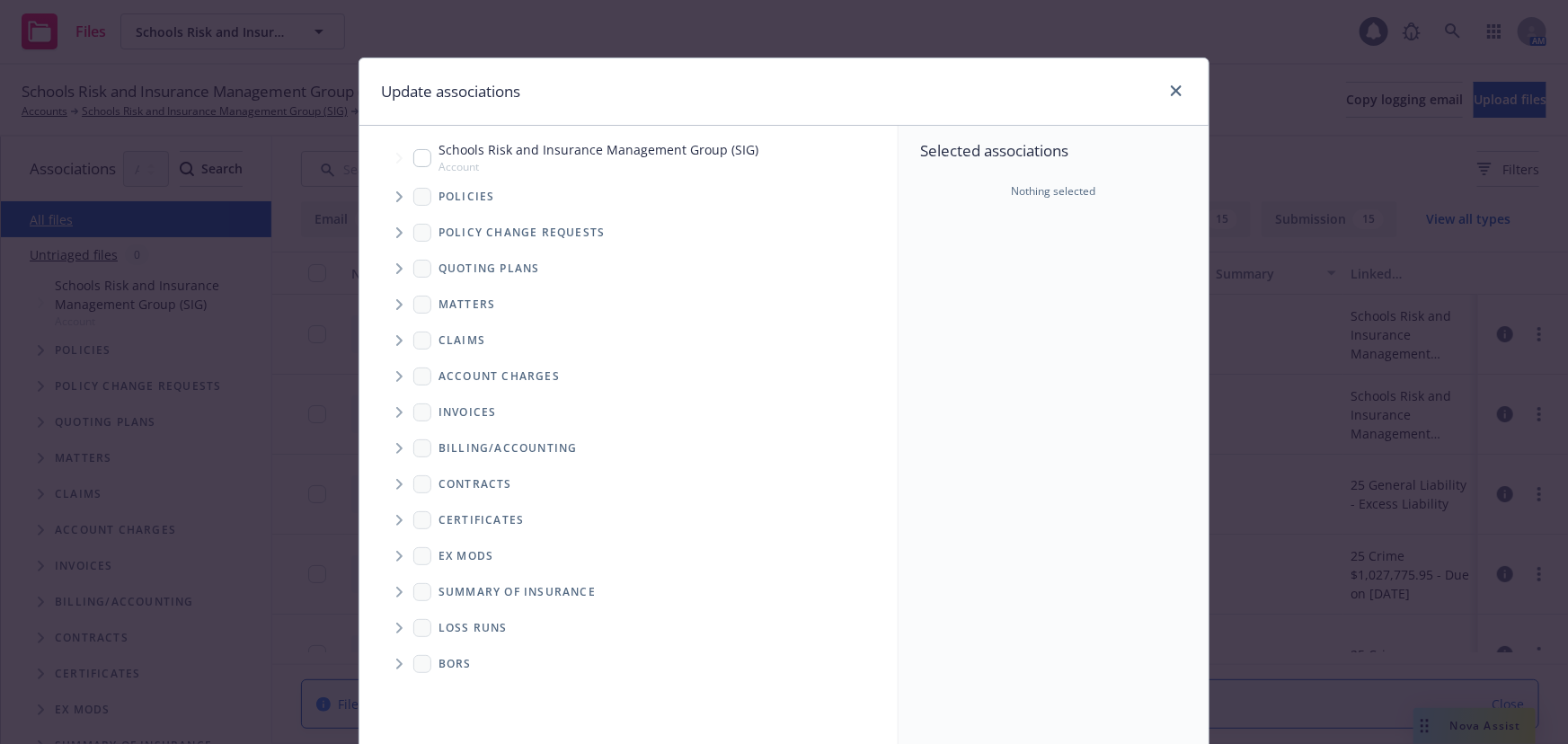
drag, startPoint x: 420, startPoint y: 156, endPoint x: 463, endPoint y: 182, distance: 50.2
click at [422, 158] on input "Tree Example" at bounding box center [422, 158] width 18 height 18
checkbox input "true"
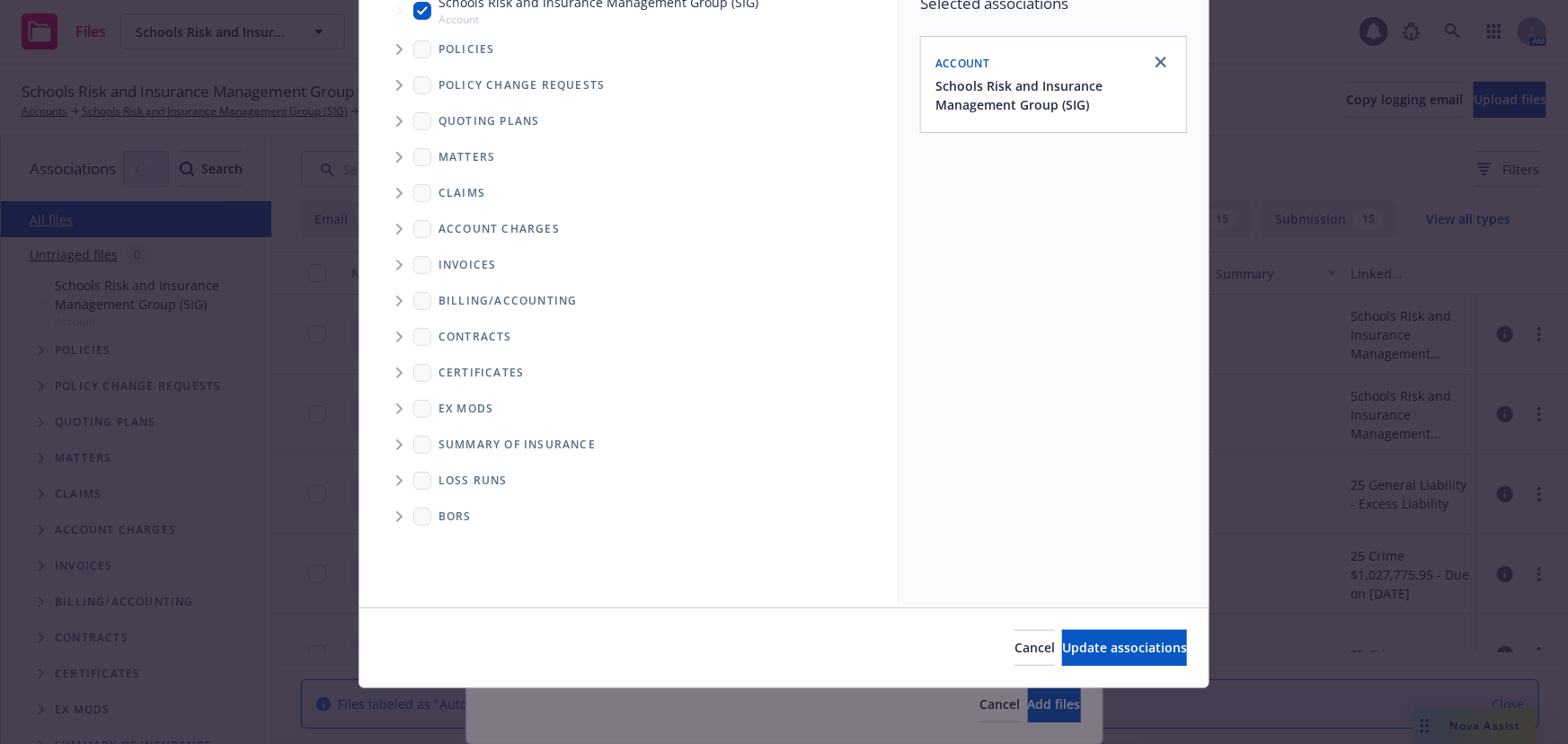
scroll to position [148, 0]
click at [1107, 642] on span "Update associations" at bounding box center [1124, 645] width 125 height 17
type textarea "x"
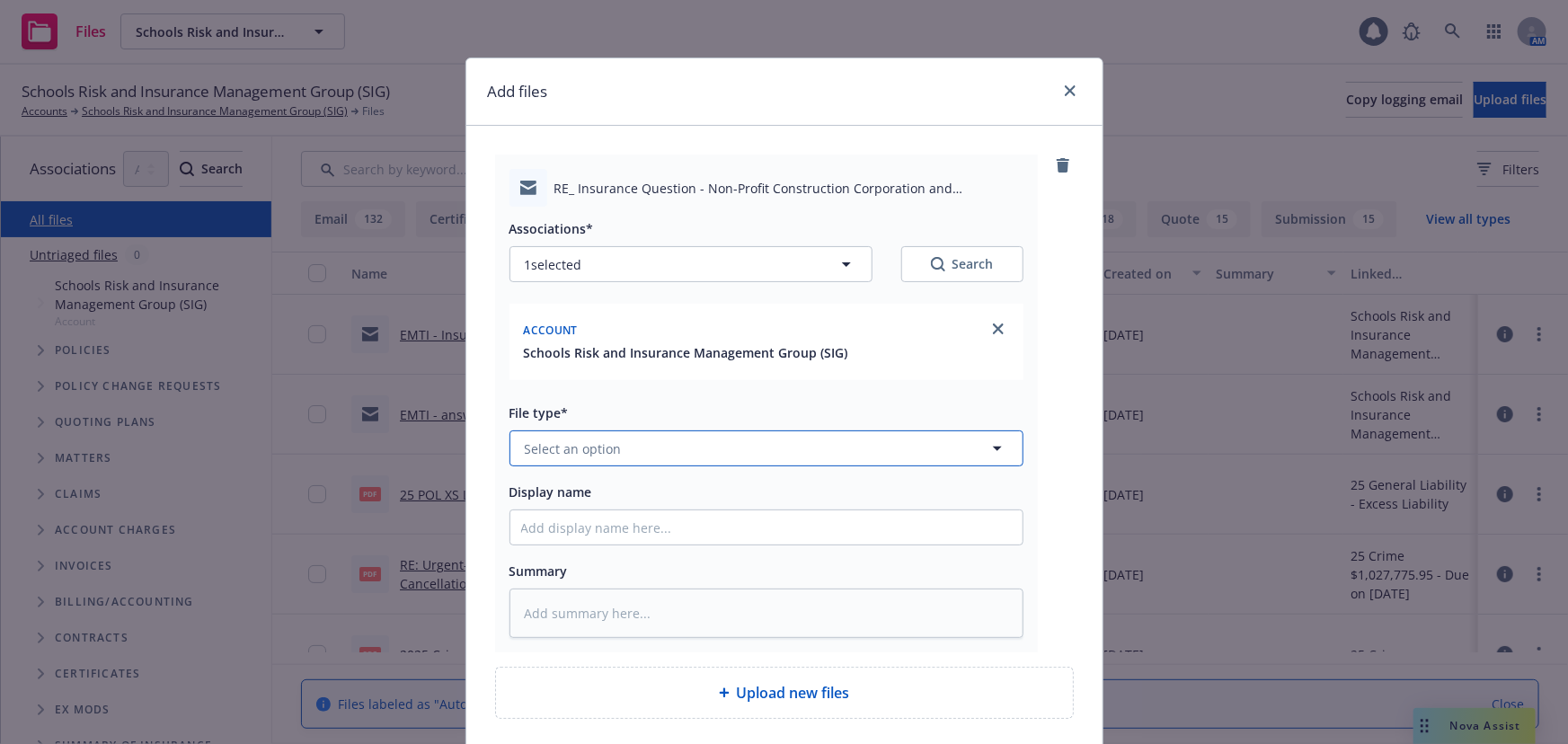
click at [618, 435] on button "Select an option" at bounding box center [766, 448] width 514 height 36
click at [948, 443] on button "Select an option" at bounding box center [766, 448] width 514 height 36
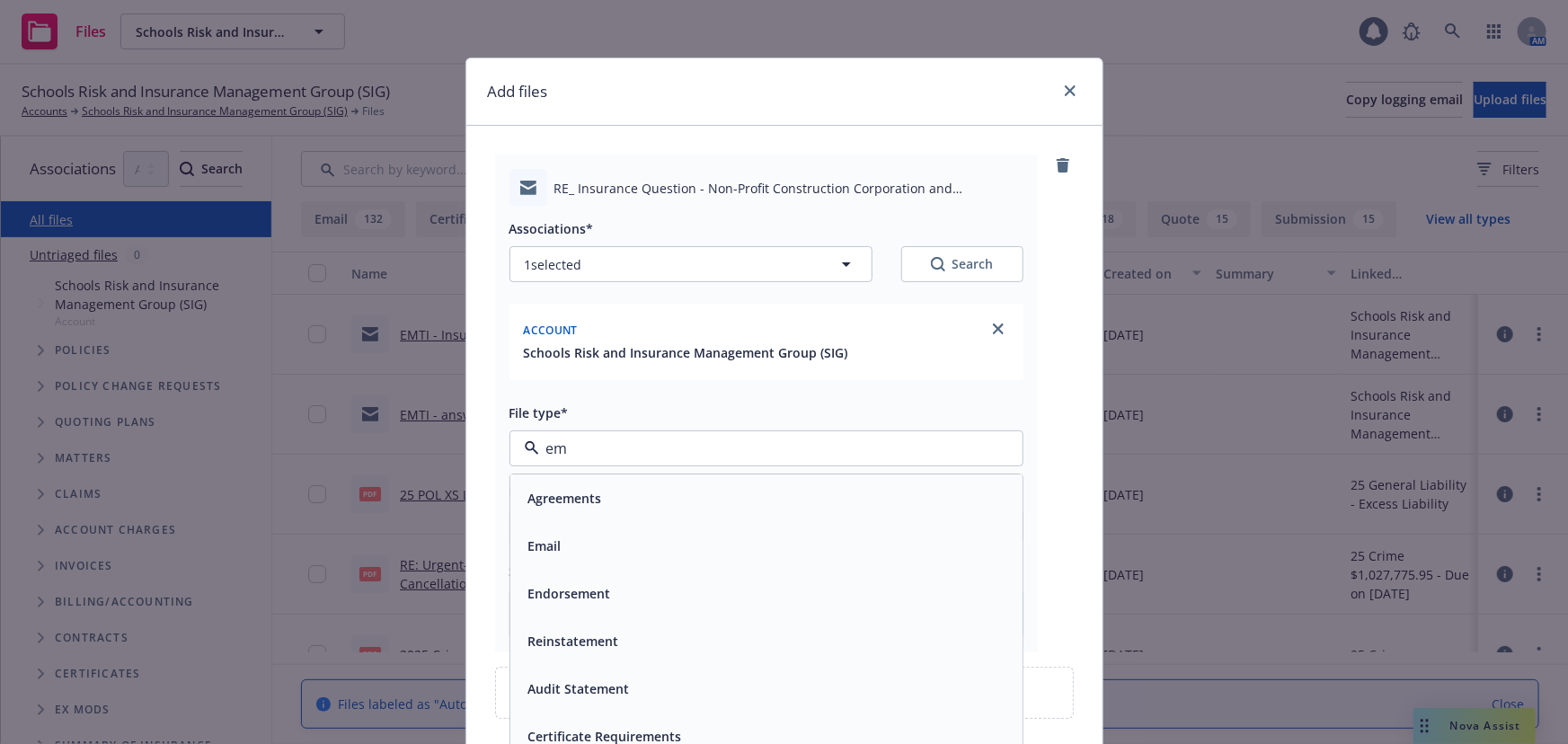
type input "ema"
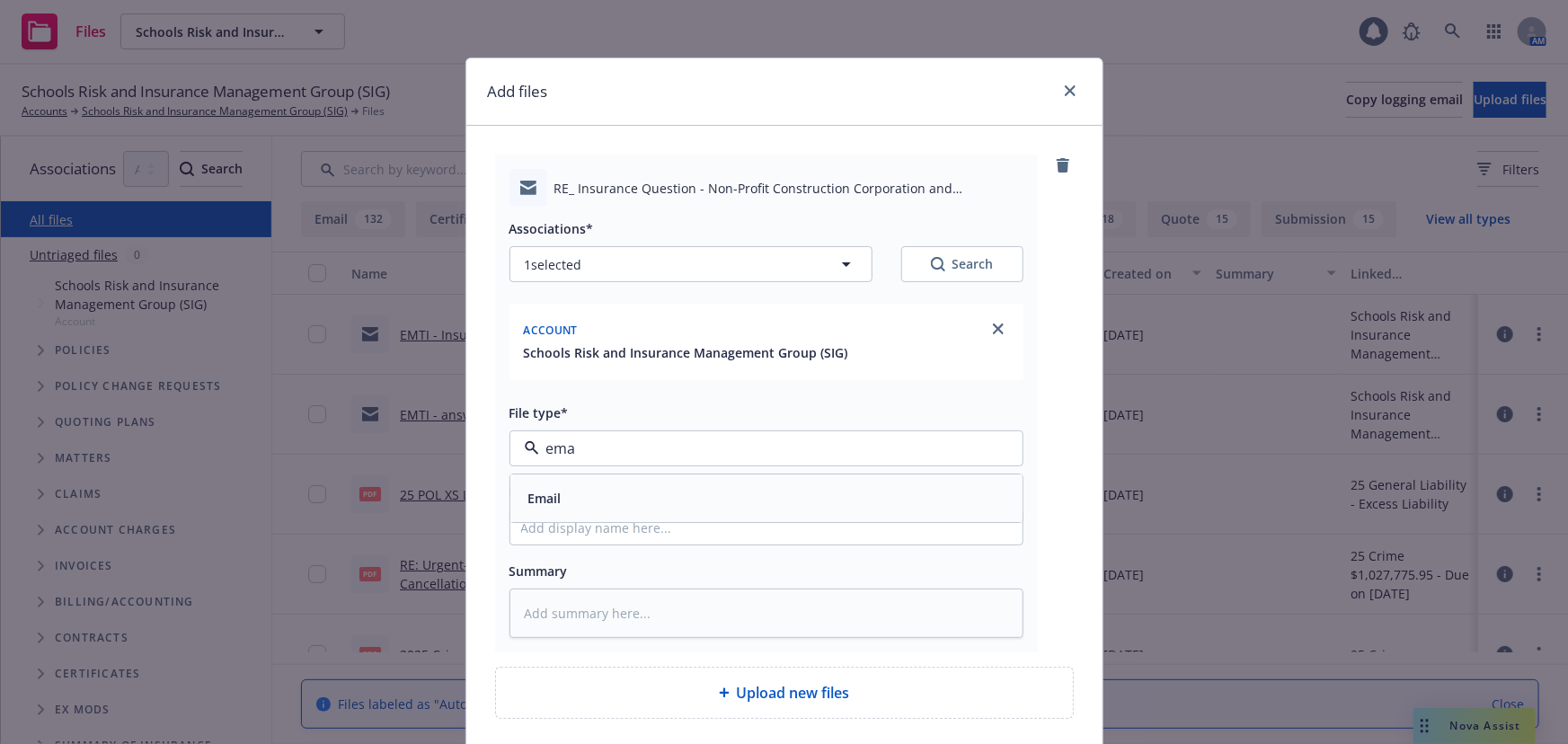
click at [914, 492] on div "Email" at bounding box center [766, 499] width 490 height 26
click at [614, 530] on input "Display name" at bounding box center [766, 526] width 512 height 34
type textarea "x"
type input "E"
type textarea "x"
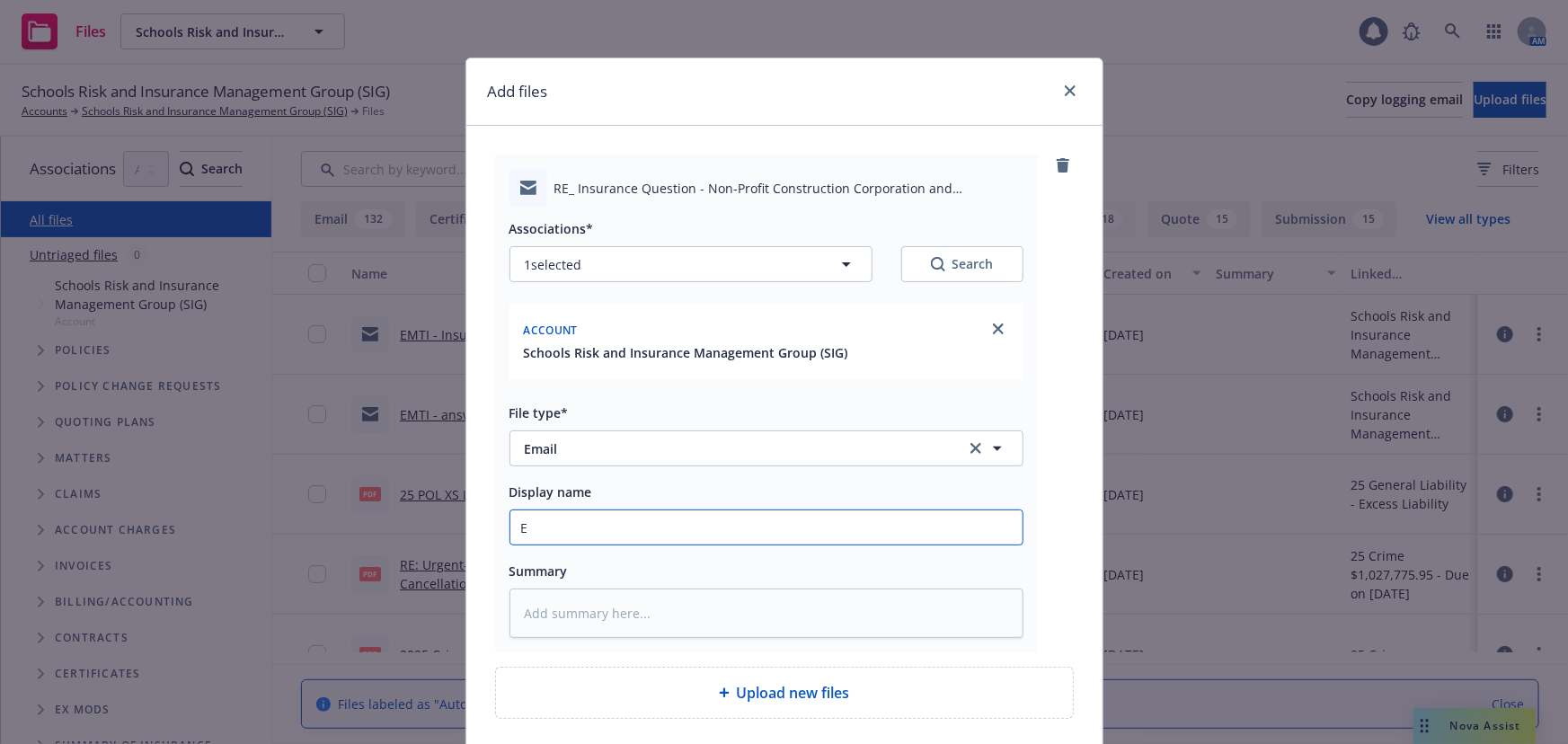
type input "EM"
type textarea "x"
type input "EMF"
type textarea "x"
type input "EMFI"
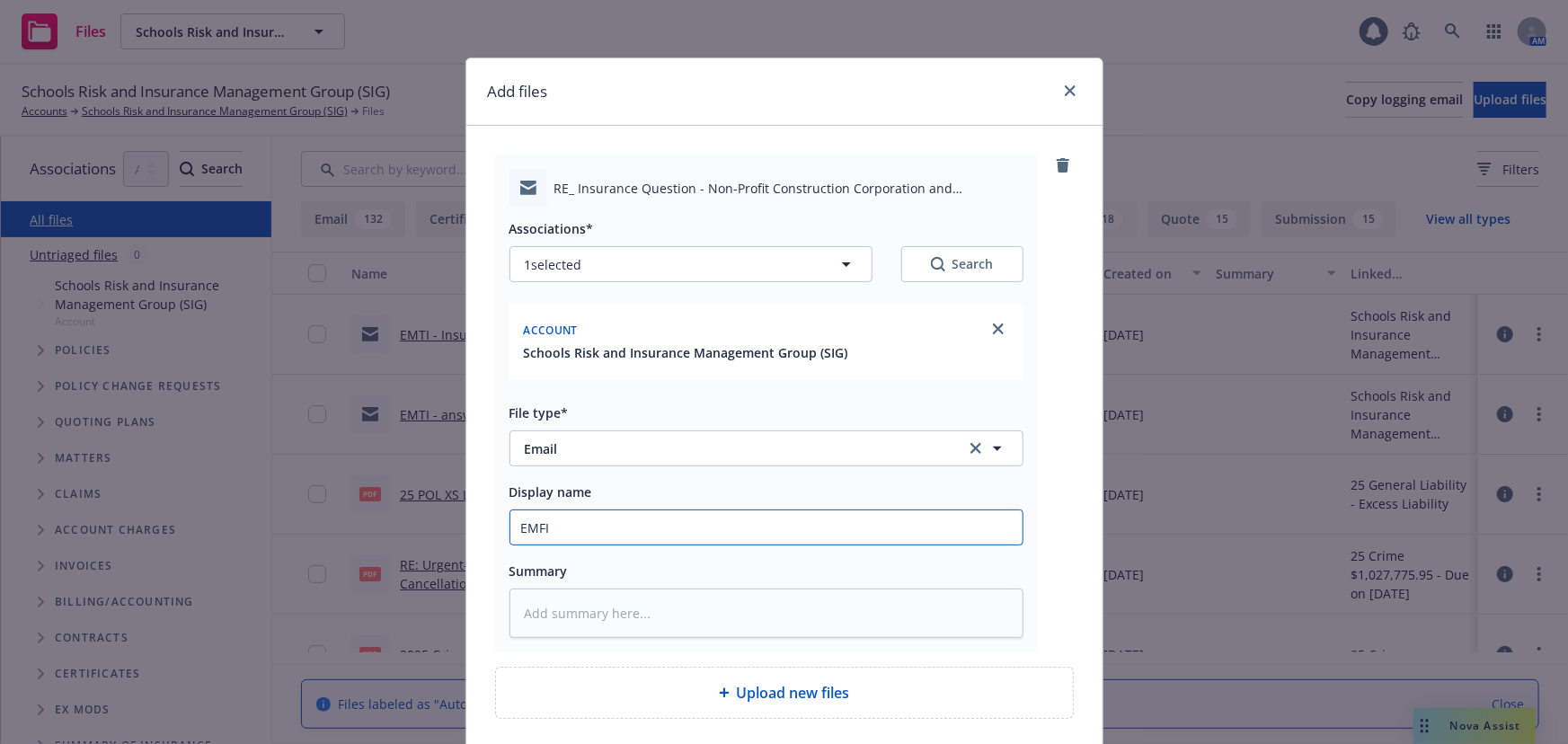
type textarea "x"
type input "EMFI"
type textarea "x"
type input "EMFI -"
type textarea "x"
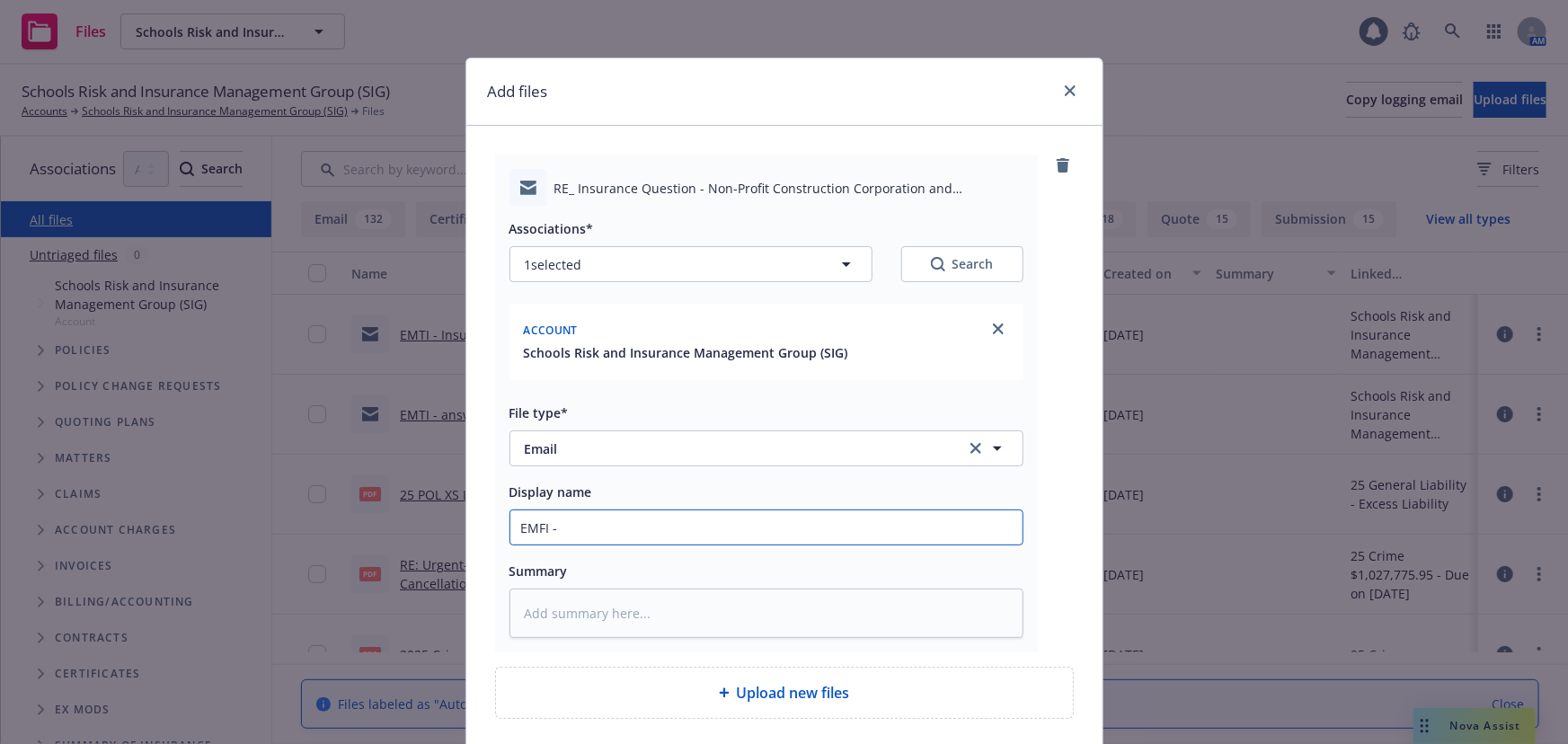
type input "EMFI -"
paste input "Superintendent’s response"
type textarea "x"
type input "EMFI - Superintendent’s response"
type textarea "x"
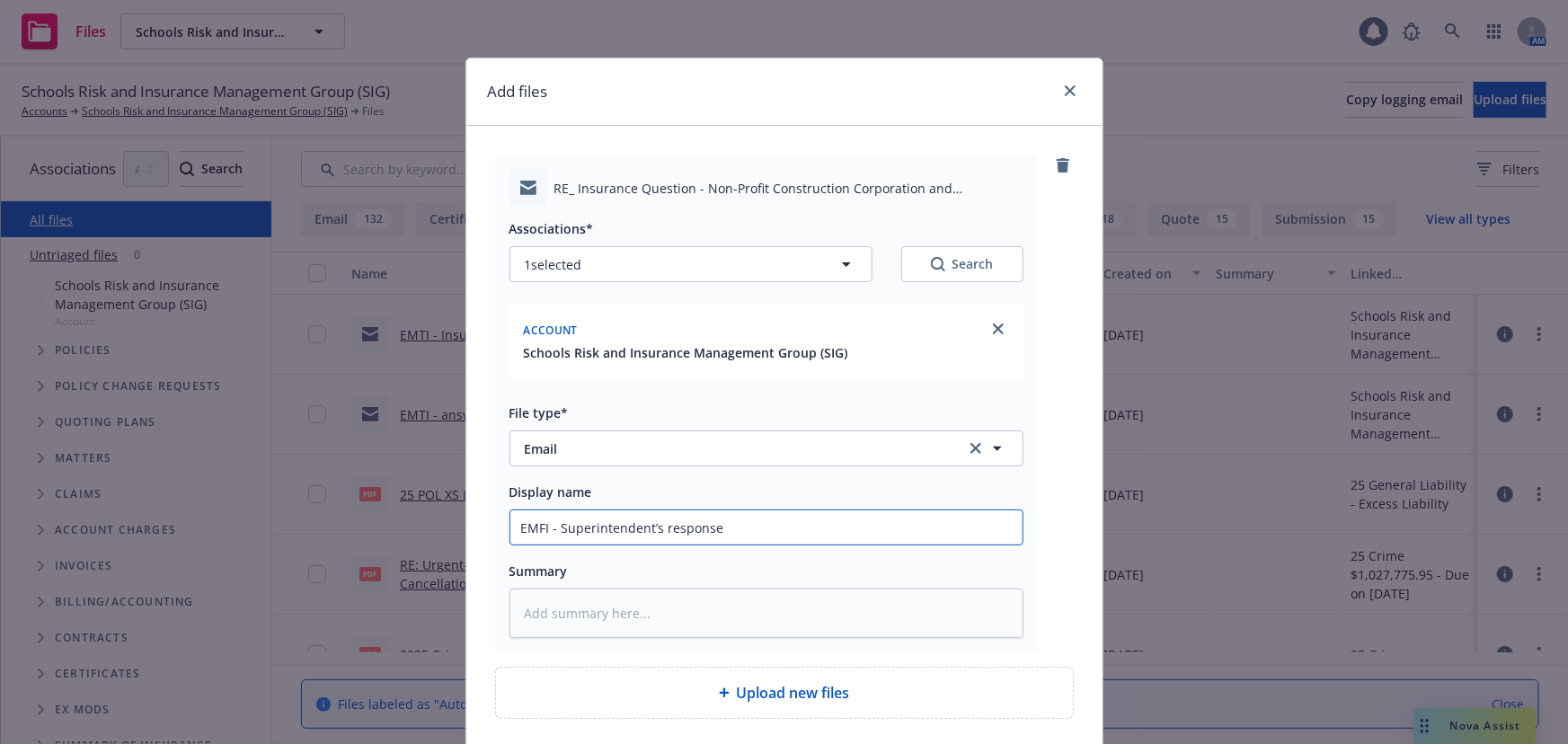
type input "EMFI - Superintendent’s response"
type textarea "x"
type input "EMFI - Superintendent’s response t"
type textarea "x"
type input "EMFI - Superintendent’s response to"
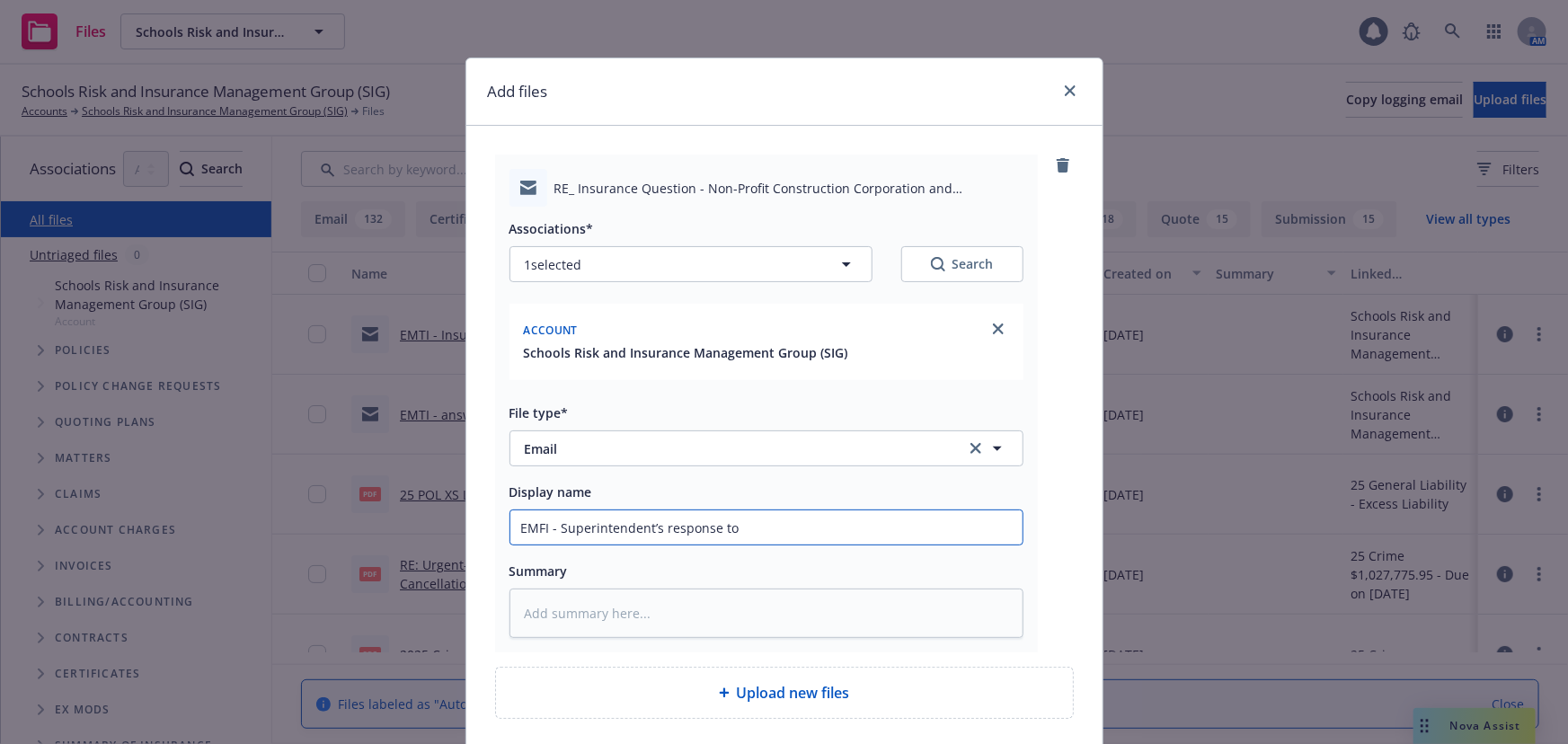
type textarea "x"
type input "EMFI - Superintendent’s response to"
type textarea "x"
type input "EMFI - Superintendent’s response to c"
type textarea "x"
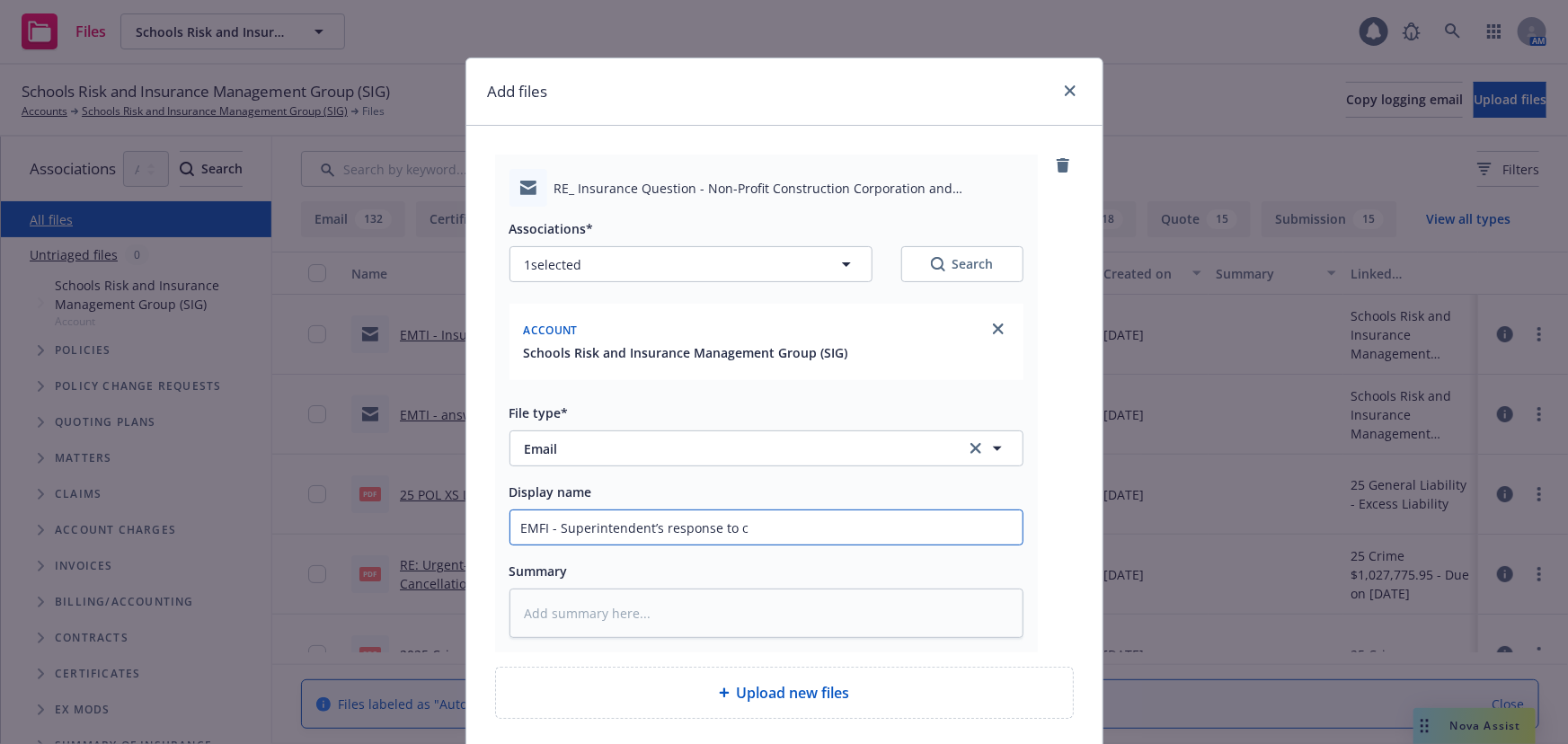
type input "EMFI - Superintendent’s response to co"
type textarea "x"
type input "EMFI - Superintendent’s response to com"
type textarea "x"
type input "EMFI - Superintendent’s response to comm"
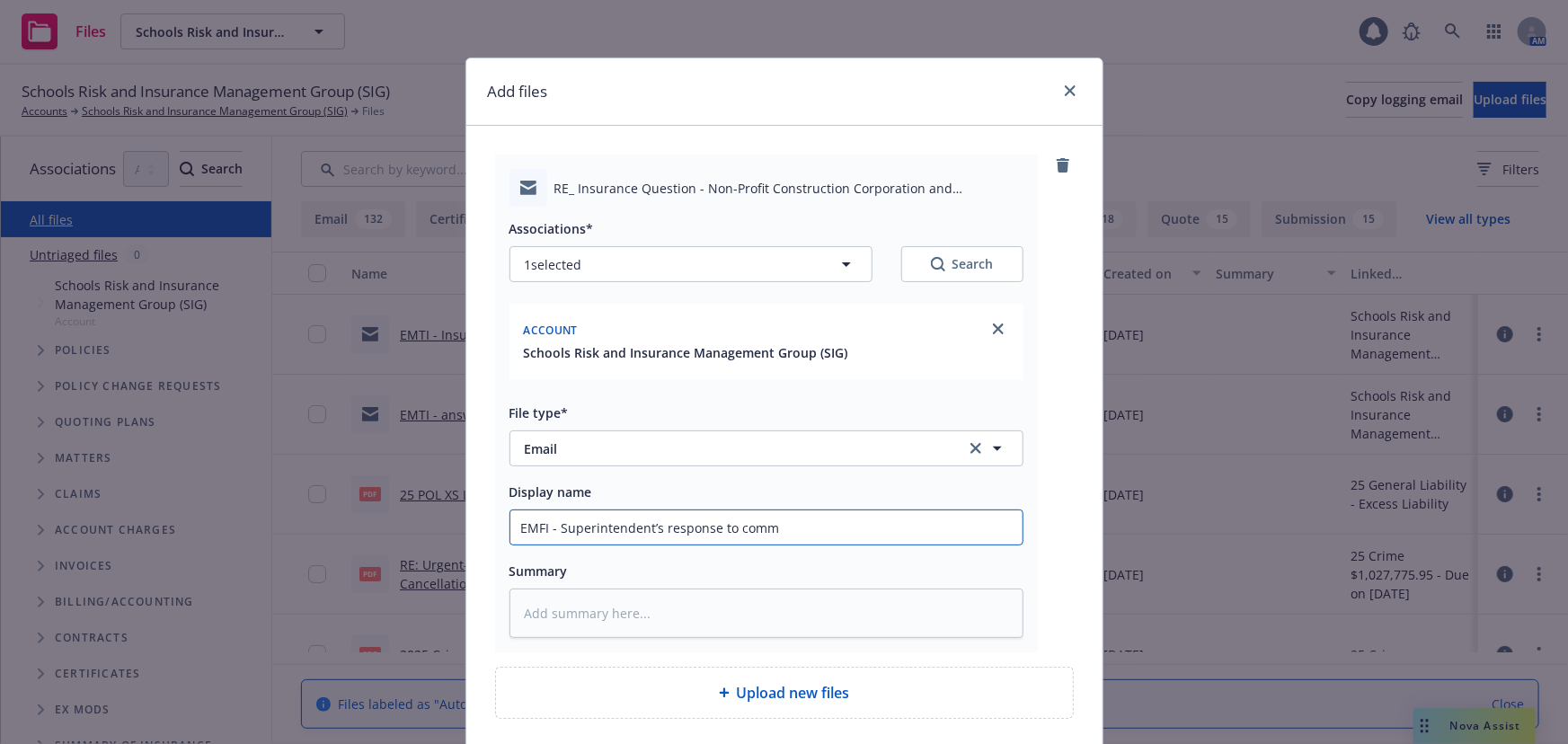
type textarea "x"
type input "EMFI - Superintendent’s response to comme"
type textarea "x"
type input "EMFI - Superintendent’s response to commen"
type textarea "x"
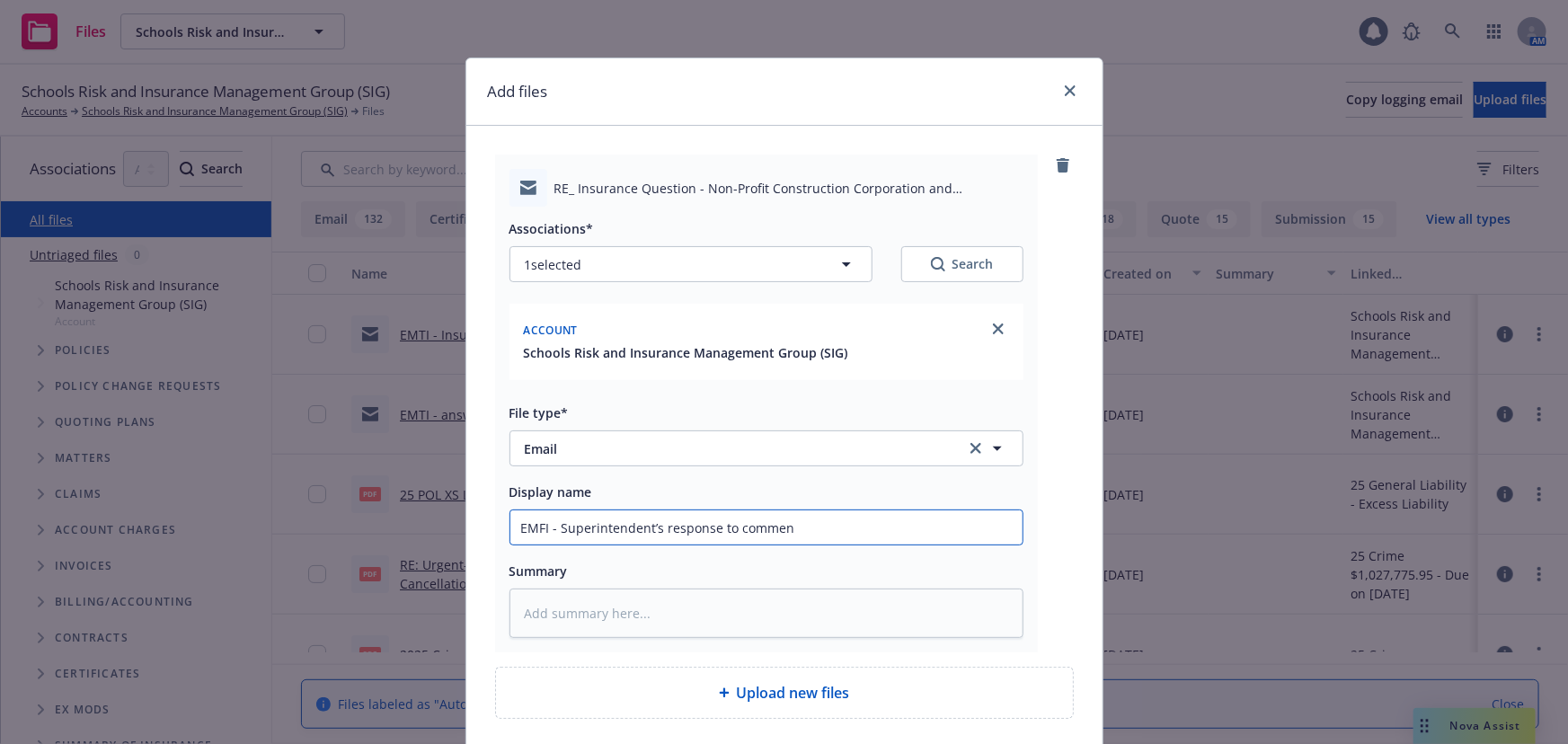
type input "EMFI - Superintendent’s response to comment"
type textarea "x"
type input "EMFI - Superintendent’s response to comments"
type textarea "x"
type input "EMFI - Superintendent’s response to comments"
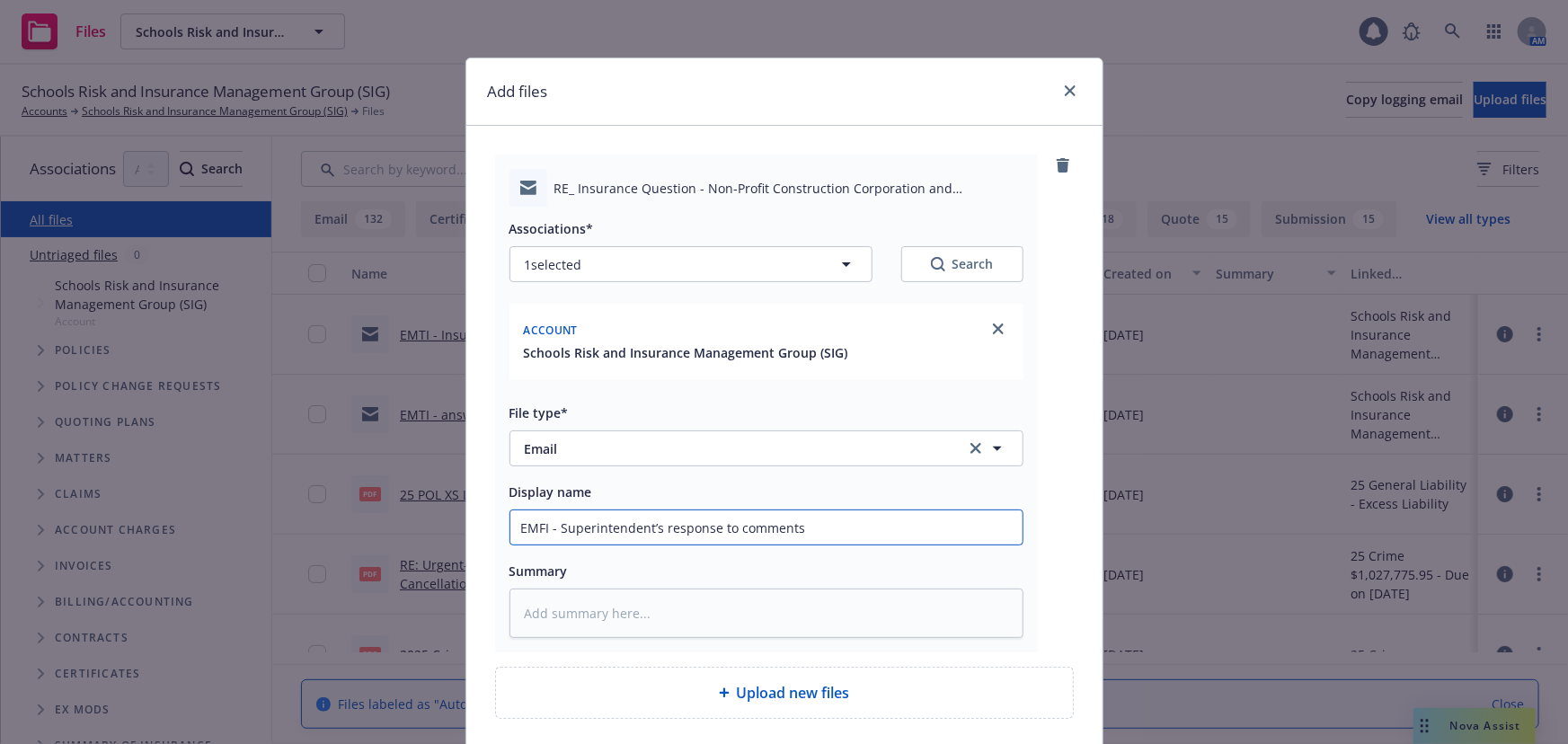
type textarea "x"
type input "EMFI - Superintendent’s response to comments o"
type textarea "x"
type input "EMFI - Superintendent’s response to comments on"
type textarea "x"
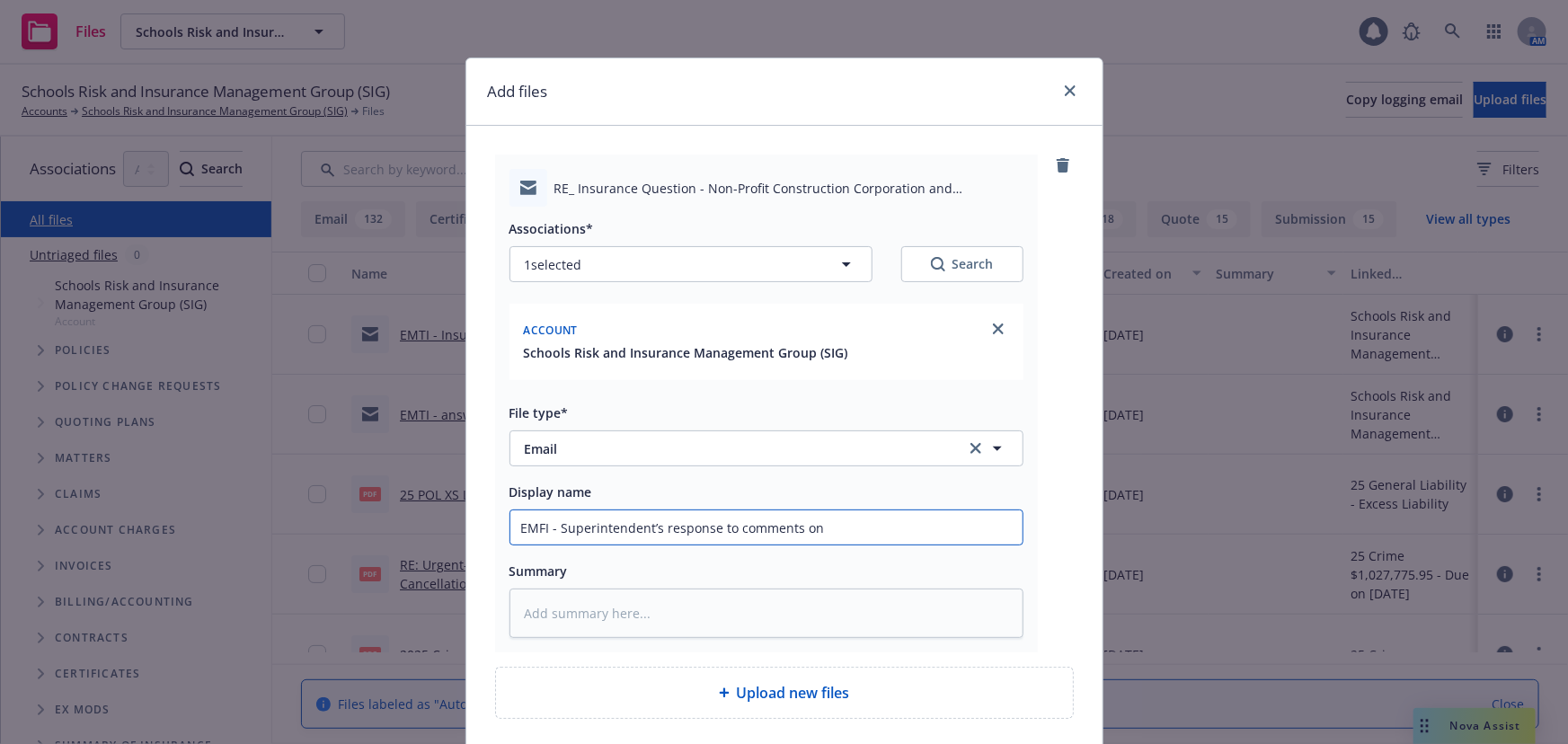
type input "EMFI - Superintendent’s response to comments on"
click at [868, 522] on input "EMFI - Superintendent’s response to comments on" at bounding box center [766, 526] width 512 height 34
paste input "Non-Profit Construction Corporation and BOMUSD"
type textarea "x"
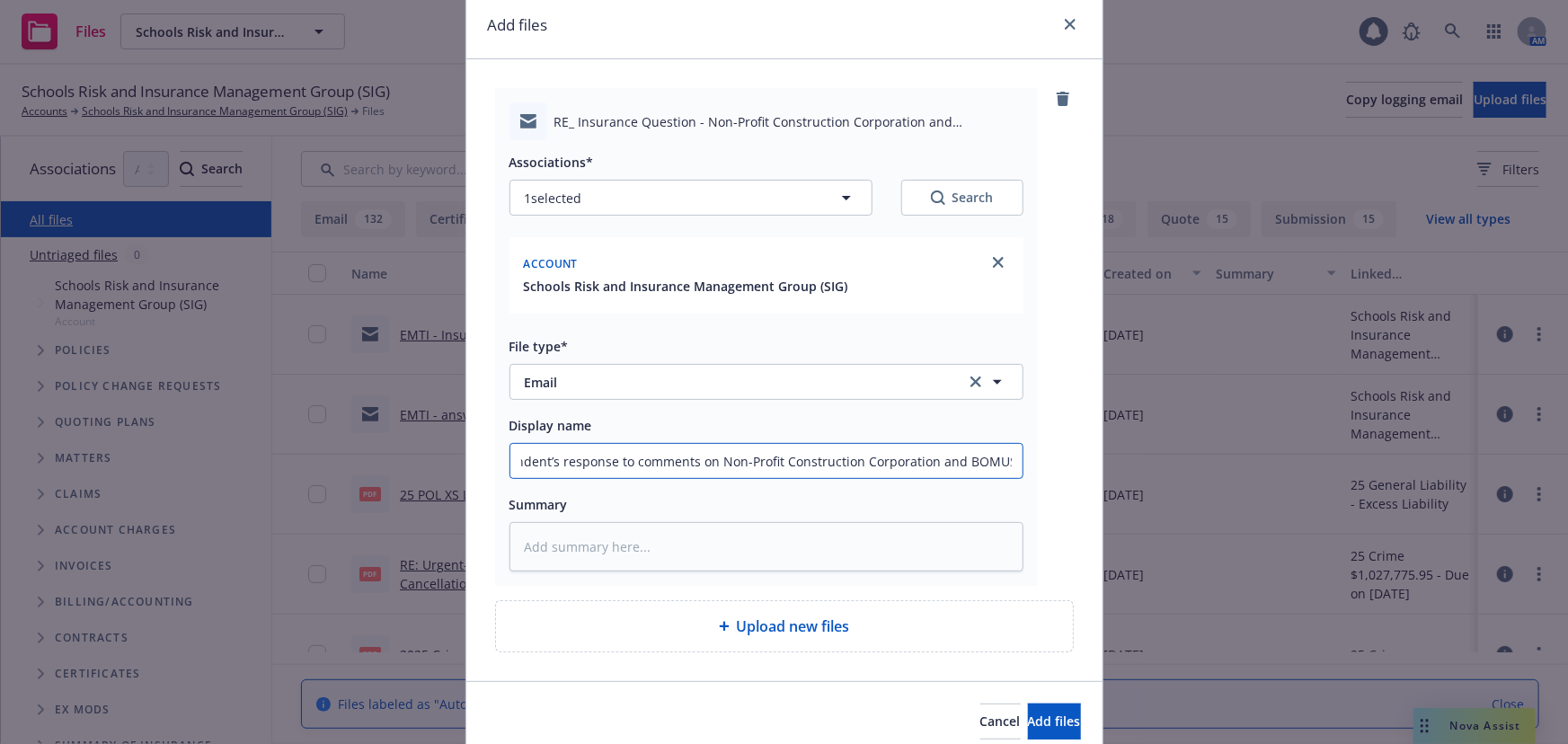
scroll to position [141, 0]
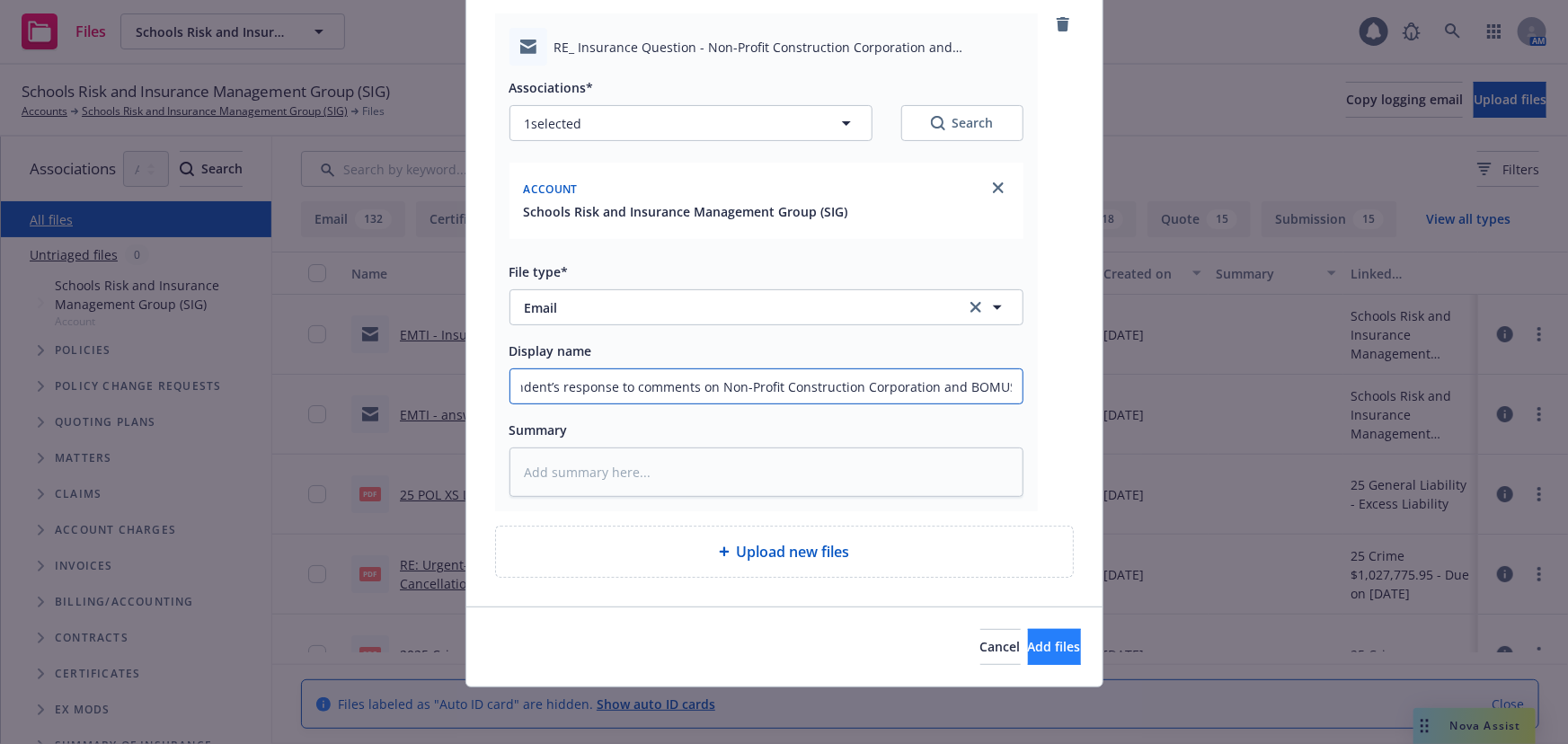
type input "EMFI - Superintendent’s response to comments on Non-Profit Construction Corpora…"
click at [1028, 650] on span "Add files" at bounding box center [1054, 645] width 53 height 17
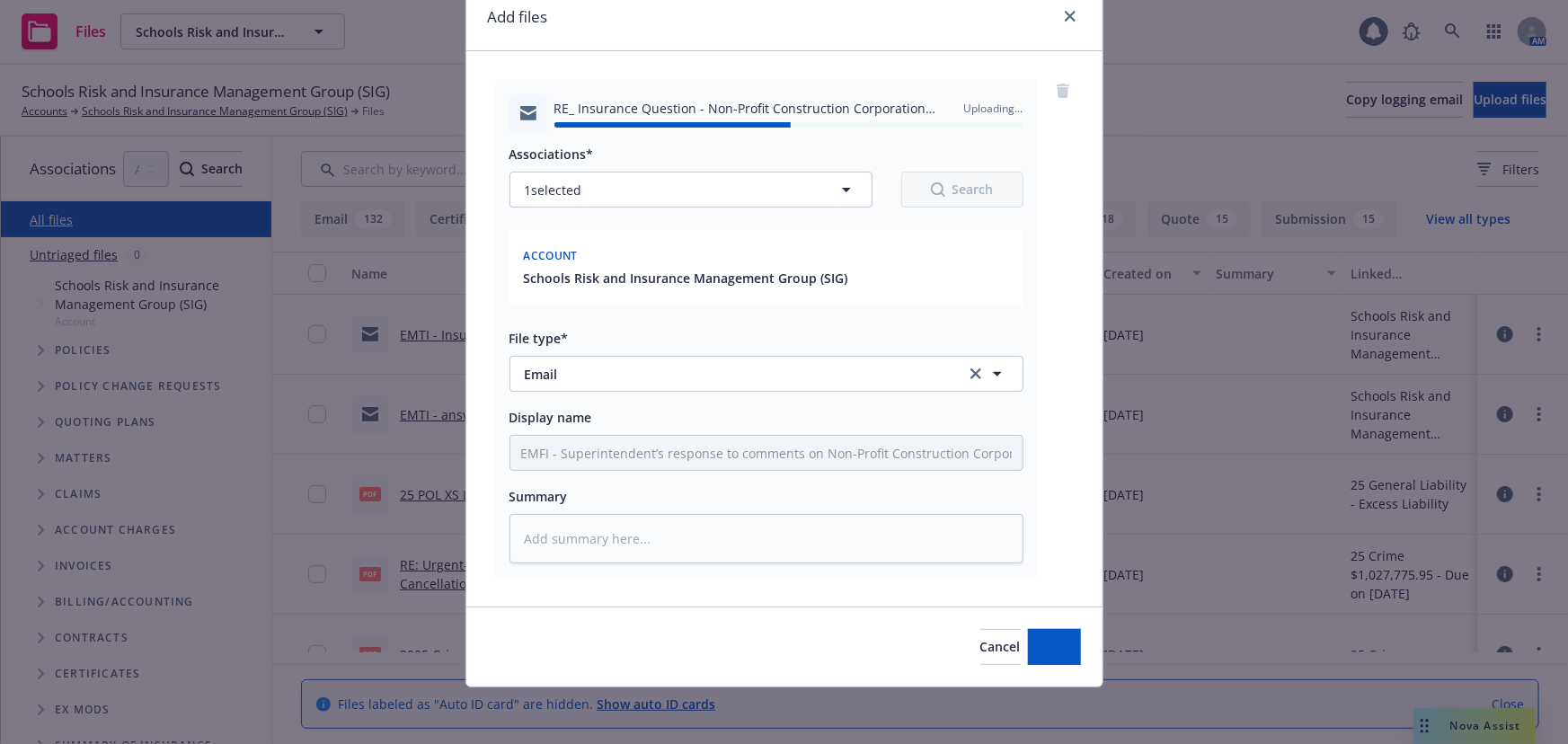
type textarea "x"
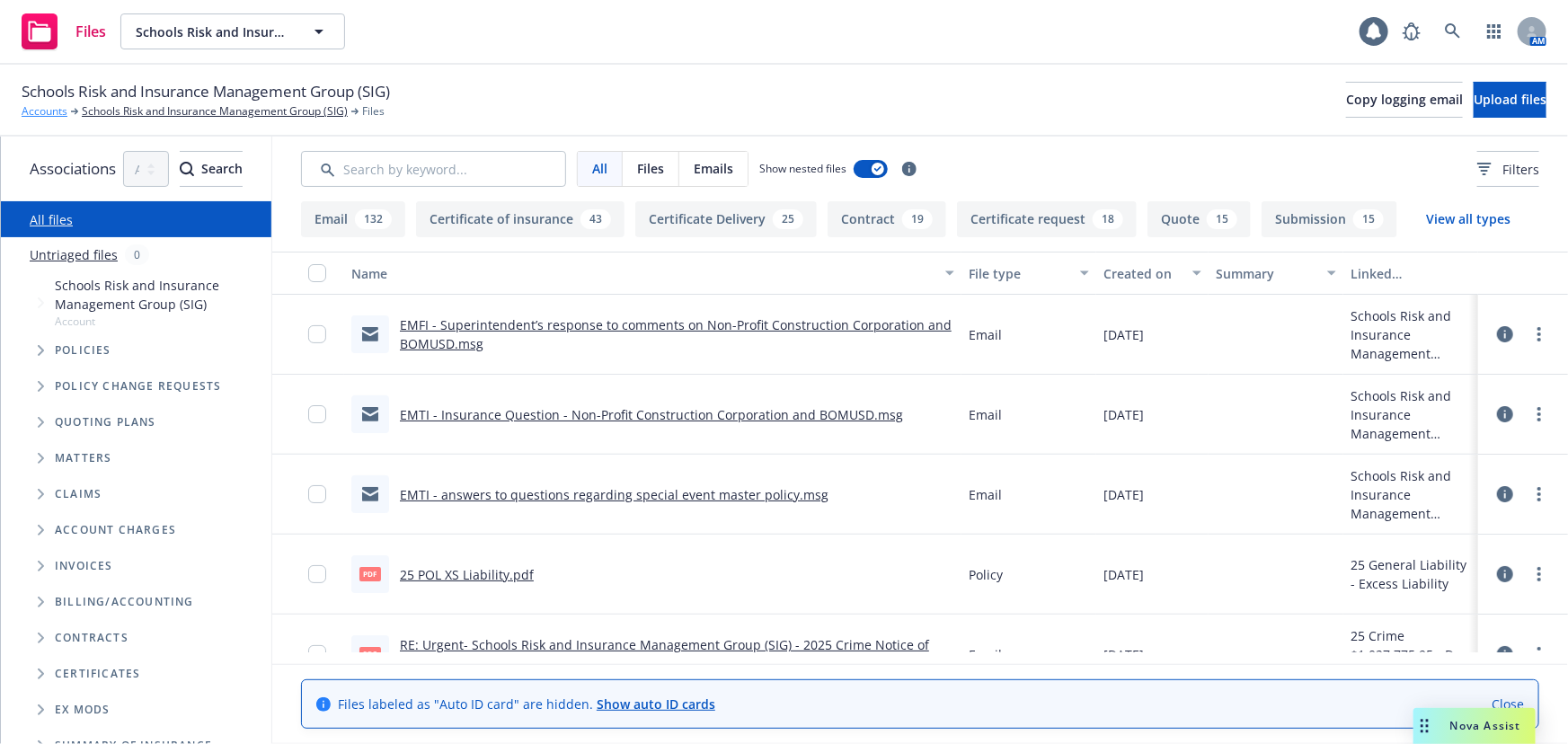
click at [32, 106] on link "Accounts" at bounding box center [44, 111] width 46 height 17
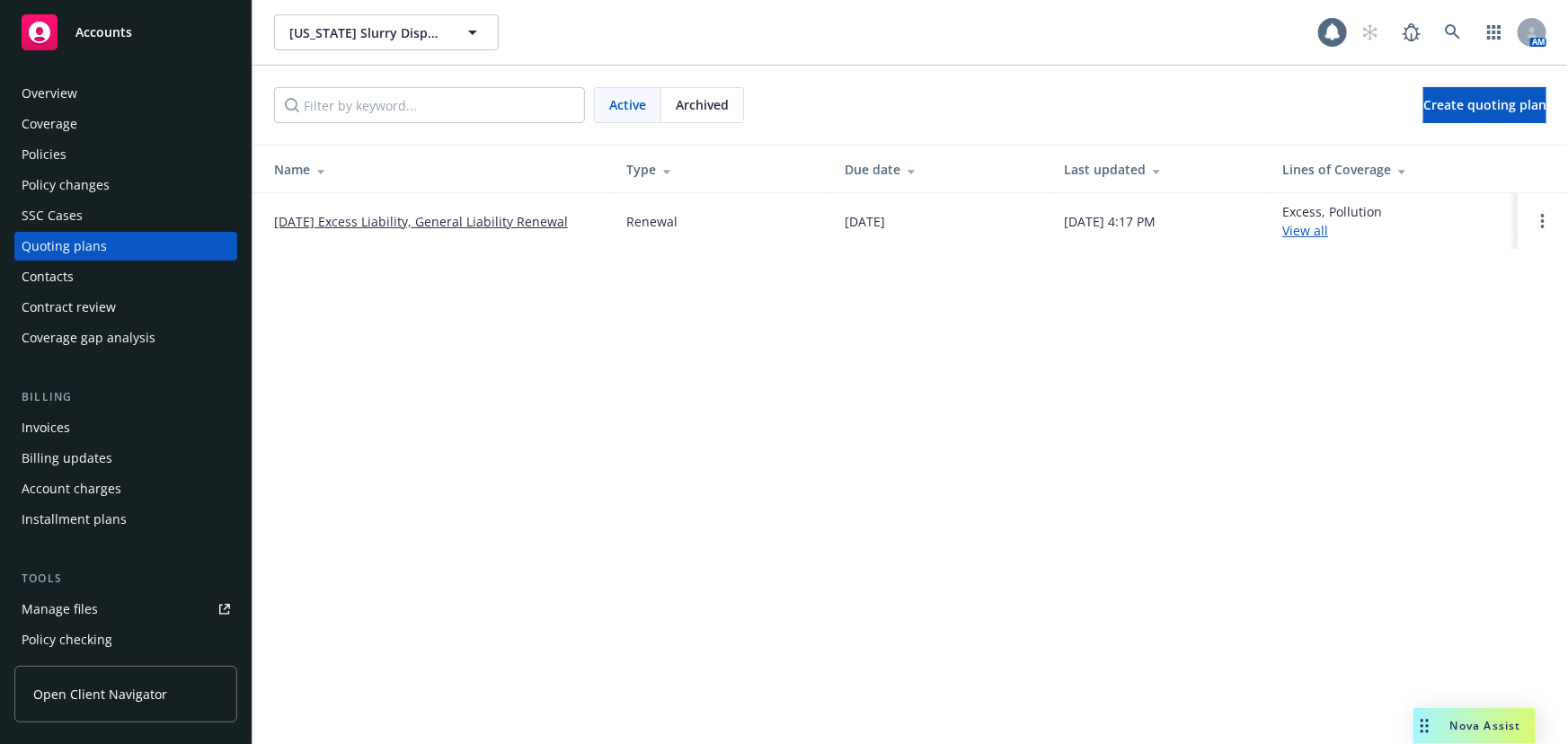
click at [367, 227] on link "[DATE] Excess Liability, General Liability Renewal" at bounding box center [421, 221] width 294 height 19
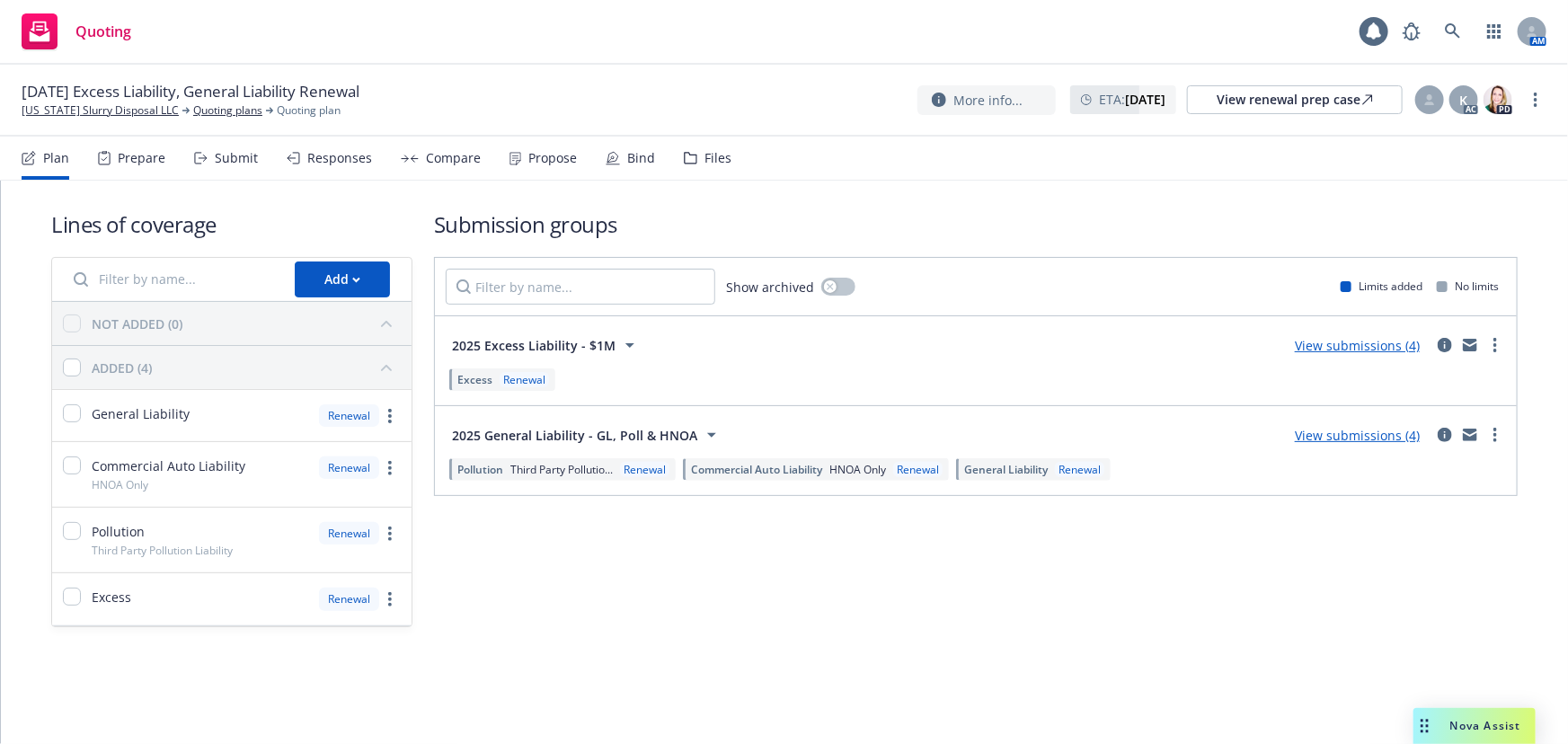
click at [1363, 346] on link "View submissions (4)" at bounding box center [1357, 345] width 125 height 17
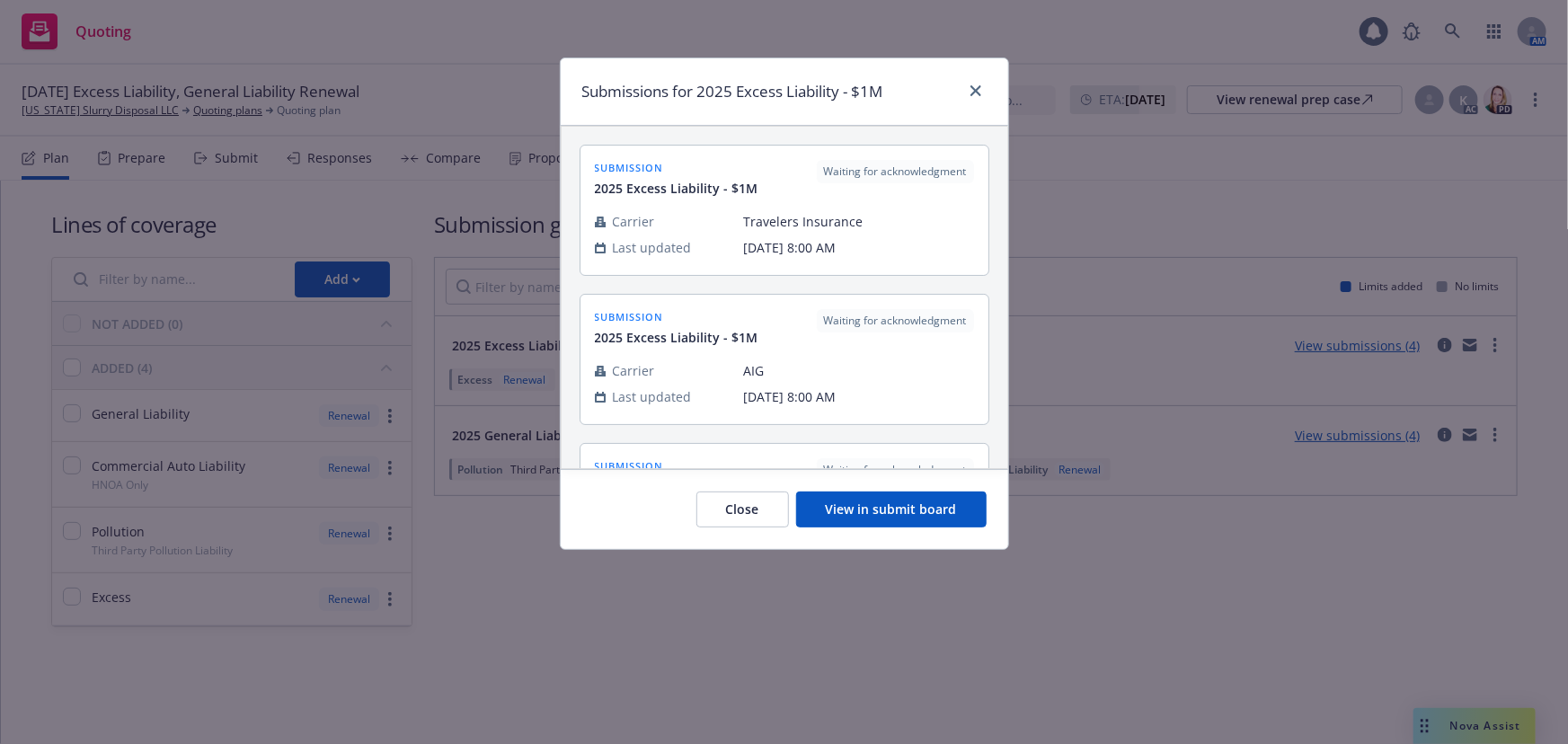
click at [894, 512] on button "View in submit board" at bounding box center [891, 509] width 191 height 36
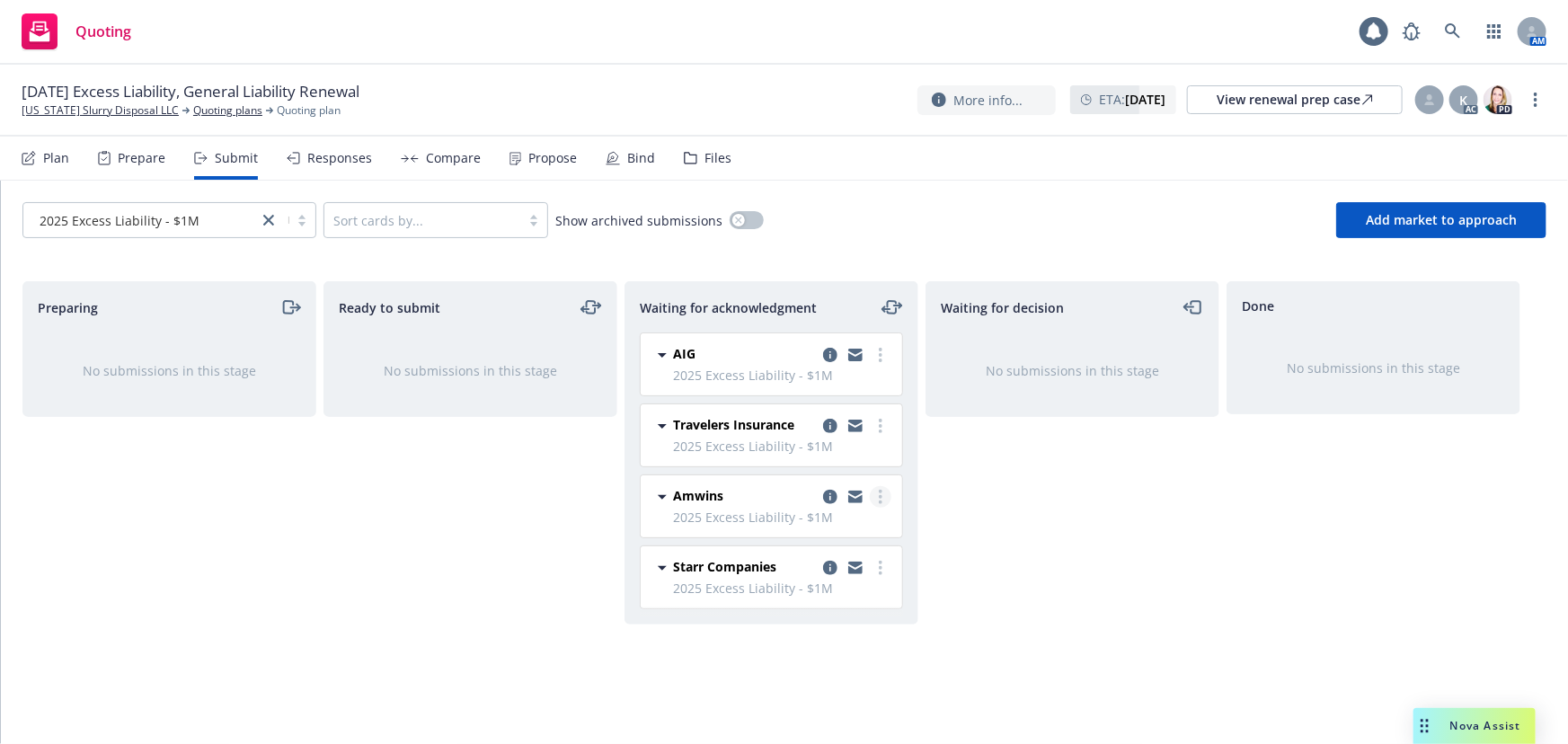
click at [879, 493] on icon "more" at bounding box center [881, 496] width 4 height 15
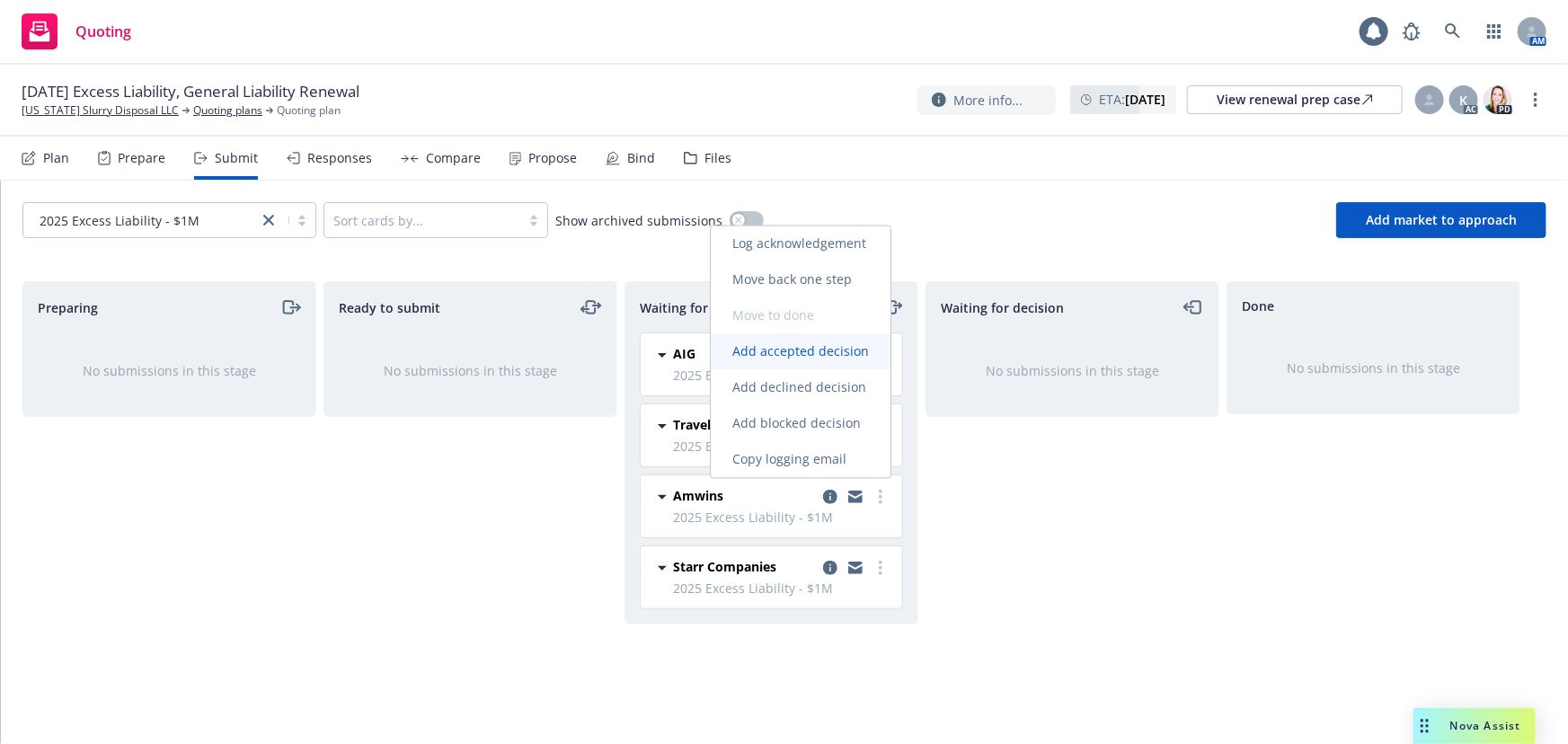
click at [839, 356] on span "Add accepted decision" at bounding box center [801, 351] width 180 height 17
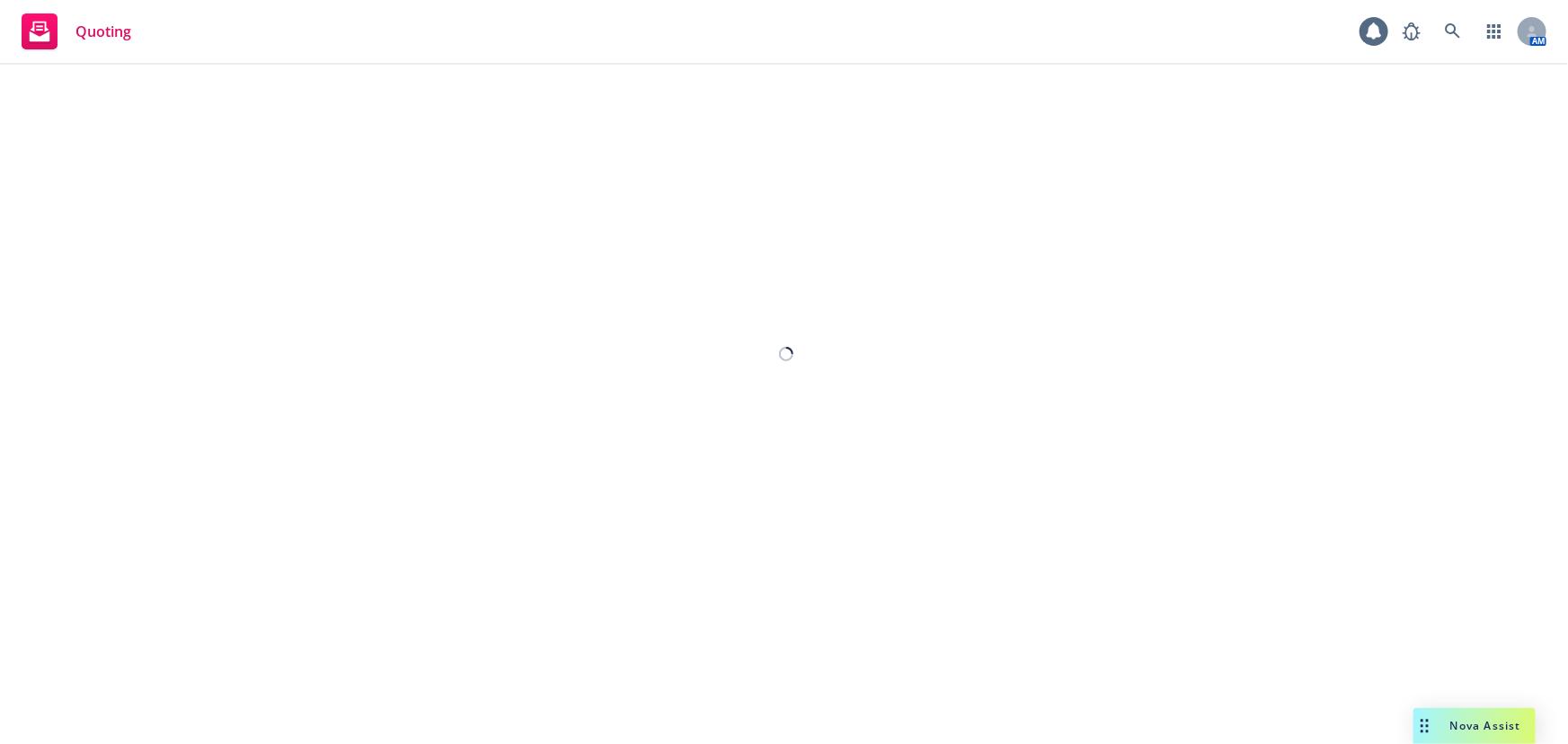
select select "12"
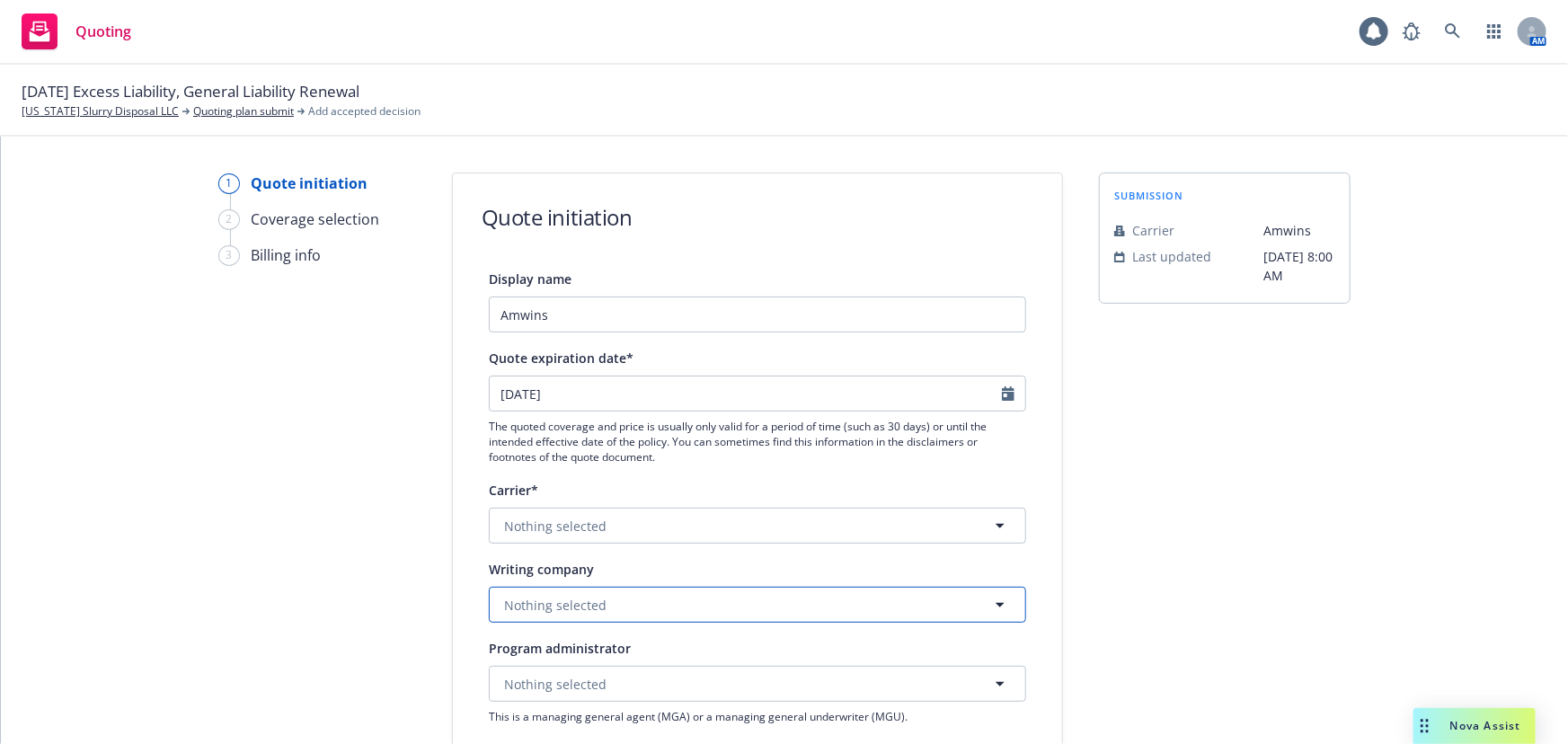
click at [637, 600] on button "Nothing selected" at bounding box center [757, 604] width 537 height 36
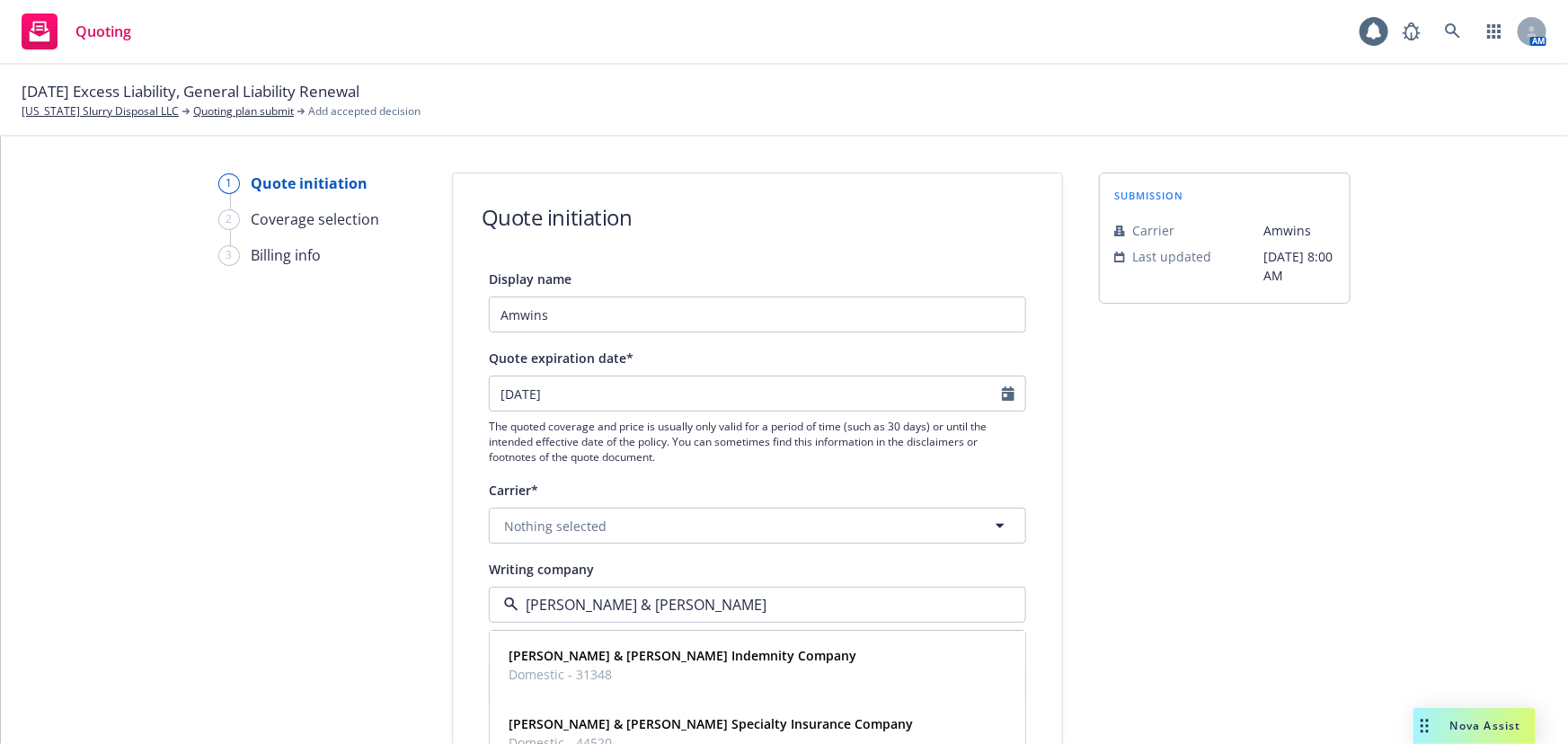
type input "[PERSON_NAME] & [PERSON_NAME]"
click at [632, 729] on strong "[PERSON_NAME] & [PERSON_NAME] Specialty Insurance Company" at bounding box center [711, 723] width 404 height 17
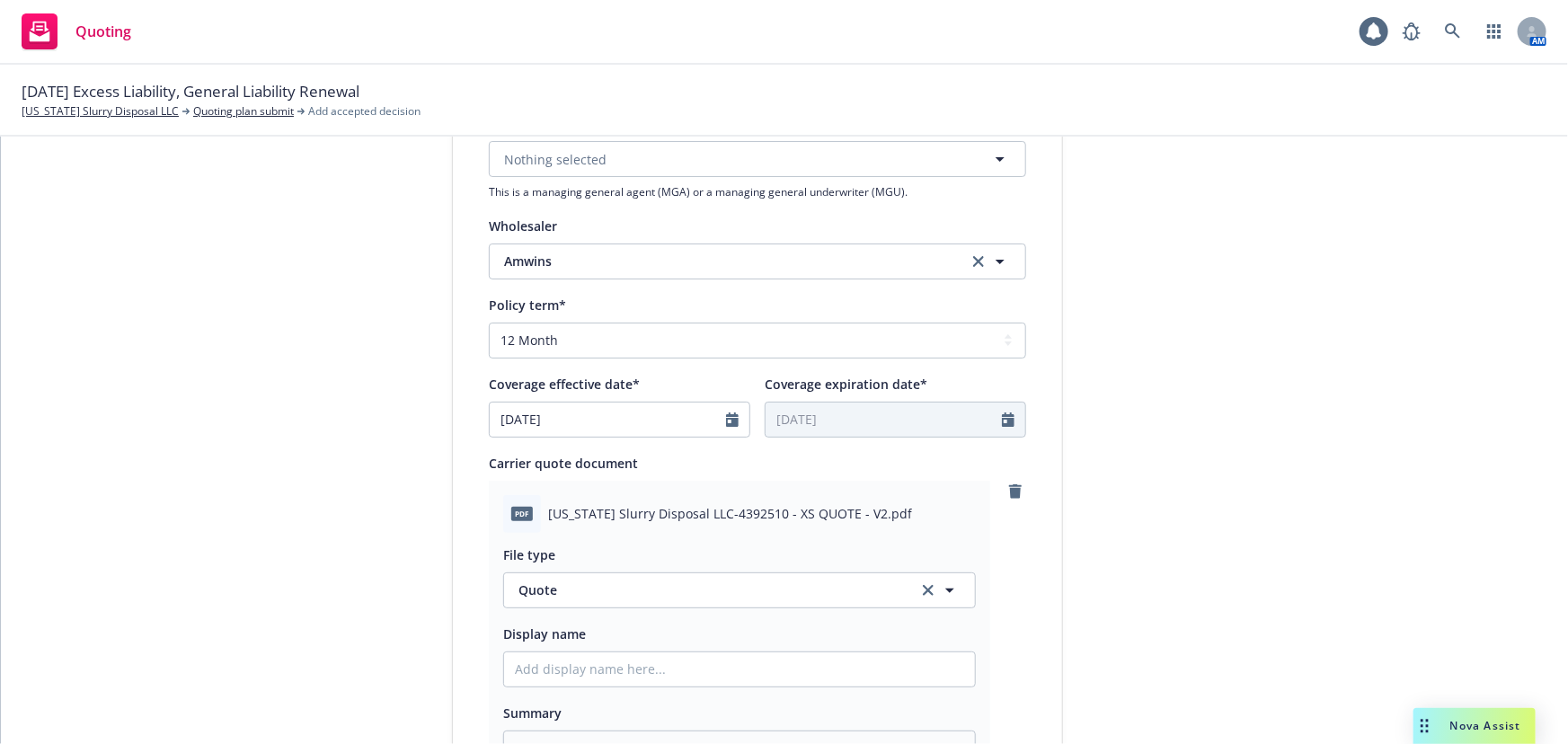
scroll to position [571, 0]
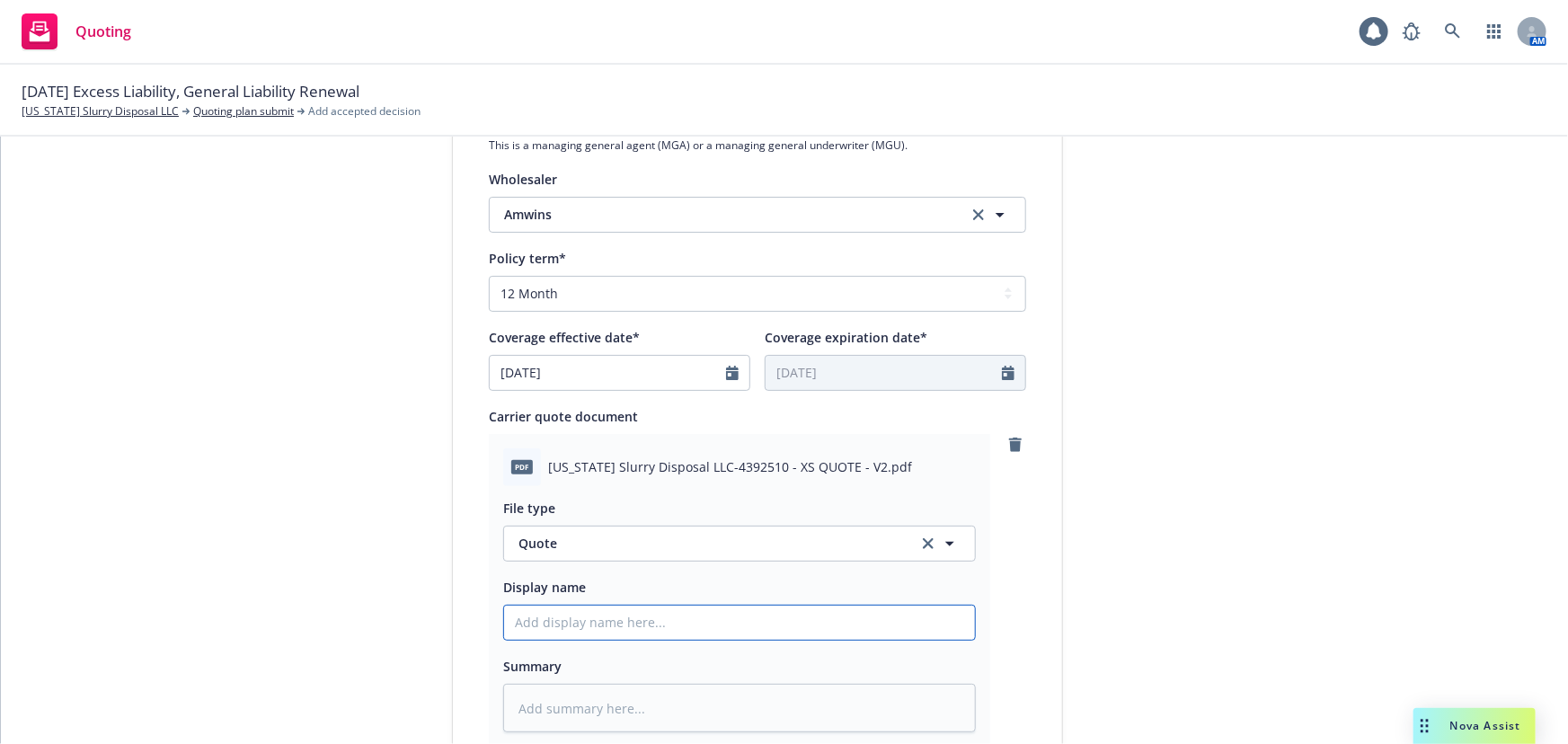
click at [598, 621] on input "Display name" at bounding box center [740, 622] width 471 height 34
type textarea "x"
type input "X"
type textarea "x"
type input "XS"
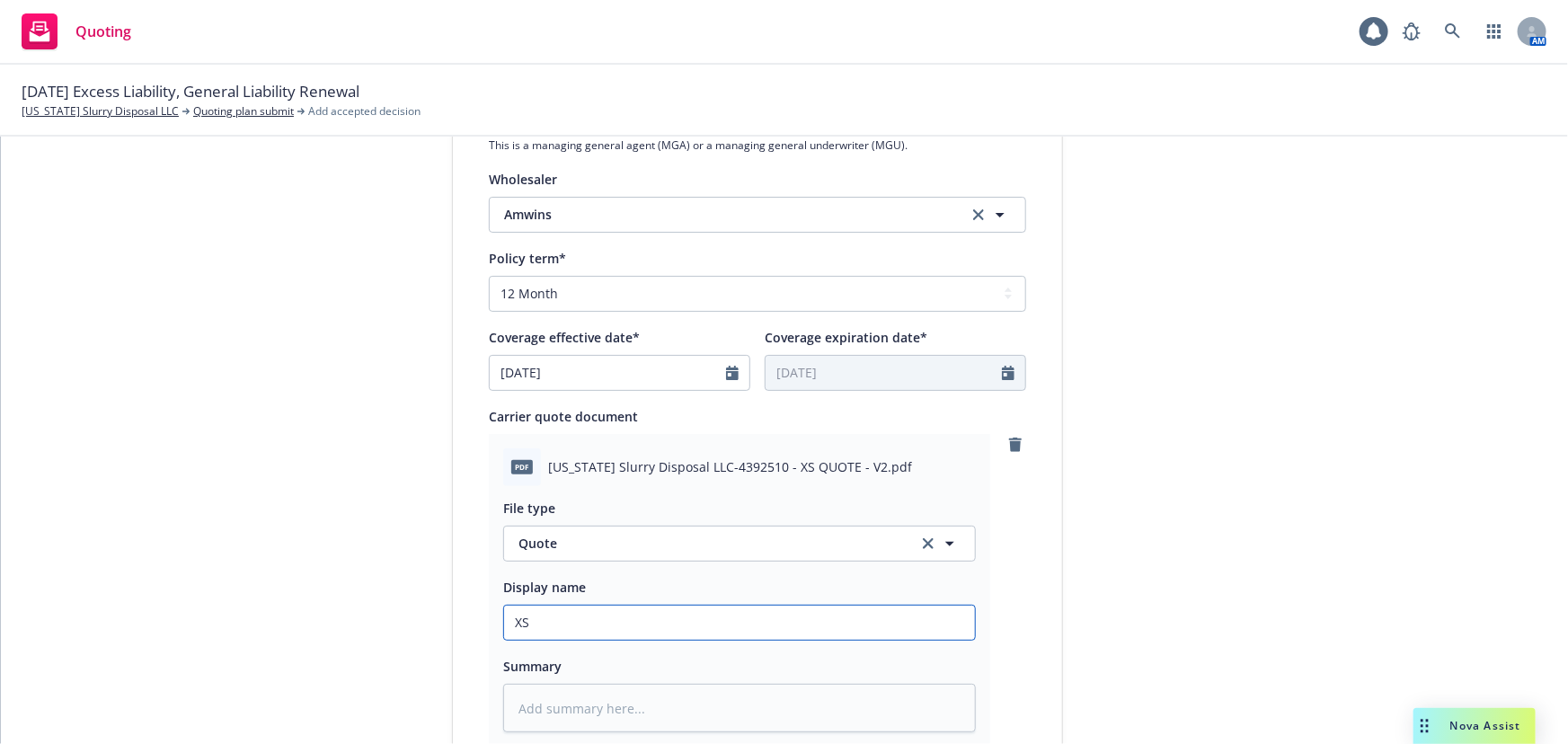
type textarea "x"
type input "XS"
type textarea "x"
type input "XS qu"
type textarea "x"
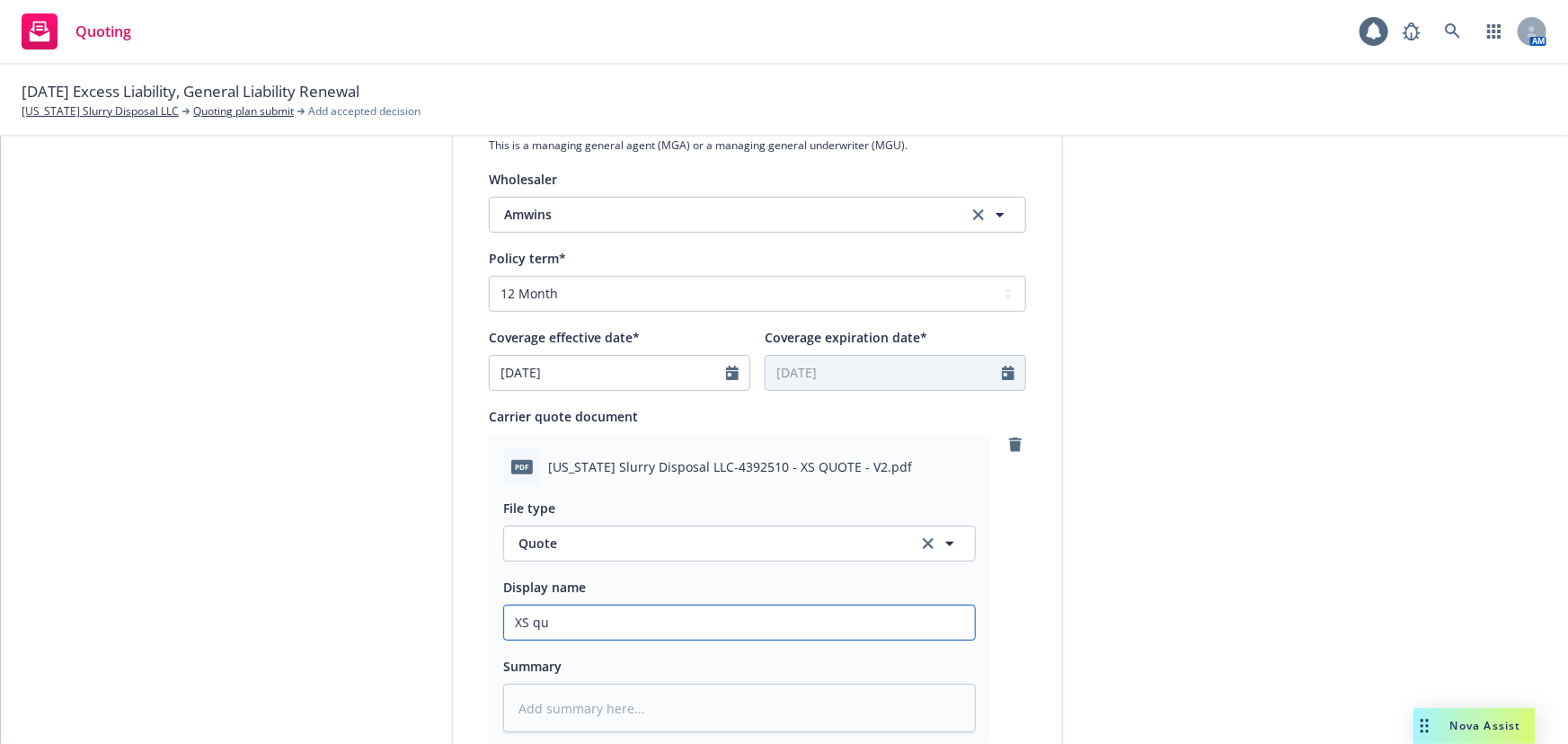
type input "XS quo"
type textarea "x"
type input "XS quote"
type textarea "x"
type input "XS quote"
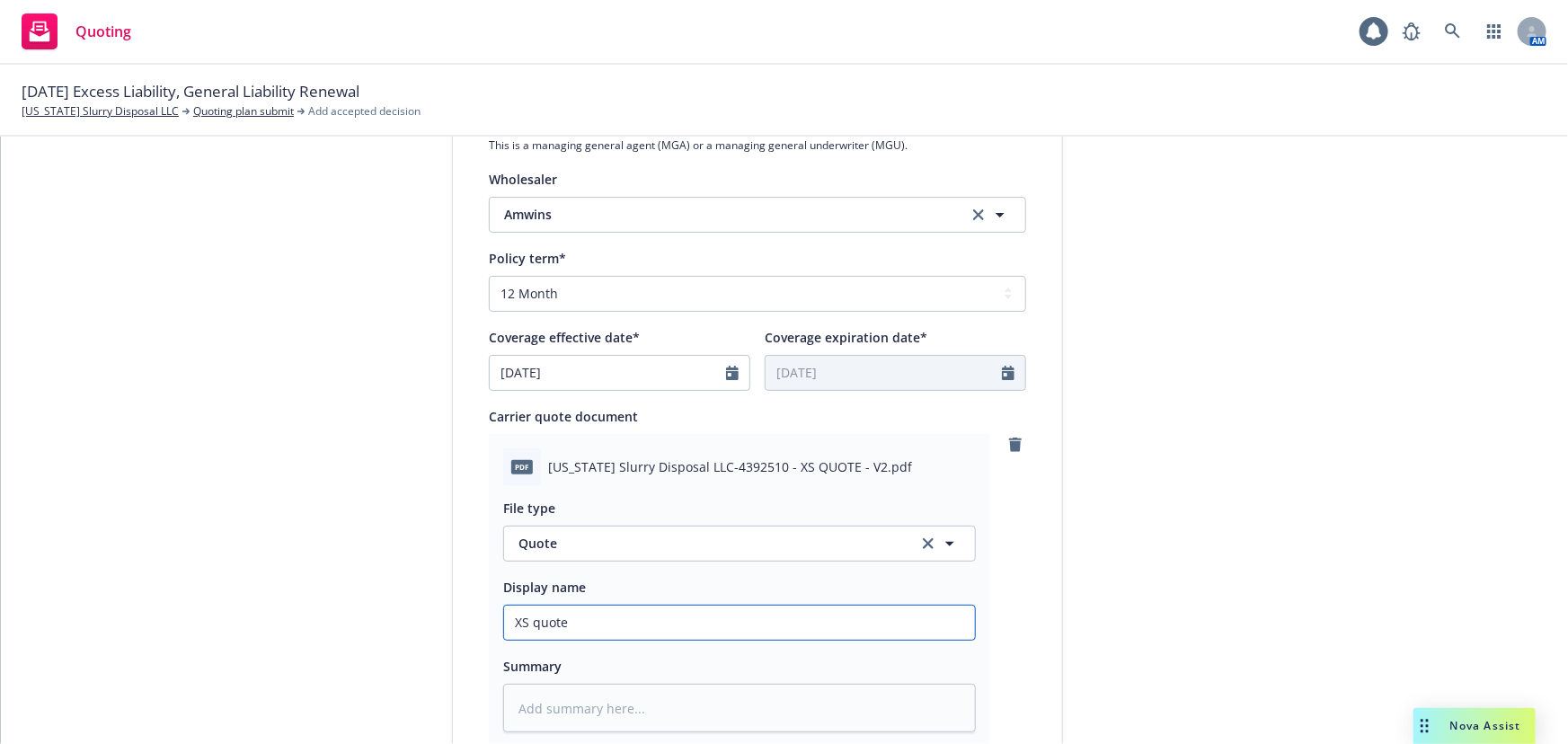
type textarea "x"
type input "XS quote a"
type textarea "x"
type input "XS quote al"
type textarea "x"
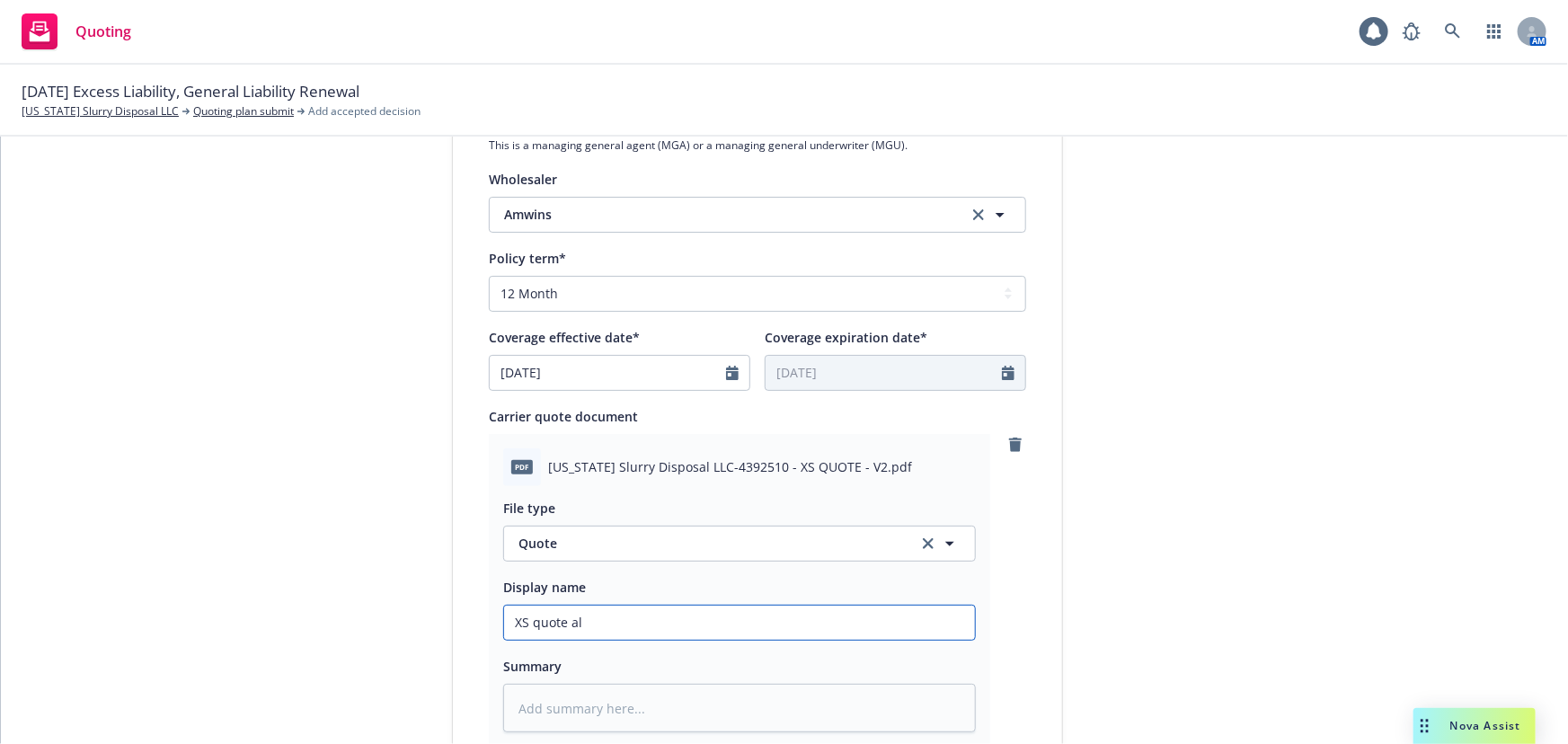
type input "XS quote all"
type textarea "x"
type input "XS quote all i"
type textarea "x"
type input "XS quote all in"
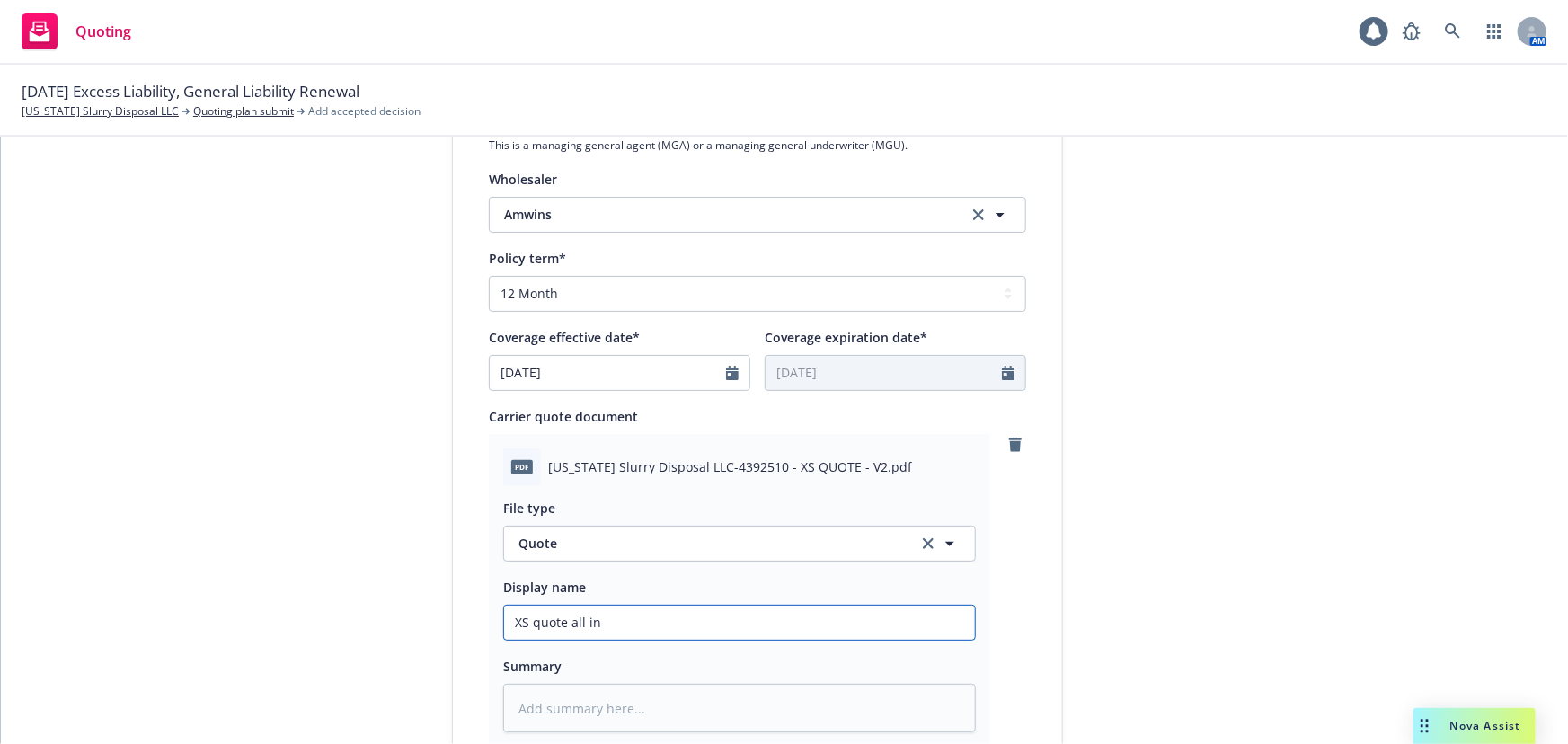
type textarea "x"
click at [650, 621] on input "XS quote all in" at bounding box center [740, 622] width 471 height 34
click at [565, 617] on input "XS quote all in" at bounding box center [740, 622] width 471 height 34
type input "XS quote all in"
click at [567, 619] on input "XS quote all in" at bounding box center [740, 622] width 471 height 34
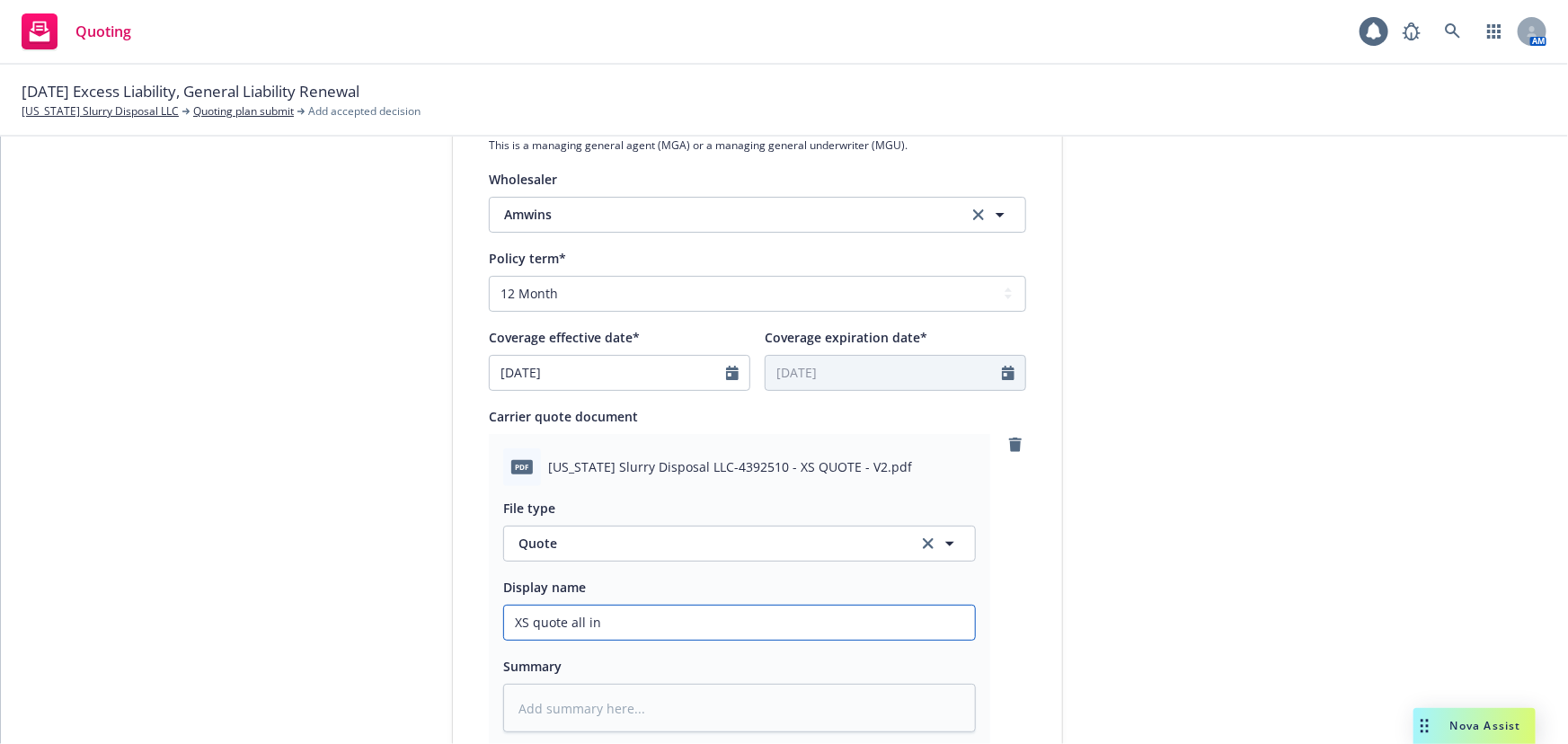
type textarea "x"
type input "XS quote $all in"
type textarea "x"
type input "XS quote $4all in"
type textarea "x"
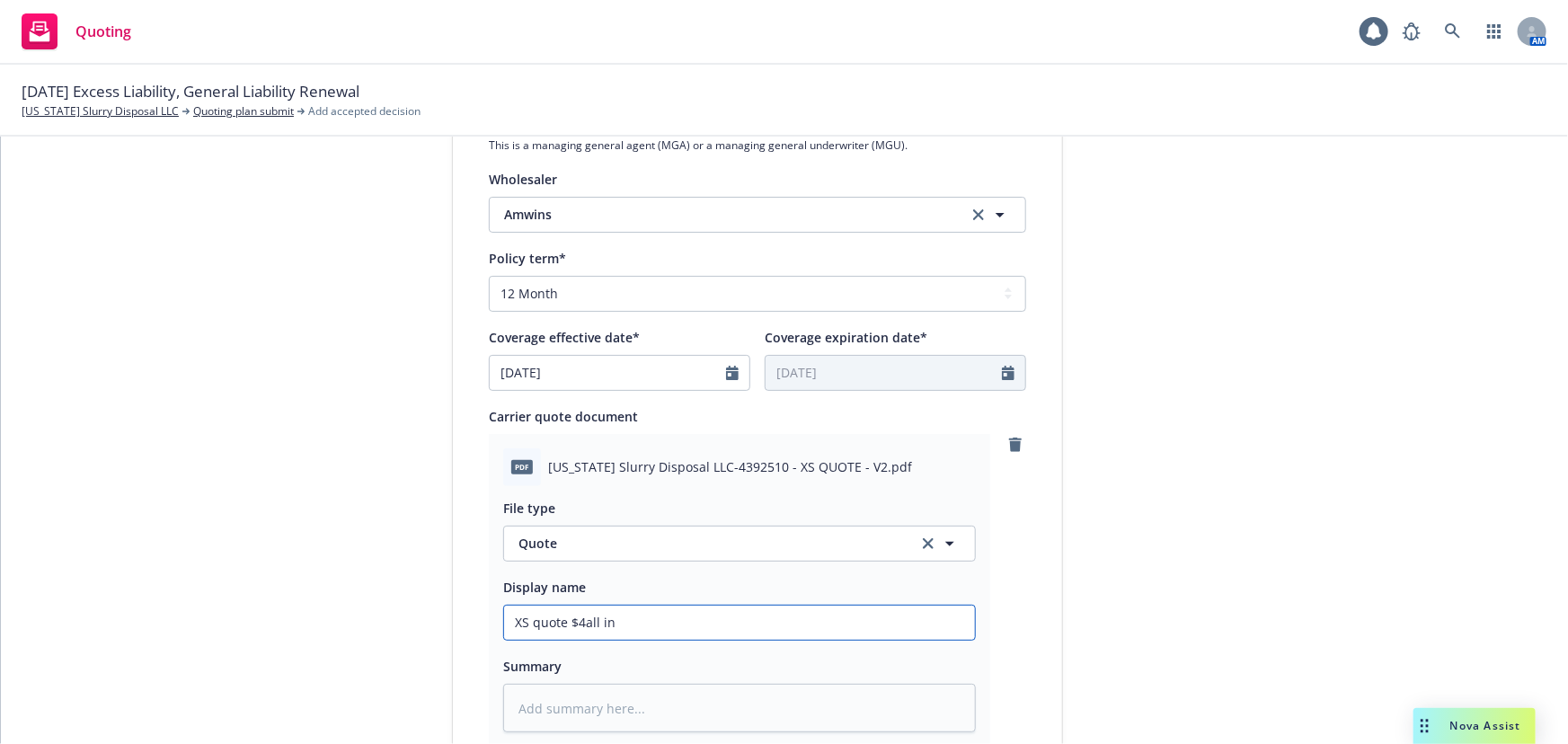
type input "XS quote $4,all in"
type textarea "x"
type input "XS quote $4,6all in"
type textarea "x"
type input "XS quote $4,60all in"
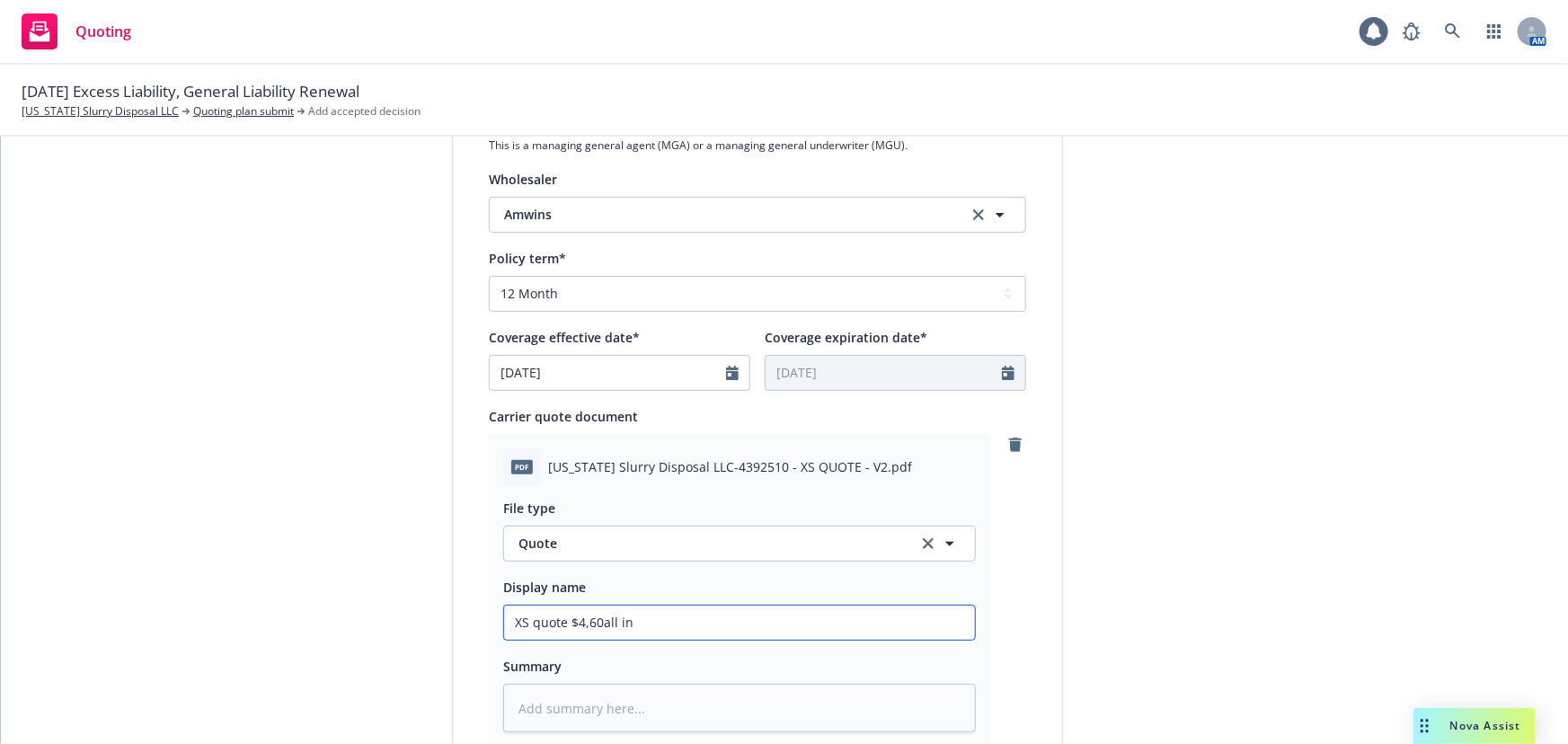
type textarea "x"
type input "XS quote $4,600all in"
type textarea "x"
type input "XS quote $4,600.all in"
type textarea "x"
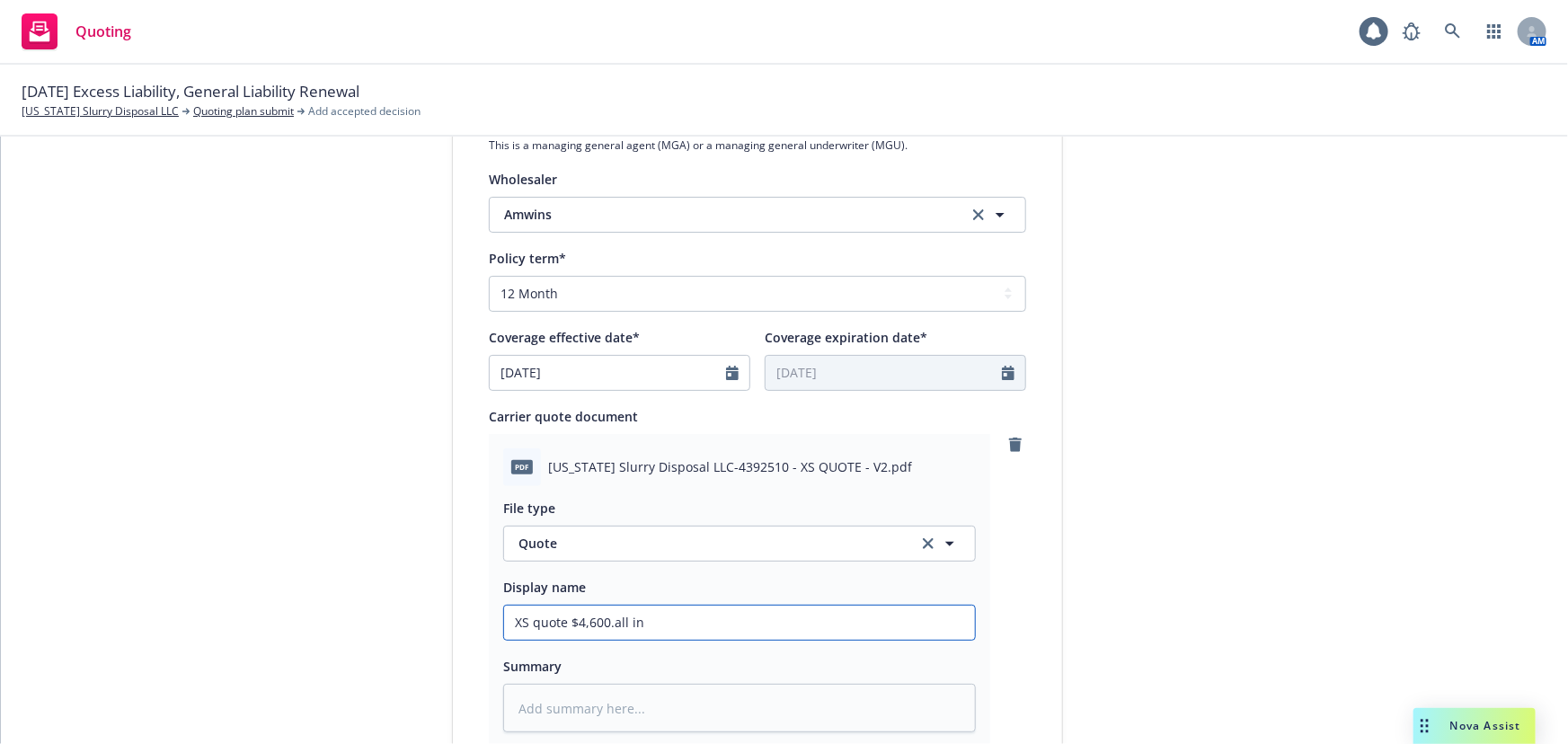
type input "XS quote $4,600.8all in"
type textarea "x"
type input "XS quote $4,600.85all in"
type textarea "x"
type input "XS quote $4,600.85 all in"
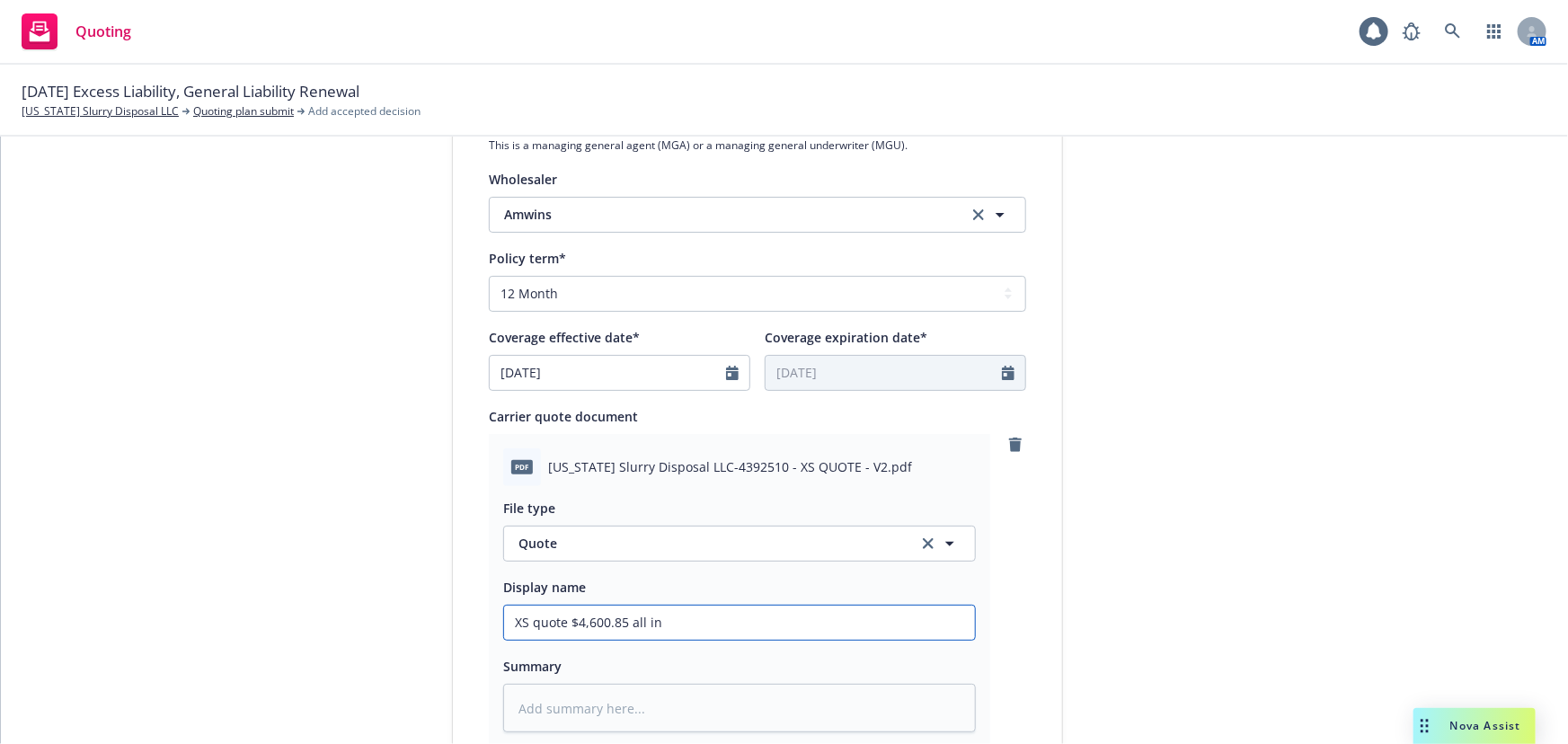
click at [718, 619] on input "XS quote $4,600.85 all in" at bounding box center [740, 622] width 471 height 34
type textarea "x"
type input "XS quote $4,600.85 all in @"
type textarea "x"
type input "XS quote $4,600.85 all in @"
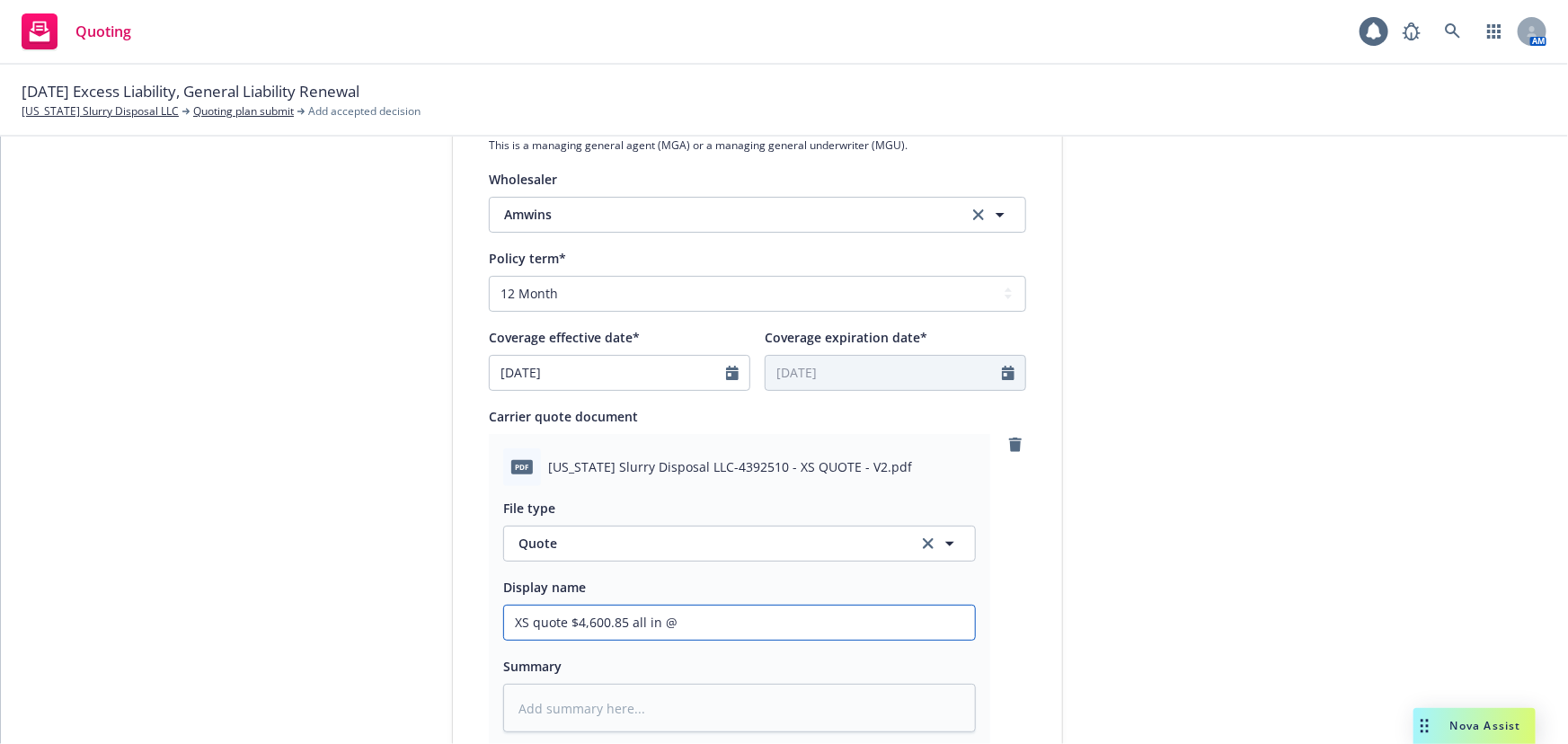
type textarea "x"
type input "XS quote $4,600.85 all in @ 1"
type textarea "x"
type input "XS quote $4,600.85 all in @ 12"
type textarea "x"
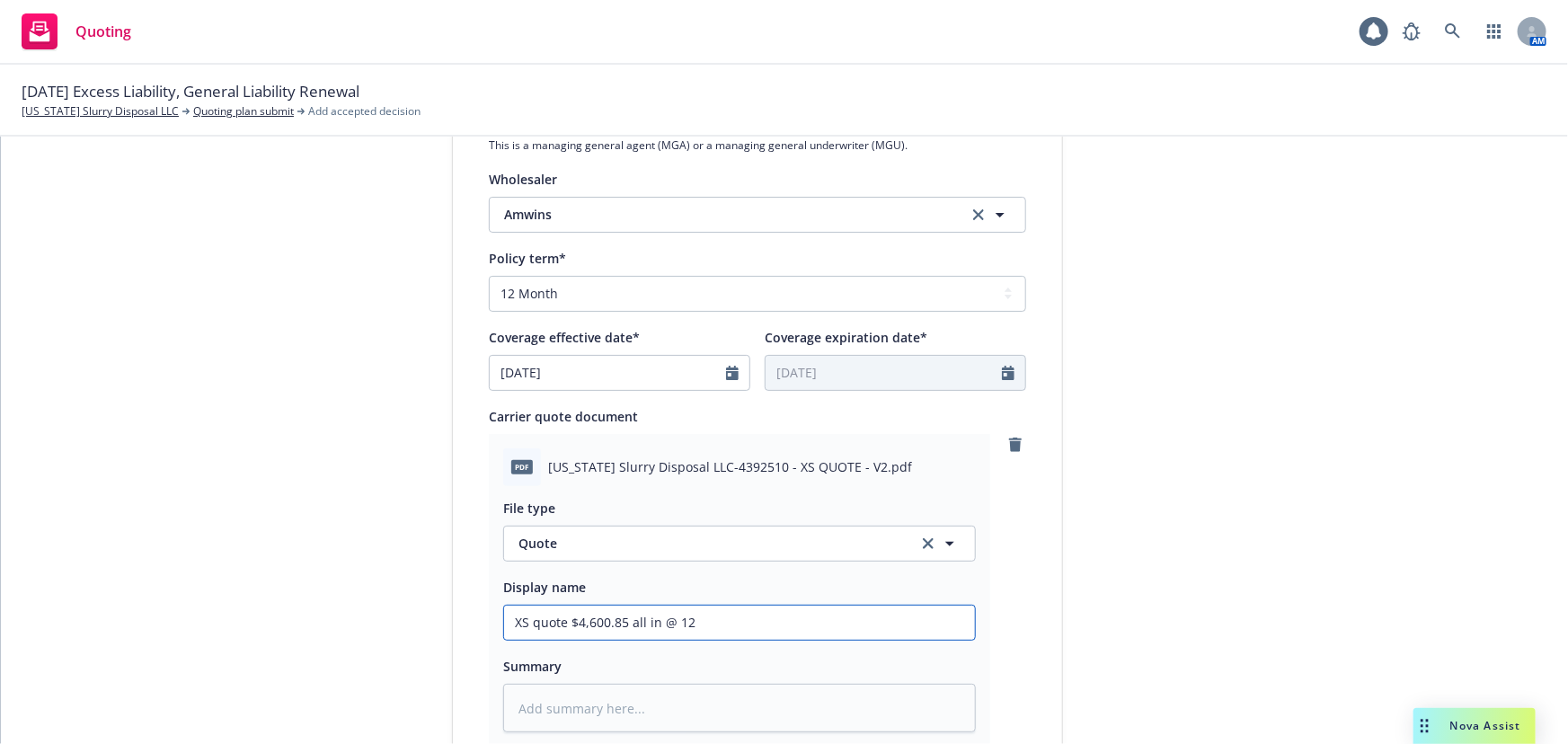
type input "XS quote $4,600.85 all in @ 12."
type textarea "x"
type input "XS quote $4,600.85 all in @ 12.5"
type textarea "x"
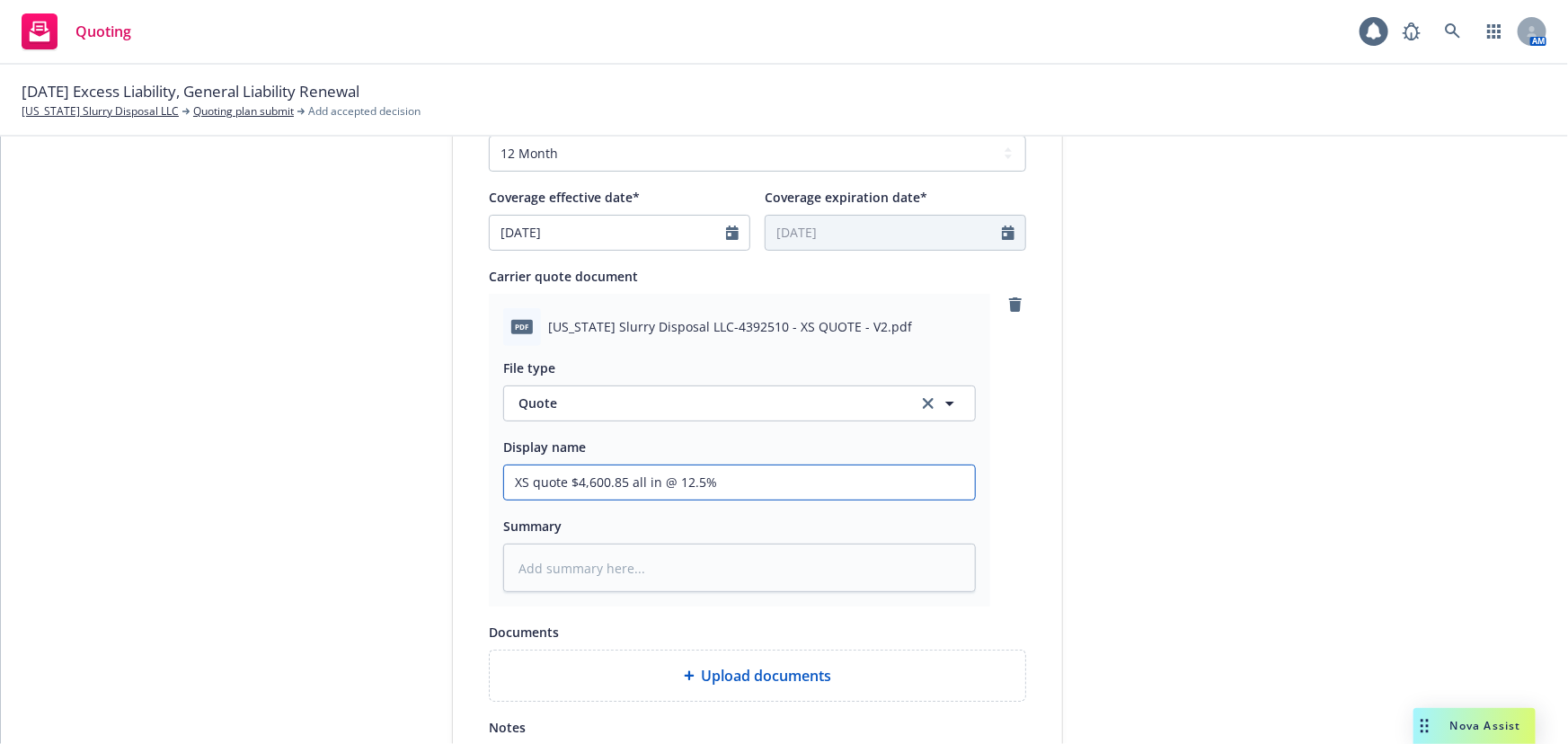
scroll to position [929, 0]
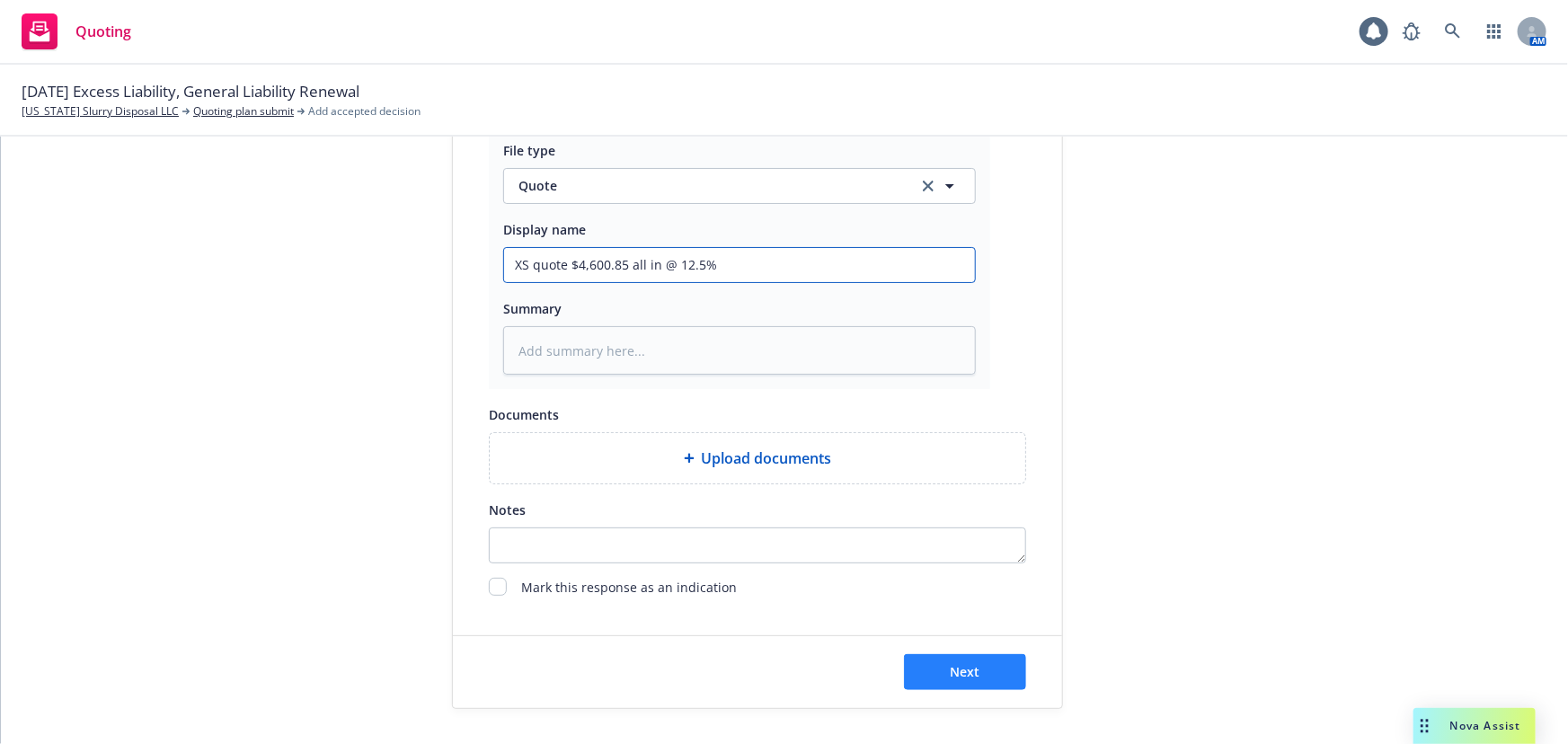
type input "XS quote $4,600.85 all in @ 12.5%"
click at [969, 671] on span "Next" at bounding box center [965, 671] width 29 height 17
type textarea "x"
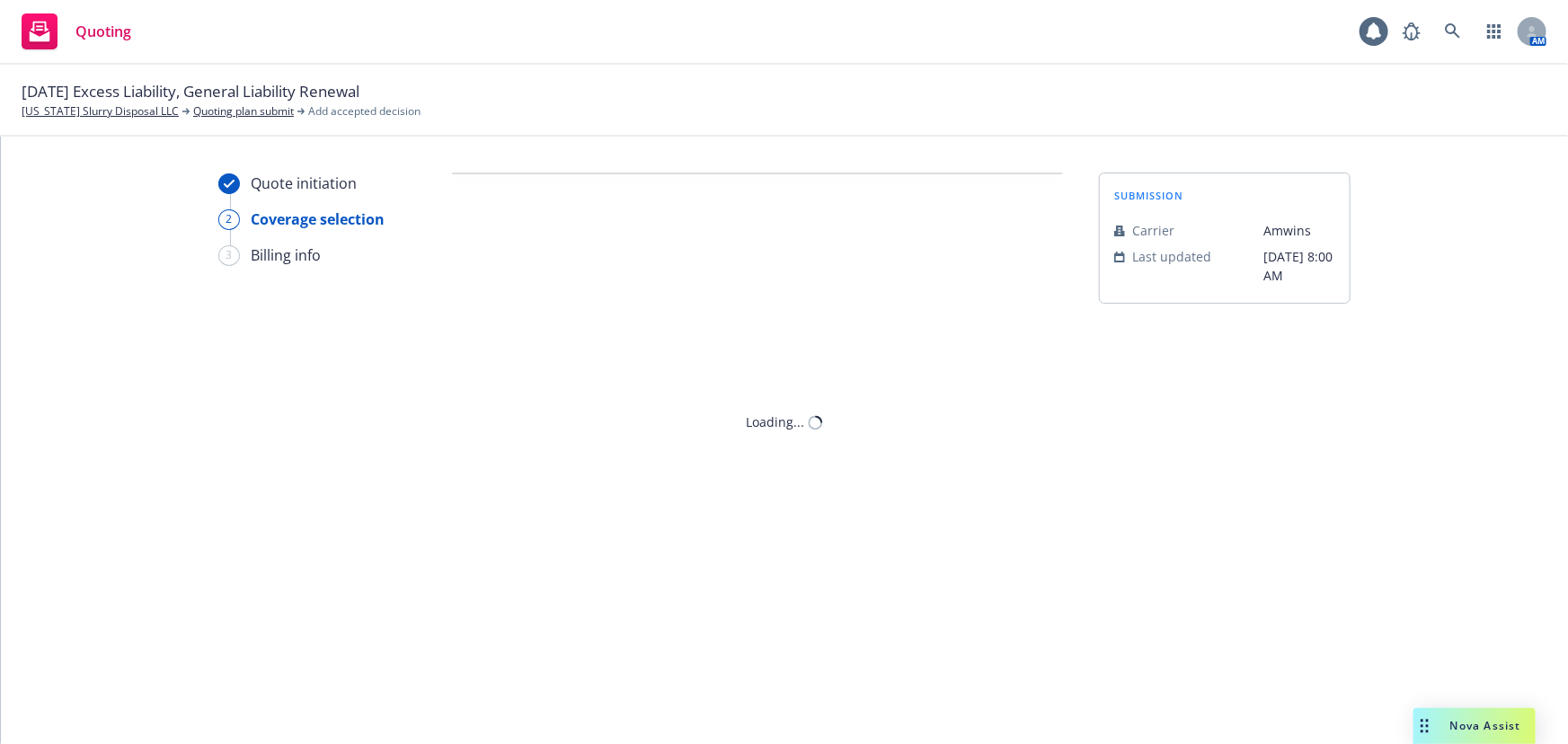
scroll to position [0, 0]
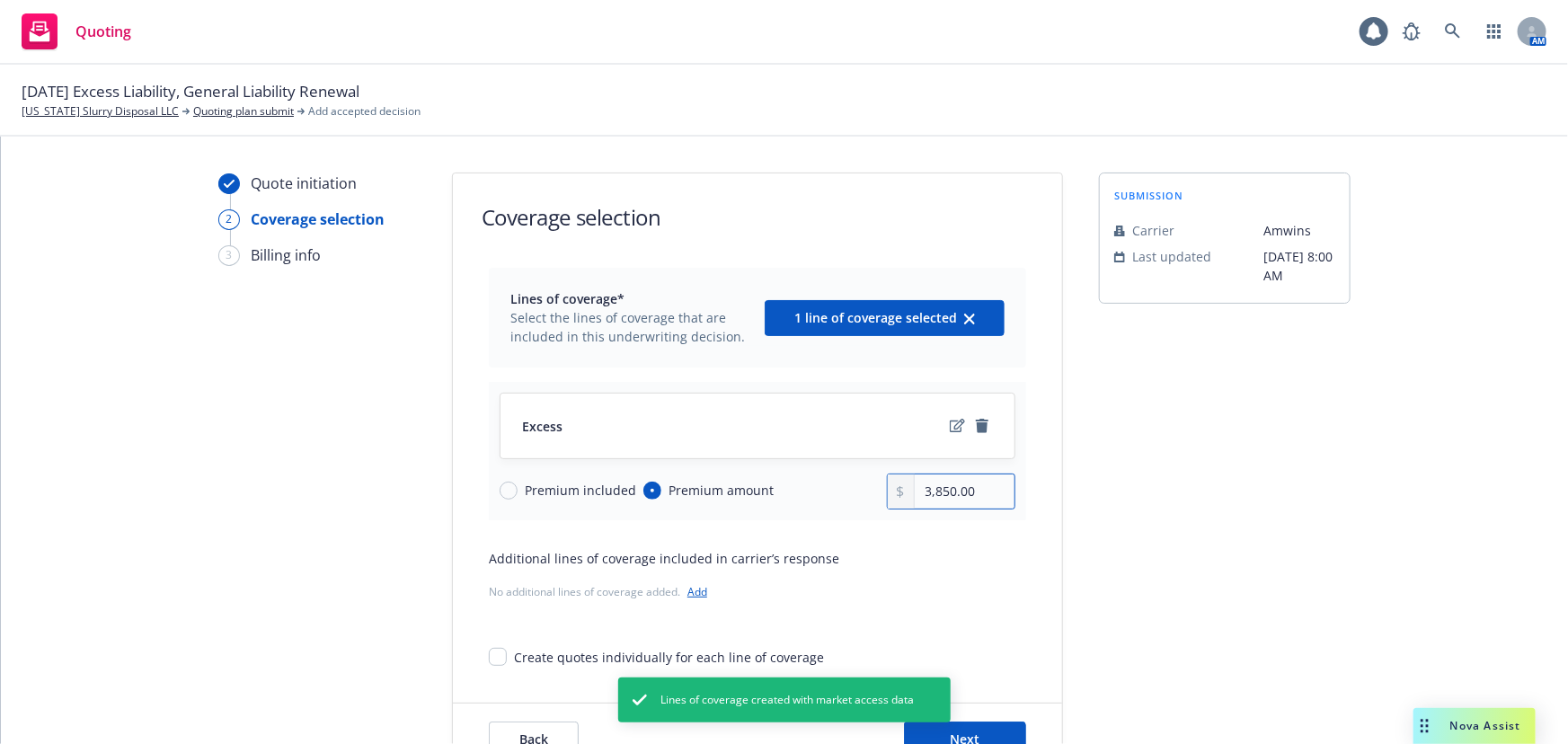
click at [949, 488] on input "3,850.00" at bounding box center [964, 491] width 100 height 34
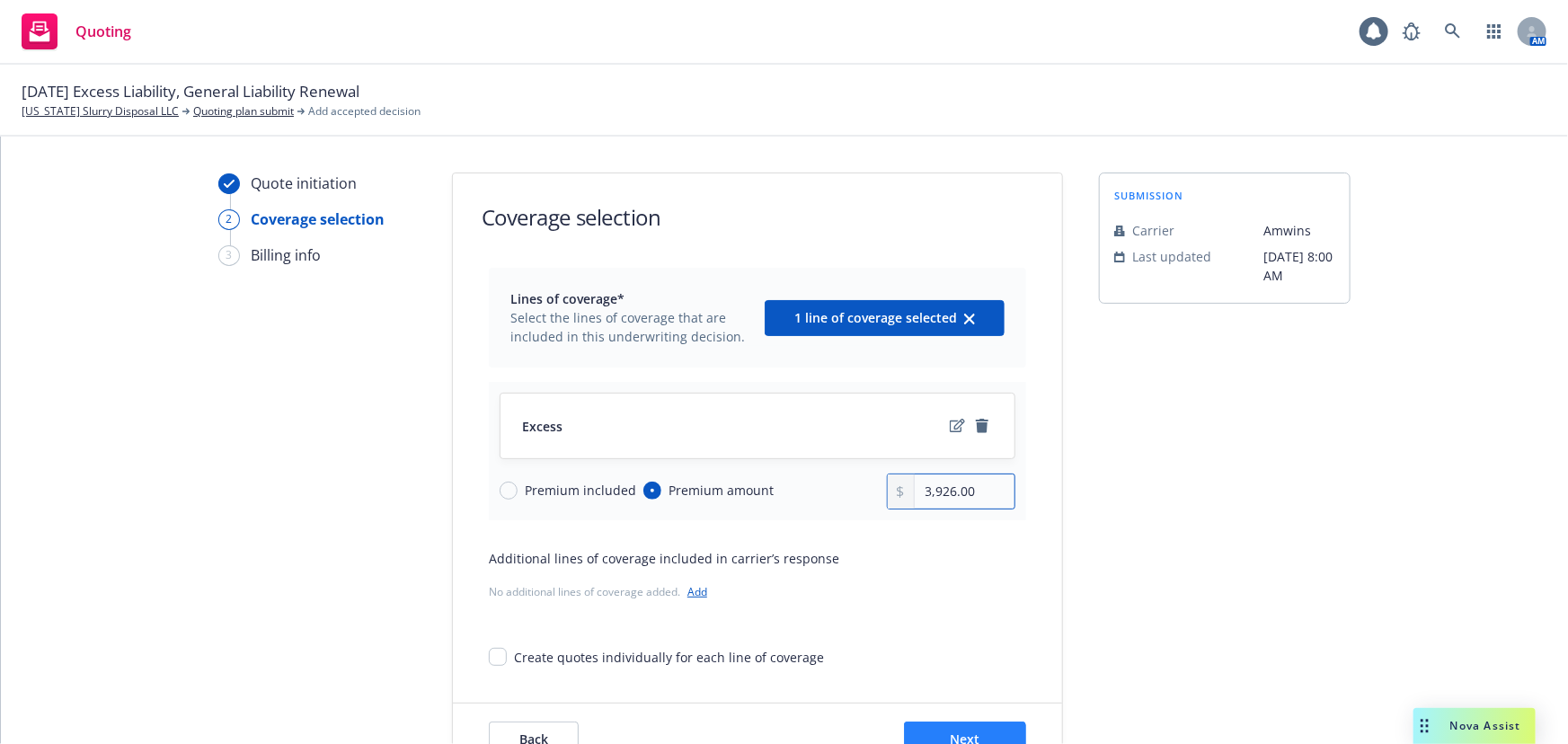
type input "3,926.00"
click at [980, 729] on button "Next" at bounding box center [964, 739] width 122 height 36
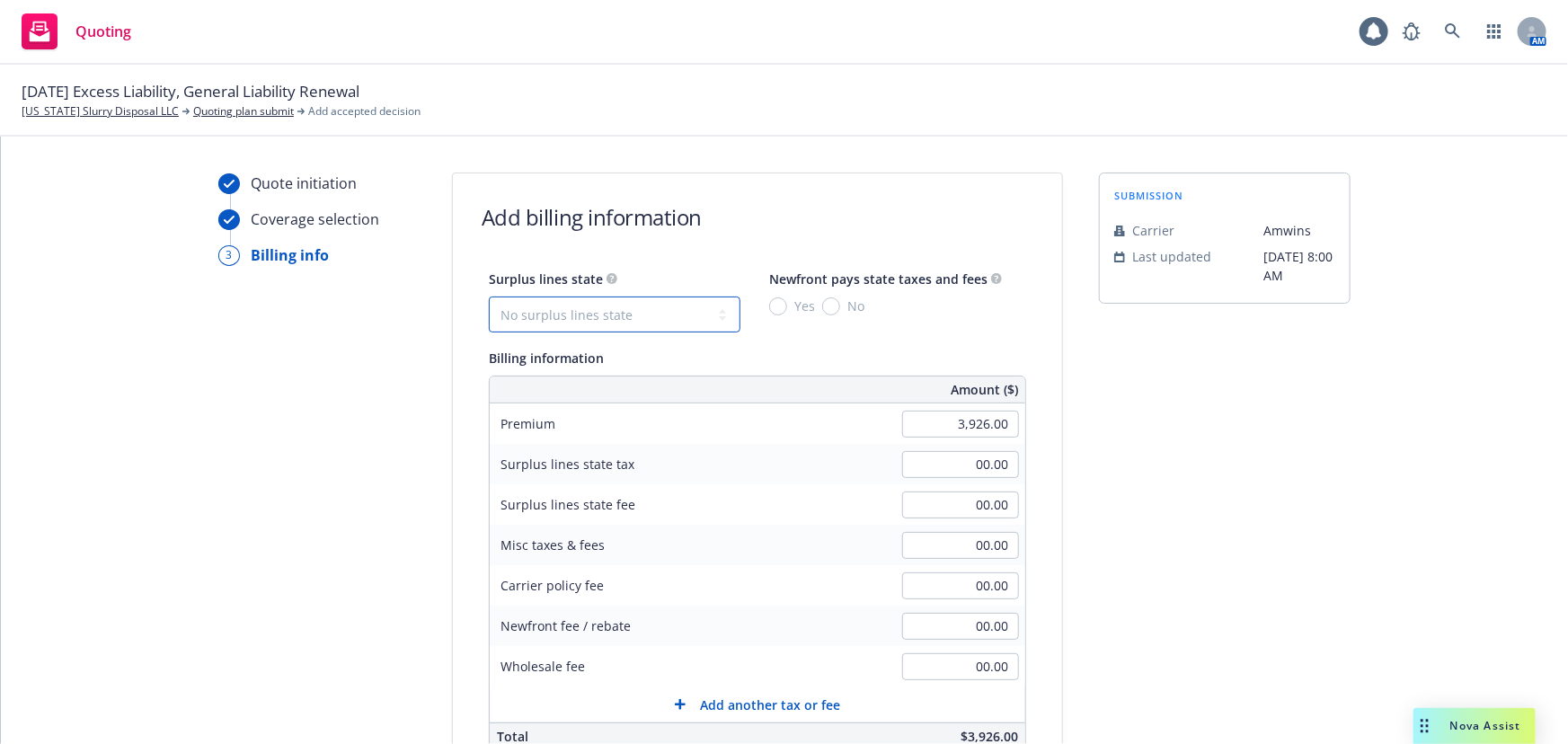
click at [559, 314] on select "No surplus lines state [US_STATE] [US_STATE] [US_STATE] [US_STATE] [US_STATE] […" at bounding box center [614, 314] width 252 height 36
select select "CA"
click at [488, 297] on select "No surplus lines state [US_STATE] [US_STATE] [US_STATE] [US_STATE] [US_STATE] […" at bounding box center [614, 314] width 252 height 36
type input "117.78"
type input "7.07"
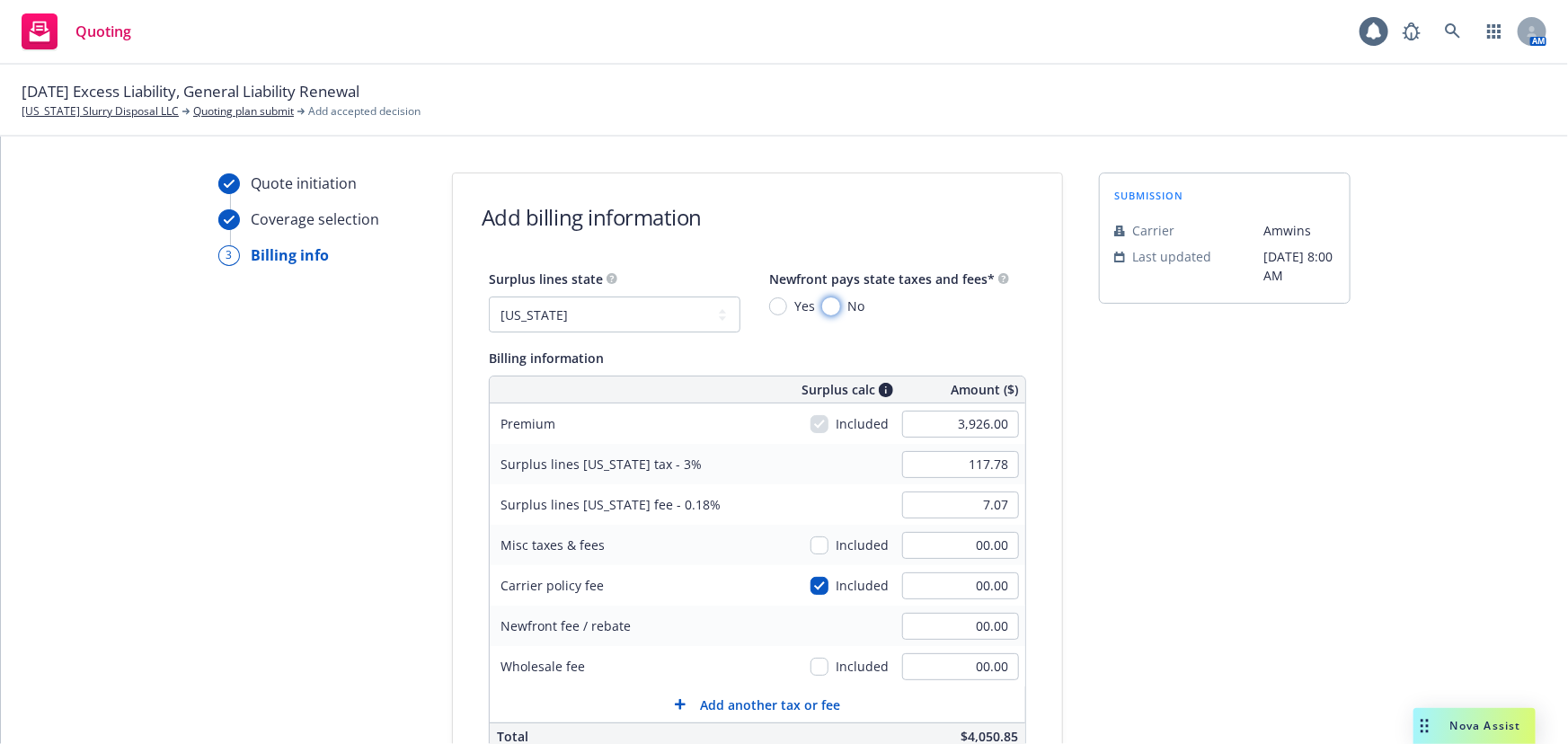
click at [823, 310] on input "No" at bounding box center [831, 306] width 18 height 18
radio input "true"
click at [1007, 670] on div "00.00" at bounding box center [960, 666] width 129 height 39
click at [983, 663] on input "00.00" at bounding box center [960, 667] width 117 height 27
type input "550.00"
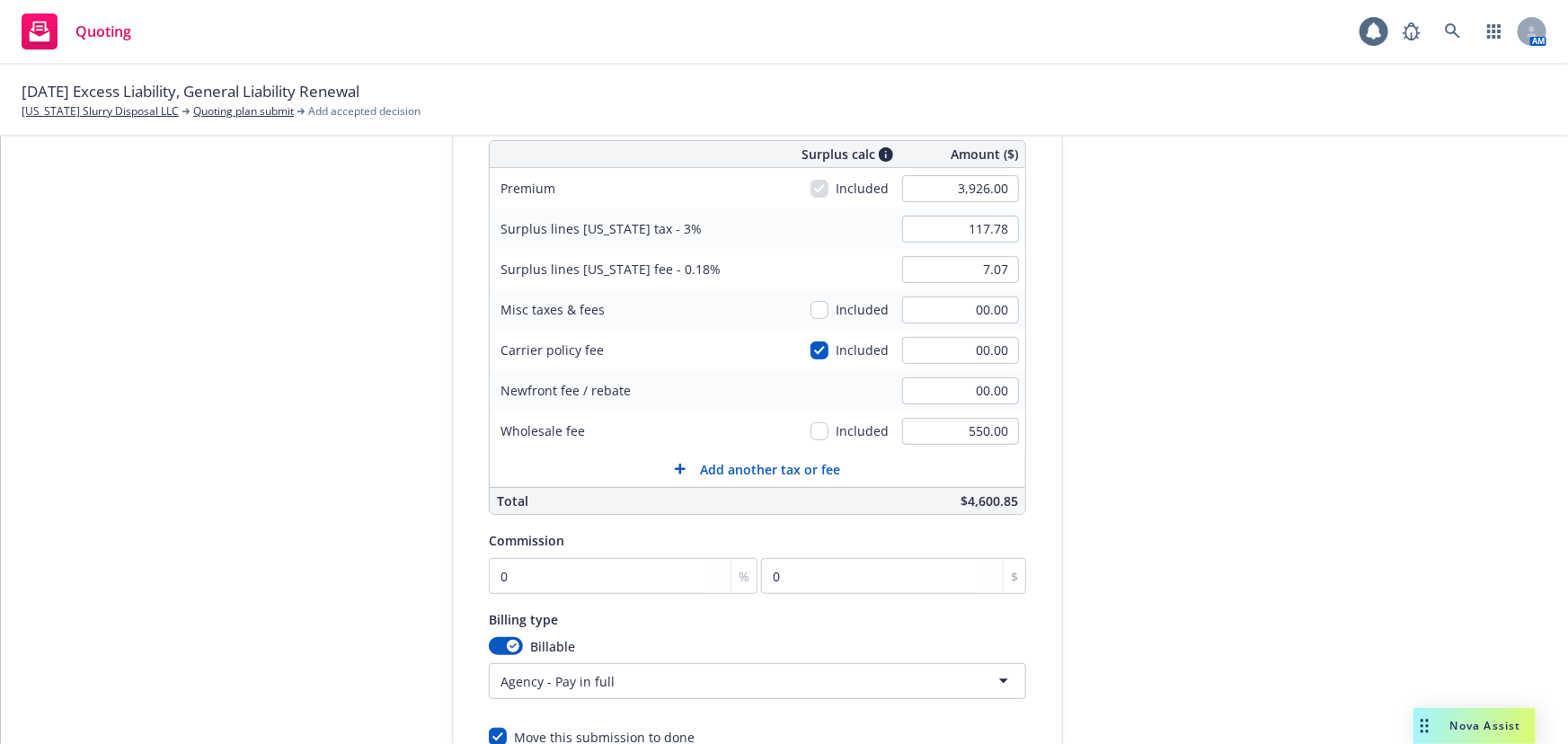
scroll to position [244, 0]
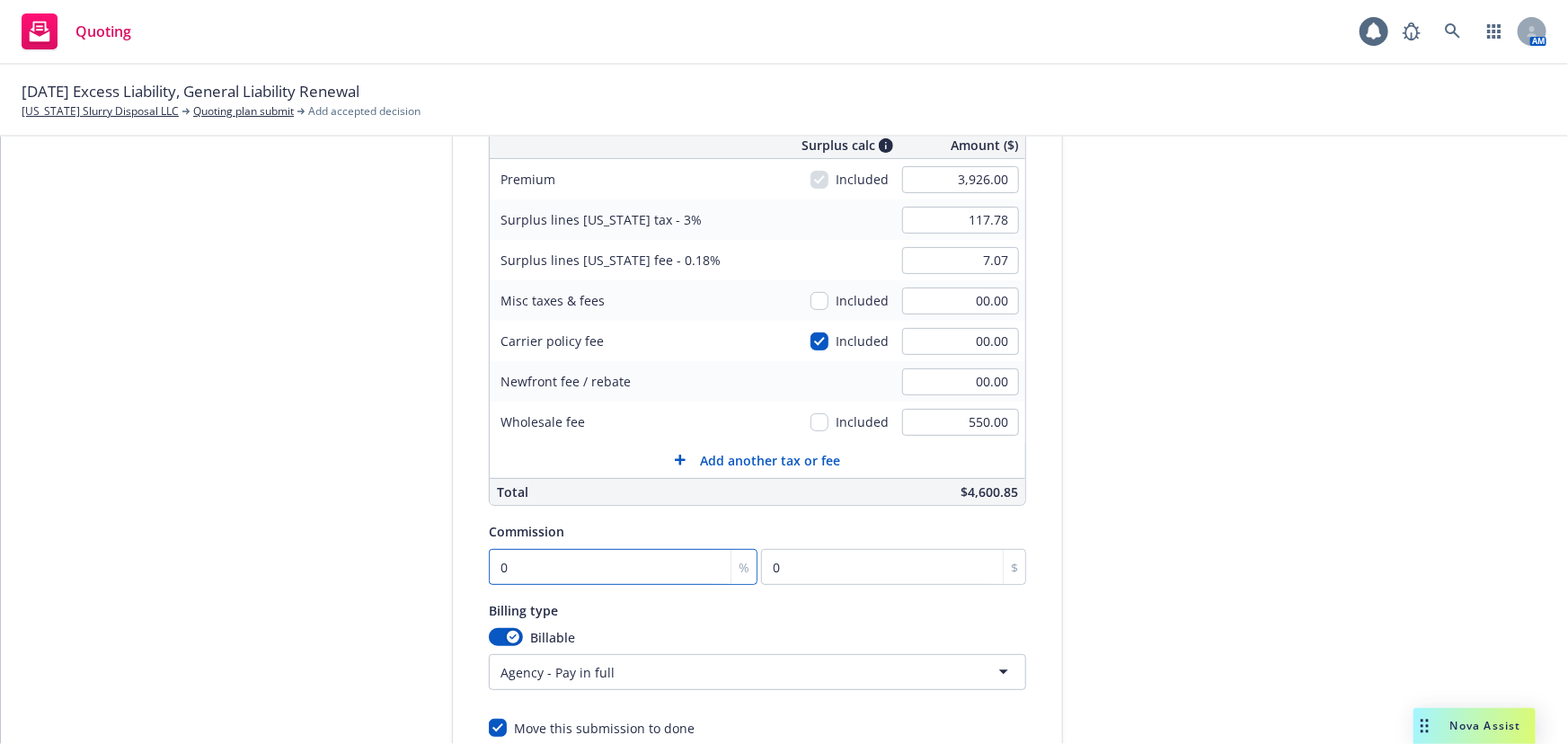
click at [488, 568] on input "0" at bounding box center [622, 566] width 269 height 36
type input "1"
type input "39.26"
type input "11"
type input "431.86"
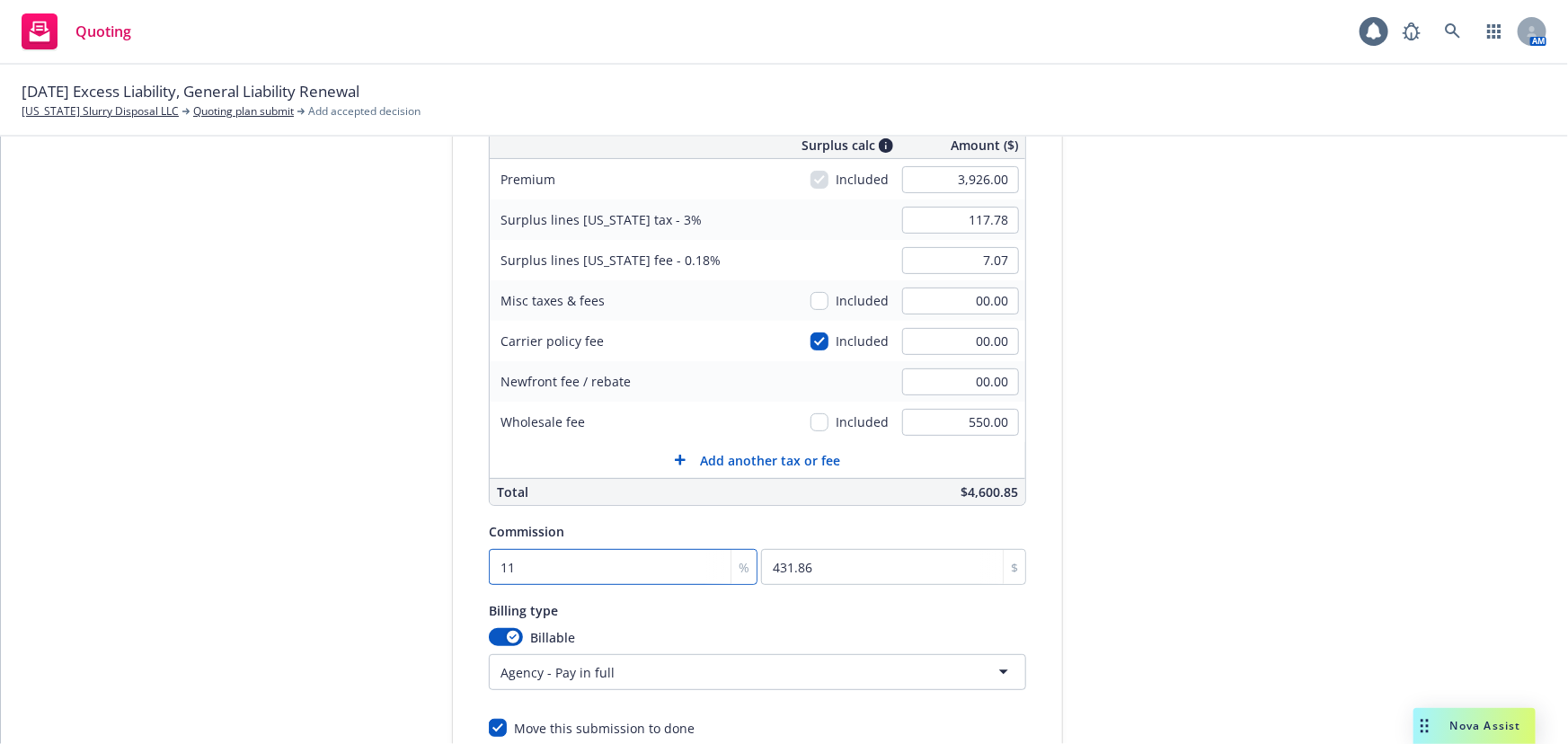
type input "1"
type input "39.26"
type input "12"
type input "471.12"
type input "12.5"
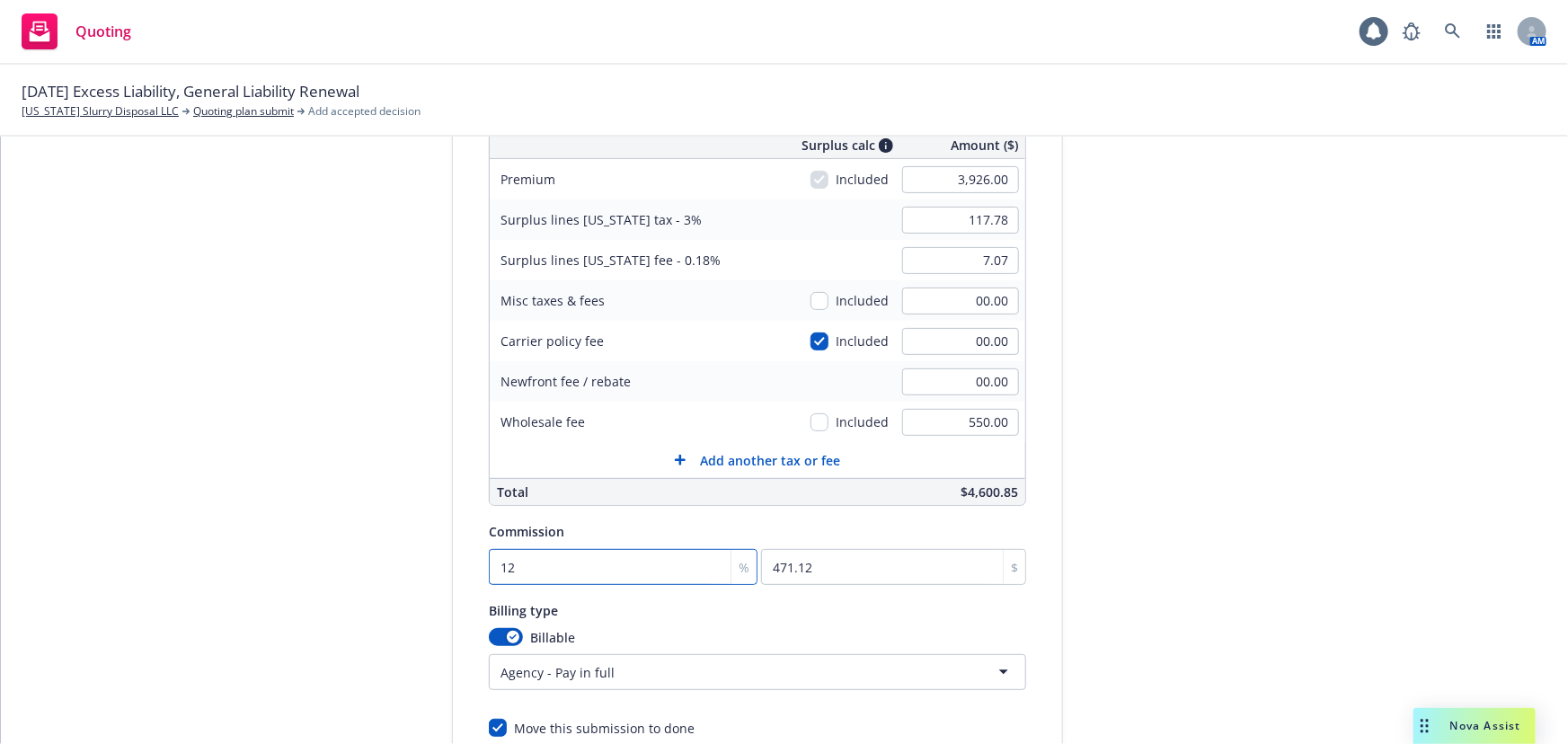
type input "490.75"
type input "12.5"
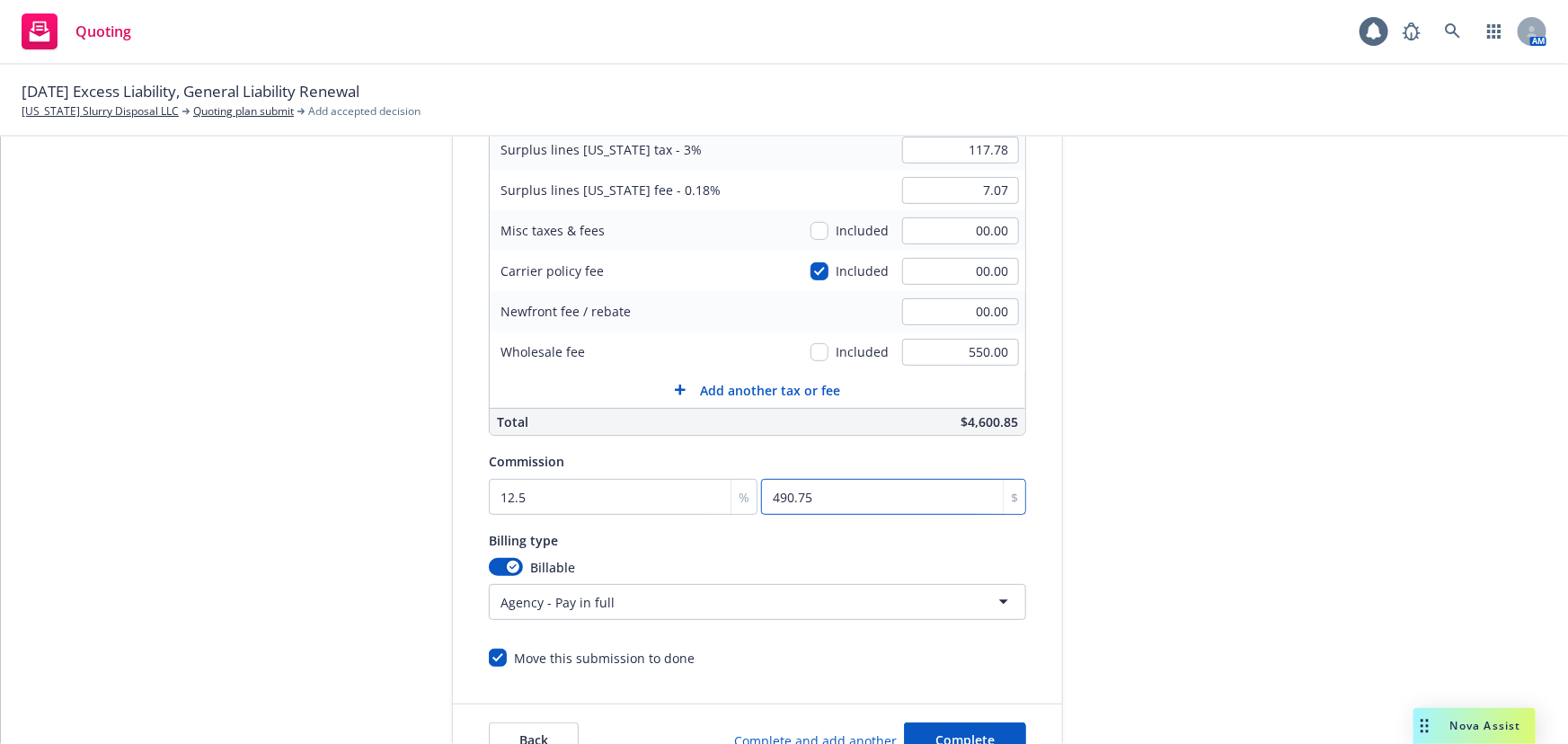
scroll to position [382, 0]
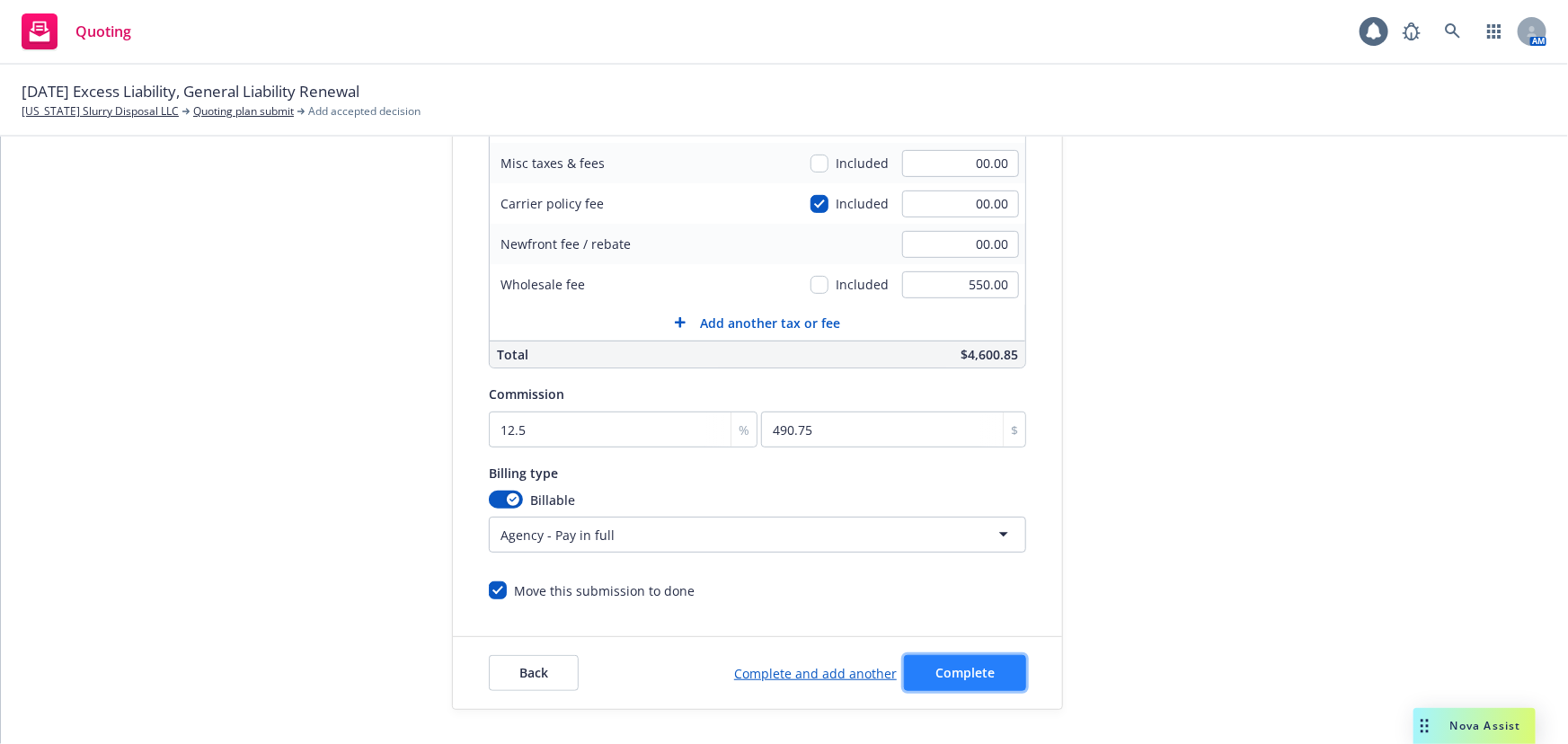
click at [935, 677] on span "Complete" at bounding box center [964, 672] width 60 height 17
